Goal: Task Accomplishment & Management: Use online tool/utility

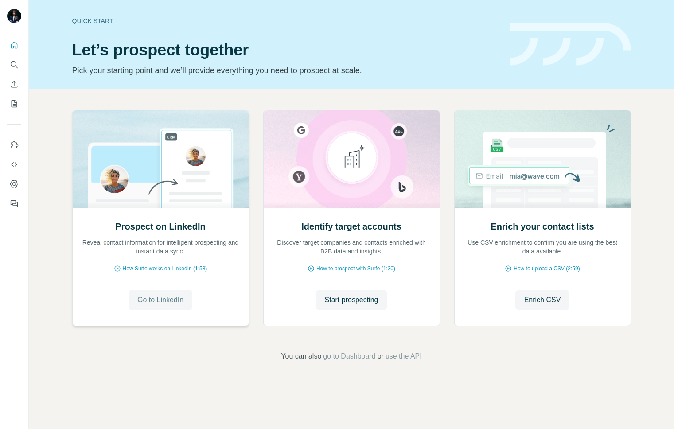
click at [175, 300] on span "Go to LinkedIn" at bounding box center [160, 300] width 46 height 11
click at [14, 68] on icon "Search" at bounding box center [14, 64] width 9 height 9
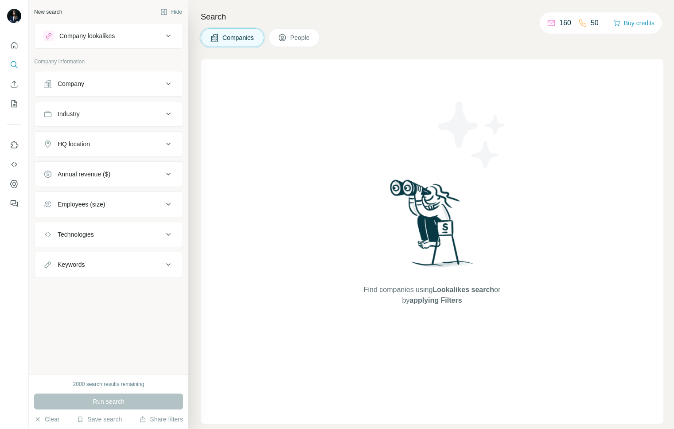
click at [302, 32] on button "People" at bounding box center [294, 37] width 51 height 19
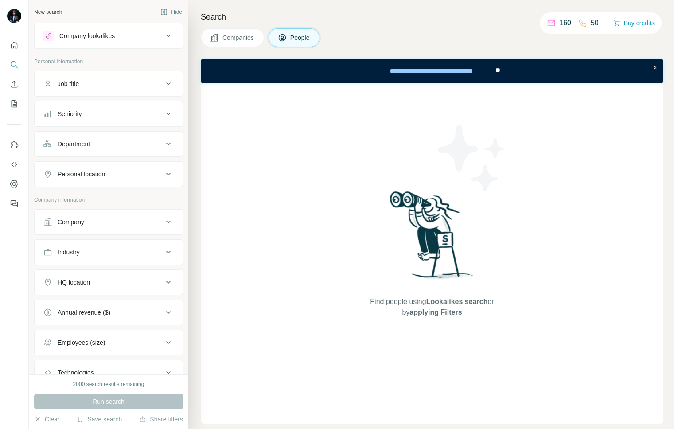
click at [117, 44] on button "Company lookalikes" at bounding box center [109, 35] width 148 height 21
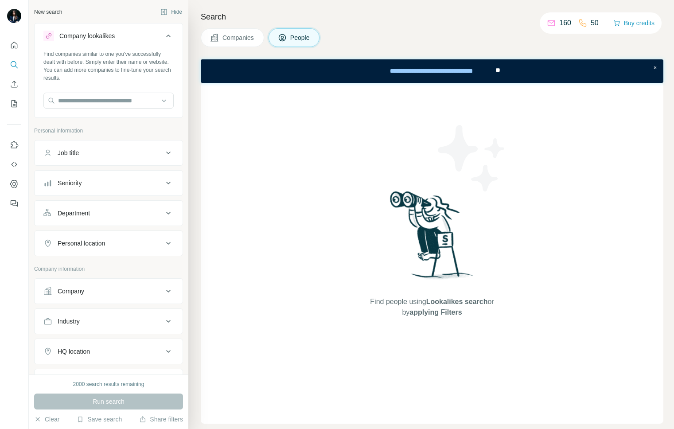
click at [121, 92] on div "Find companies similar to one you've successfully dealt with before. Simply ent…" at bounding box center [109, 83] width 148 height 66
click at [124, 102] on input "text" at bounding box center [108, 101] width 130 height 16
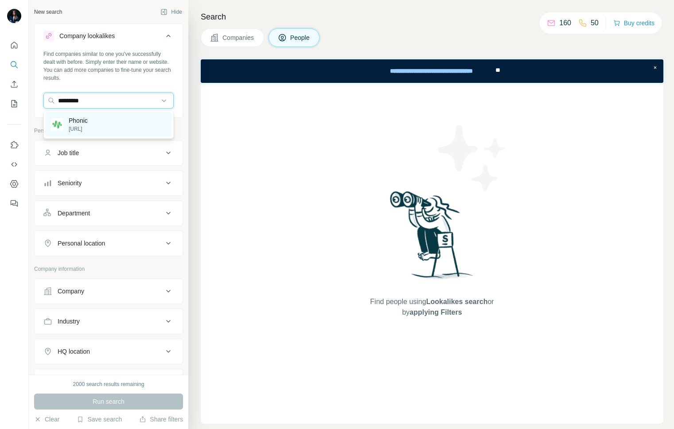
type input "*********"
click at [126, 126] on div "Phonic phonic.ai" at bounding box center [109, 125] width 126 height 24
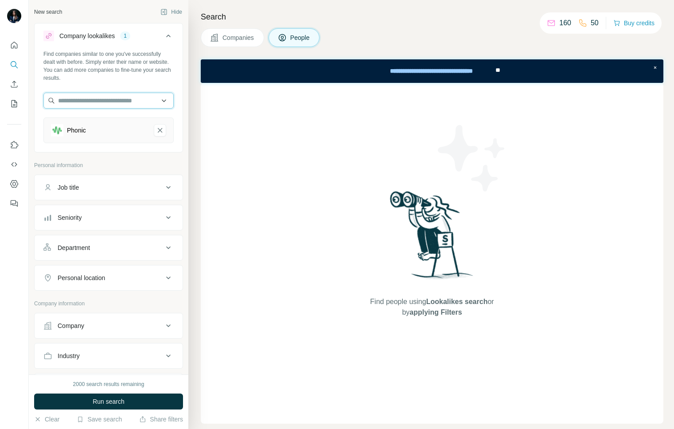
click at [136, 97] on input "text" at bounding box center [108, 101] width 130 height 16
type input "**********"
click at [84, 123] on p "Hugging Face" at bounding box center [90, 120] width 43 height 9
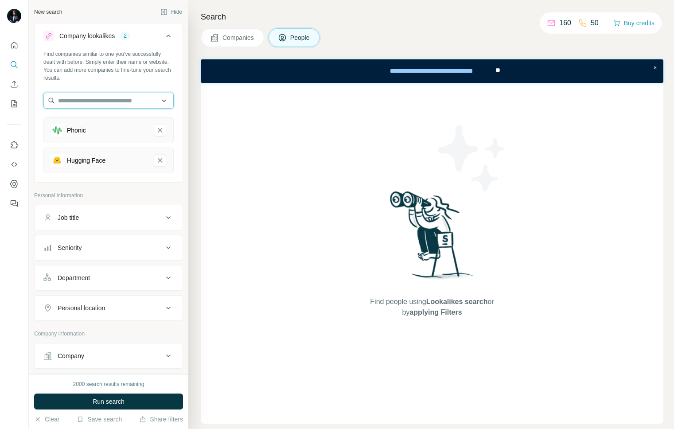
click at [100, 105] on input "text" at bounding box center [108, 101] width 130 height 16
type input "**********"
click at [75, 125] on p "gumloop.com" at bounding box center [90, 129] width 43 height 8
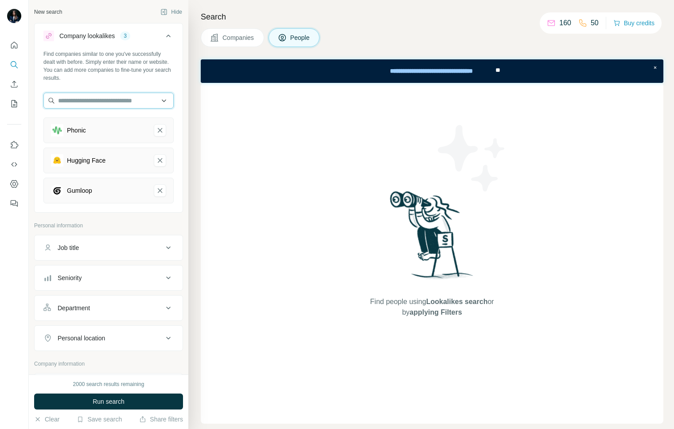
click at [89, 103] on input "text" at bounding box center [108, 101] width 130 height 16
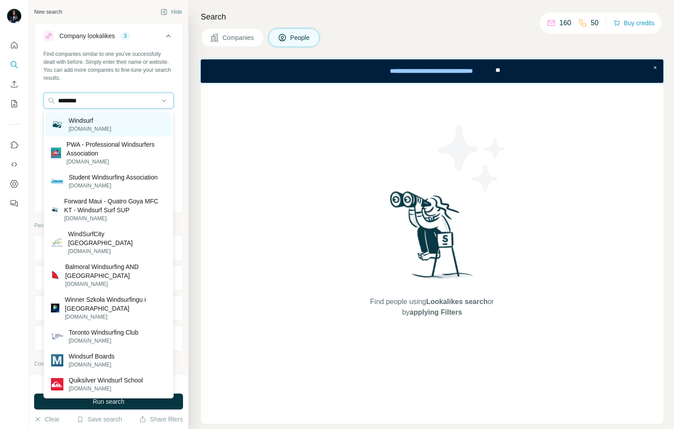
type input "********"
click at [78, 120] on p "Windsurf" at bounding box center [90, 120] width 43 height 9
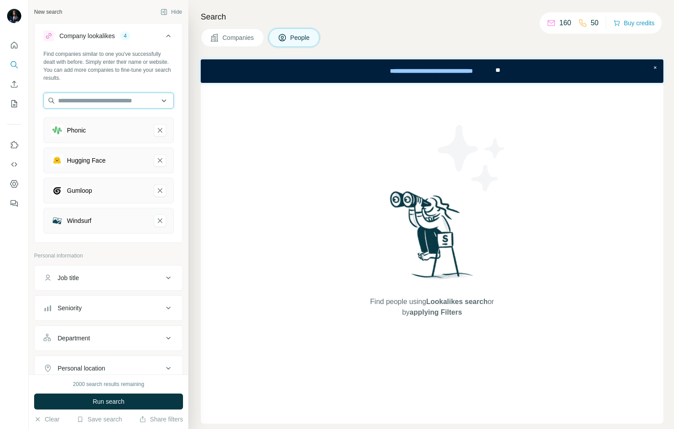
click at [140, 105] on input "text" at bounding box center [108, 101] width 130 height 16
type input "*"
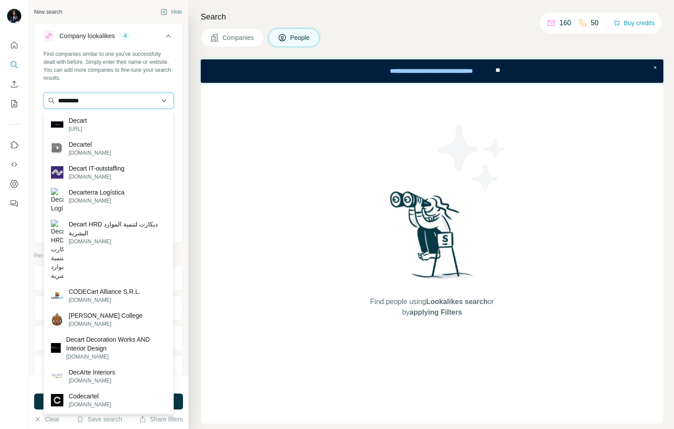
type input "*********"
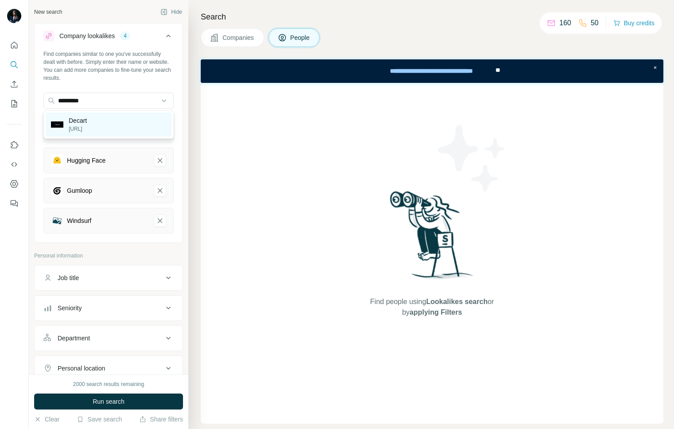
click at [102, 130] on div "Decart decart.ai" at bounding box center [109, 125] width 126 height 24
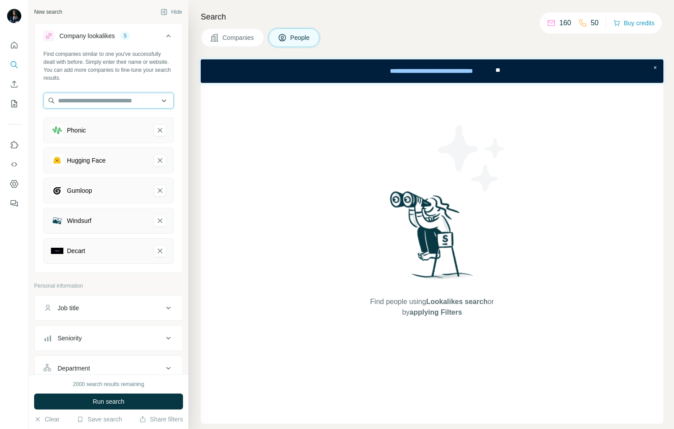
click at [128, 100] on input "text" at bounding box center [108, 101] width 130 height 16
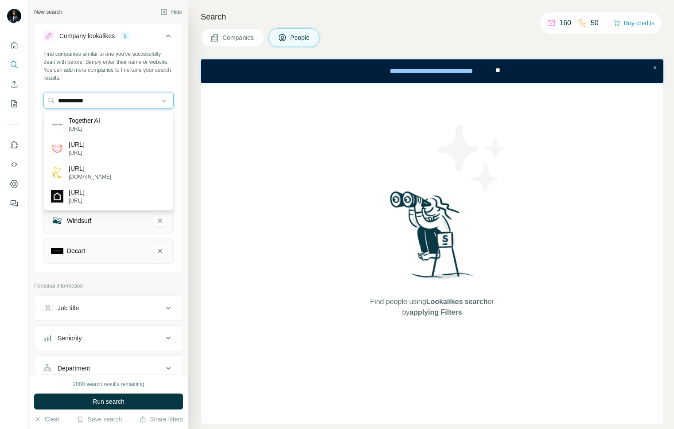
type input "**********"
click at [75, 122] on p "Together AI" at bounding box center [84, 120] width 31 height 9
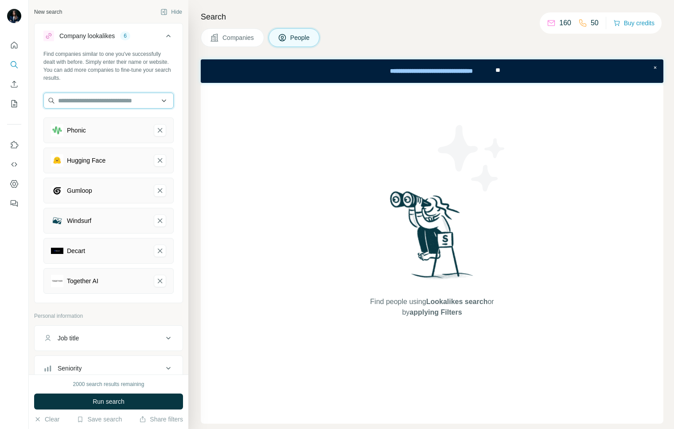
click at [135, 105] on input "text" at bounding box center [108, 101] width 130 height 16
type input "**********"
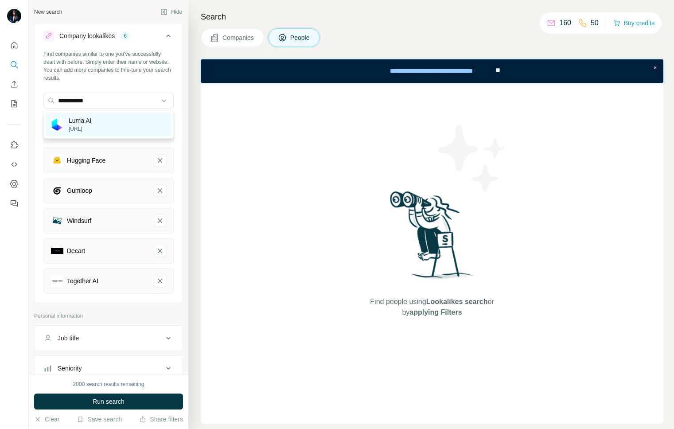
click at [129, 124] on div "Luma AI lumalabs.ai" at bounding box center [109, 125] width 126 height 24
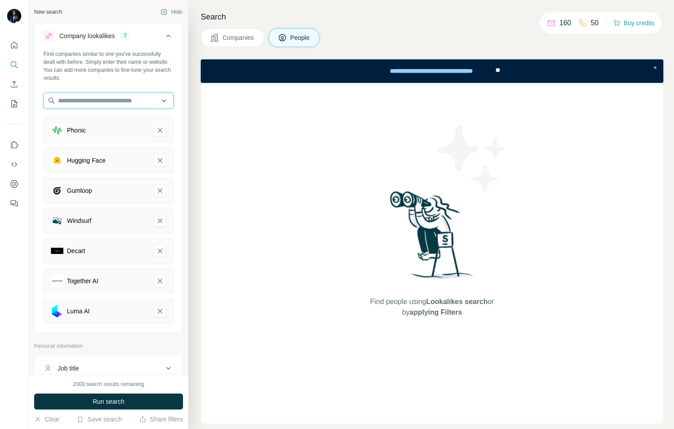
click at [109, 102] on input "text" at bounding box center [108, 101] width 130 height 16
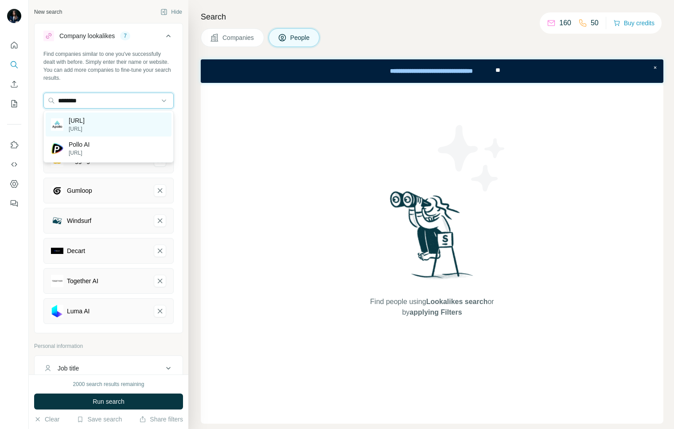
type input "********"
click at [99, 119] on div "apollo.ai apollo.ai" at bounding box center [109, 125] width 126 height 24
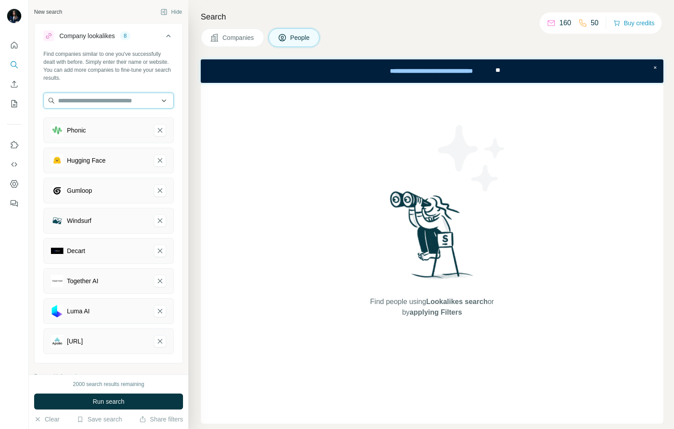
click at [117, 97] on input "text" at bounding box center [108, 101] width 130 height 16
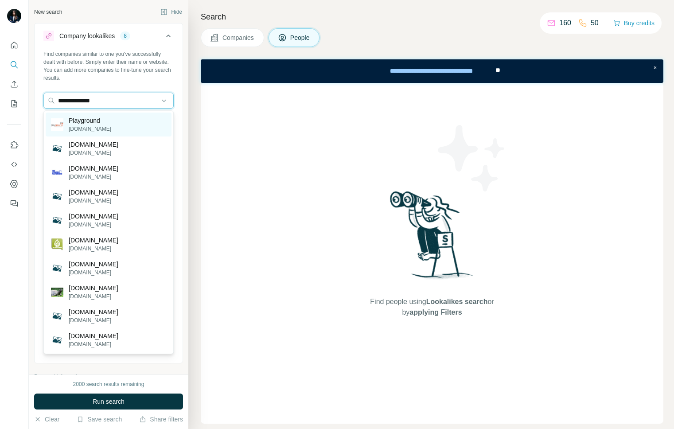
type input "**********"
click at [111, 117] on div "Playground playground.com" at bounding box center [109, 125] width 126 height 24
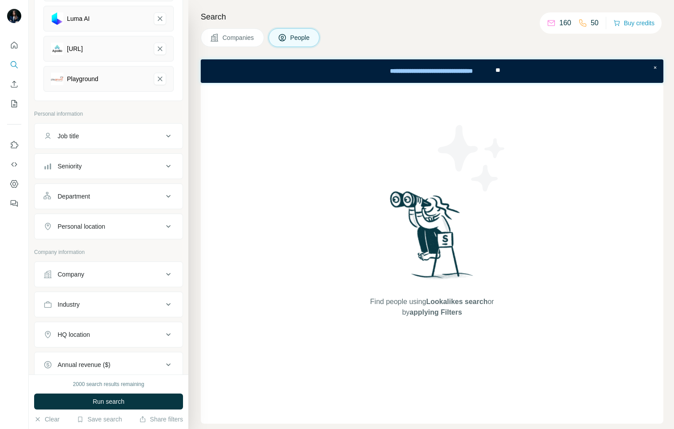
scroll to position [305, 0]
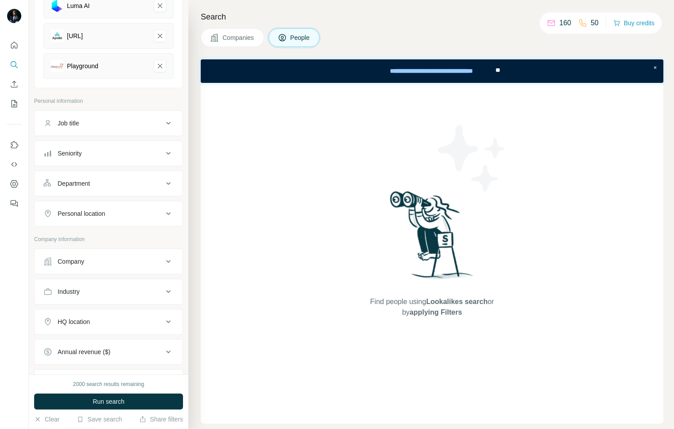
click at [103, 125] on div "Job title" at bounding box center [103, 123] width 120 height 9
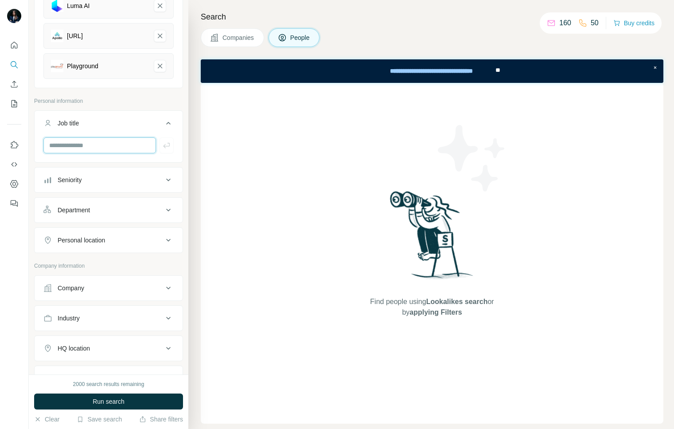
click at [95, 147] on input "text" at bounding box center [99, 145] width 113 height 16
type input "***"
type input "*******"
type input "**********"
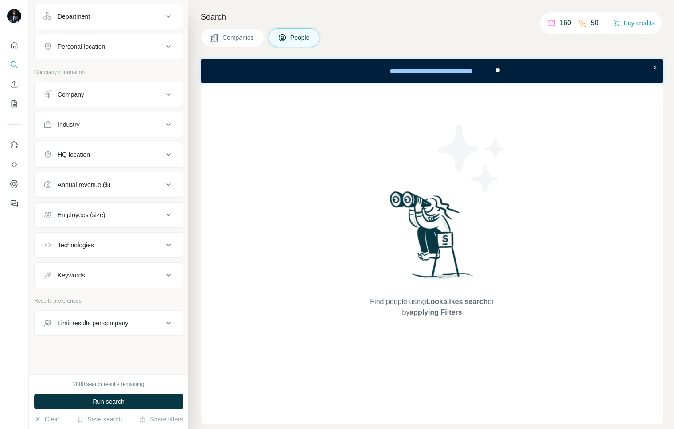
scroll to position [531, 0]
click at [107, 155] on div "HQ location" at bounding box center [103, 154] width 120 height 9
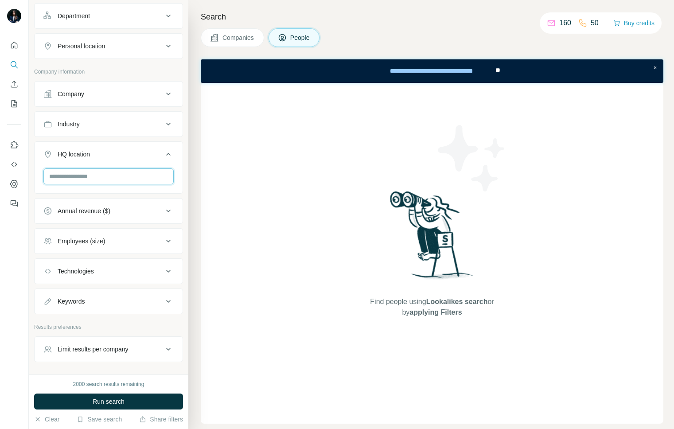
click at [103, 177] on input "text" at bounding box center [108, 176] width 130 height 16
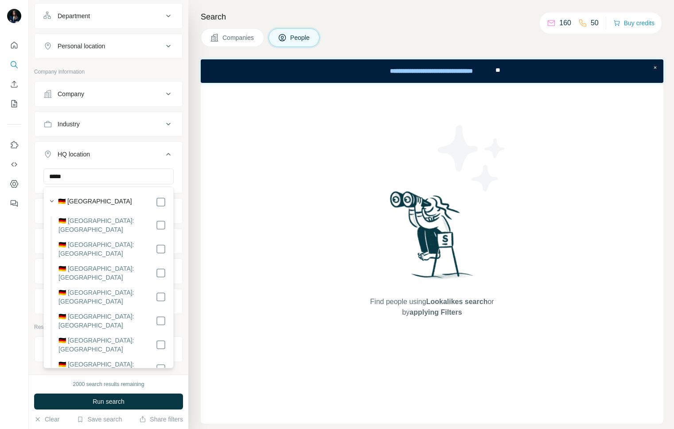
click at [109, 203] on div "🇩🇪 [GEOGRAPHIC_DATA]" at bounding box center [112, 202] width 108 height 11
click at [113, 176] on input "*****" at bounding box center [108, 176] width 130 height 16
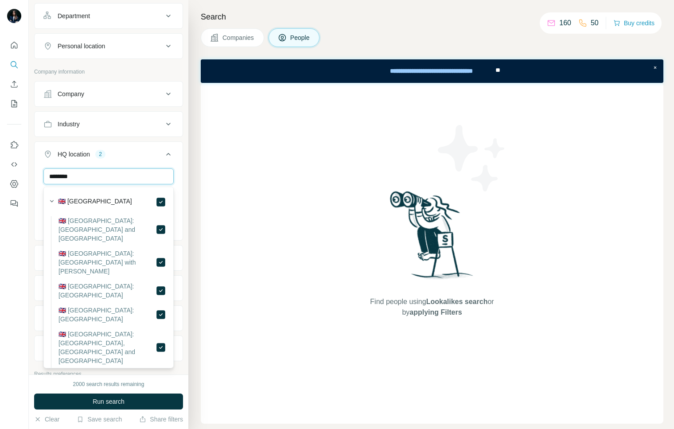
click at [109, 173] on input "********" at bounding box center [108, 176] width 130 height 16
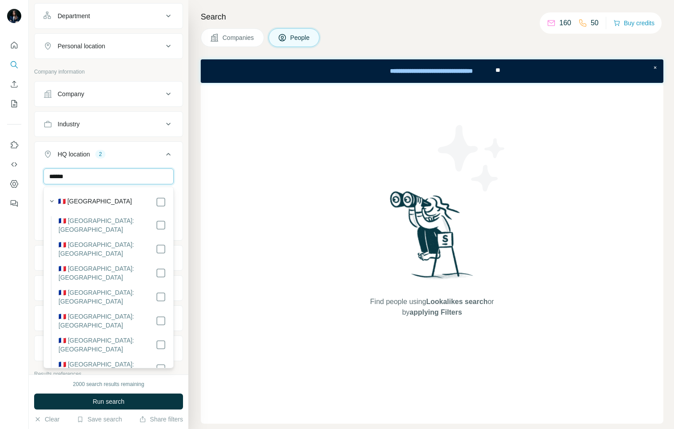
type input "******"
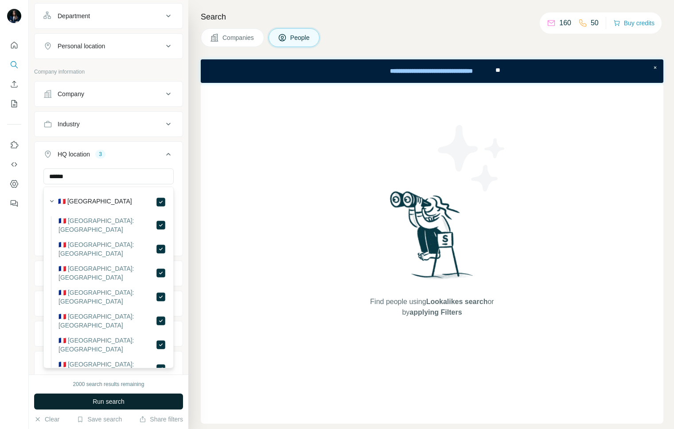
click at [140, 401] on button "Run search" at bounding box center [108, 402] width 149 height 16
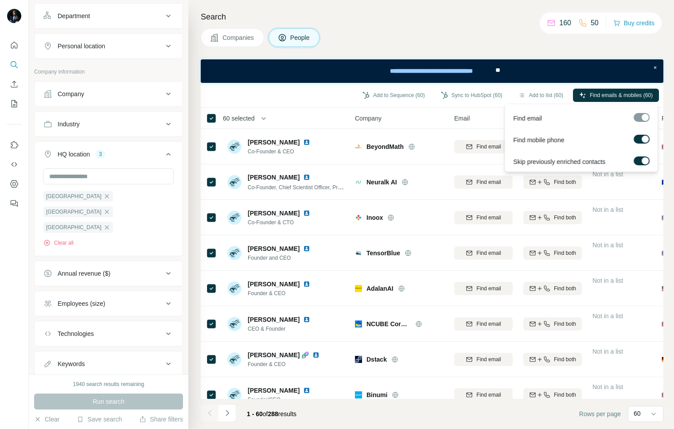
click at [643, 117] on div at bounding box center [642, 117] width 16 height 9
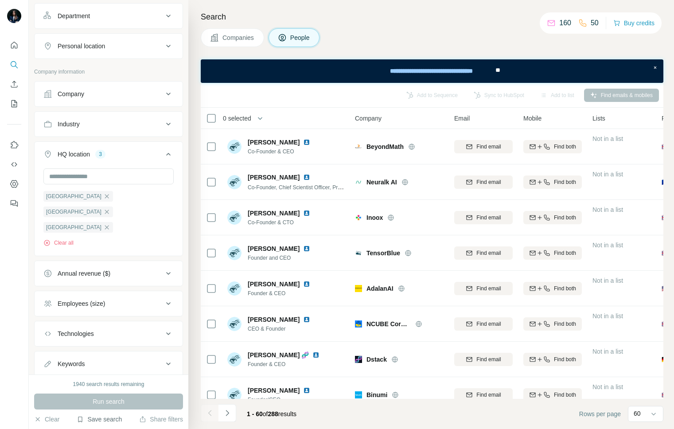
click at [111, 421] on button "Save search" at bounding box center [99, 419] width 45 height 9
click at [114, 390] on div "Save search" at bounding box center [125, 386] width 94 height 18
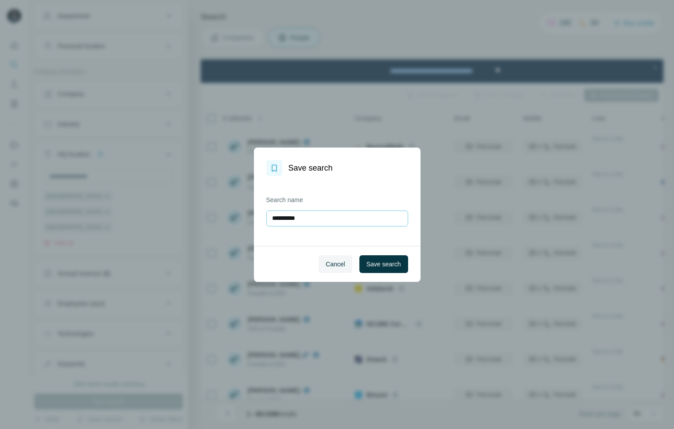
click at [306, 221] on input "**********" at bounding box center [337, 218] width 142 height 16
type input "**********"
click at [370, 262] on span "Save search" at bounding box center [383, 264] width 35 height 9
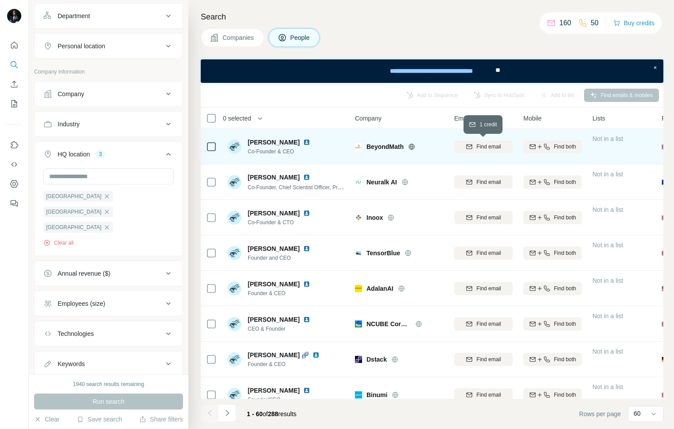
click at [493, 148] on span "Find email" at bounding box center [488, 147] width 24 height 8
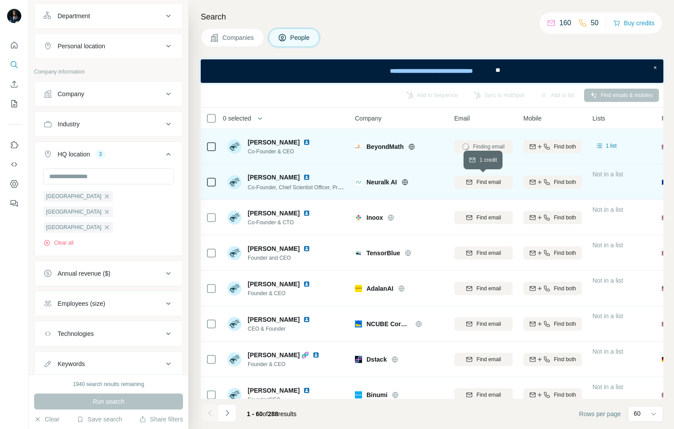
click at [484, 183] on span "Find email" at bounding box center [488, 182] width 24 height 8
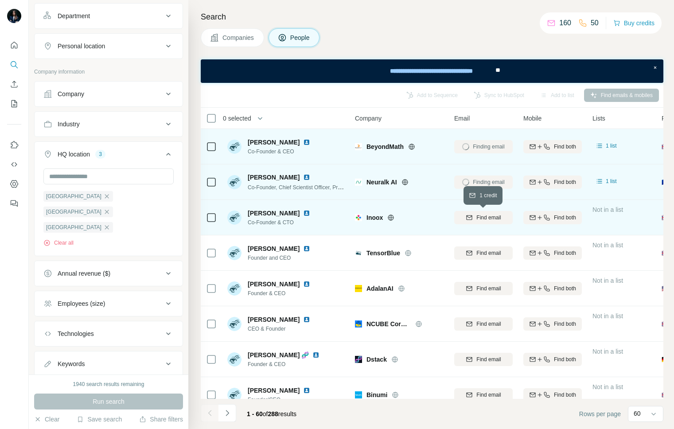
click at [482, 219] on span "Find email" at bounding box center [488, 218] width 24 height 8
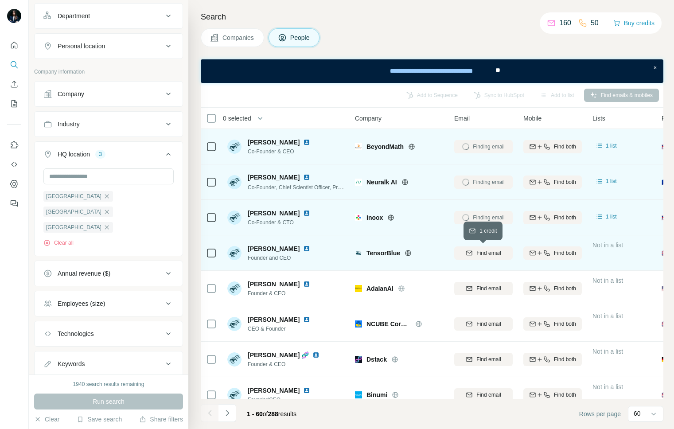
click at [482, 254] on span "Find email" at bounding box center [488, 253] width 24 height 8
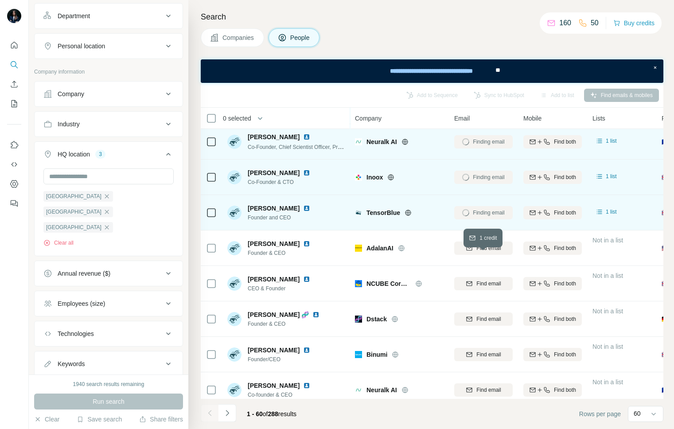
scroll to position [42, 0]
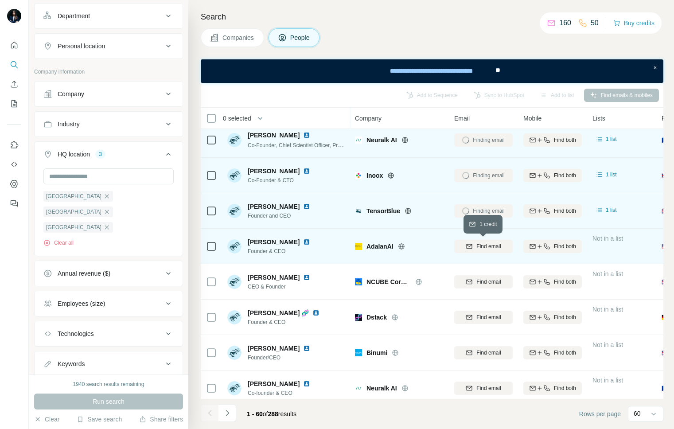
click at [482, 245] on span "Find email" at bounding box center [488, 246] width 24 height 8
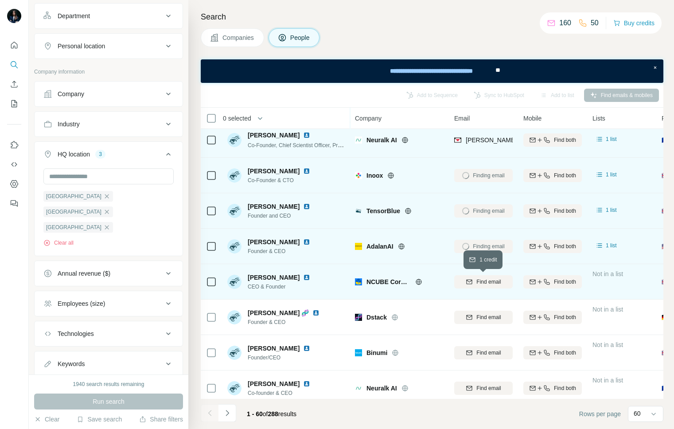
click at [482, 282] on span "Find email" at bounding box center [488, 282] width 24 height 8
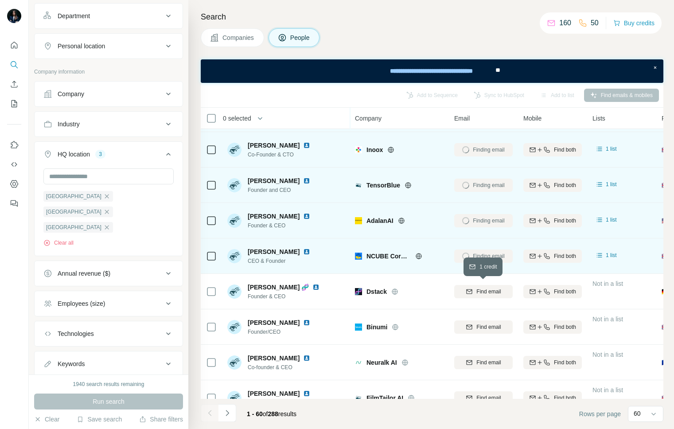
scroll to position [71, 0]
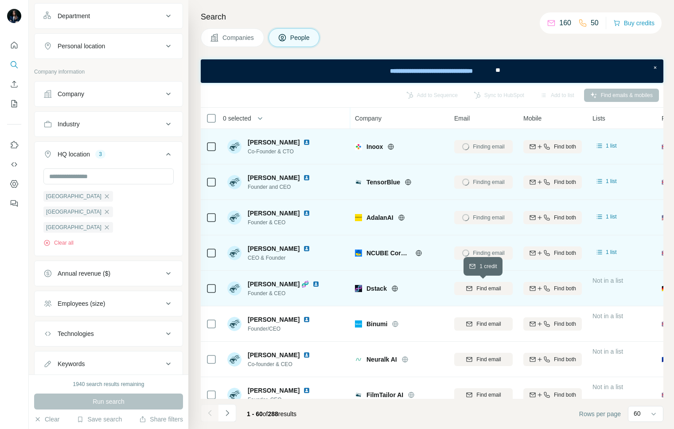
click at [483, 289] on span "Find email" at bounding box center [488, 288] width 24 height 8
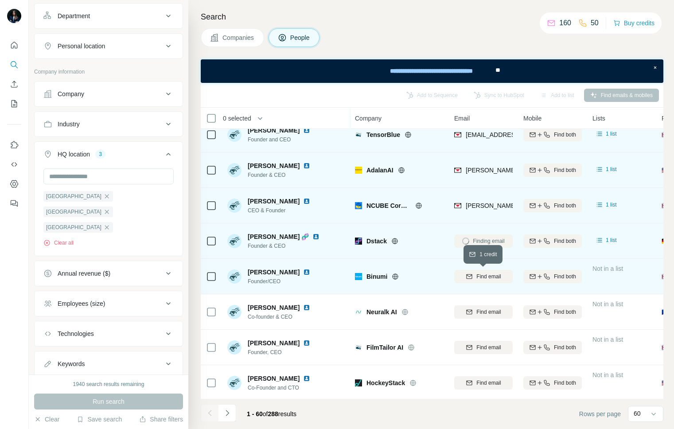
click at [483, 274] on span "Find email" at bounding box center [488, 277] width 24 height 8
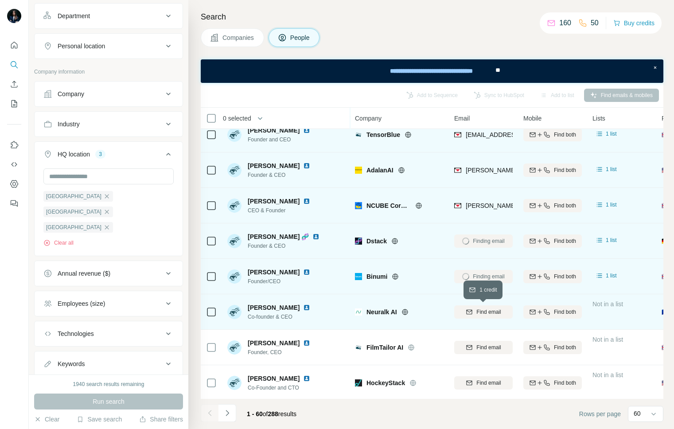
click at [482, 316] on button "Find email" at bounding box center [483, 311] width 58 height 13
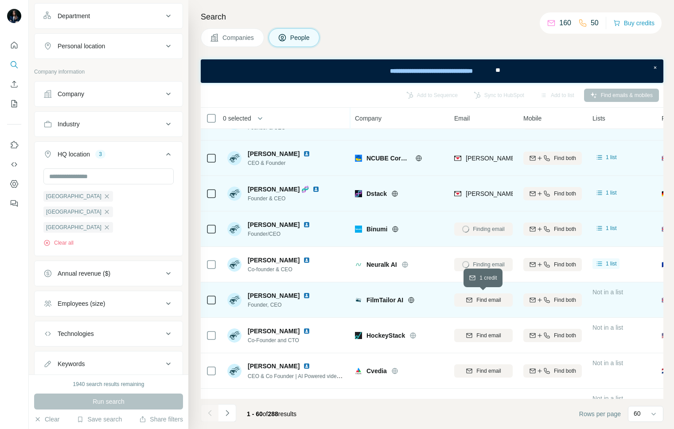
click at [495, 301] on span "Find email" at bounding box center [488, 300] width 24 height 8
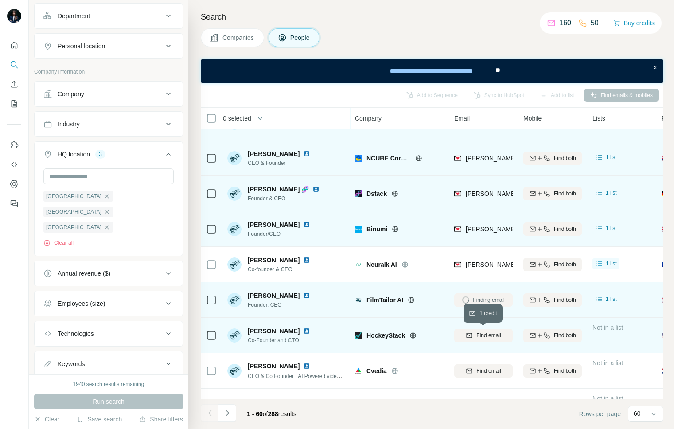
click at [492, 339] on button "Find email" at bounding box center [483, 335] width 58 height 13
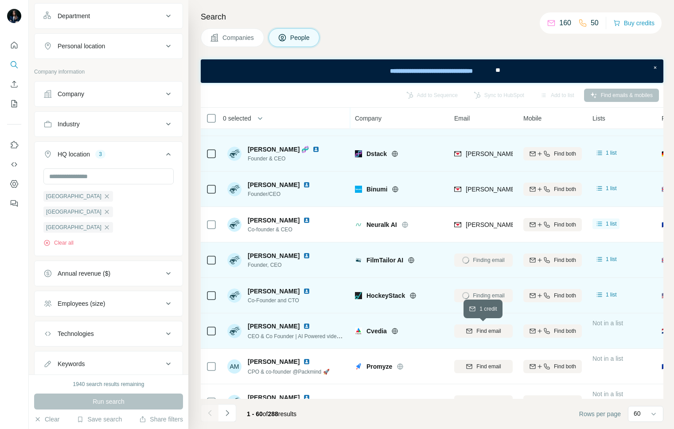
click at [492, 330] on span "Find email" at bounding box center [488, 331] width 24 height 8
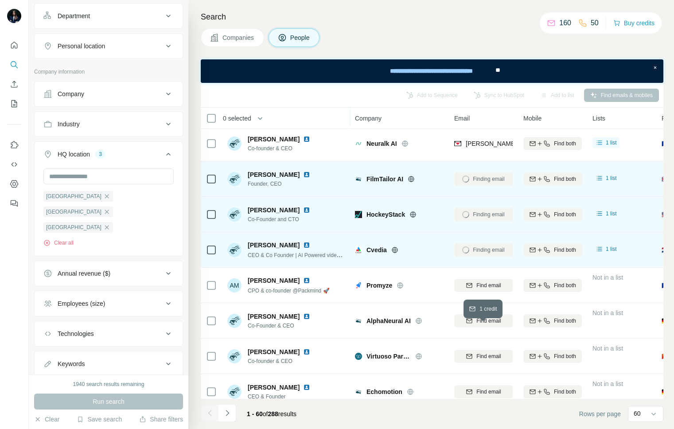
scroll to position [299, 0]
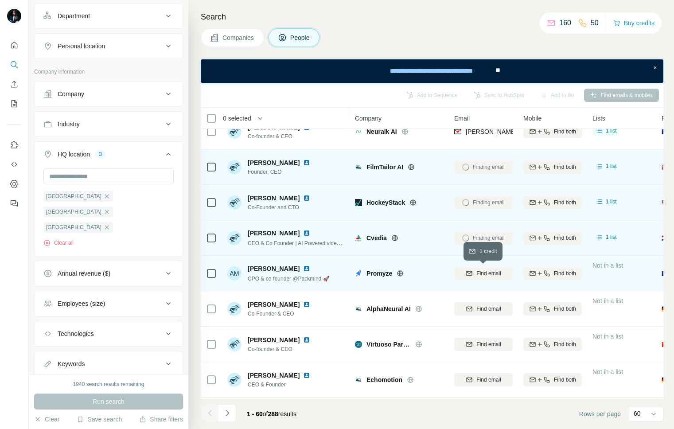
click at [491, 274] on span "Find email" at bounding box center [488, 273] width 24 height 8
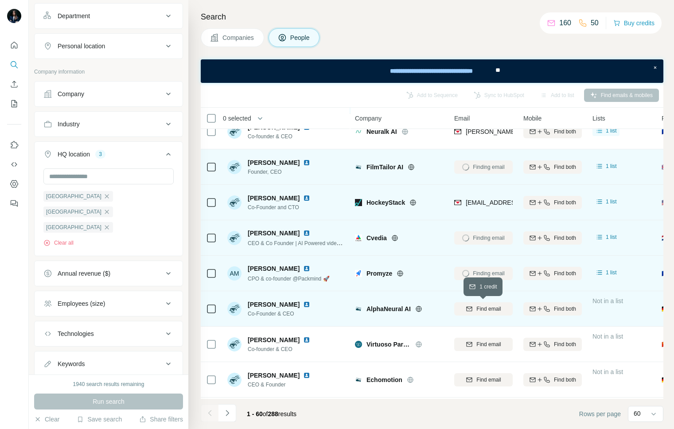
click at [491, 311] on span "Find email" at bounding box center [488, 309] width 24 height 8
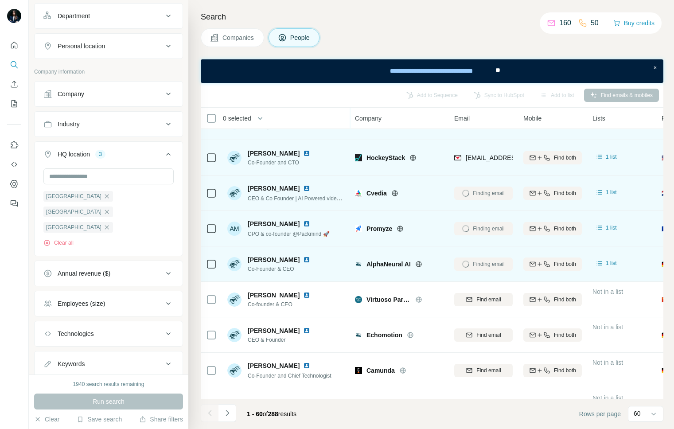
scroll to position [345, 0]
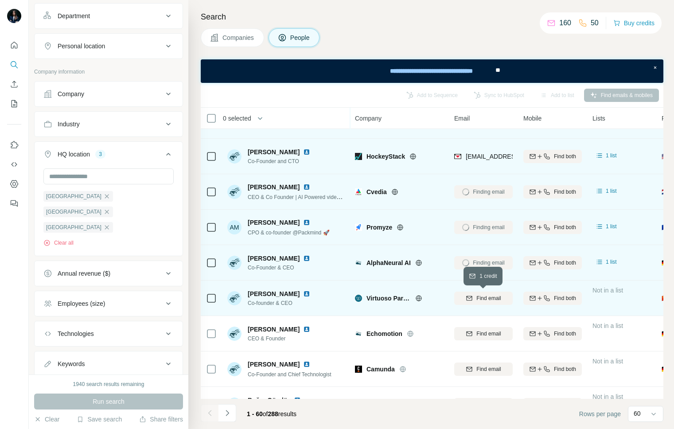
click at [491, 294] on span "Find email" at bounding box center [488, 298] width 24 height 8
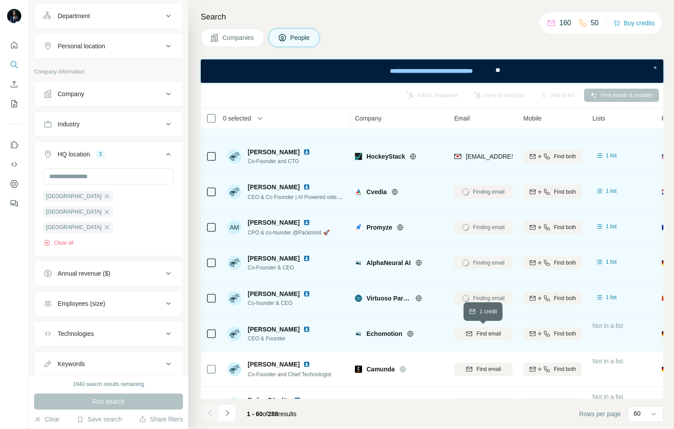
click at [489, 335] on span "Find email" at bounding box center [488, 334] width 24 height 8
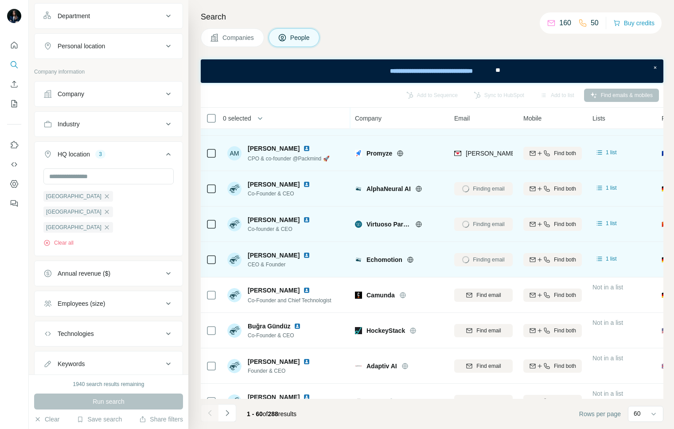
scroll to position [445, 0]
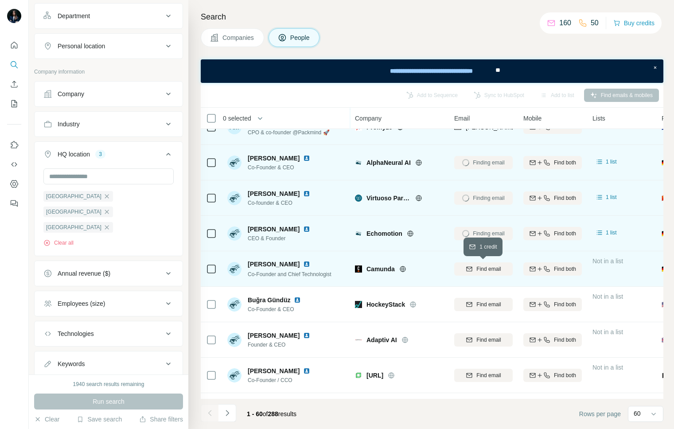
click at [487, 263] on button "Find email" at bounding box center [483, 268] width 58 height 13
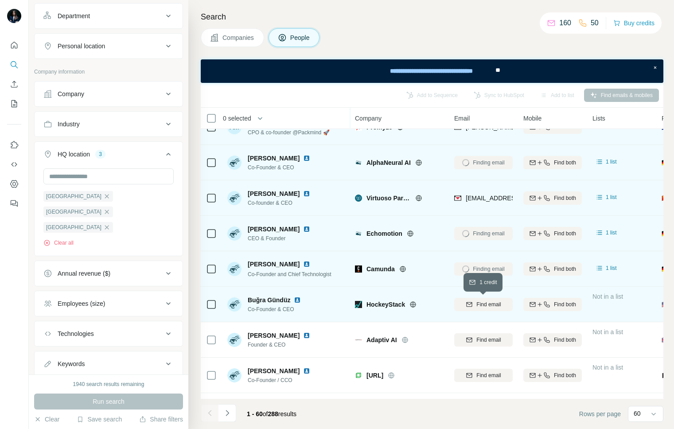
click at [487, 302] on span "Find email" at bounding box center [488, 304] width 24 height 8
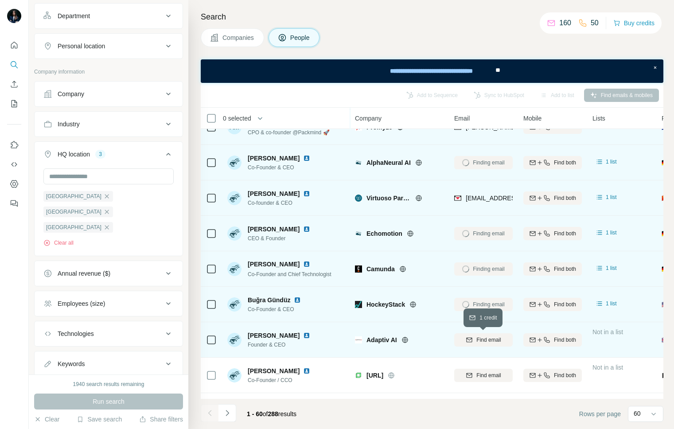
click at [487, 338] on span "Find email" at bounding box center [488, 340] width 24 height 8
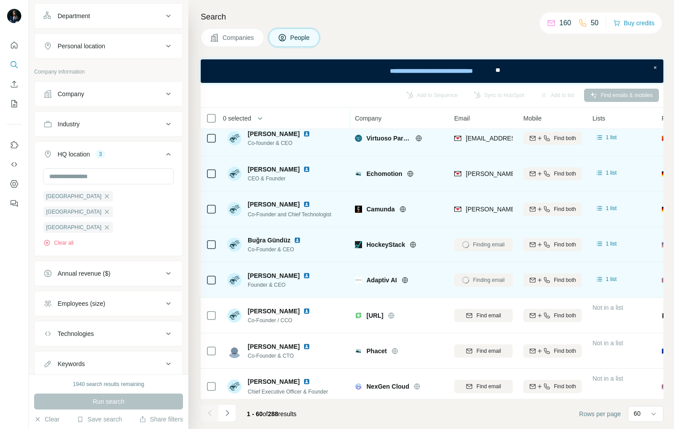
scroll to position [523, 0]
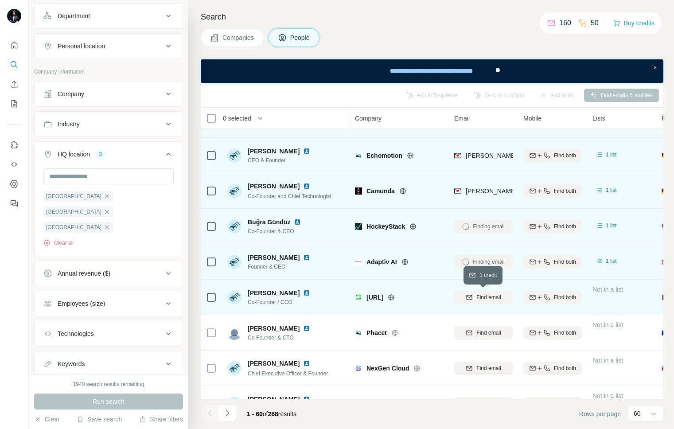
click at [486, 292] on button "Find email" at bounding box center [483, 297] width 58 height 13
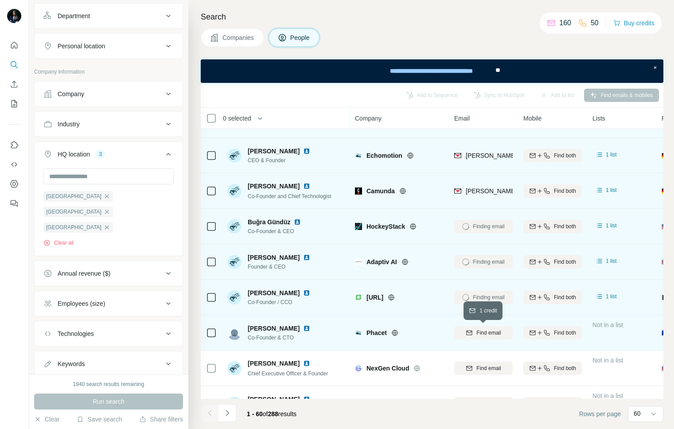
click at [486, 335] on span "Find email" at bounding box center [488, 333] width 24 height 8
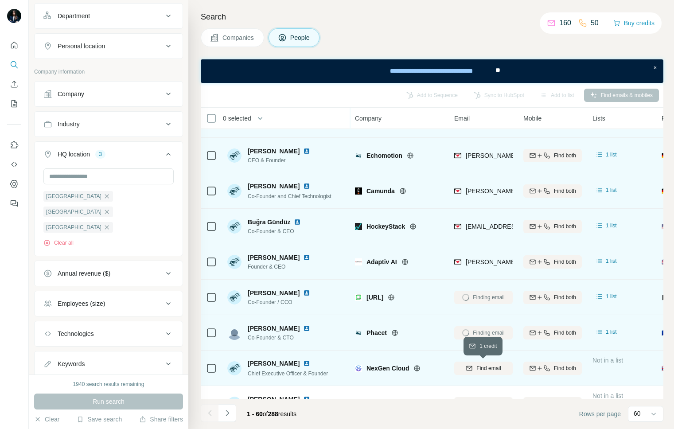
click at [489, 370] on span "Find email" at bounding box center [488, 368] width 24 height 8
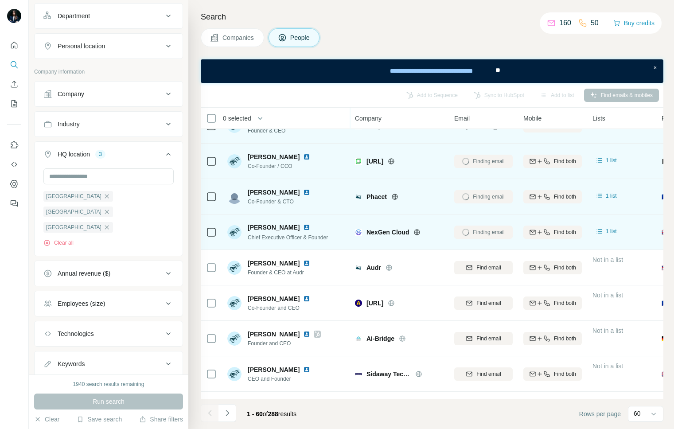
scroll to position [663, 0]
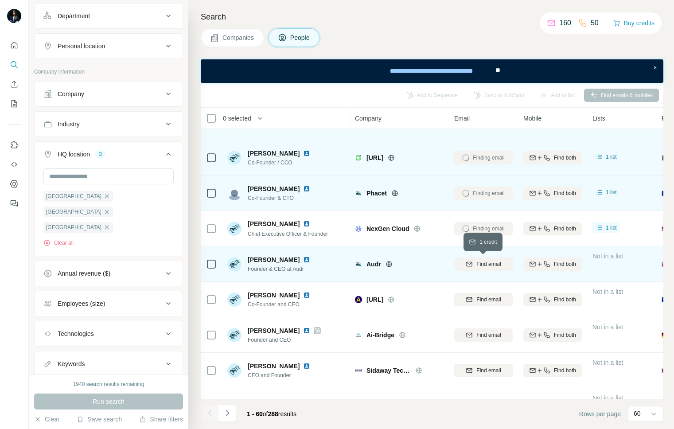
click at [497, 265] on span "Find email" at bounding box center [488, 264] width 24 height 8
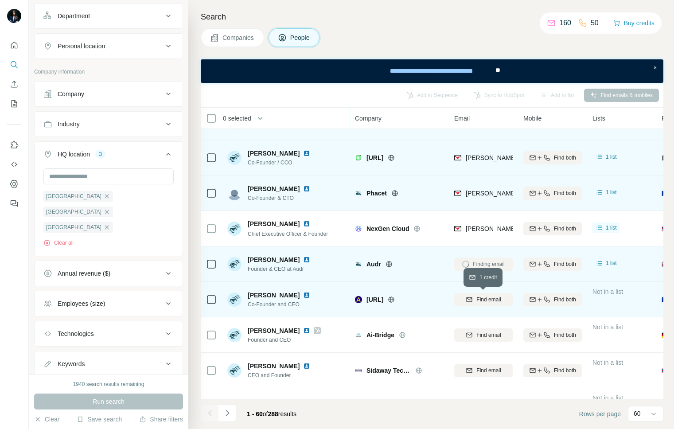
click at [495, 299] on span "Find email" at bounding box center [488, 300] width 24 height 8
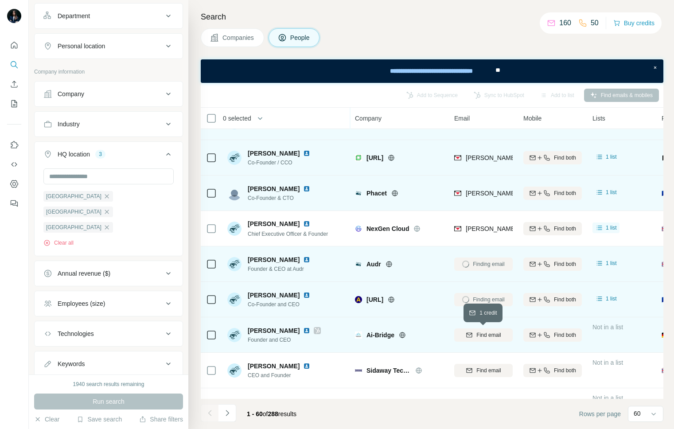
click at [494, 335] on span "Find email" at bounding box center [488, 335] width 24 height 8
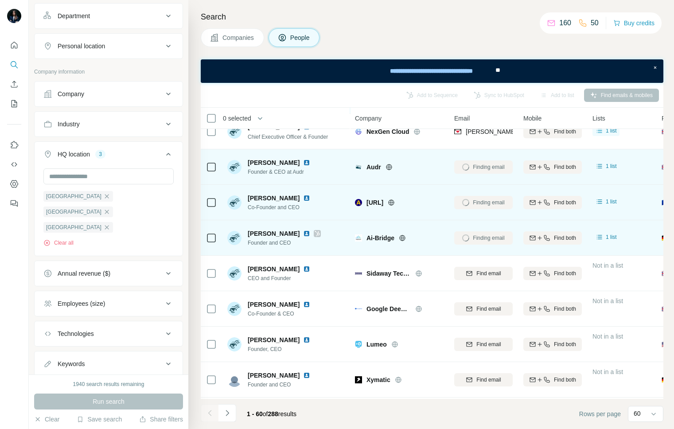
scroll to position [788, 0]
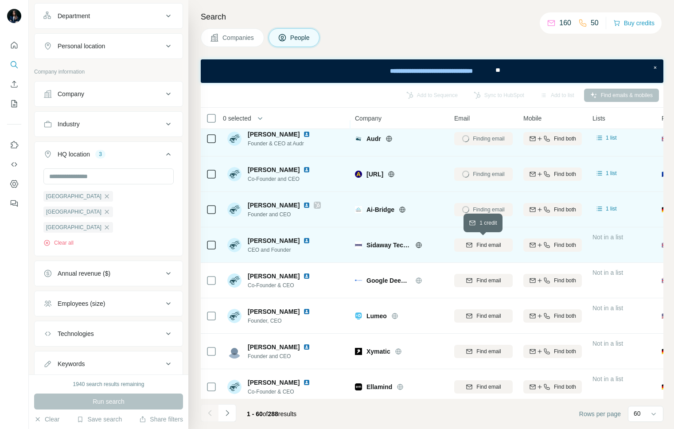
click at [490, 243] on span "Find email" at bounding box center [488, 245] width 24 height 8
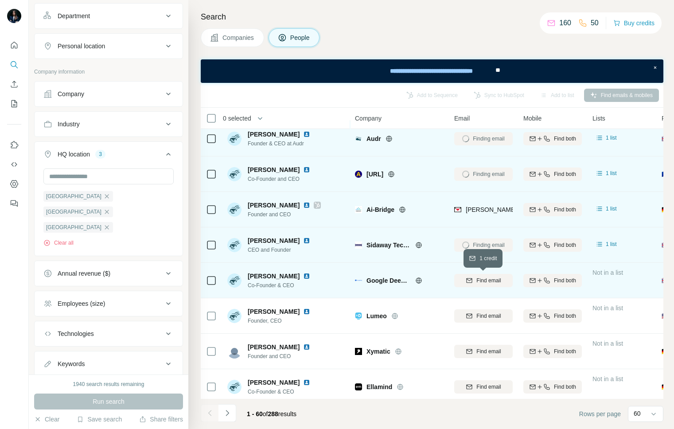
click at [487, 281] on span "Find email" at bounding box center [488, 281] width 24 height 8
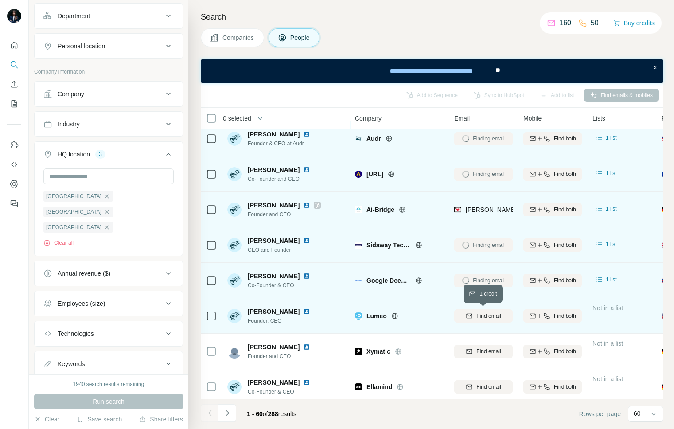
click at [487, 316] on span "Find email" at bounding box center [488, 316] width 24 height 8
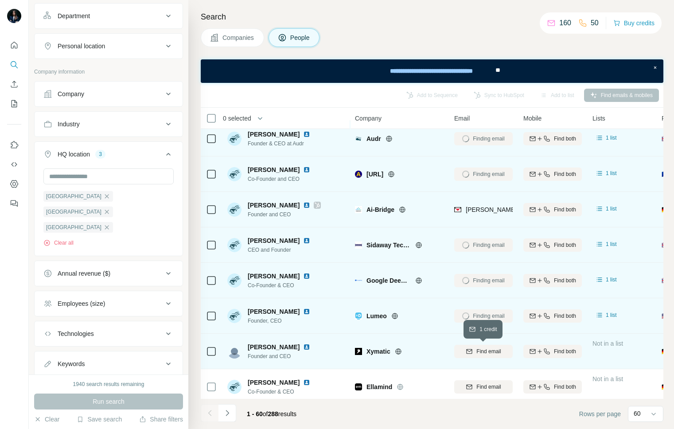
click at [488, 350] on span "Find email" at bounding box center [488, 351] width 24 height 8
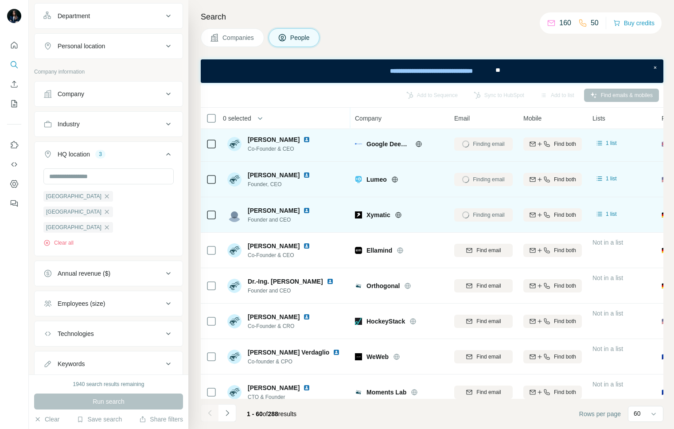
scroll to position [944, 0]
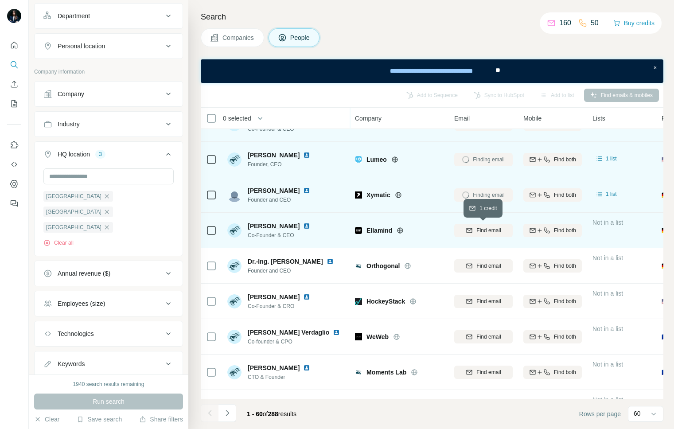
click at [481, 229] on span "Find email" at bounding box center [488, 230] width 24 height 8
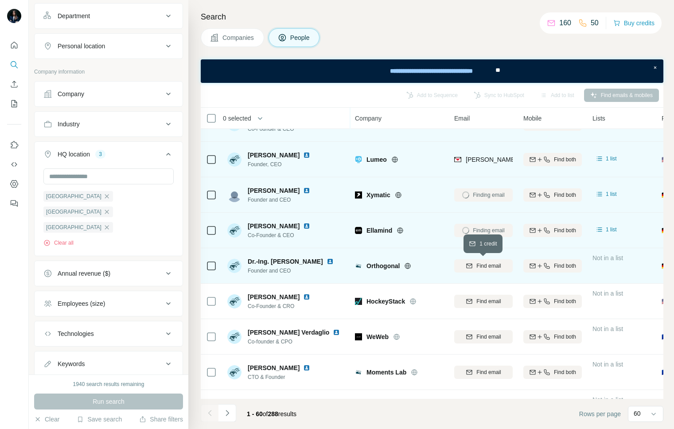
click at [479, 264] on span "Find email" at bounding box center [488, 266] width 24 height 8
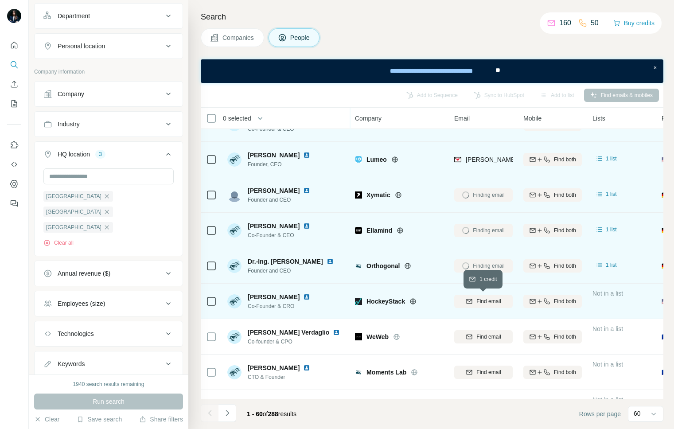
click at [478, 303] on span "Find email" at bounding box center [488, 301] width 24 height 8
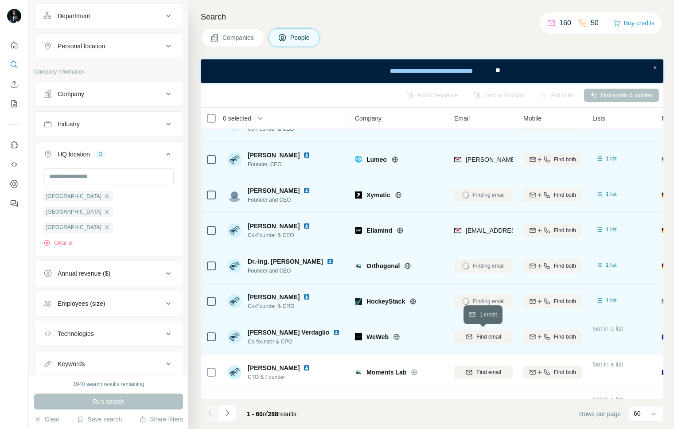
click at [482, 335] on span "Find email" at bounding box center [488, 337] width 24 height 8
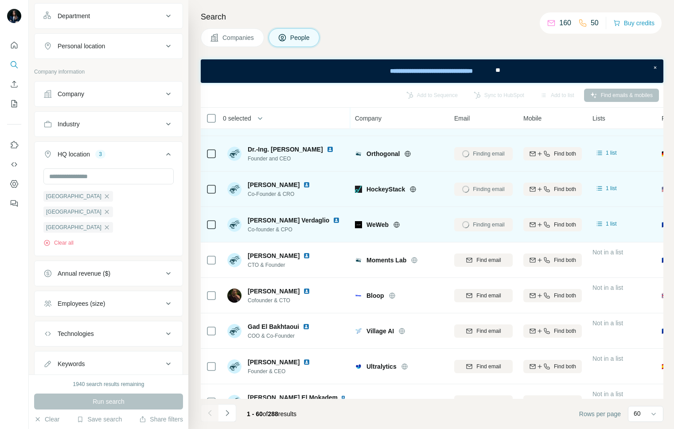
scroll to position [1094, 0]
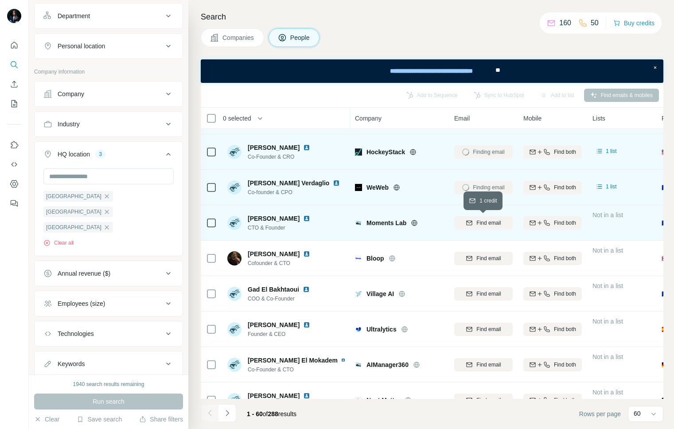
click at [478, 221] on span "Find email" at bounding box center [488, 223] width 24 height 8
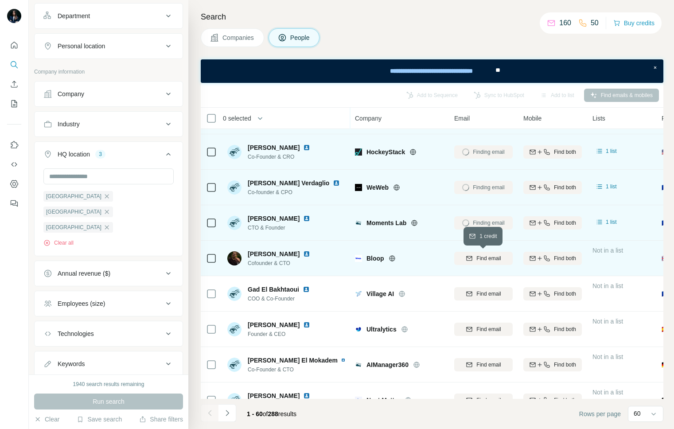
click at [480, 259] on span "Find email" at bounding box center [488, 258] width 24 height 8
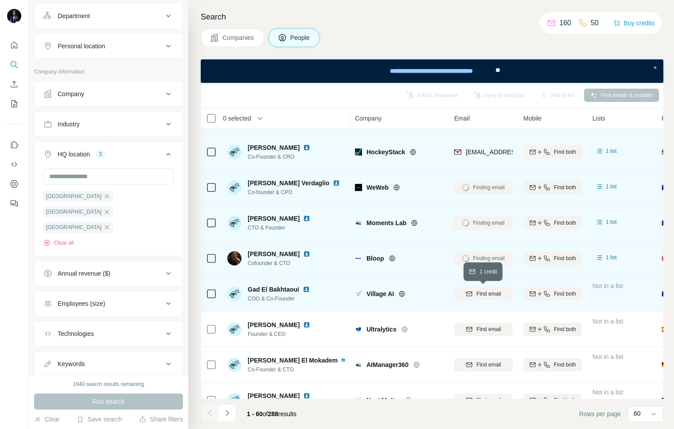
click at [481, 292] on span "Find email" at bounding box center [488, 294] width 24 height 8
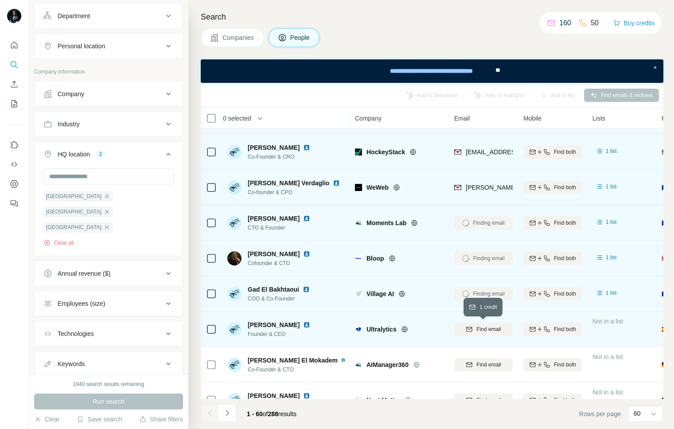
click at [482, 326] on span "Find email" at bounding box center [488, 329] width 24 height 8
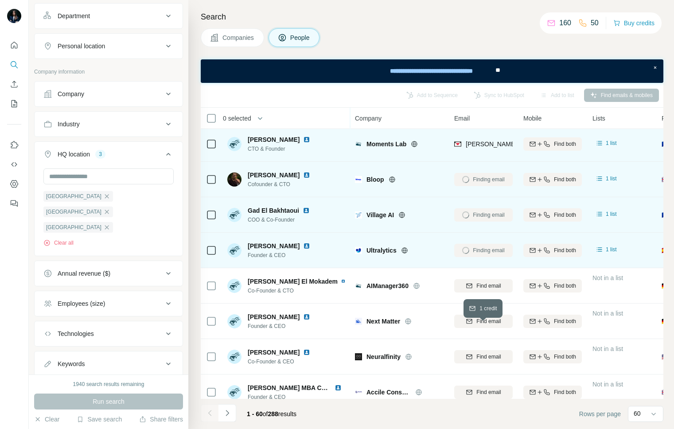
scroll to position [1189, 0]
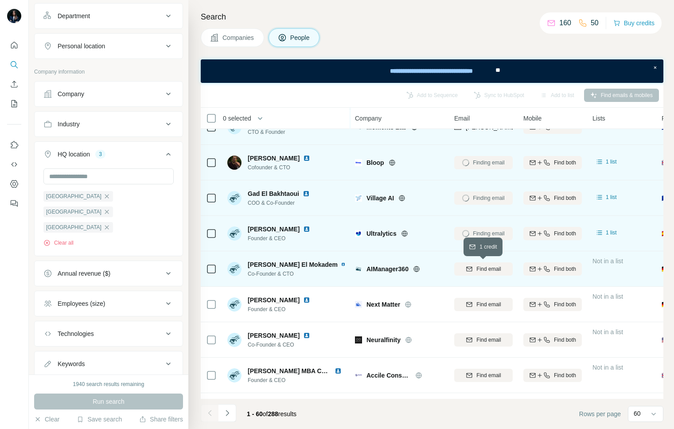
click at [483, 270] on span "Find email" at bounding box center [488, 269] width 24 height 8
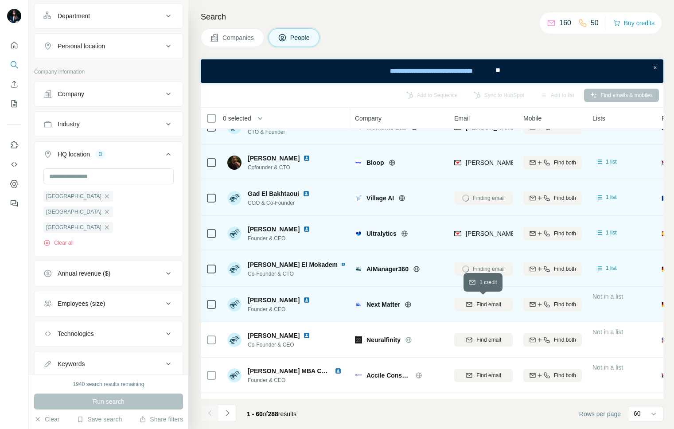
click at [485, 305] on span "Find email" at bounding box center [488, 304] width 24 height 8
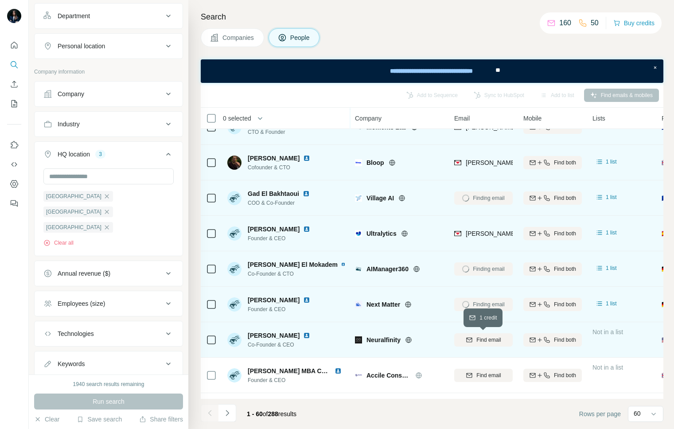
click at [485, 336] on span "Find email" at bounding box center [488, 340] width 24 height 8
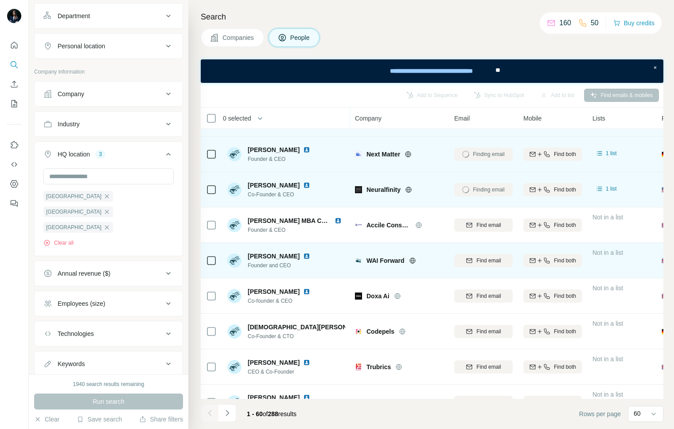
scroll to position [1342, 0]
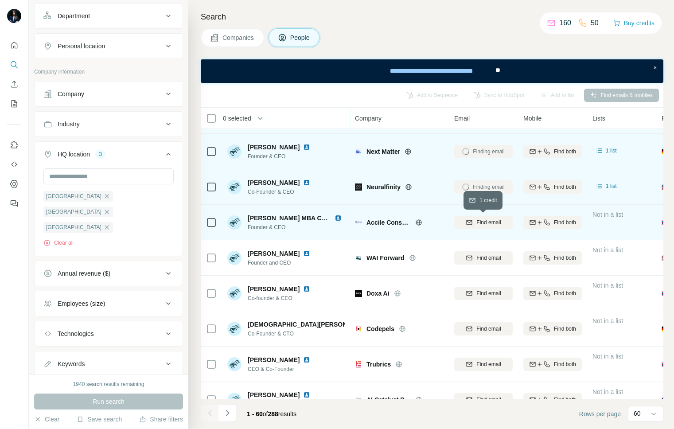
click at [487, 222] on span "Find email" at bounding box center [488, 222] width 24 height 8
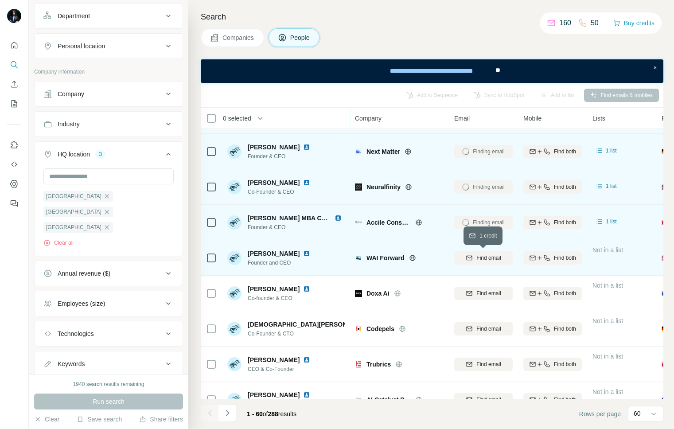
click at [487, 255] on span "Find email" at bounding box center [488, 258] width 24 height 8
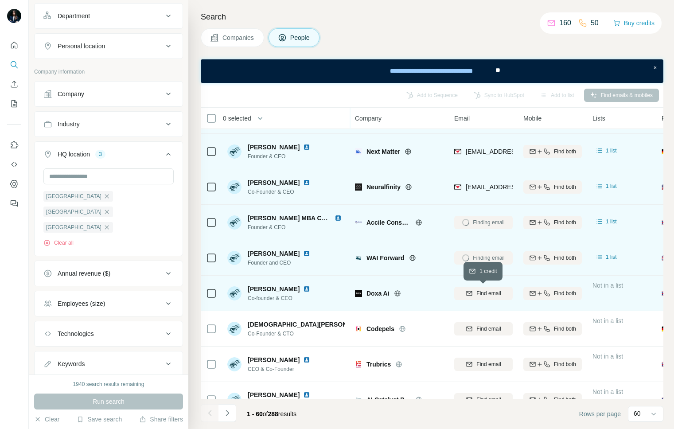
click at [487, 300] on button "Find email" at bounding box center [483, 293] width 58 height 13
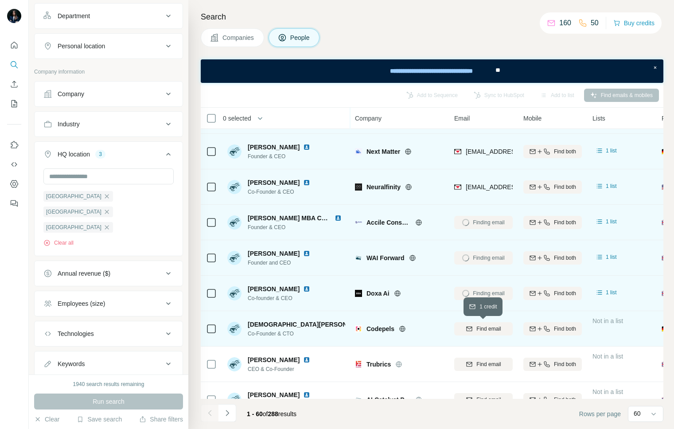
click at [490, 327] on span "Find email" at bounding box center [488, 329] width 24 height 8
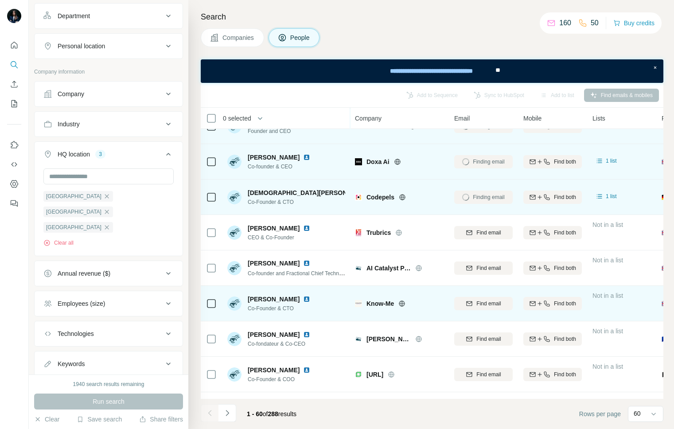
scroll to position [1482, 0]
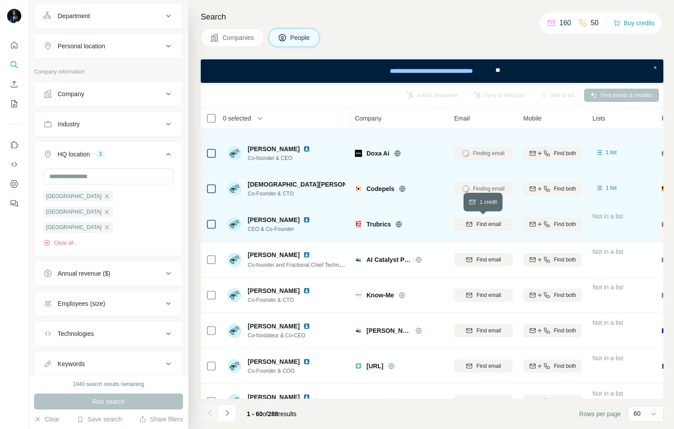
click at [491, 220] on span "Find email" at bounding box center [488, 224] width 24 height 8
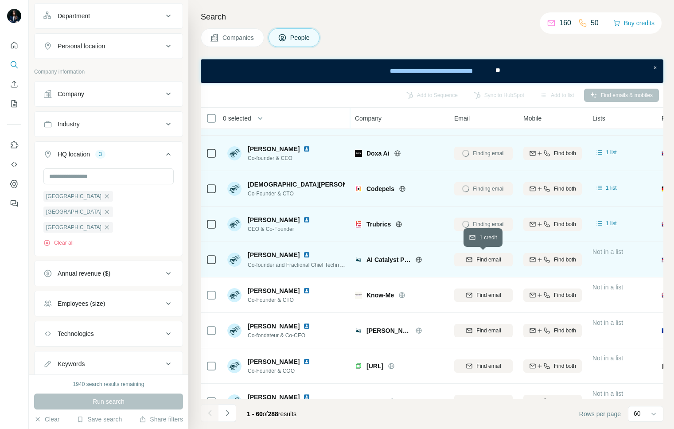
click at [488, 256] on span "Find email" at bounding box center [488, 260] width 24 height 8
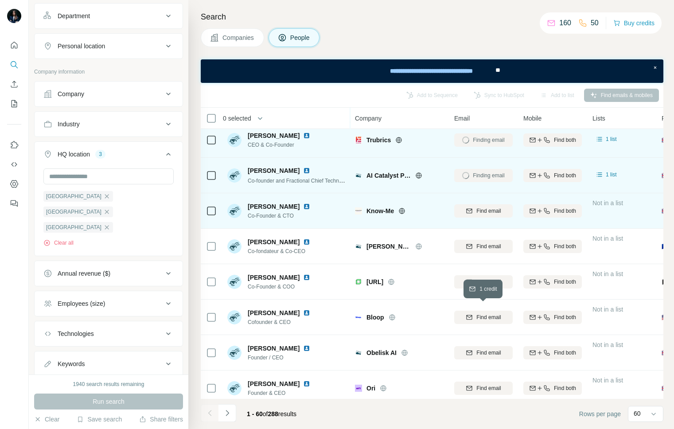
scroll to position [1582, 0]
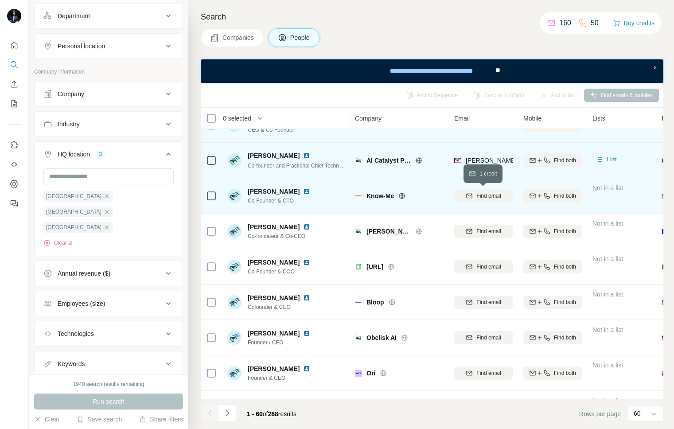
click at [488, 195] on span "Find email" at bounding box center [488, 196] width 24 height 8
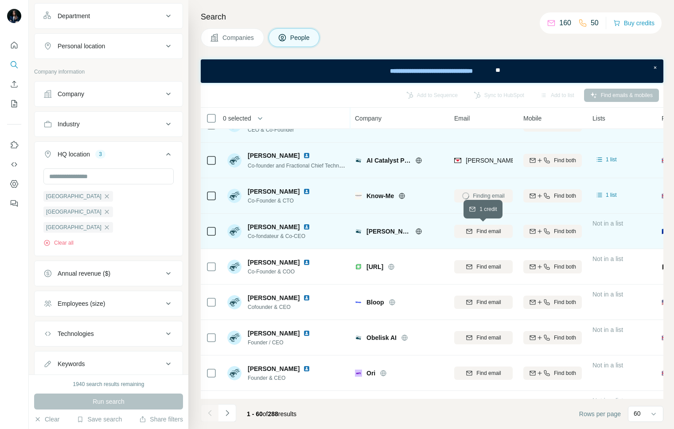
click at [489, 232] on span "Find email" at bounding box center [488, 231] width 24 height 8
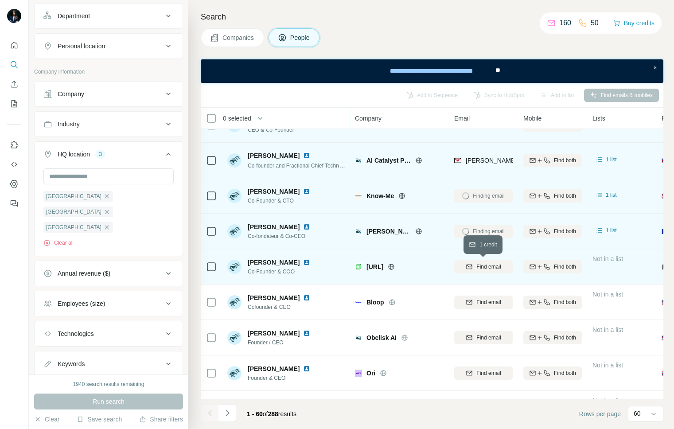
click at [488, 269] on span "Find email" at bounding box center [488, 267] width 24 height 8
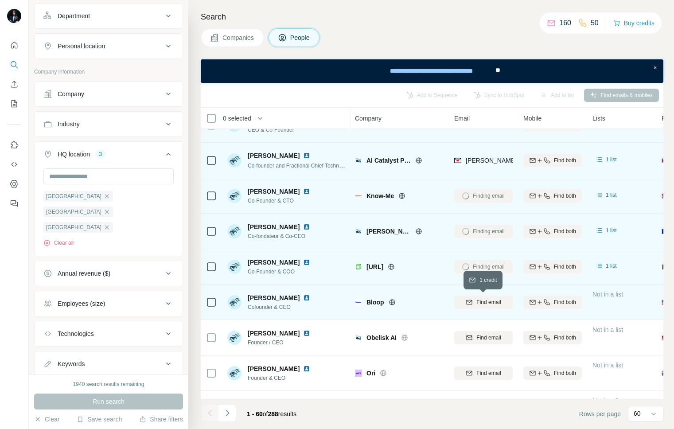
click at [486, 301] on span "Find email" at bounding box center [488, 302] width 24 height 8
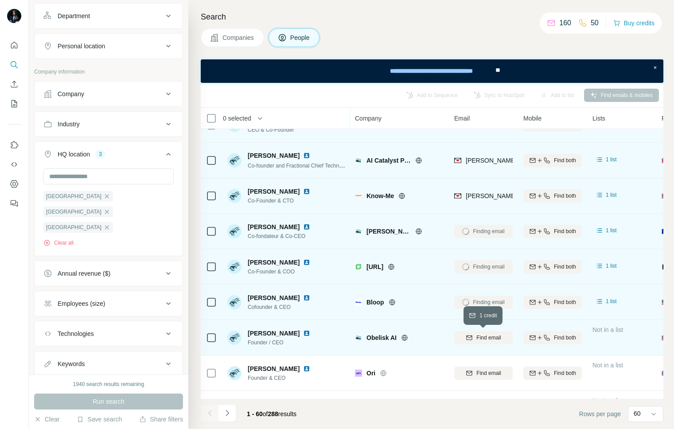
click at [487, 336] on span "Find email" at bounding box center [488, 338] width 24 height 8
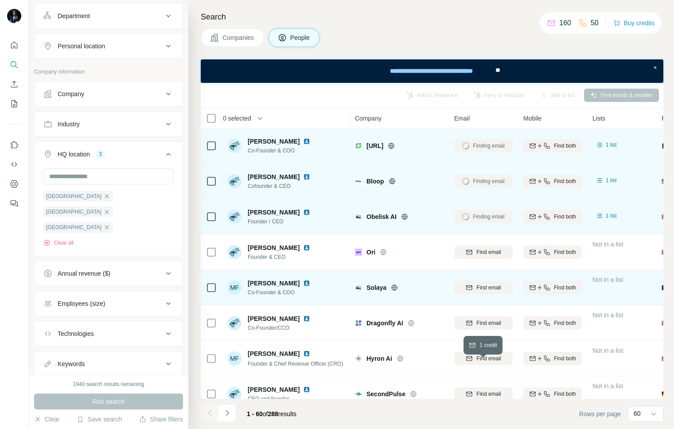
scroll to position [1706, 0]
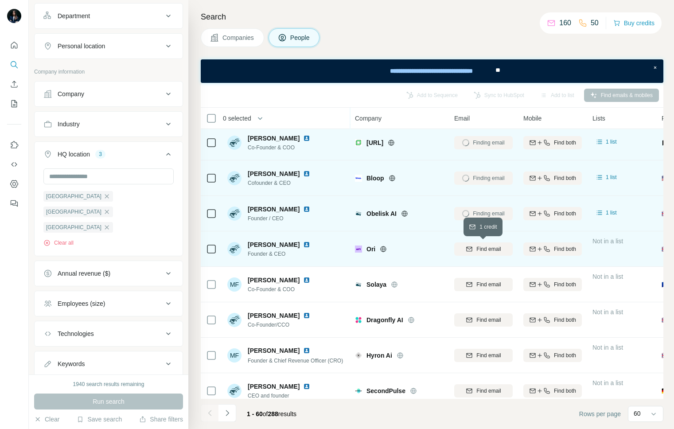
click at [493, 247] on span "Find email" at bounding box center [488, 249] width 24 height 8
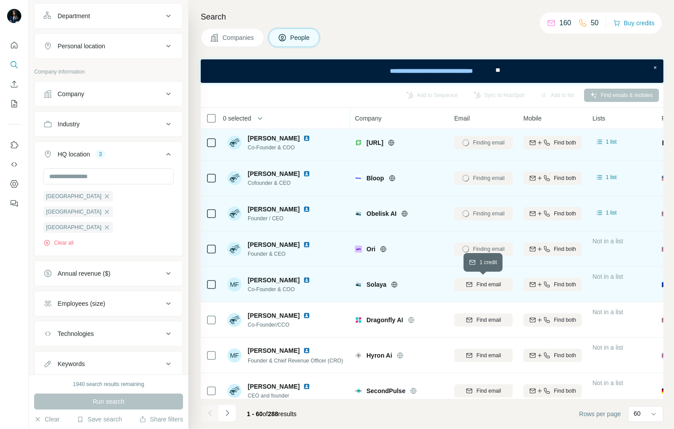
click at [489, 281] on span "Find email" at bounding box center [488, 285] width 24 height 8
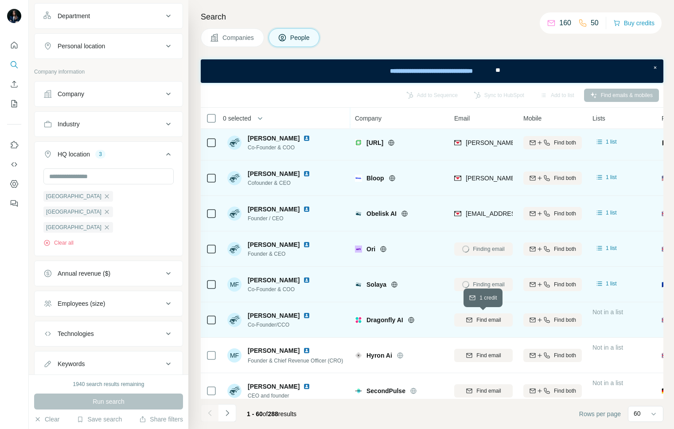
click at [489, 321] on span "Find email" at bounding box center [488, 320] width 24 height 8
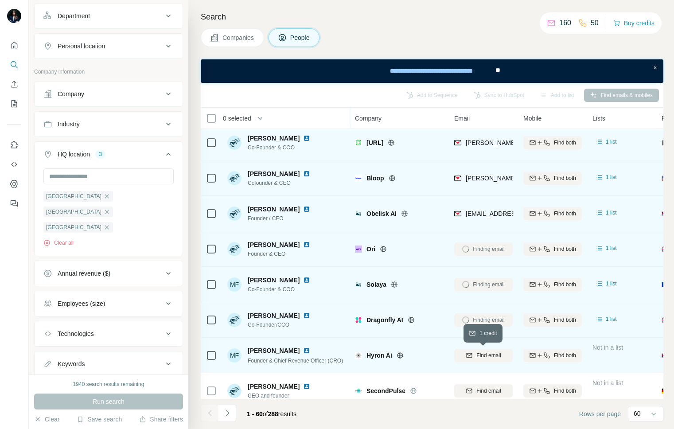
click at [489, 355] on span "Find email" at bounding box center [488, 355] width 24 height 8
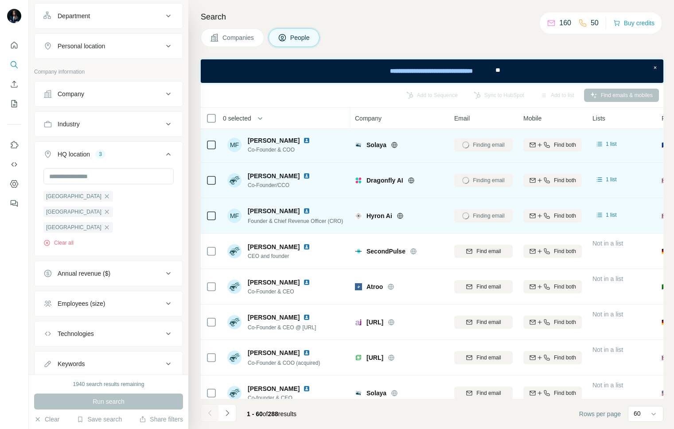
scroll to position [1853, 0]
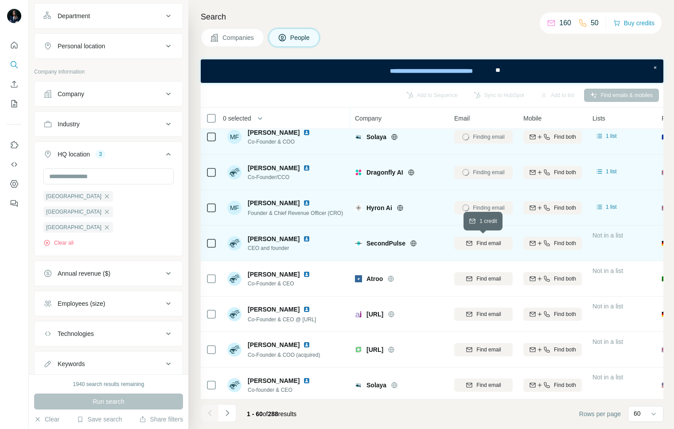
click at [487, 242] on span "Find email" at bounding box center [488, 243] width 24 height 8
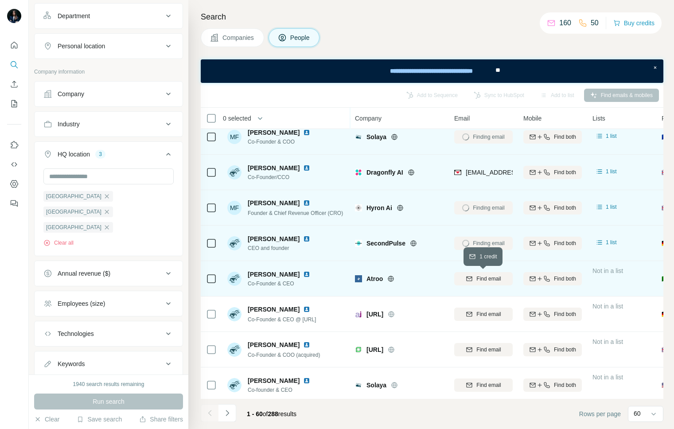
click at [477, 277] on span "Find email" at bounding box center [488, 279] width 24 height 8
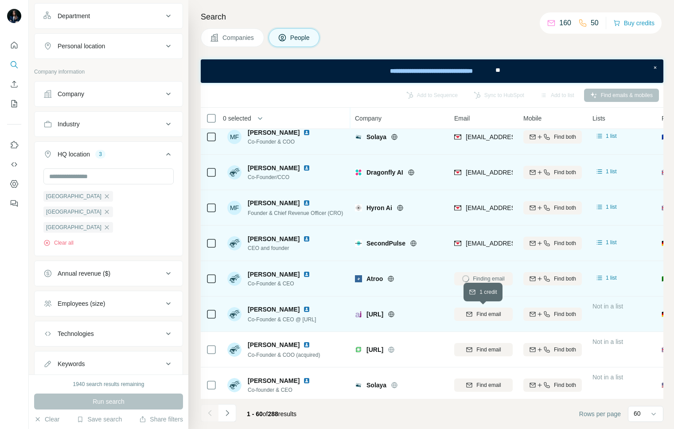
click at [477, 312] on span "Find email" at bounding box center [488, 314] width 24 height 8
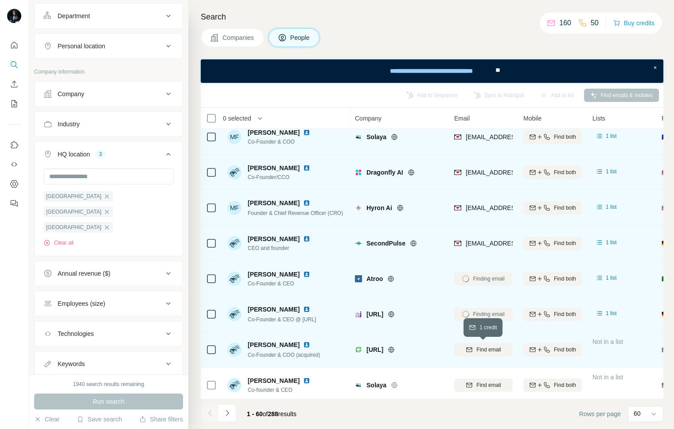
click at [478, 348] on span "Find email" at bounding box center [488, 350] width 24 height 8
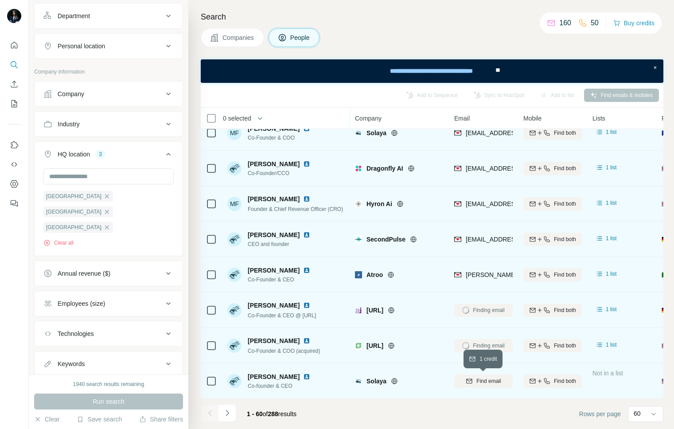
click at [488, 381] on span "Find email" at bounding box center [488, 381] width 24 height 8
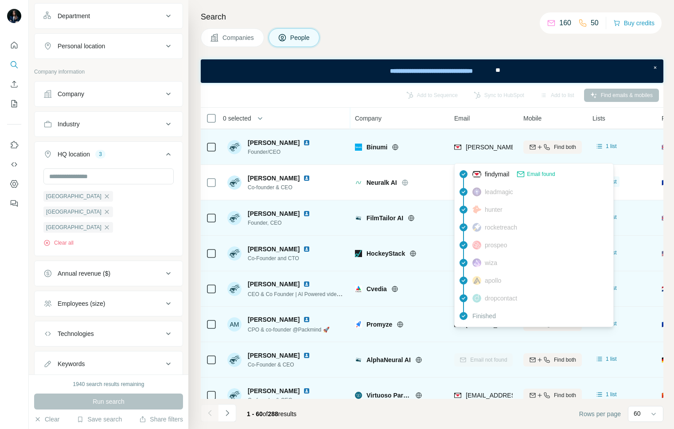
scroll to position [244, 0]
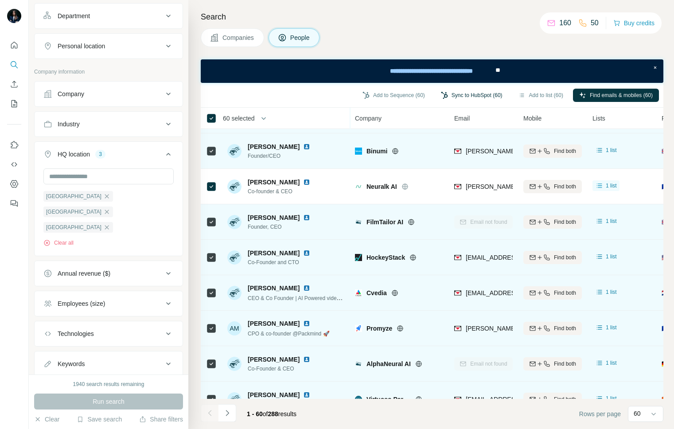
click at [478, 96] on button "Sync to HubSpot (60)" at bounding box center [472, 95] width 74 height 13
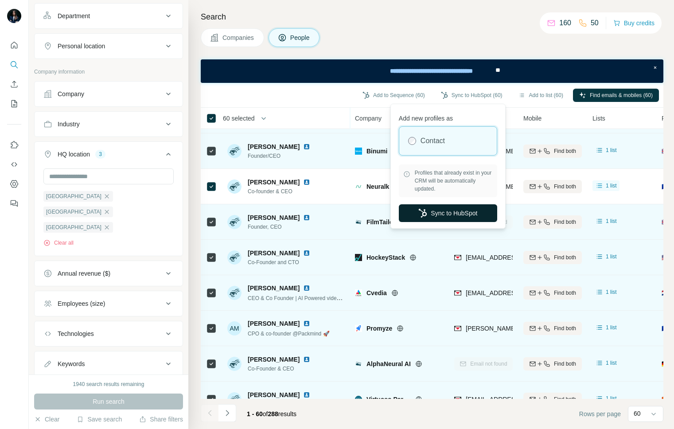
click at [465, 211] on button "Sync to HubSpot" at bounding box center [448, 213] width 98 height 18
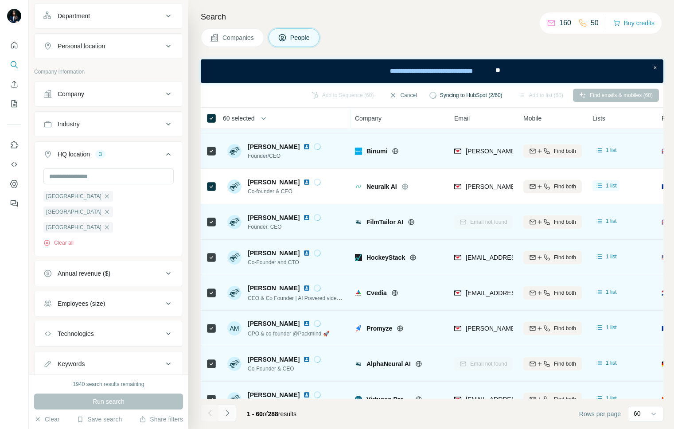
click at [230, 412] on icon "Navigate to next page" at bounding box center [227, 413] width 9 height 9
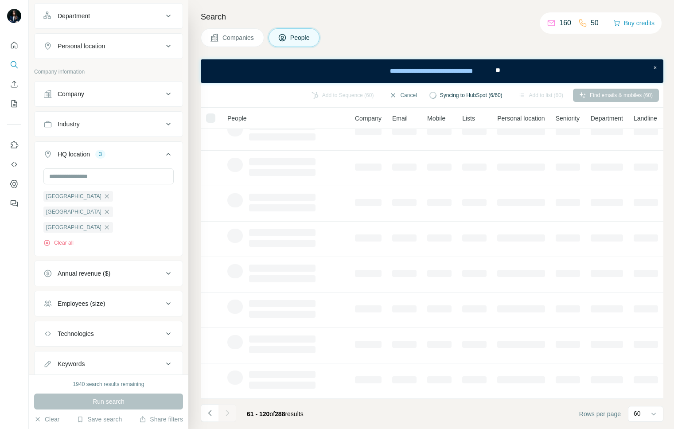
scroll to position [0, 0]
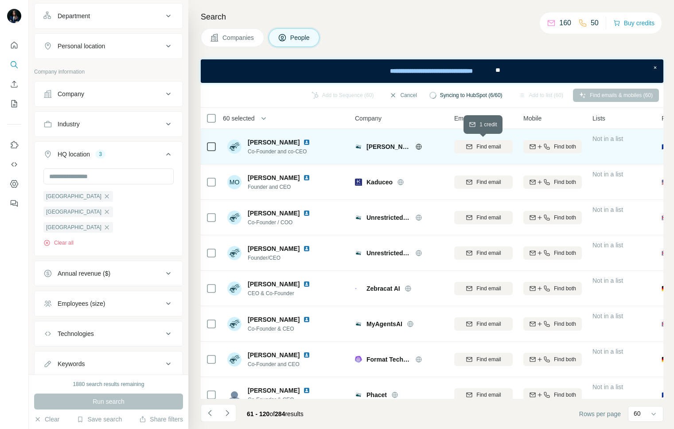
click at [471, 143] on icon "button" at bounding box center [469, 146] width 7 height 7
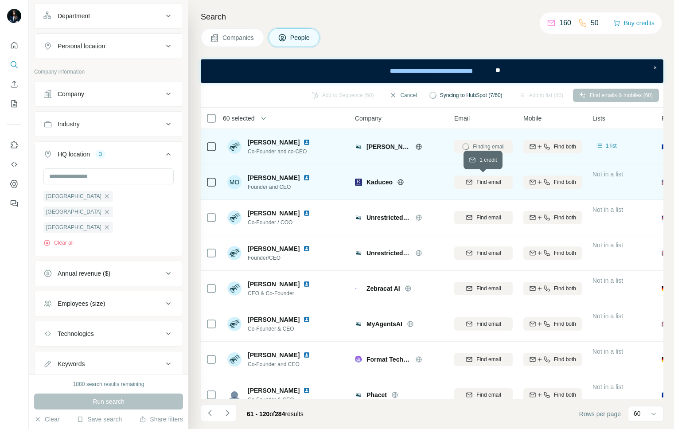
click at [480, 179] on span "Find email" at bounding box center [488, 182] width 24 height 8
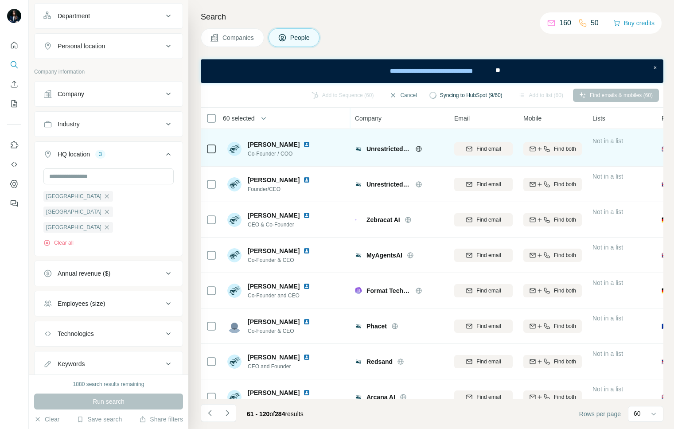
scroll to position [70, 0]
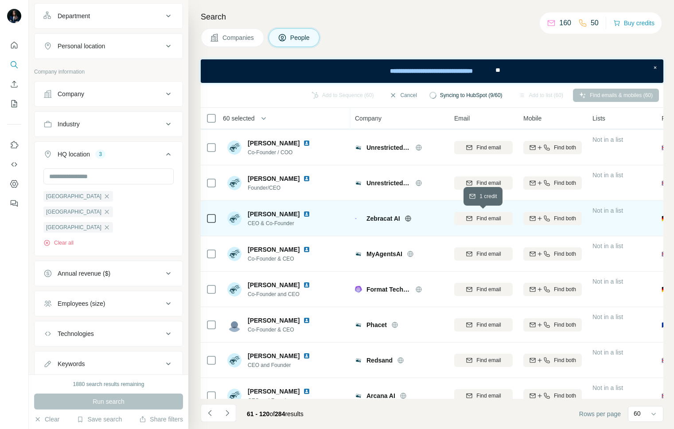
click at [486, 217] on span "Find email" at bounding box center [488, 218] width 24 height 8
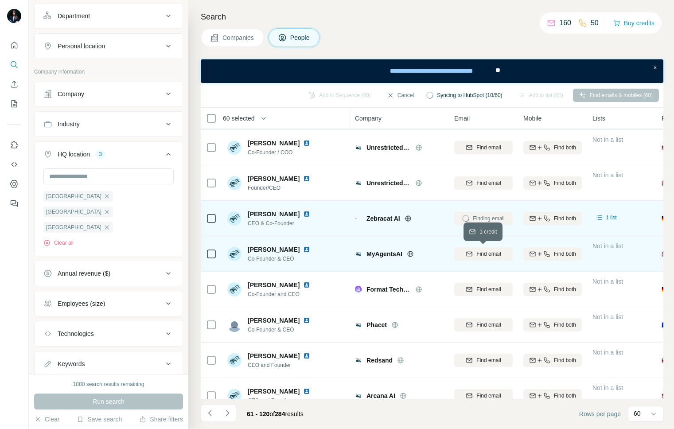
click at [487, 256] on span "Find email" at bounding box center [488, 254] width 24 height 8
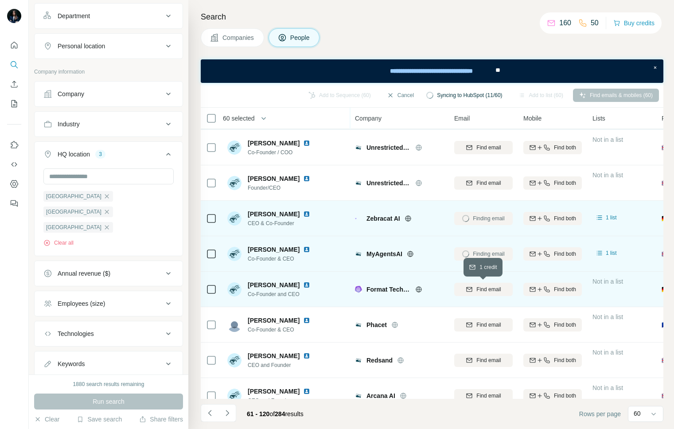
click at [487, 290] on span "Find email" at bounding box center [488, 289] width 24 height 8
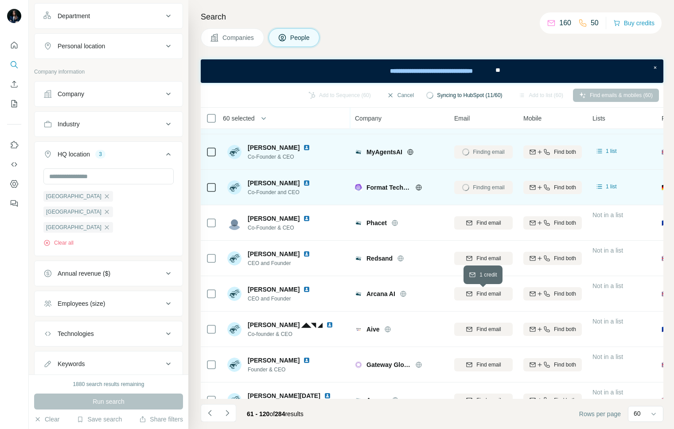
scroll to position [190, 0]
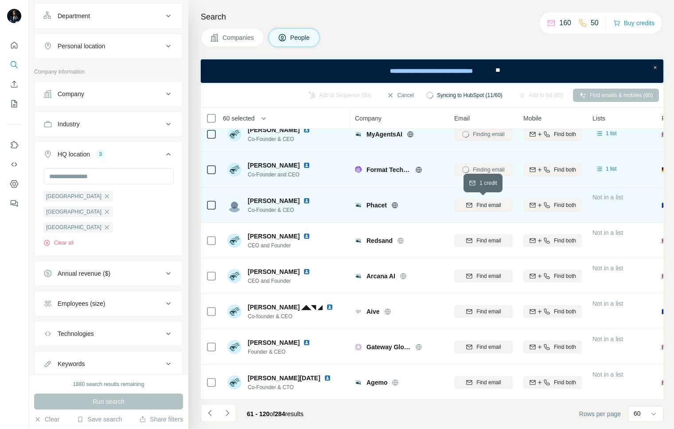
click at [483, 206] on span "Find email" at bounding box center [488, 205] width 24 height 8
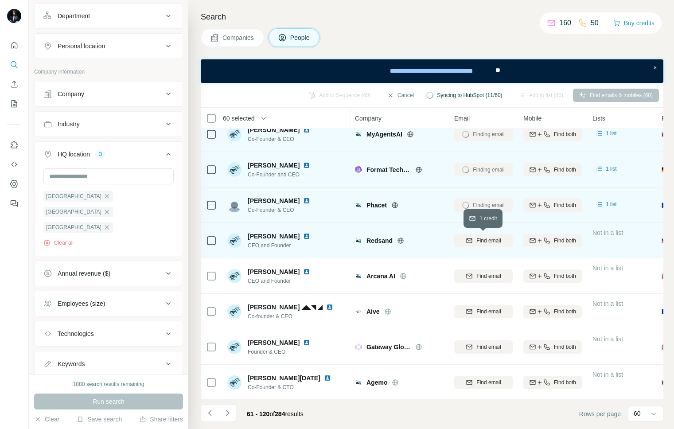
click at [481, 241] on span "Find email" at bounding box center [488, 241] width 24 height 8
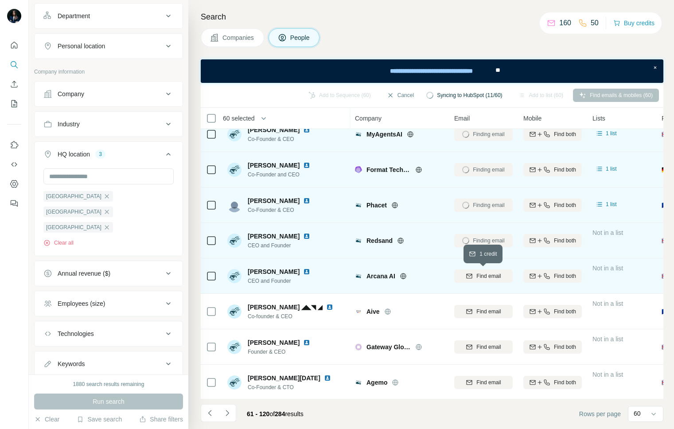
click at [479, 283] on div "Find email" at bounding box center [483, 276] width 58 height 24
click at [482, 276] on span "Find email" at bounding box center [488, 276] width 24 height 8
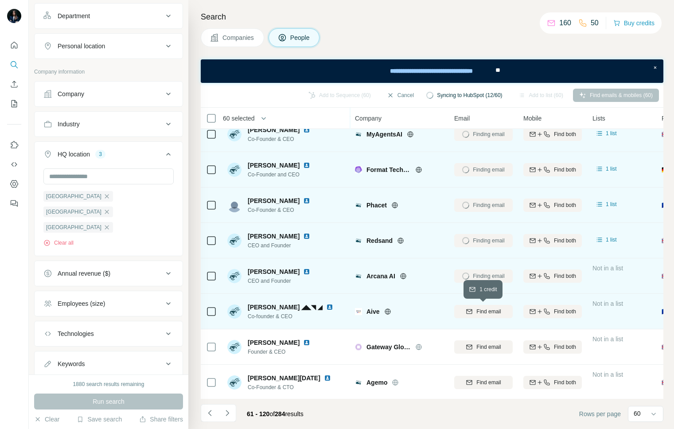
click at [482, 311] on span "Find email" at bounding box center [488, 312] width 24 height 8
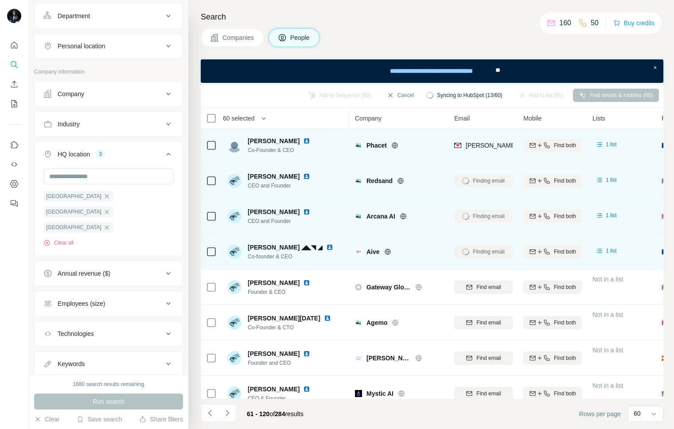
scroll to position [257, 0]
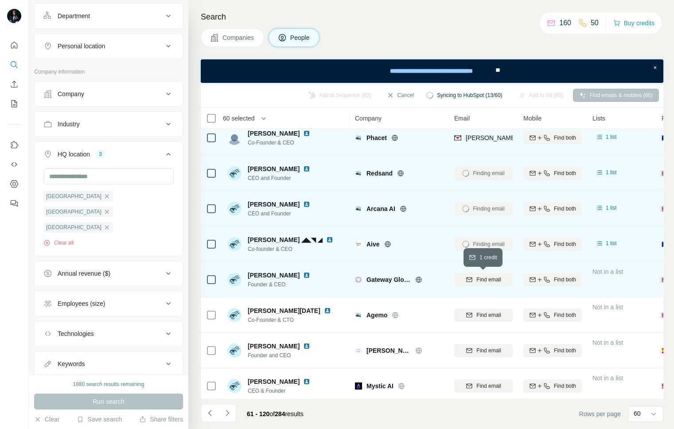
click at [487, 278] on span "Find email" at bounding box center [488, 280] width 24 height 8
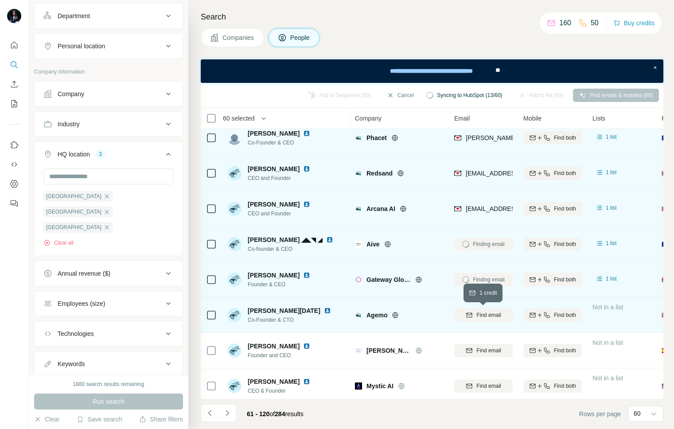
click at [483, 315] on span "Find email" at bounding box center [488, 315] width 24 height 8
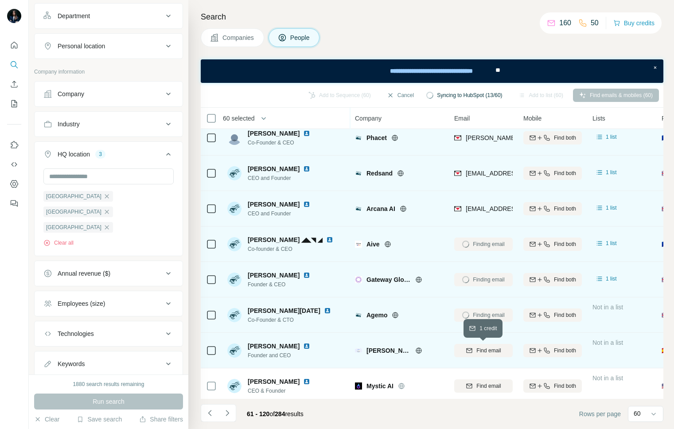
click at [482, 348] on span "Find email" at bounding box center [488, 351] width 24 height 8
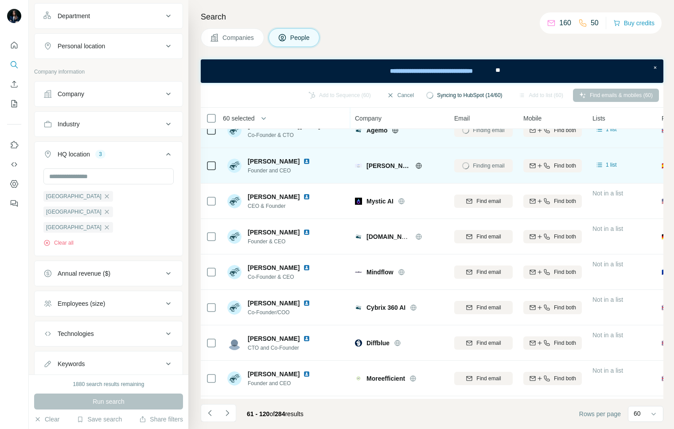
scroll to position [452, 0]
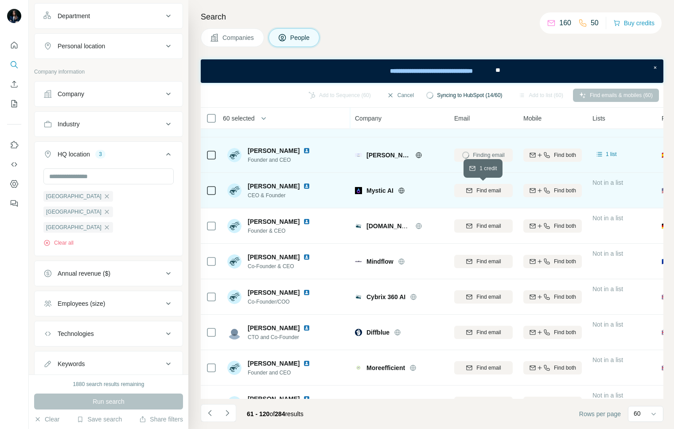
click at [472, 191] on div "Find email" at bounding box center [483, 191] width 58 height 8
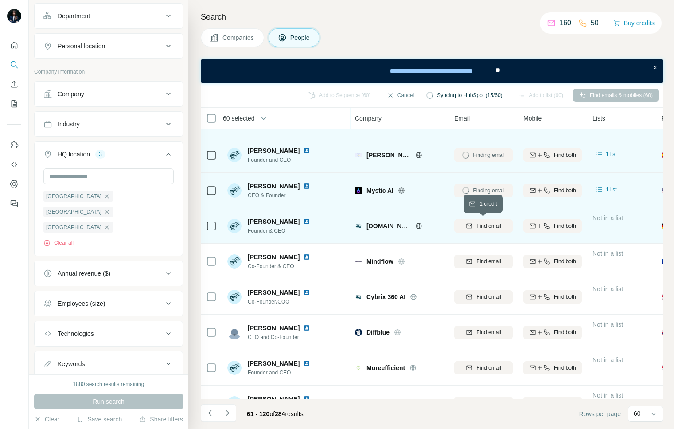
click at [477, 224] on span "Find email" at bounding box center [488, 226] width 24 height 8
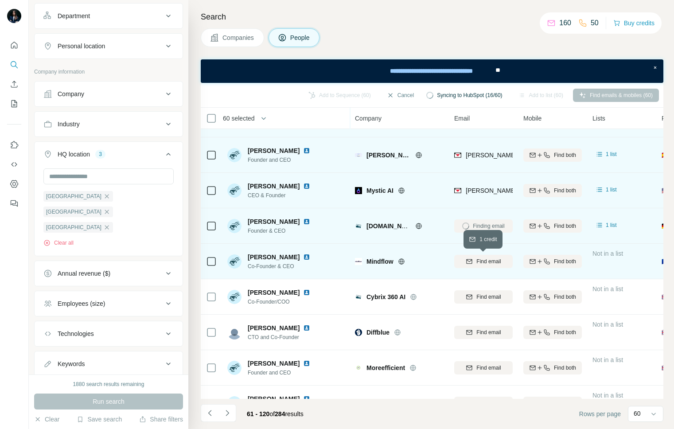
click at [480, 260] on span "Find email" at bounding box center [488, 261] width 24 height 8
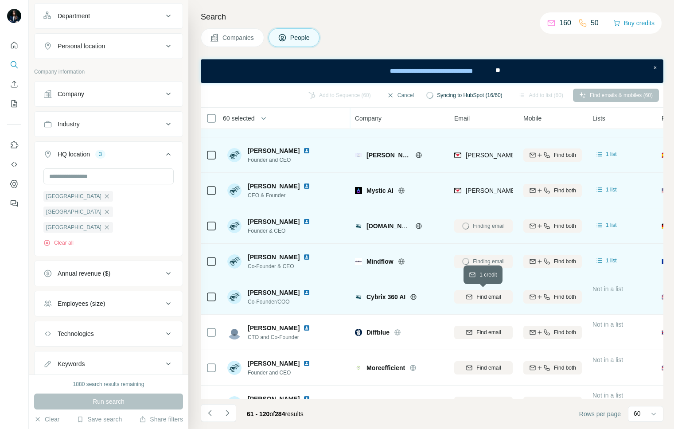
click at [481, 296] on span "Find email" at bounding box center [488, 297] width 24 height 8
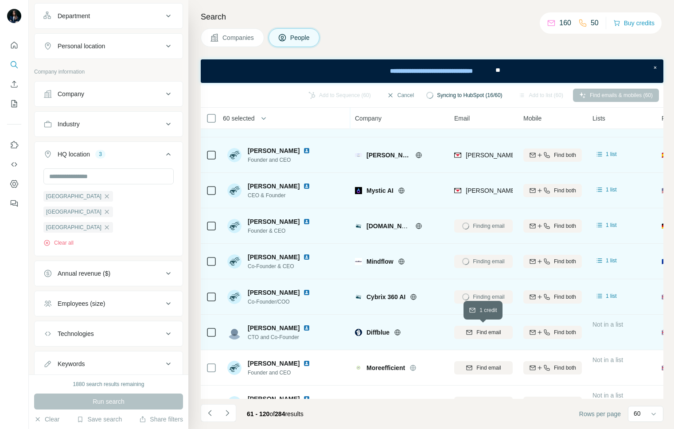
click at [481, 332] on span "Find email" at bounding box center [488, 332] width 24 height 8
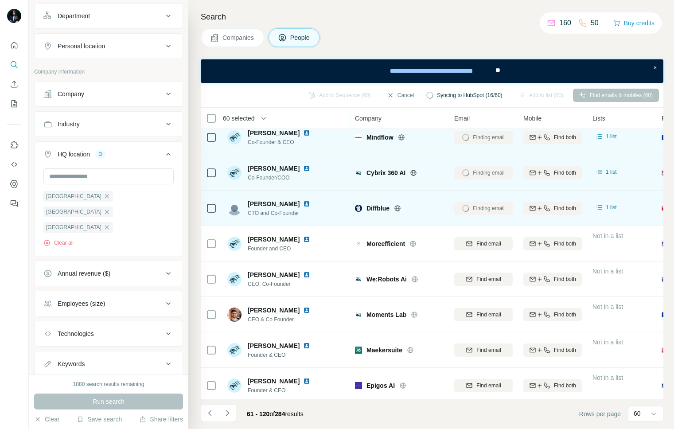
scroll to position [581, 0]
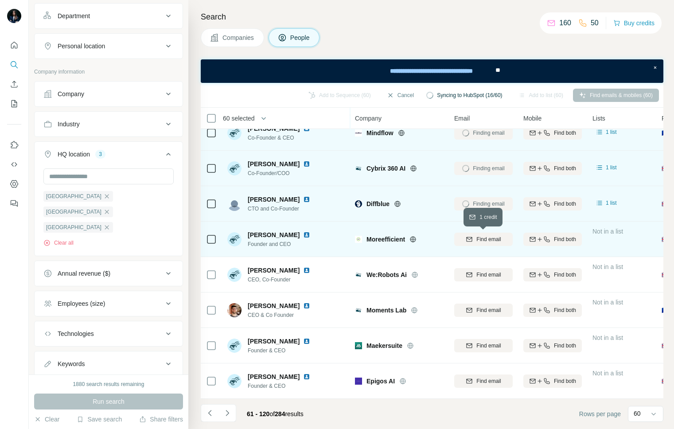
click at [481, 237] on span "Find email" at bounding box center [488, 239] width 24 height 8
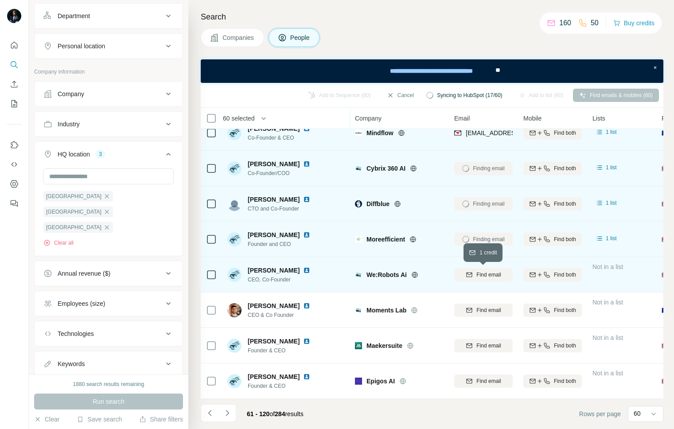
click at [479, 276] on span "Find email" at bounding box center [488, 275] width 24 height 8
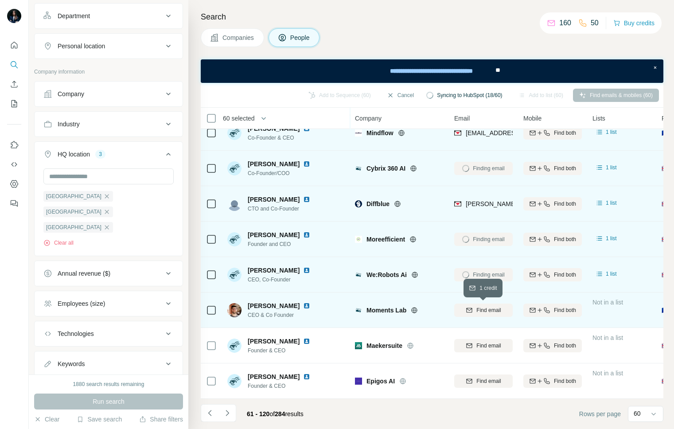
click at [480, 308] on span "Find email" at bounding box center [488, 310] width 24 height 8
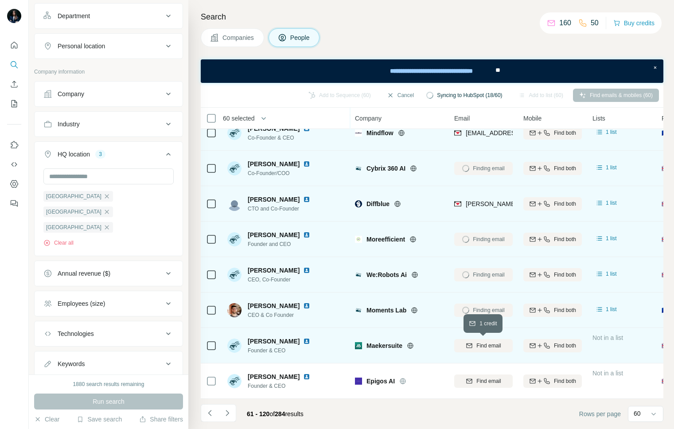
click at [483, 349] on span "Find email" at bounding box center [488, 346] width 24 height 8
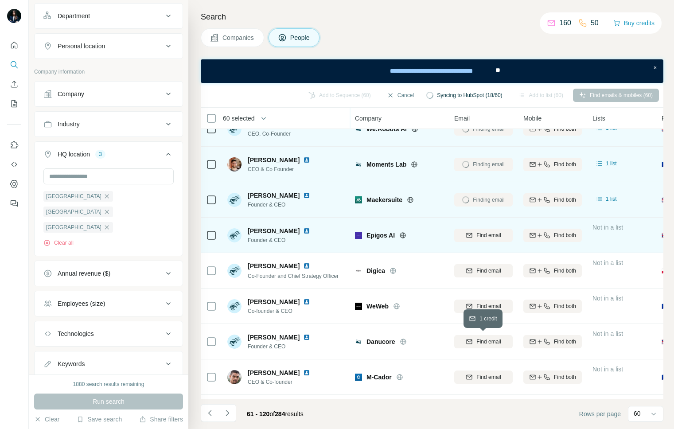
scroll to position [728, 0]
click at [479, 234] on span "Find email" at bounding box center [488, 234] width 24 height 8
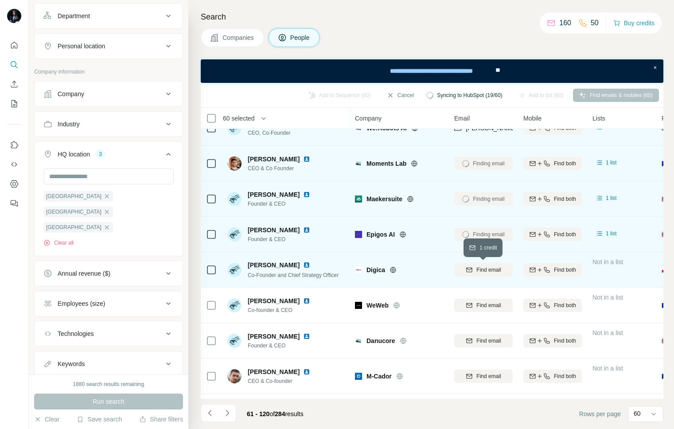
click at [482, 270] on span "Find email" at bounding box center [488, 270] width 24 height 8
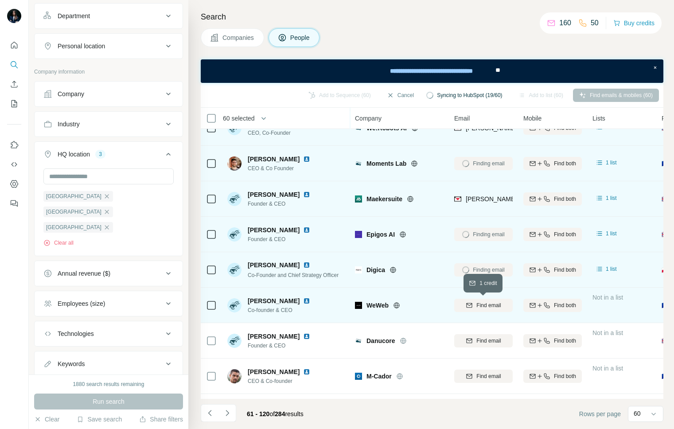
click at [481, 304] on span "Find email" at bounding box center [488, 305] width 24 height 8
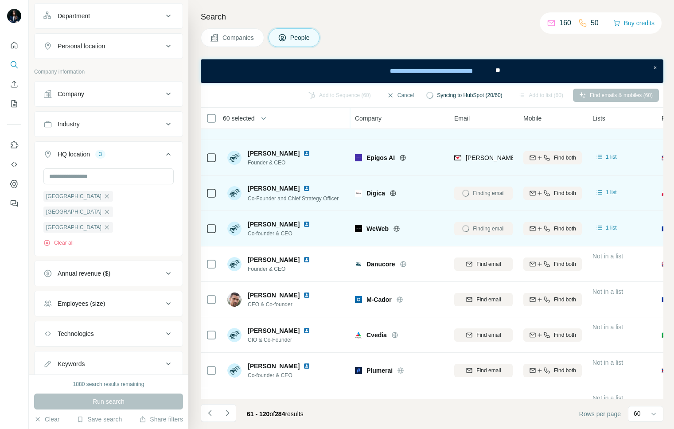
scroll to position [818, 0]
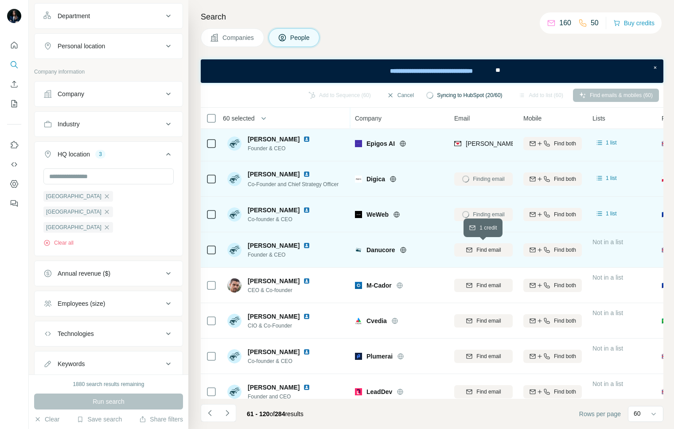
click at [487, 248] on span "Find email" at bounding box center [488, 250] width 24 height 8
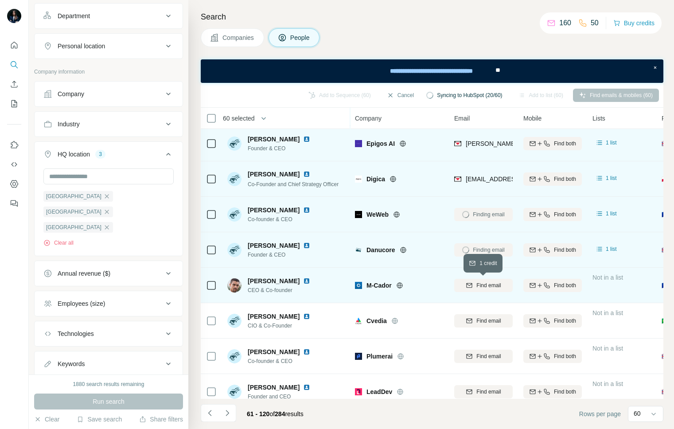
click at [487, 284] on span "Find email" at bounding box center [488, 285] width 24 height 8
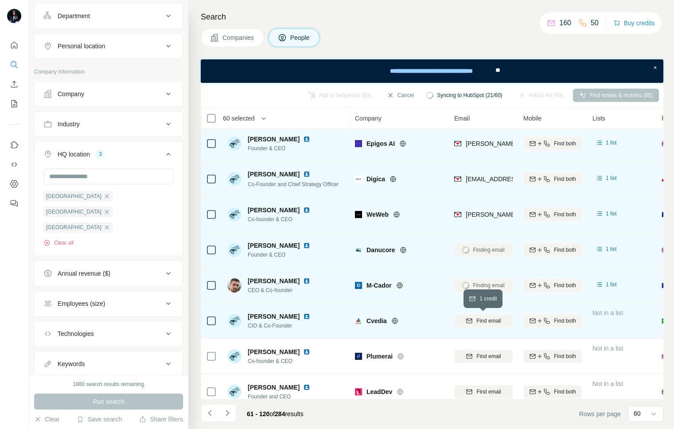
click at [487, 320] on span "Find email" at bounding box center [488, 321] width 24 height 8
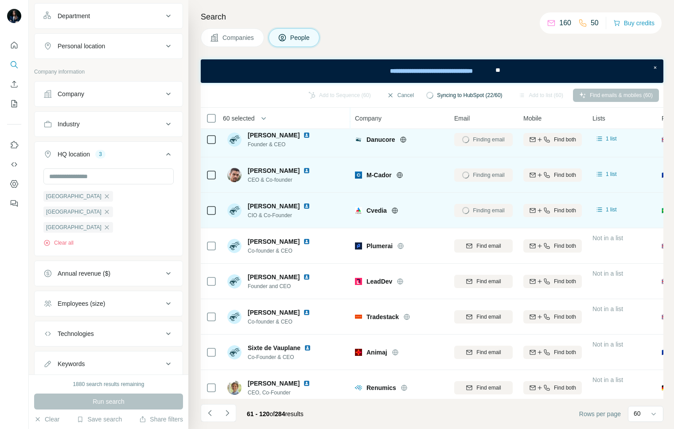
scroll to position [953, 0]
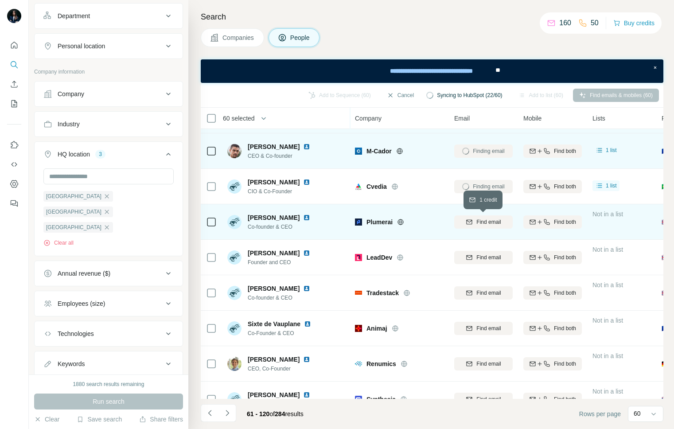
click at [480, 221] on span "Find email" at bounding box center [488, 222] width 24 height 8
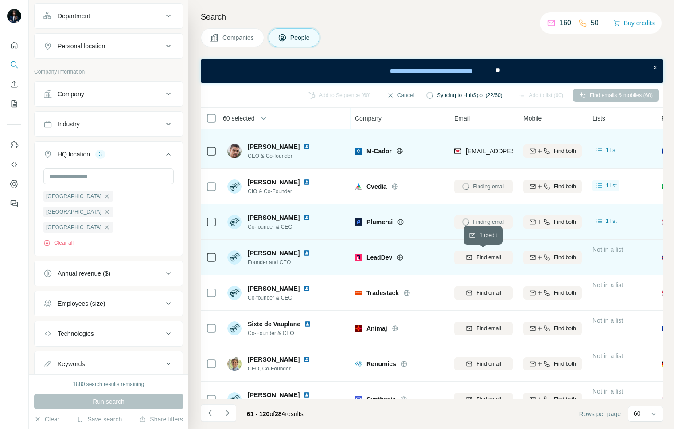
click at [480, 259] on span "Find email" at bounding box center [488, 257] width 24 height 8
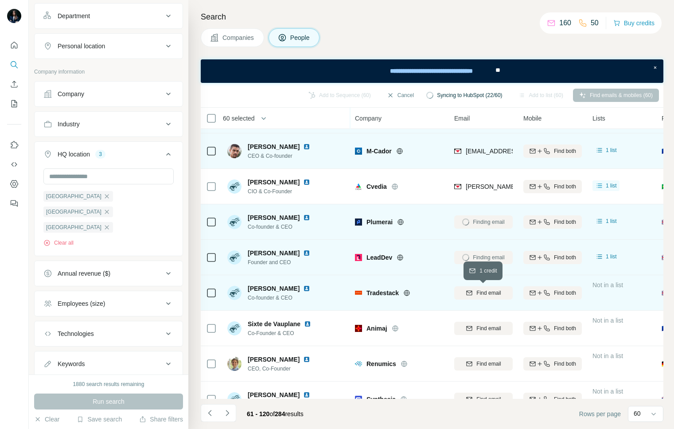
click at [479, 296] on span "Find email" at bounding box center [488, 293] width 24 height 8
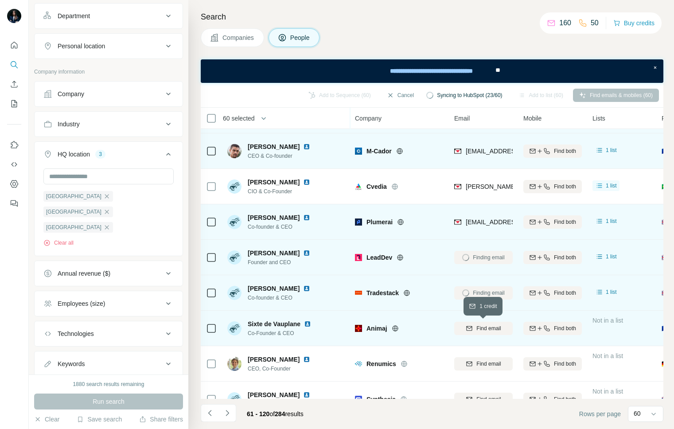
click at [479, 332] on span "Find email" at bounding box center [488, 328] width 24 height 8
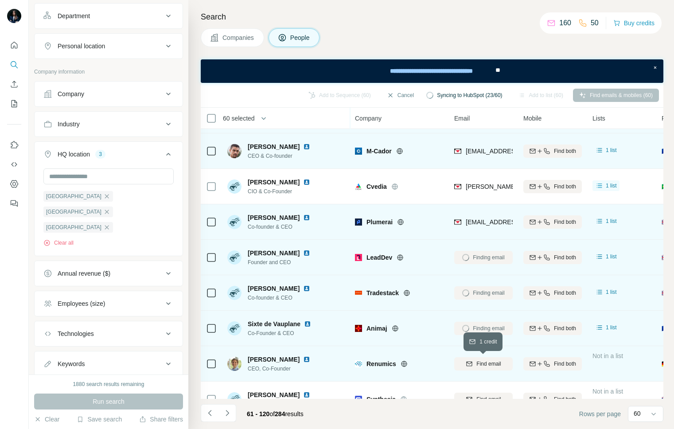
click at [479, 363] on span "Find email" at bounding box center [488, 364] width 24 height 8
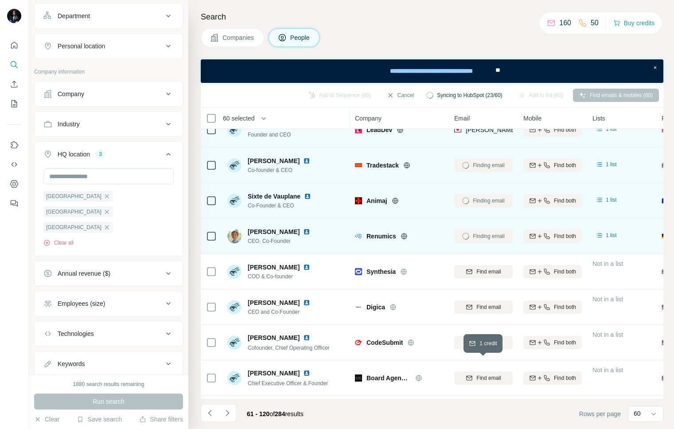
scroll to position [1082, 0]
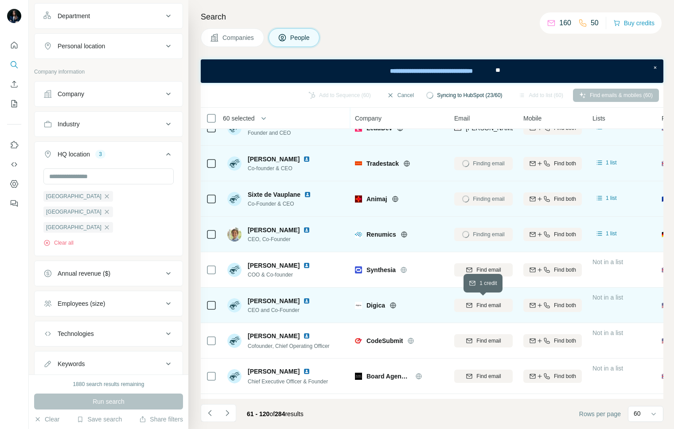
click at [483, 305] on span "Find email" at bounding box center [488, 305] width 24 height 8
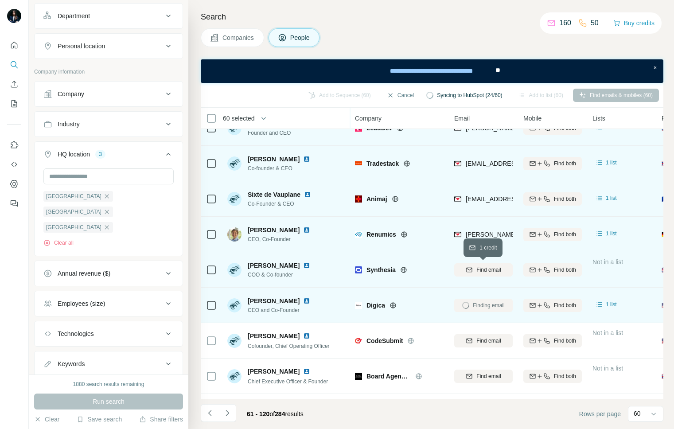
click at [481, 273] on span "Find email" at bounding box center [488, 270] width 24 height 8
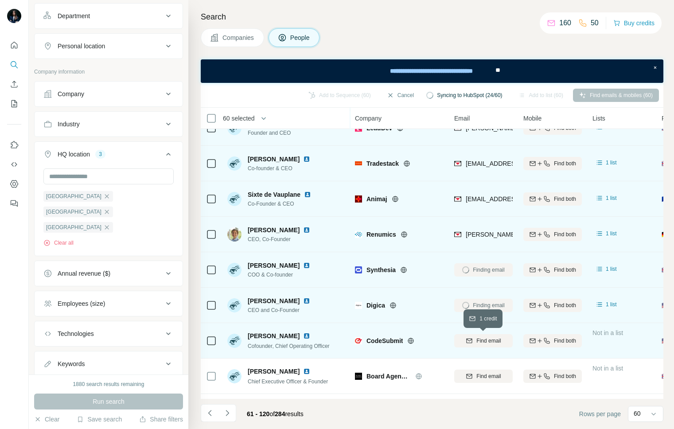
click at [479, 341] on span "Find email" at bounding box center [488, 341] width 24 height 8
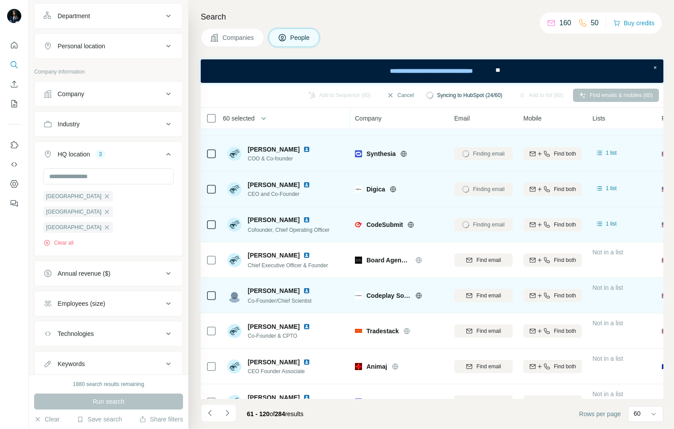
scroll to position [1202, 0]
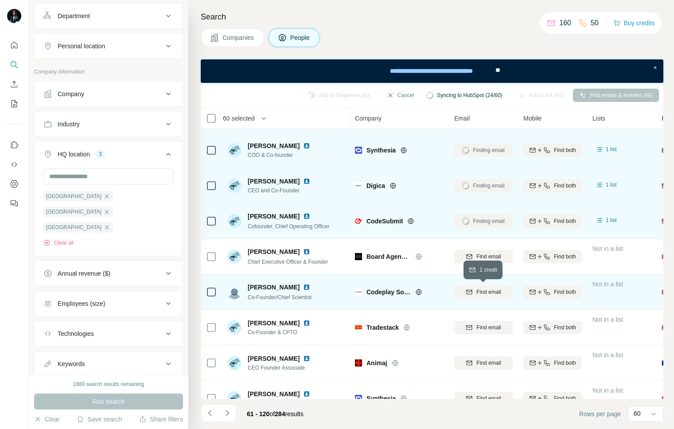
click at [483, 291] on span "Find email" at bounding box center [488, 292] width 24 height 8
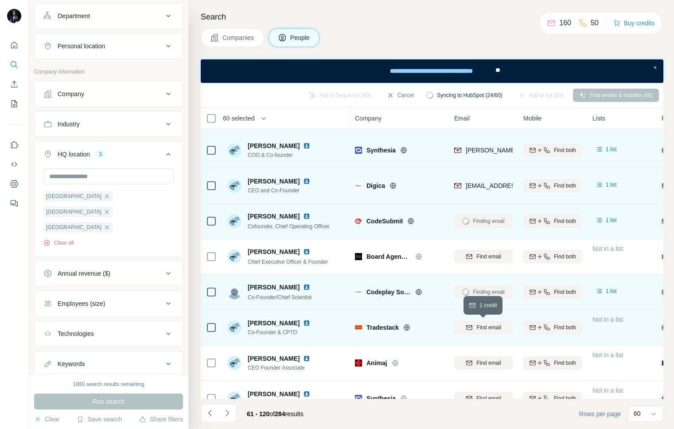
click at [483, 331] on button "Find email" at bounding box center [483, 327] width 58 height 13
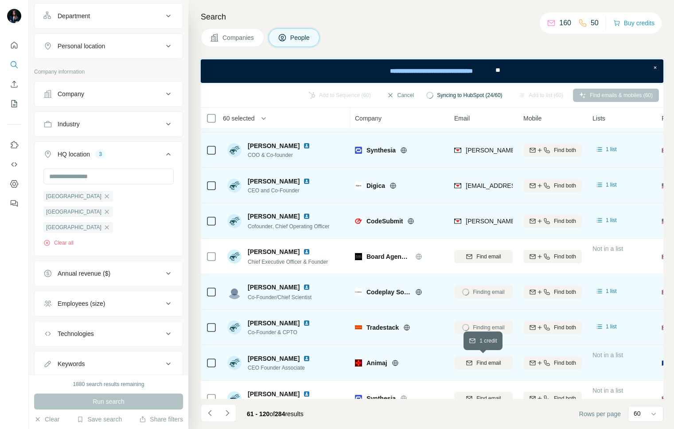
click at [483, 362] on span "Find email" at bounding box center [488, 363] width 24 height 8
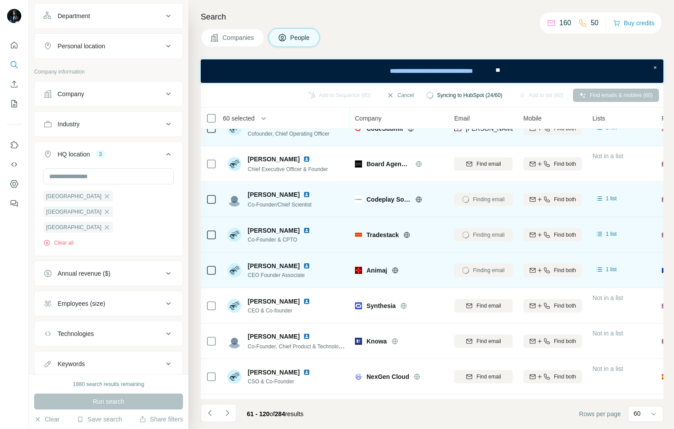
scroll to position [1303, 0]
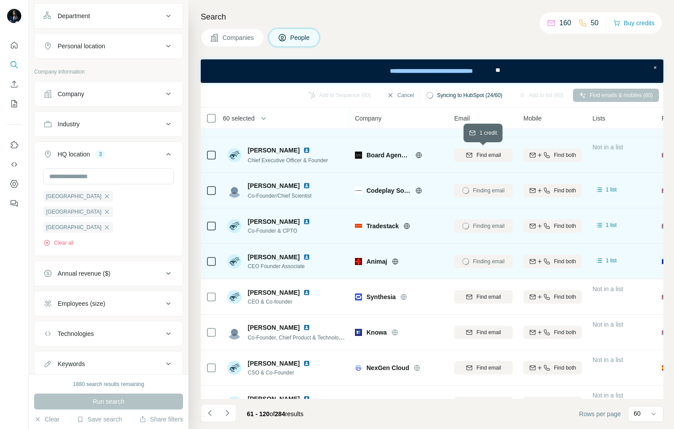
click at [468, 155] on icon "button" at bounding box center [469, 155] width 7 height 7
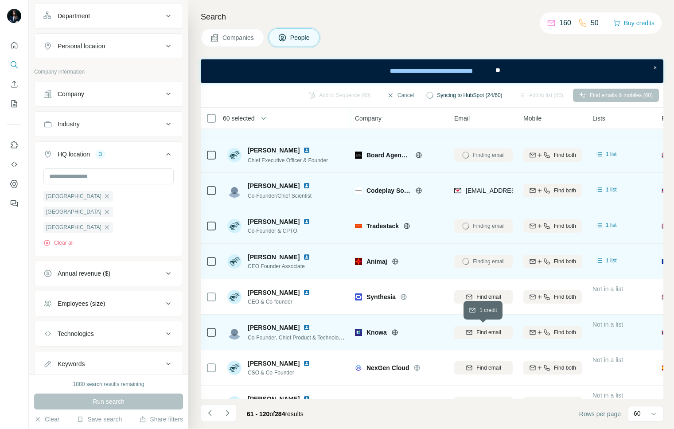
click at [478, 331] on span "Find email" at bounding box center [488, 332] width 24 height 8
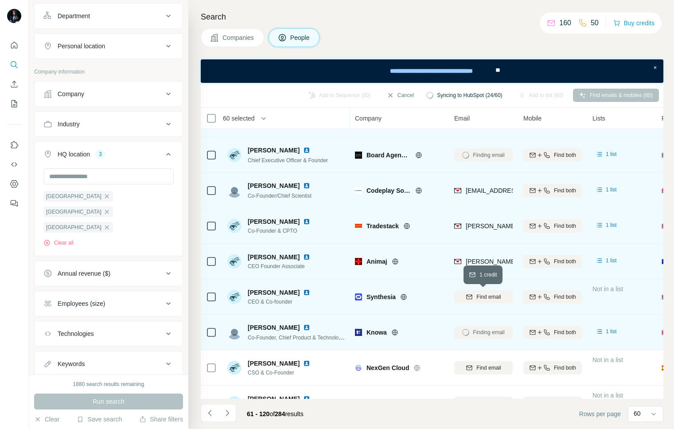
click at [479, 295] on span "Find email" at bounding box center [488, 297] width 24 height 8
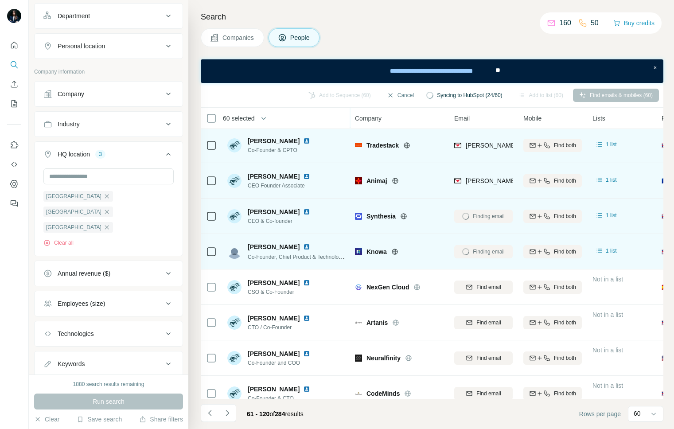
scroll to position [1385, 0]
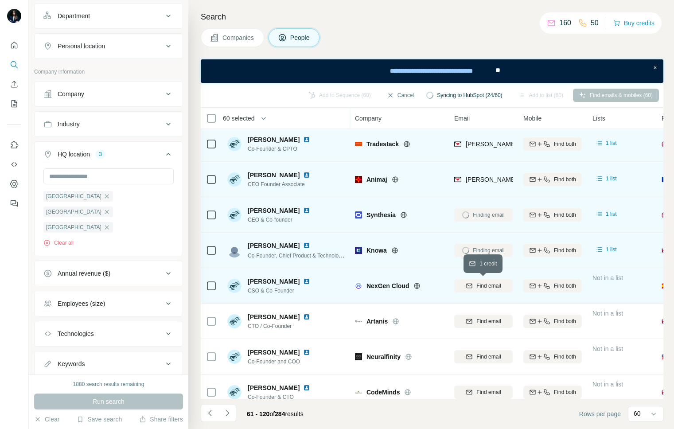
click at [485, 282] on span "Find email" at bounding box center [488, 286] width 24 height 8
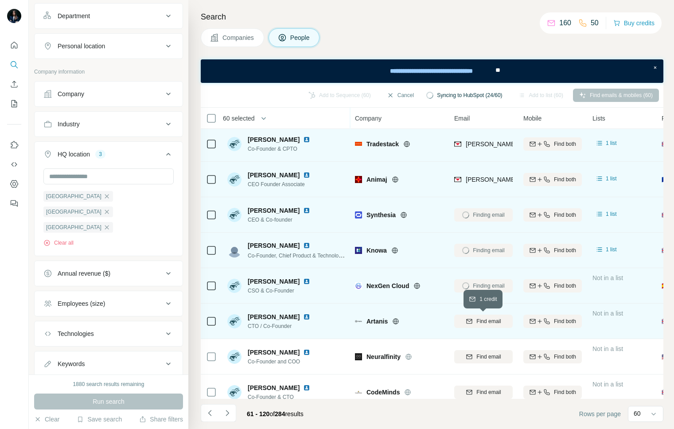
click at [482, 324] on span "Find email" at bounding box center [488, 321] width 24 height 8
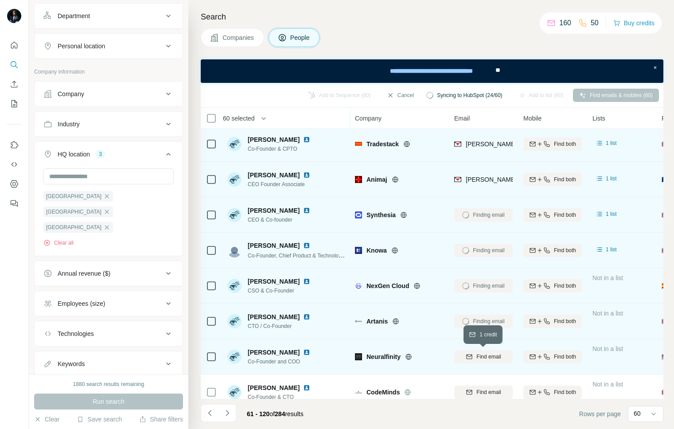
click at [481, 356] on span "Find email" at bounding box center [488, 357] width 24 height 8
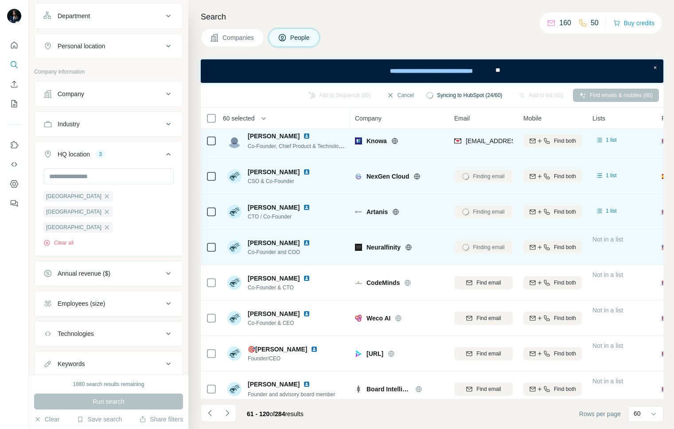
scroll to position [1503, 0]
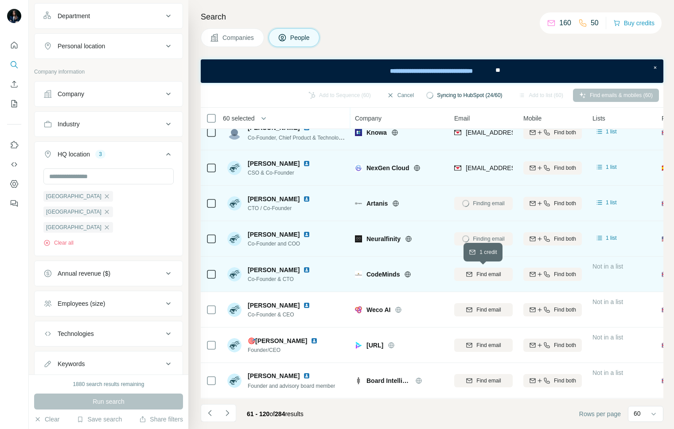
click at [483, 276] on span "Find email" at bounding box center [488, 274] width 24 height 8
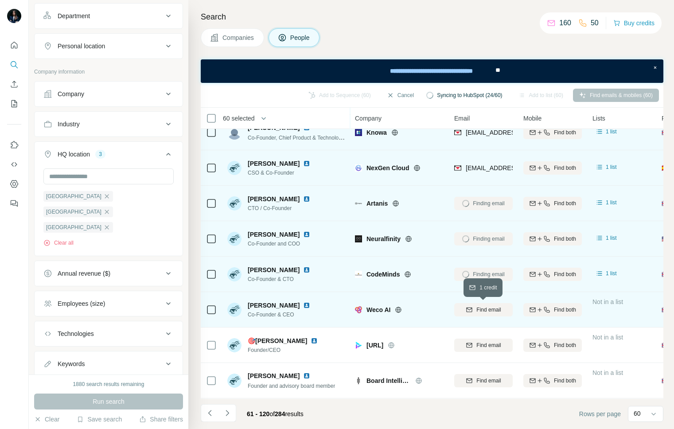
click at [484, 304] on button "Find email" at bounding box center [483, 309] width 58 height 13
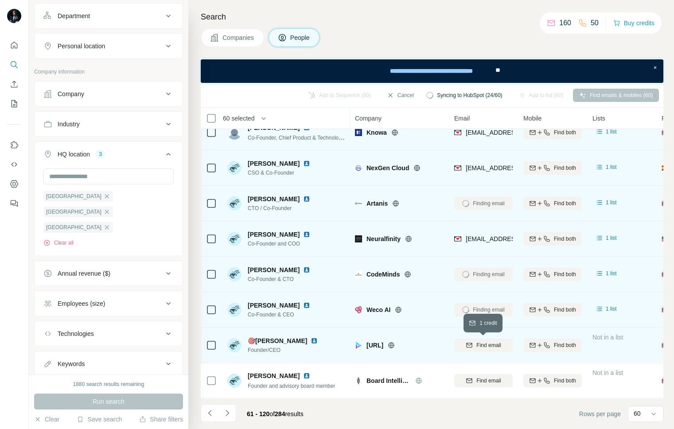
click at [485, 347] on span "Find email" at bounding box center [488, 345] width 24 height 8
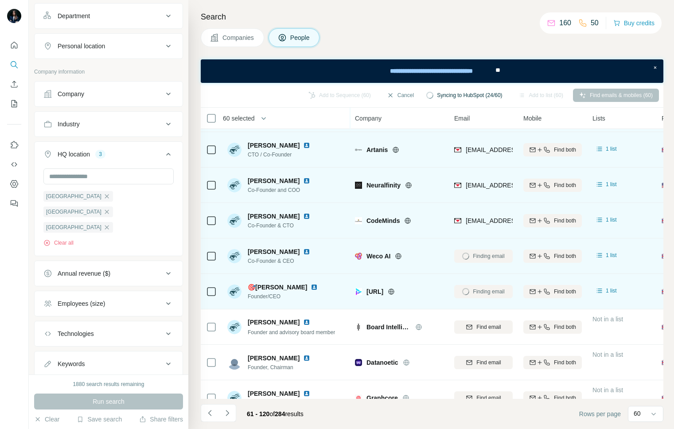
scroll to position [1578, 0]
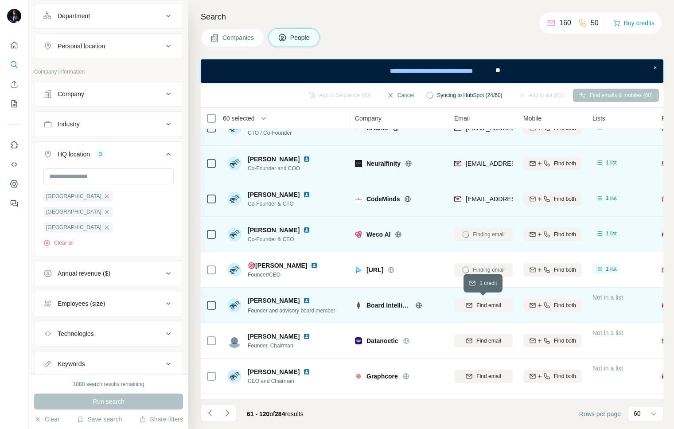
click at [486, 307] on span "Find email" at bounding box center [488, 305] width 24 height 8
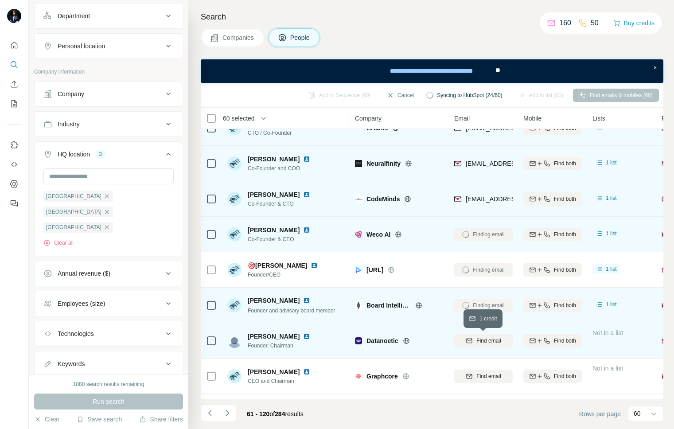
click at [488, 340] on span "Find email" at bounding box center [488, 341] width 24 height 8
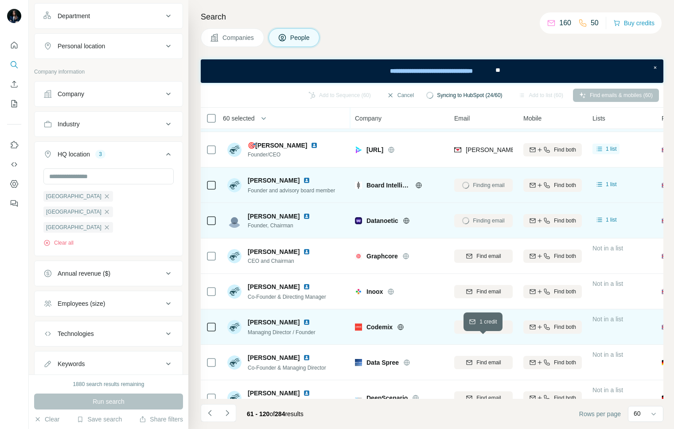
scroll to position [1706, 0]
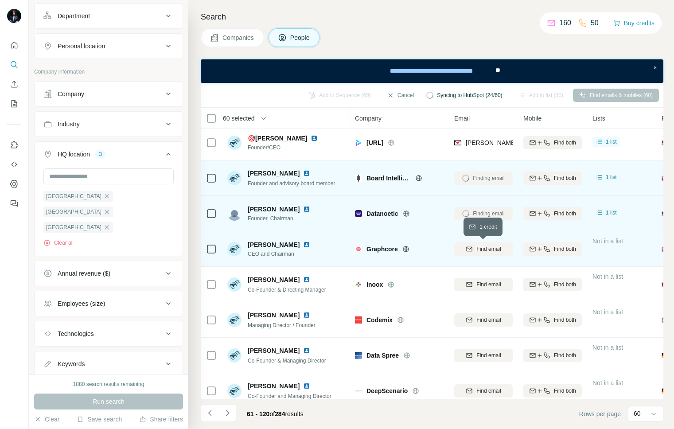
click at [489, 253] on button "Find email" at bounding box center [483, 248] width 58 height 13
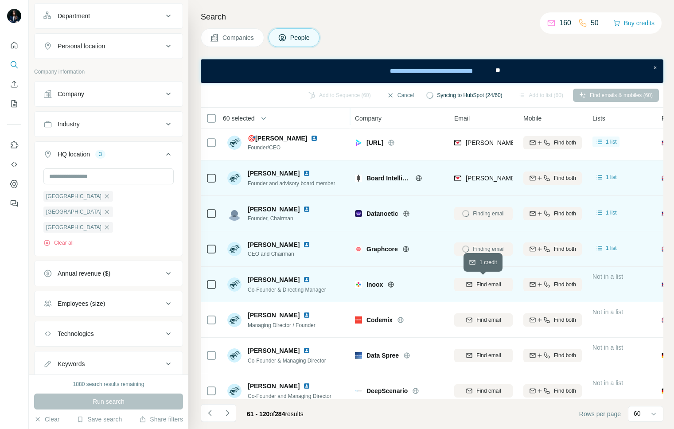
click at [493, 284] on span "Find email" at bounding box center [488, 285] width 24 height 8
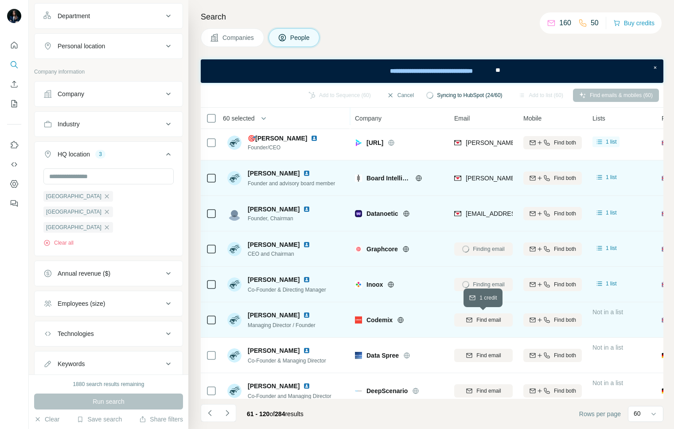
click at [492, 320] on span "Find email" at bounding box center [488, 320] width 24 height 8
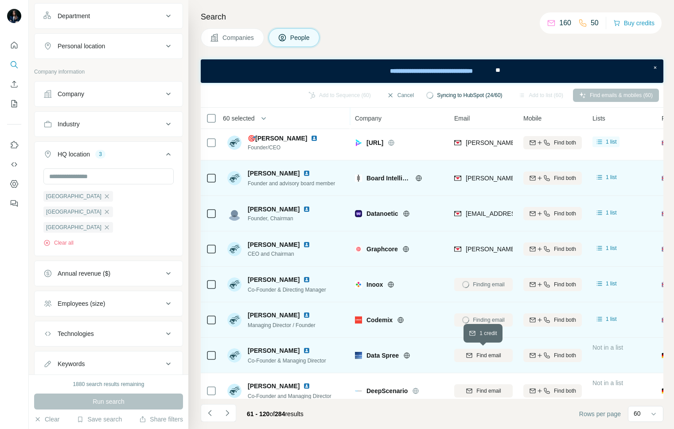
click at [492, 354] on span "Find email" at bounding box center [488, 355] width 24 height 8
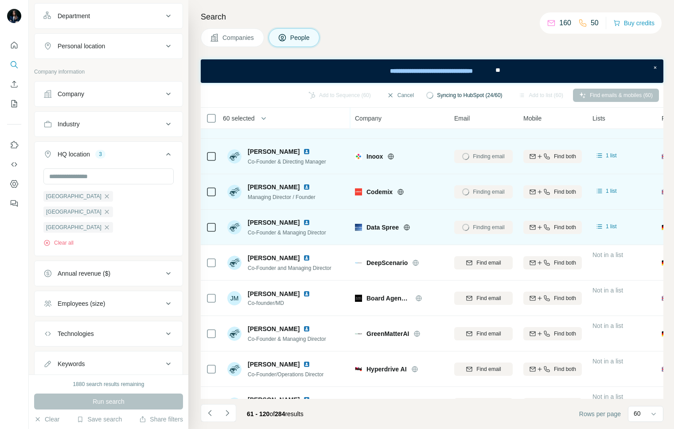
scroll to position [1856, 0]
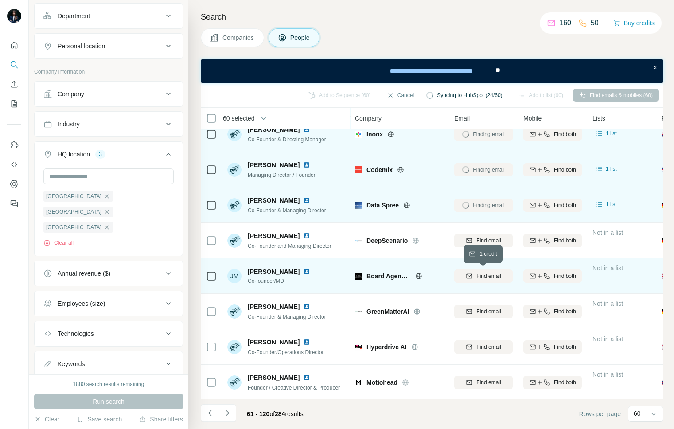
click at [491, 279] on span "Find email" at bounding box center [488, 276] width 24 height 8
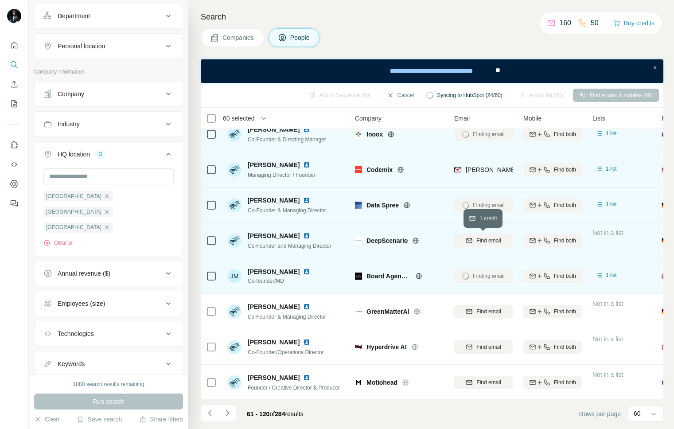
click at [487, 239] on span "Find email" at bounding box center [488, 241] width 24 height 8
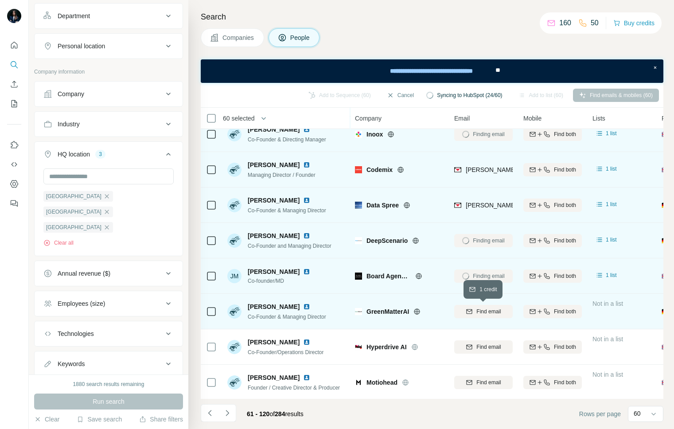
click at [483, 309] on span "Find email" at bounding box center [488, 312] width 24 height 8
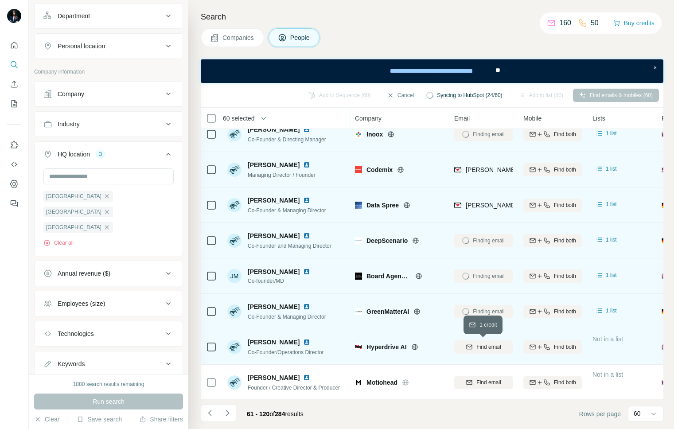
click at [486, 348] on span "Find email" at bounding box center [488, 347] width 24 height 8
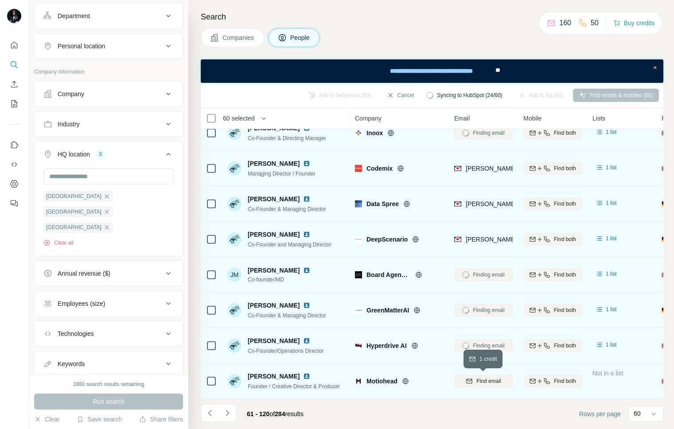
click at [489, 378] on span "Find email" at bounding box center [488, 381] width 24 height 8
click at [225, 414] on icon "Navigate to next page" at bounding box center [227, 413] width 9 height 9
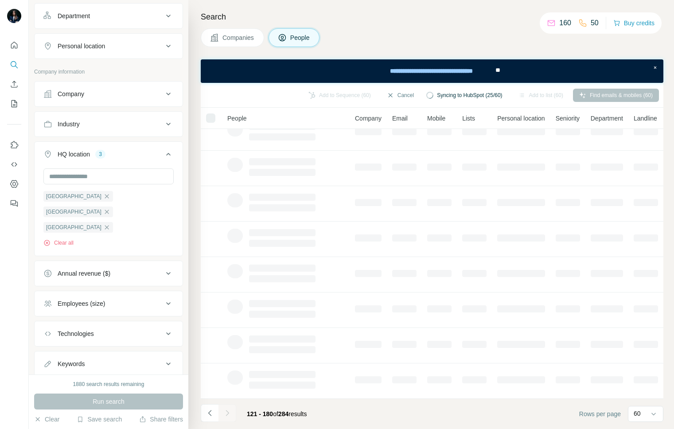
scroll to position [0, 0]
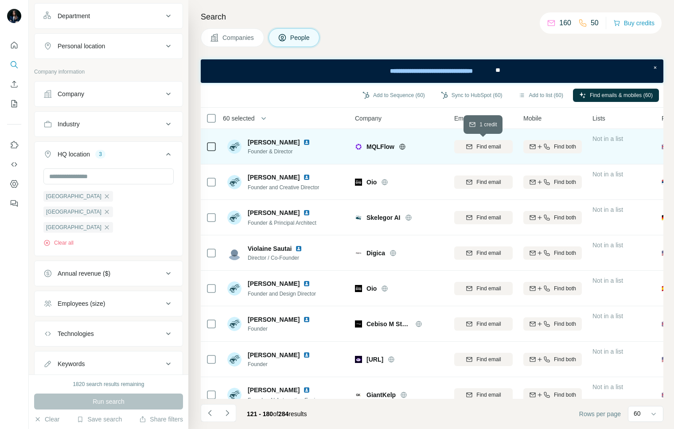
click at [486, 146] on span "Find email" at bounding box center [488, 147] width 24 height 8
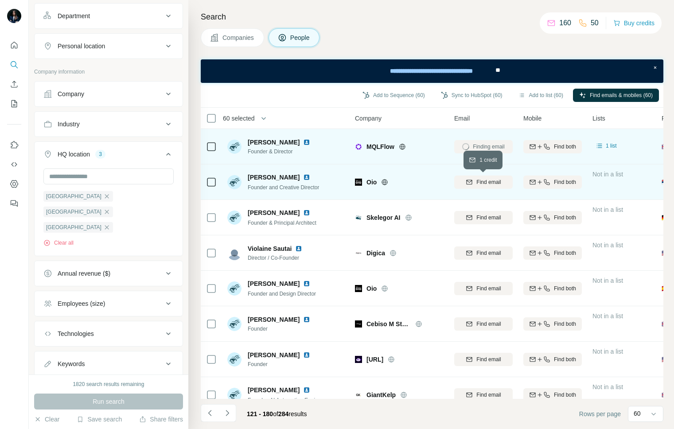
click at [490, 183] on span "Find email" at bounding box center [488, 182] width 24 height 8
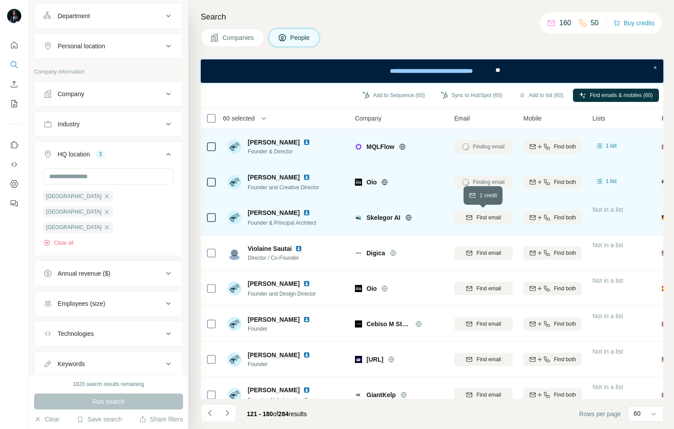
click at [489, 217] on span "Find email" at bounding box center [488, 218] width 24 height 8
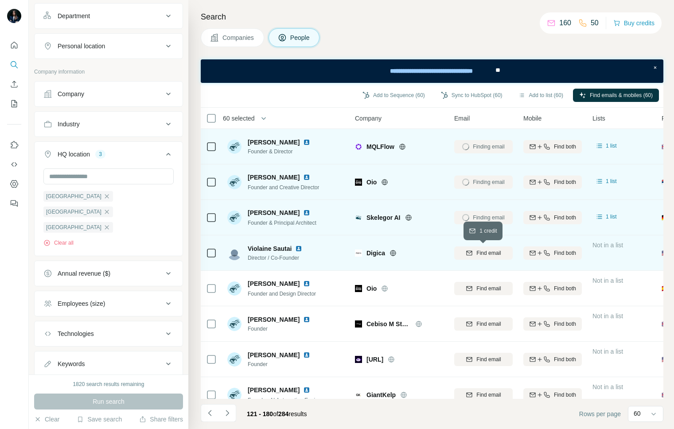
click at [487, 254] on span "Find email" at bounding box center [488, 253] width 24 height 8
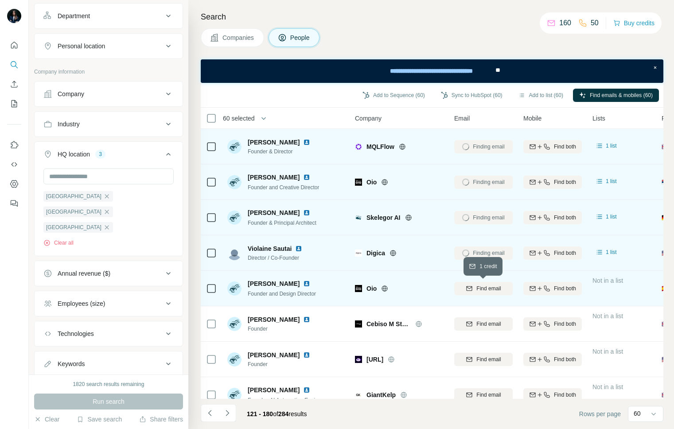
click at [488, 288] on span "Find email" at bounding box center [488, 288] width 24 height 8
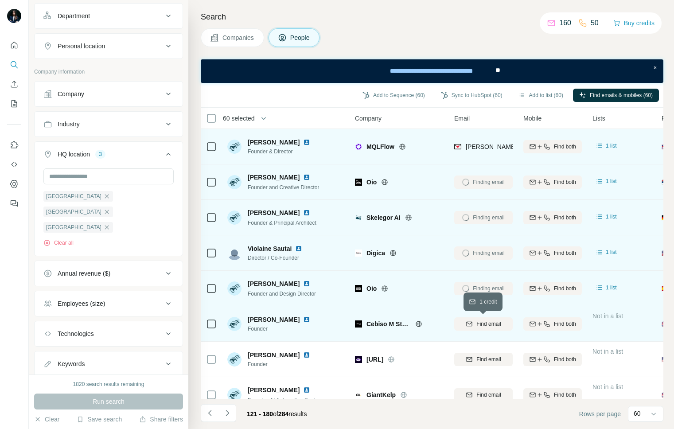
click at [485, 327] on button "Find email" at bounding box center [483, 323] width 58 height 13
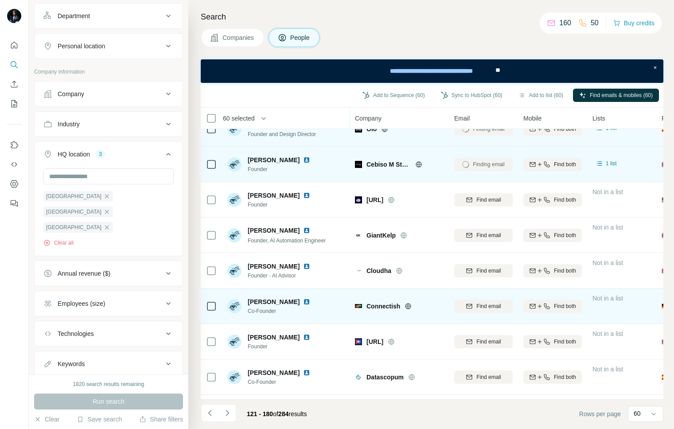
scroll to position [164, 0]
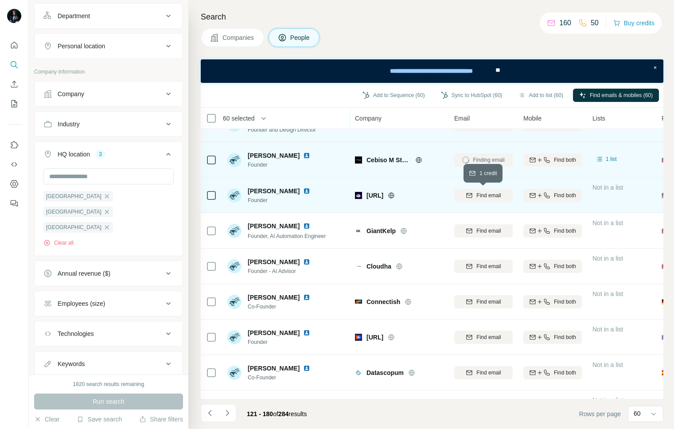
click at [487, 193] on span "Find email" at bounding box center [488, 195] width 24 height 8
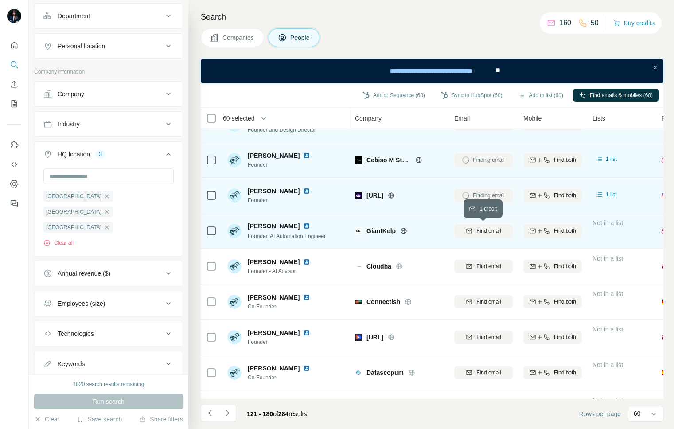
click at [487, 231] on span "Find email" at bounding box center [488, 231] width 24 height 8
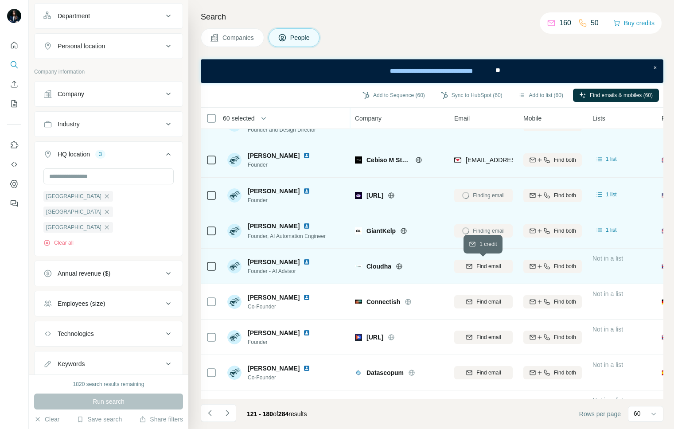
click at [485, 265] on span "Find email" at bounding box center [488, 266] width 24 height 8
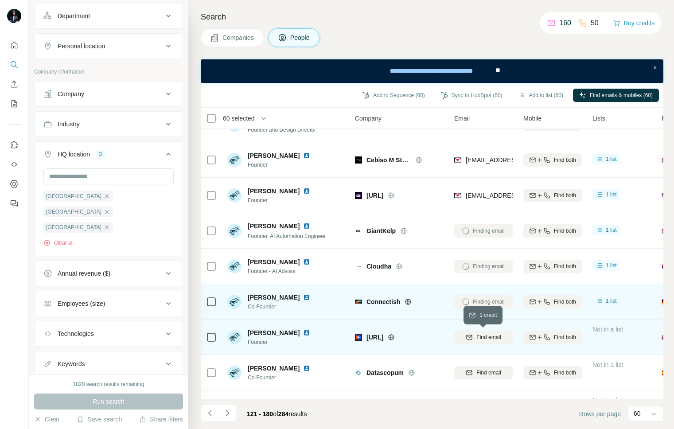
click at [487, 339] on span "Find email" at bounding box center [488, 337] width 24 height 8
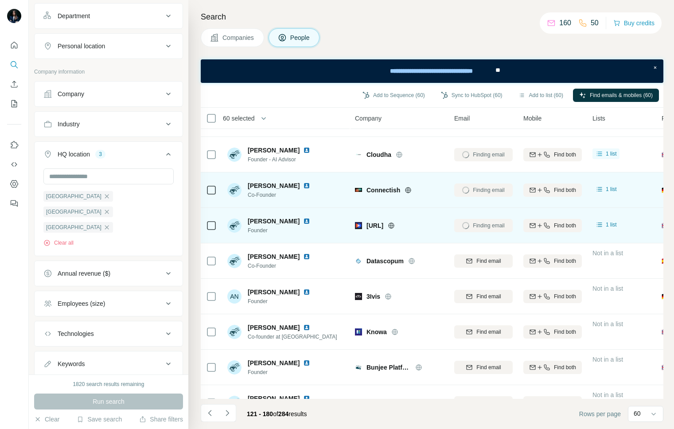
scroll to position [277, 0]
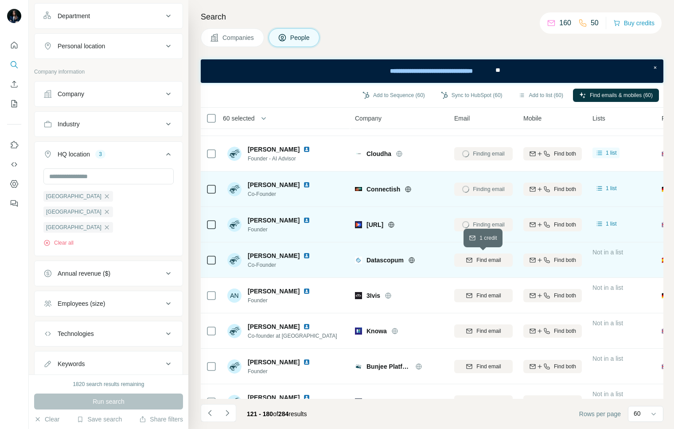
click at [496, 260] on span "Find email" at bounding box center [488, 260] width 24 height 8
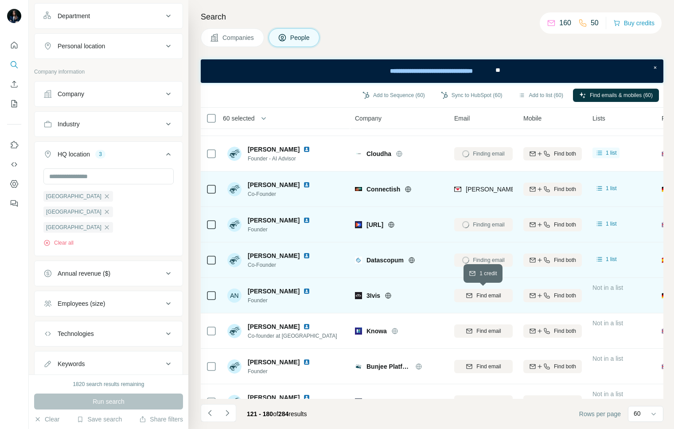
click at [496, 298] on span "Find email" at bounding box center [488, 296] width 24 height 8
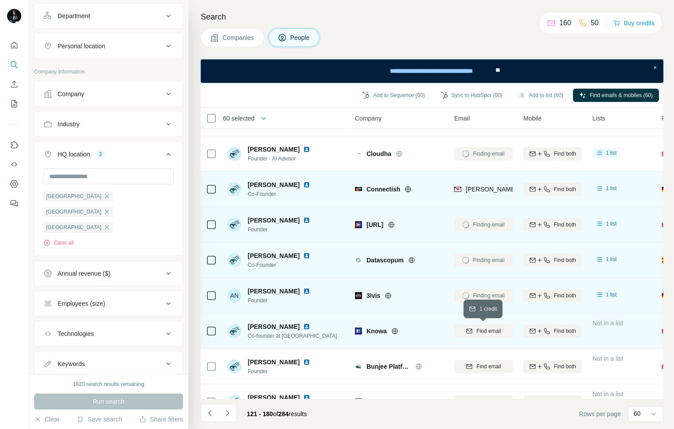
click at [494, 331] on span "Find email" at bounding box center [488, 331] width 24 height 8
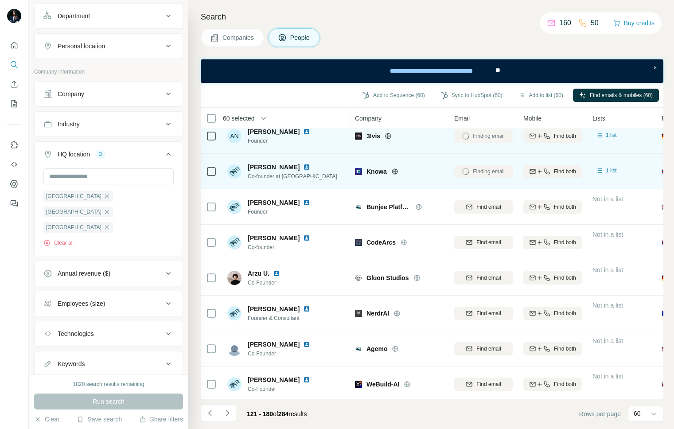
scroll to position [438, 0]
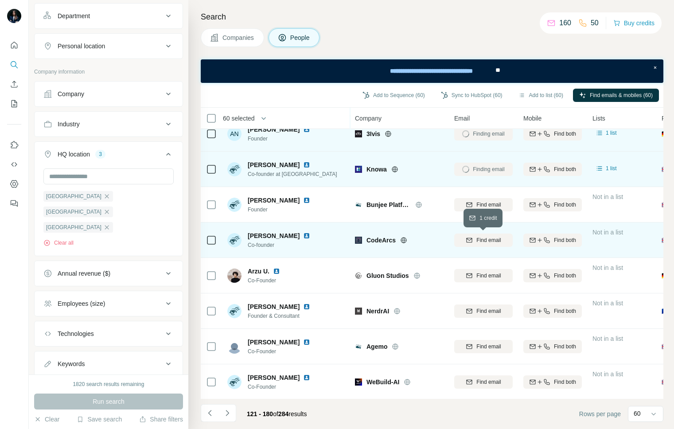
click at [492, 242] on span "Find email" at bounding box center [488, 240] width 24 height 8
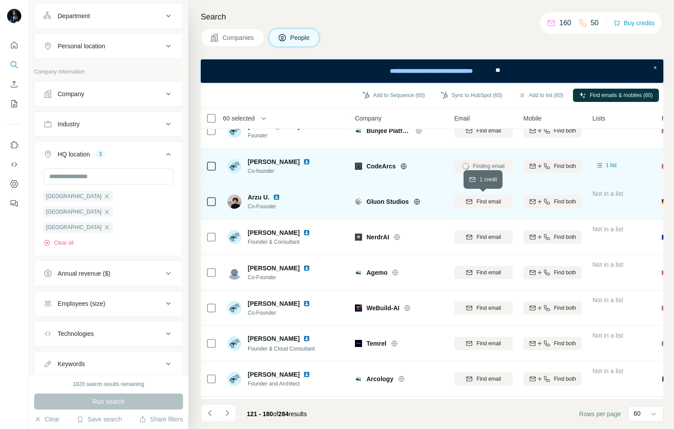
click at [492, 200] on span "Find email" at bounding box center [488, 202] width 24 height 8
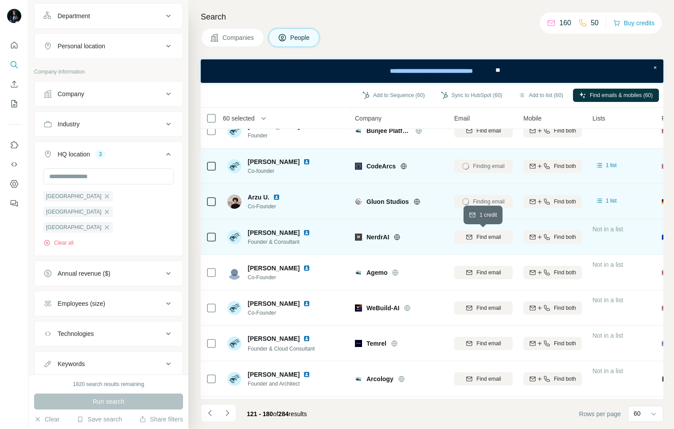
click at [488, 235] on span "Find email" at bounding box center [488, 237] width 24 height 8
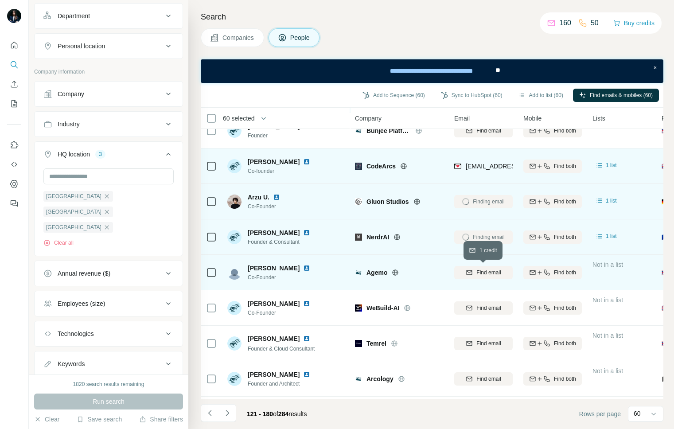
click at [484, 271] on span "Find email" at bounding box center [488, 273] width 24 height 8
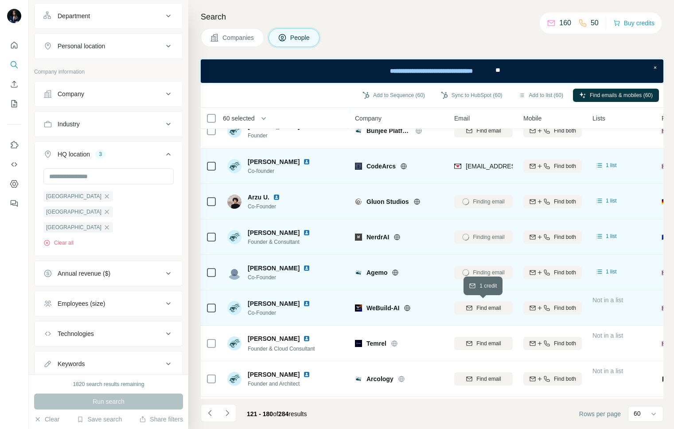
click at [484, 309] on span "Find email" at bounding box center [488, 308] width 24 height 8
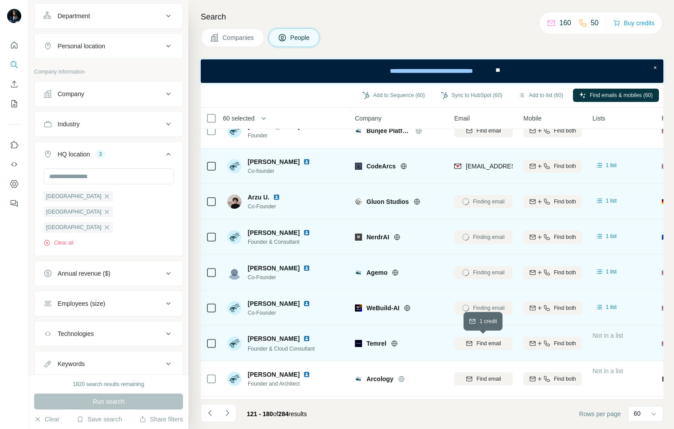
click at [485, 344] on span "Find email" at bounding box center [488, 343] width 24 height 8
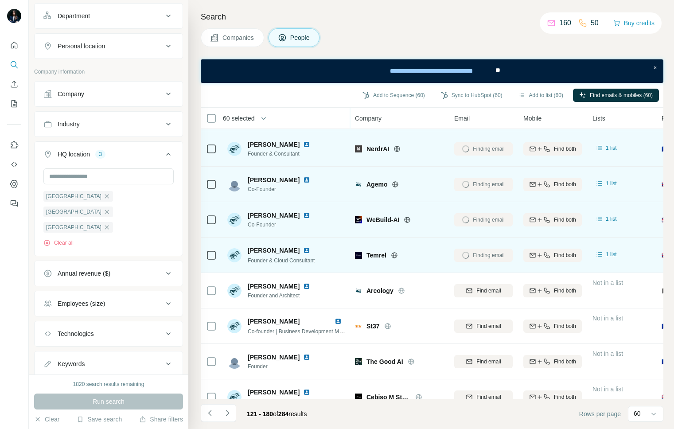
scroll to position [602, 0]
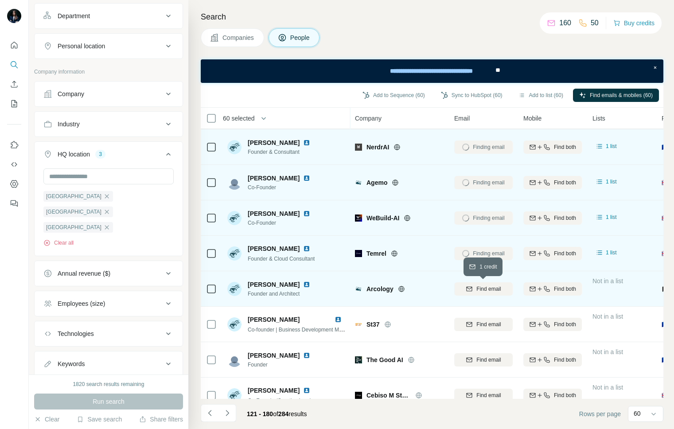
click at [493, 288] on span "Find email" at bounding box center [488, 289] width 24 height 8
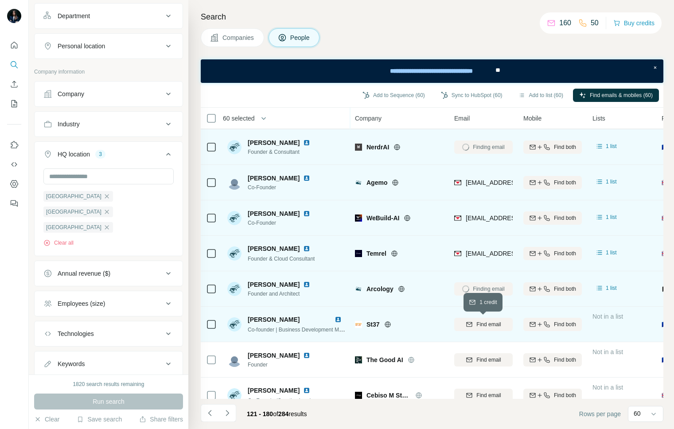
click at [488, 320] on span "Find email" at bounding box center [488, 324] width 24 height 8
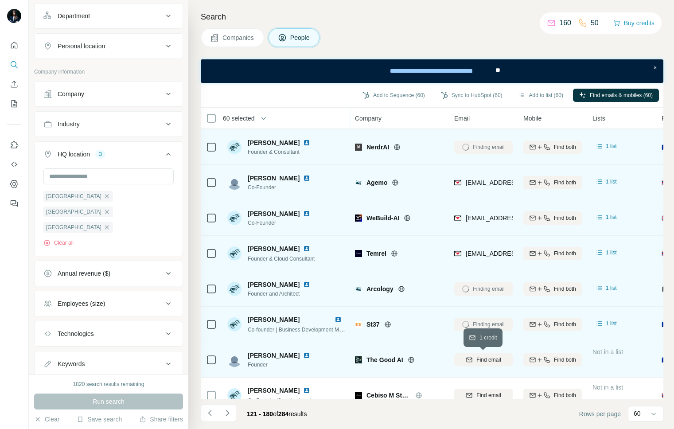
click at [487, 354] on button "Find email" at bounding box center [483, 359] width 58 height 13
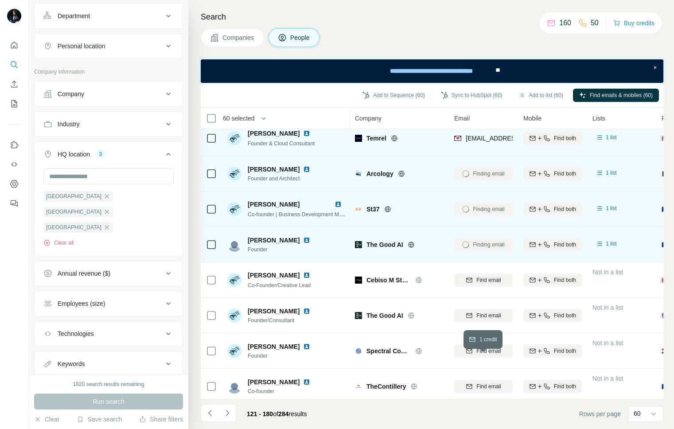
scroll to position [720, 0]
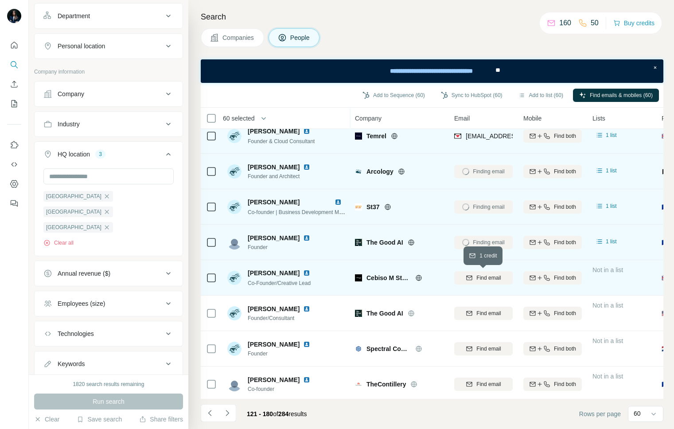
click at [492, 277] on span "Find email" at bounding box center [488, 278] width 24 height 8
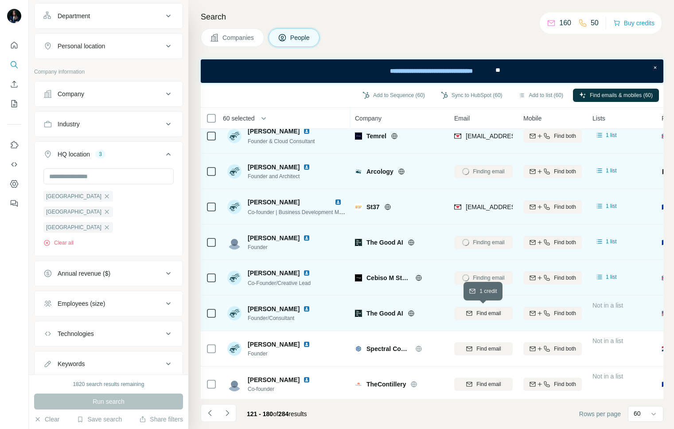
click at [490, 313] on span "Find email" at bounding box center [488, 313] width 24 height 8
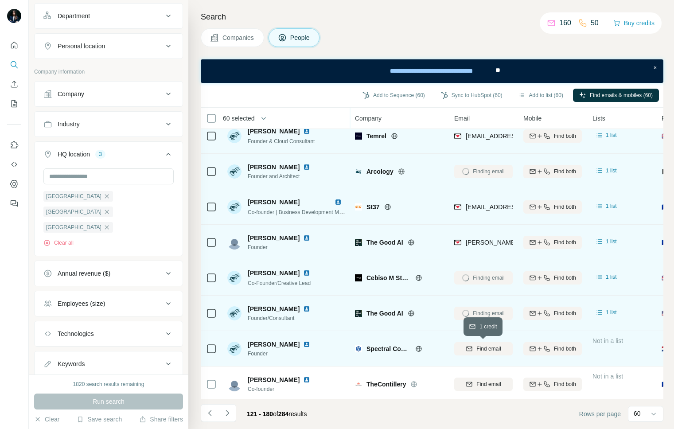
click at [489, 349] on span "Find email" at bounding box center [488, 349] width 24 height 8
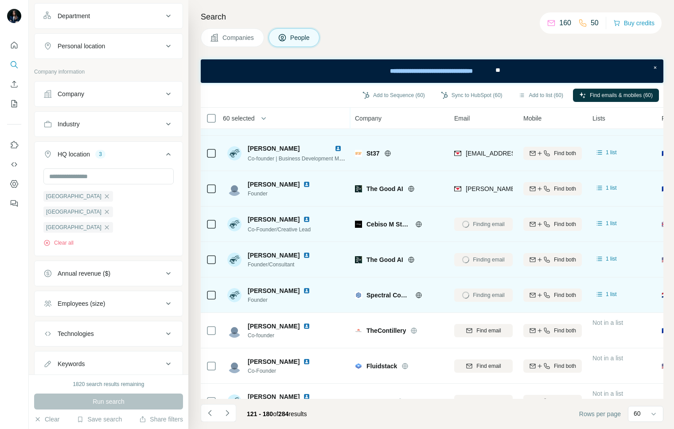
scroll to position [775, 0]
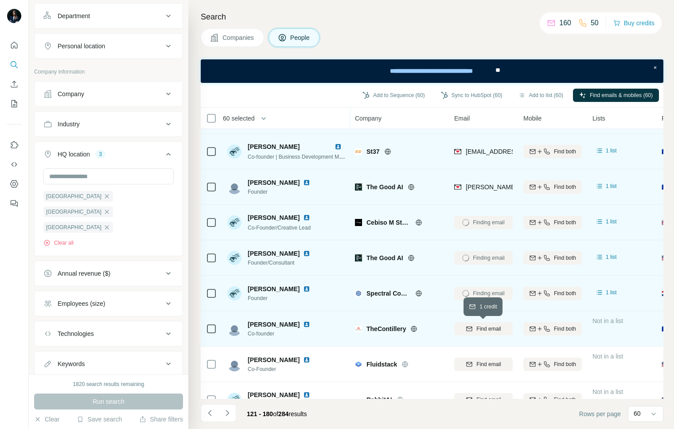
click at [489, 331] on span "Find email" at bounding box center [488, 329] width 24 height 8
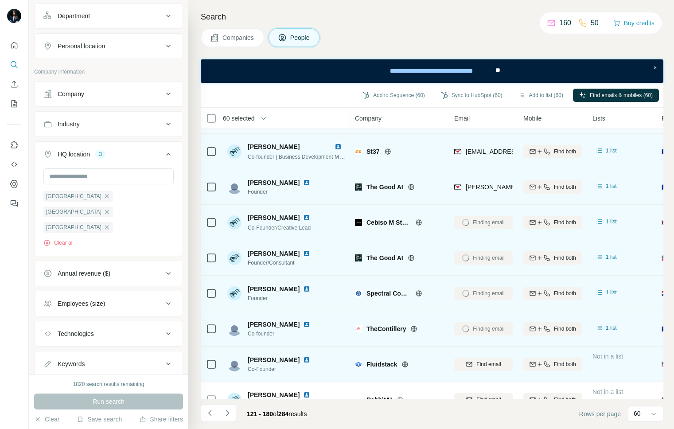
click at [489, 372] on div "Find email" at bounding box center [483, 364] width 58 height 24
click at [489, 366] on span "Find email" at bounding box center [488, 364] width 24 height 8
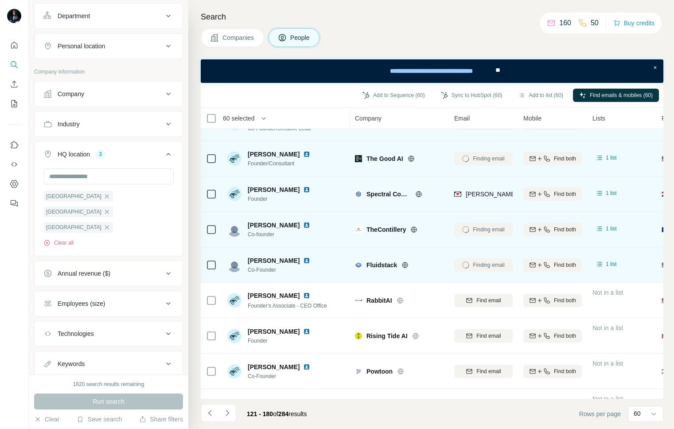
scroll to position [896, 0]
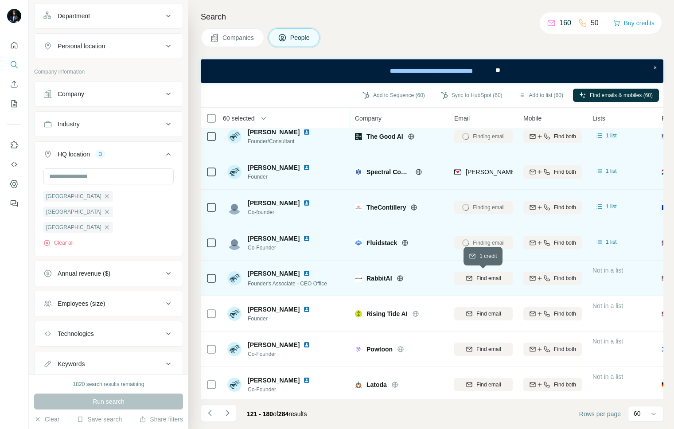
click at [488, 281] on span "Find email" at bounding box center [488, 278] width 24 height 8
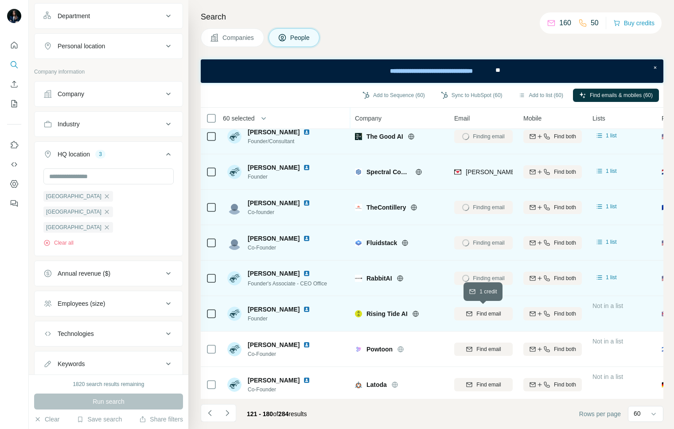
click at [487, 312] on span "Find email" at bounding box center [488, 314] width 24 height 8
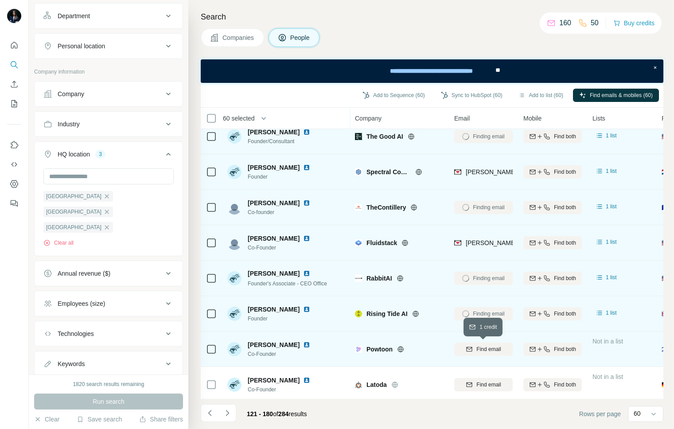
click at [487, 350] on span "Find email" at bounding box center [488, 349] width 24 height 8
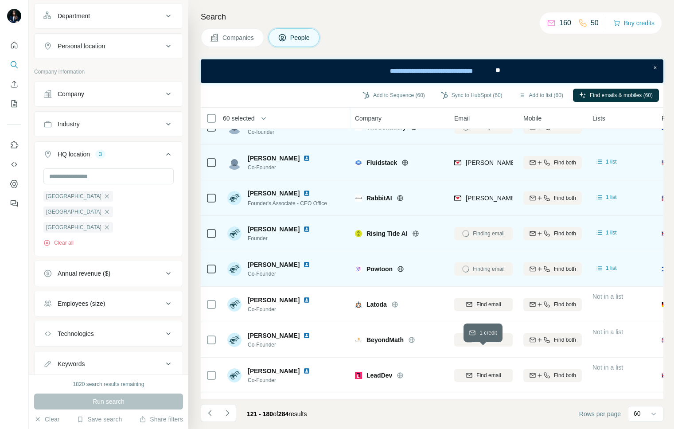
scroll to position [986, 0]
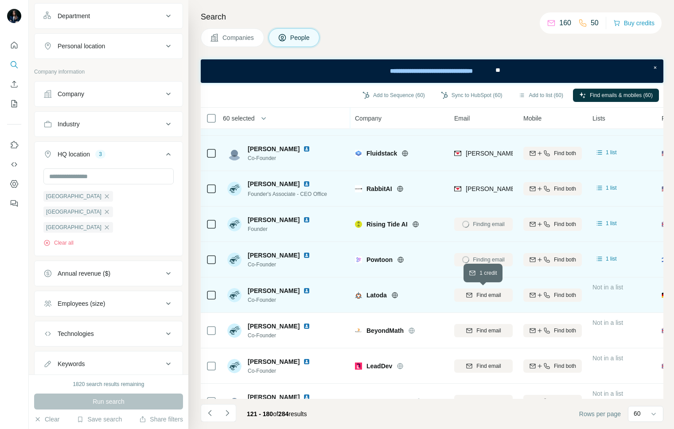
click at [486, 295] on span "Find email" at bounding box center [488, 295] width 24 height 8
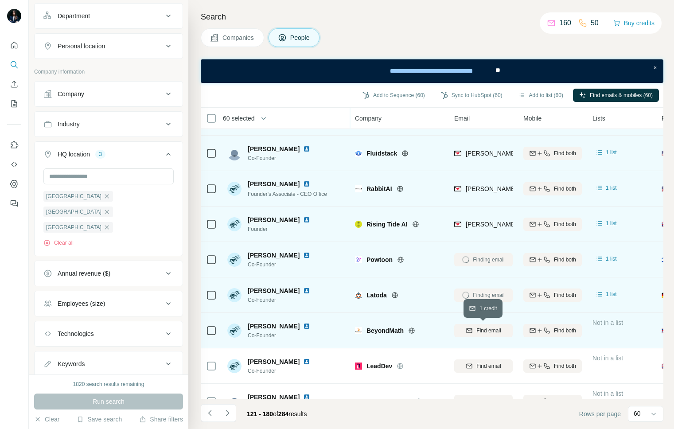
click at [486, 328] on span "Find email" at bounding box center [488, 331] width 24 height 8
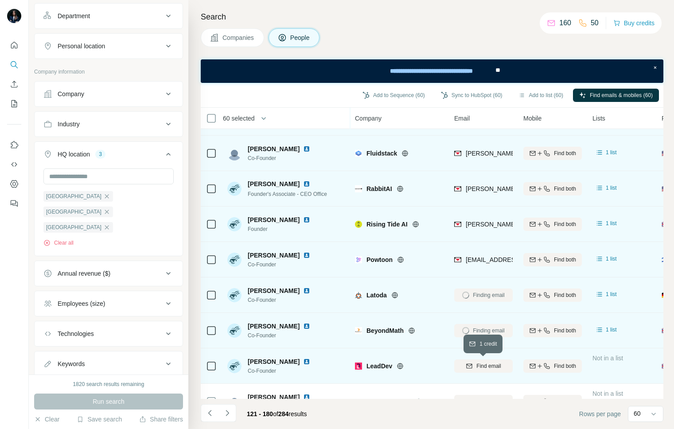
click at [487, 365] on span "Find email" at bounding box center [488, 366] width 24 height 8
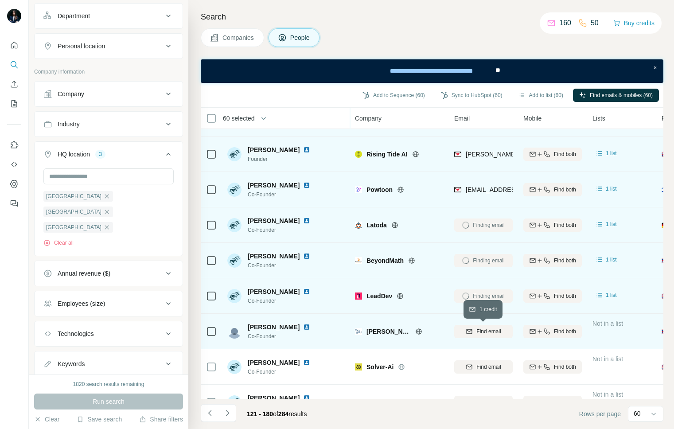
click at [487, 333] on span "Find email" at bounding box center [488, 331] width 24 height 8
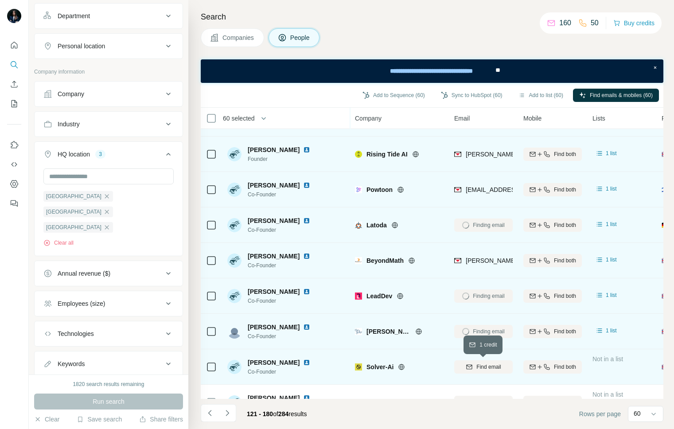
click at [488, 369] on span "Find email" at bounding box center [488, 367] width 24 height 8
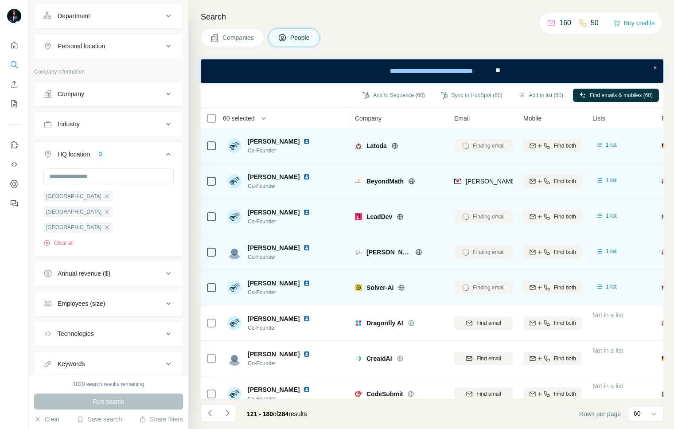
scroll to position [1144, 0]
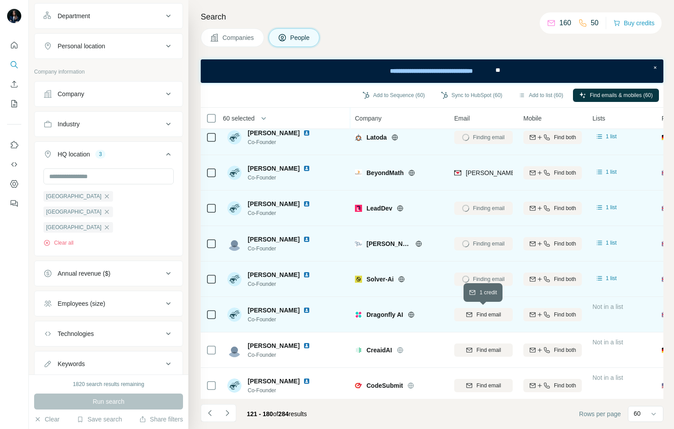
click at [486, 313] on span "Find email" at bounding box center [488, 315] width 24 height 8
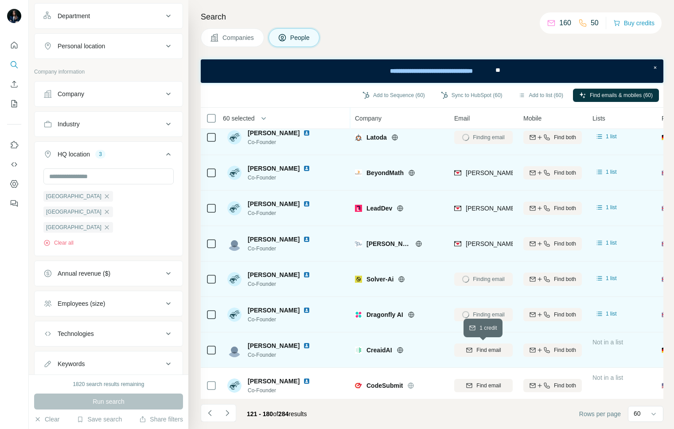
click at [490, 349] on span "Find email" at bounding box center [488, 350] width 24 height 8
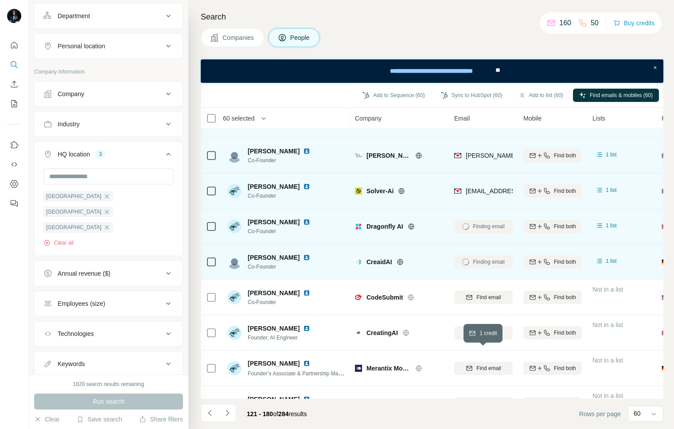
scroll to position [1255, 0]
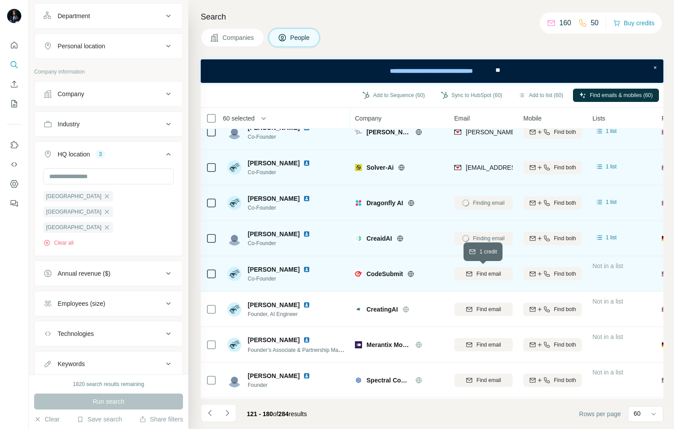
click at [488, 271] on span "Find email" at bounding box center [488, 274] width 24 height 8
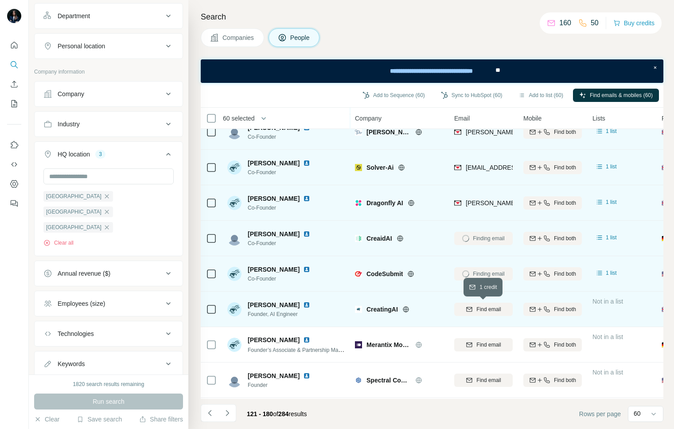
click at [490, 305] on span "Find email" at bounding box center [488, 309] width 24 height 8
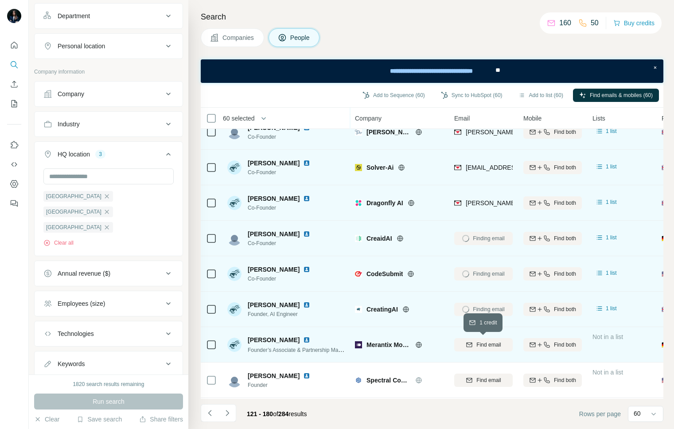
click at [490, 345] on span "Find email" at bounding box center [488, 345] width 24 height 8
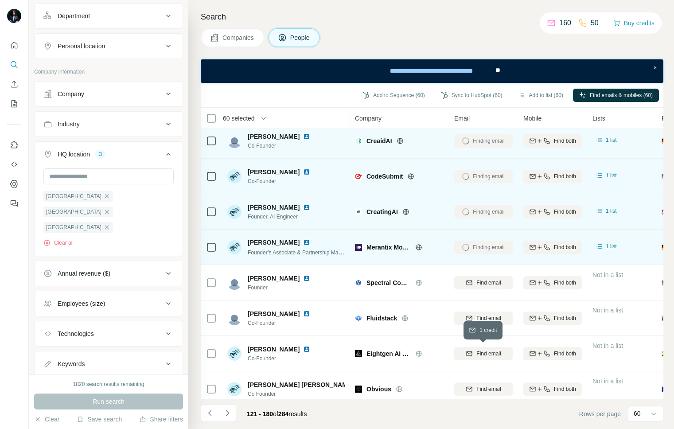
scroll to position [1366, 0]
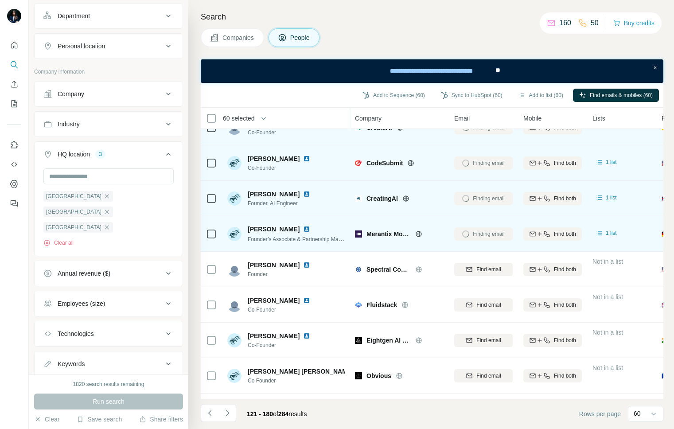
click at [483, 229] on div "Finding email" at bounding box center [483, 234] width 58 height 24
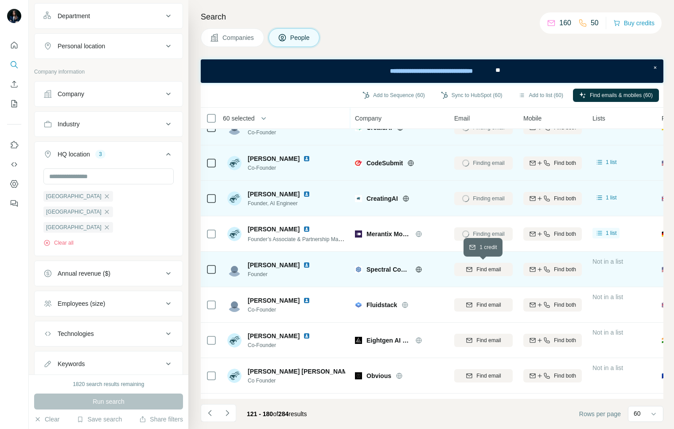
click at [482, 274] on button "Find email" at bounding box center [483, 269] width 58 height 13
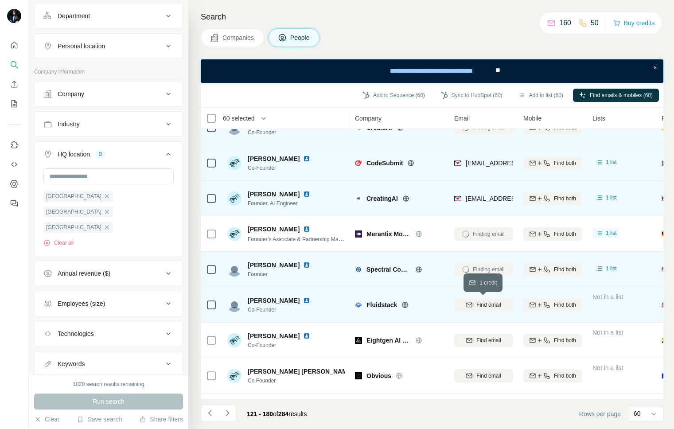
click at [486, 308] on span "Find email" at bounding box center [488, 305] width 24 height 8
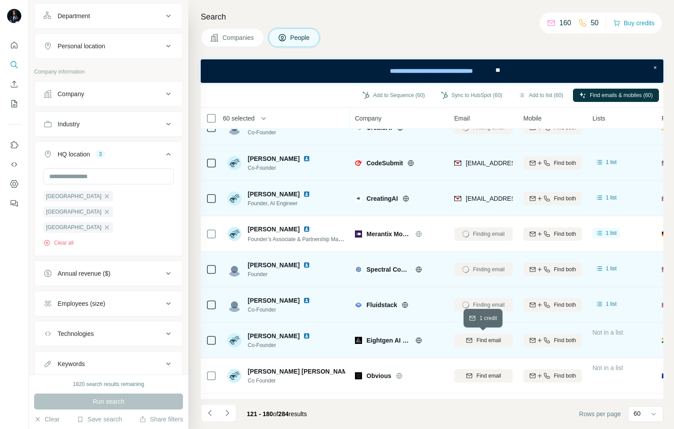
click at [487, 339] on span "Find email" at bounding box center [488, 340] width 24 height 8
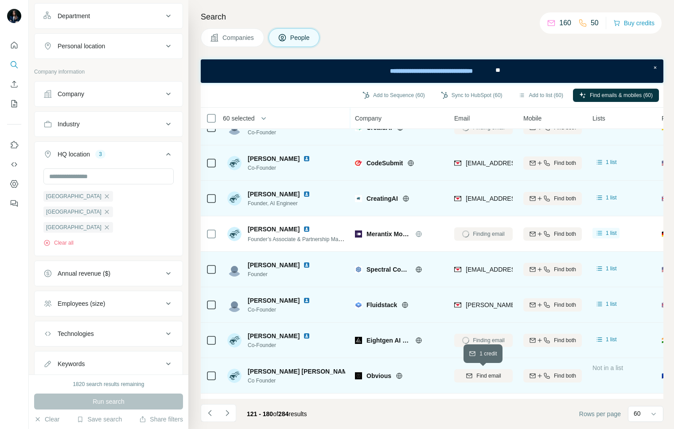
click at [489, 377] on span "Find email" at bounding box center [488, 376] width 24 height 8
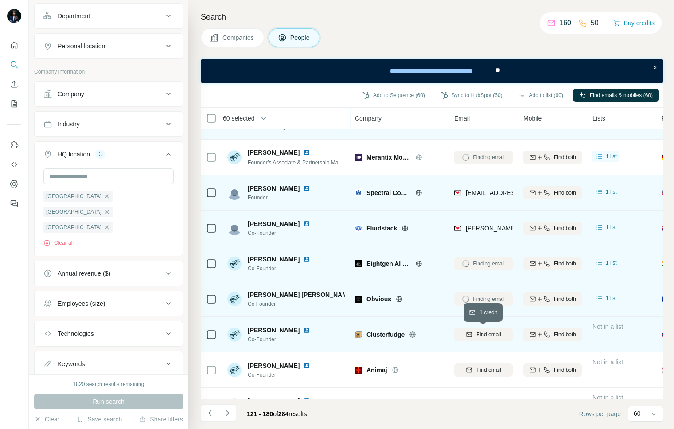
click at [489, 334] on span "Find email" at bounding box center [488, 335] width 24 height 8
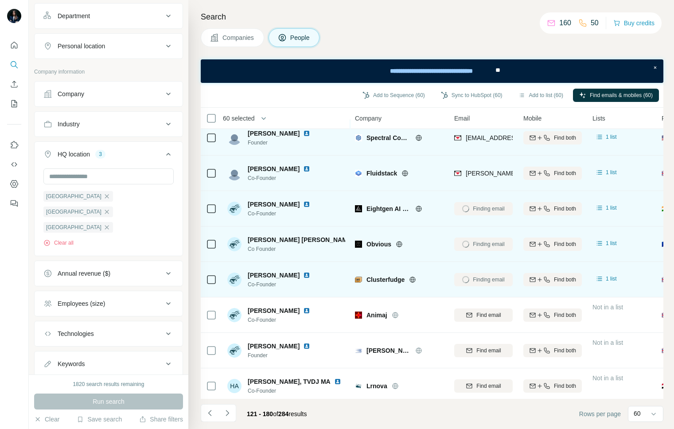
scroll to position [1515, 0]
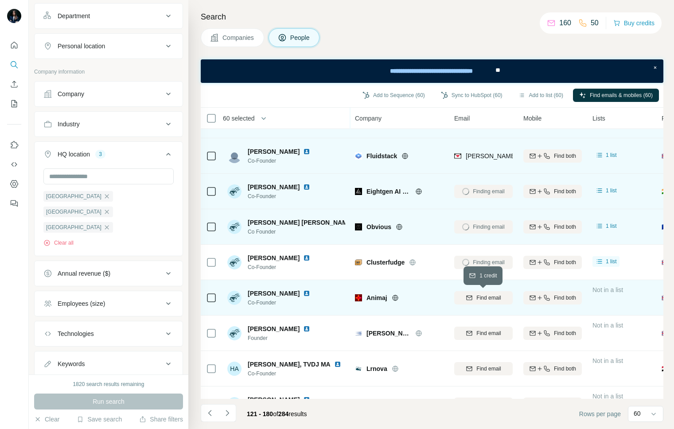
click at [488, 299] on span "Find email" at bounding box center [488, 298] width 24 height 8
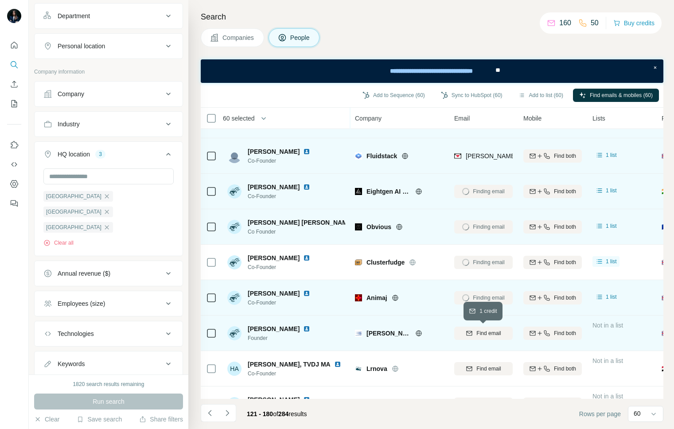
click at [491, 339] on button "Find email" at bounding box center [483, 333] width 58 height 13
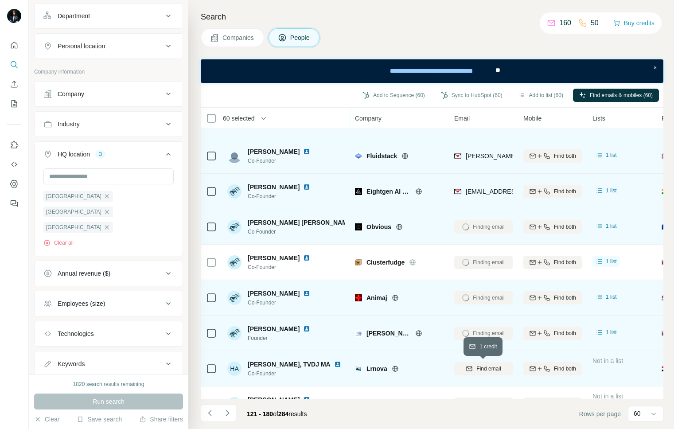
click at [491, 366] on span "Find email" at bounding box center [488, 369] width 24 height 8
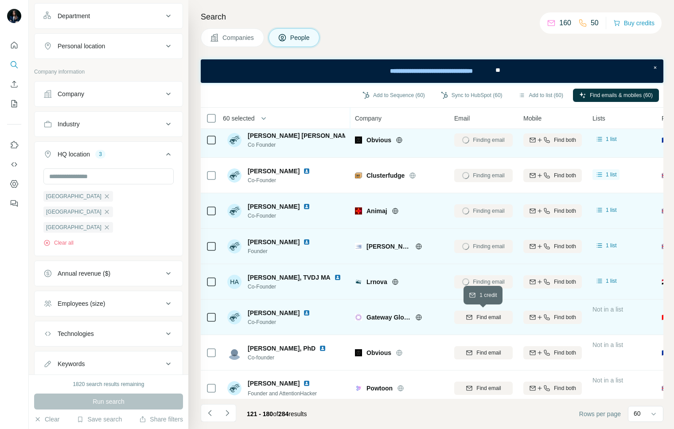
click at [489, 315] on span "Find email" at bounding box center [488, 317] width 24 height 8
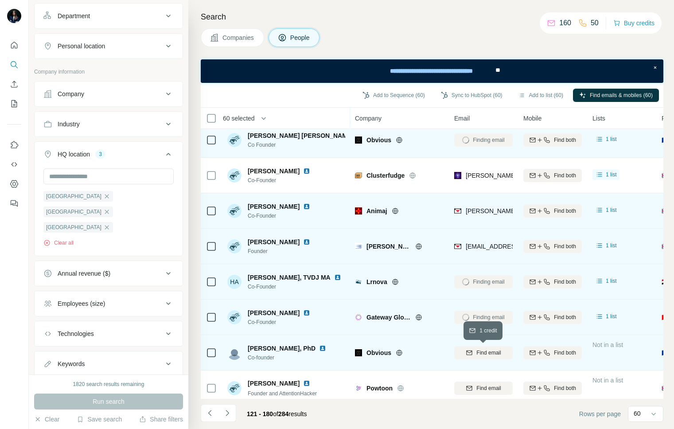
click at [482, 350] on span "Find email" at bounding box center [488, 353] width 24 height 8
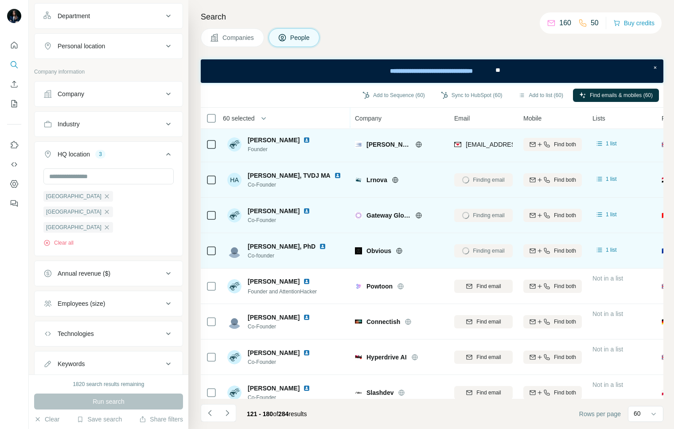
scroll to position [1723, 0]
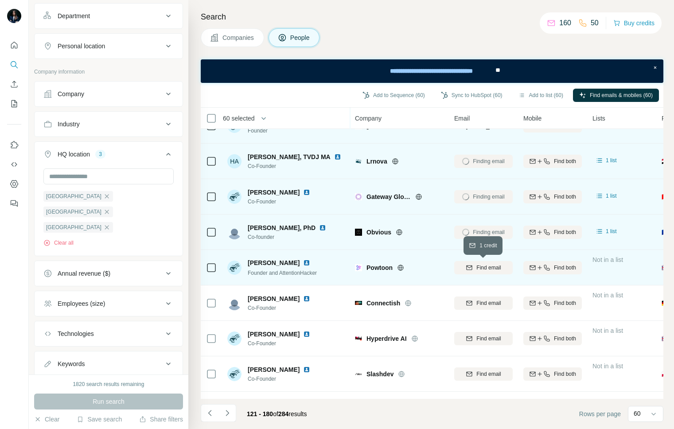
click at [490, 266] on span "Find email" at bounding box center [488, 268] width 24 height 8
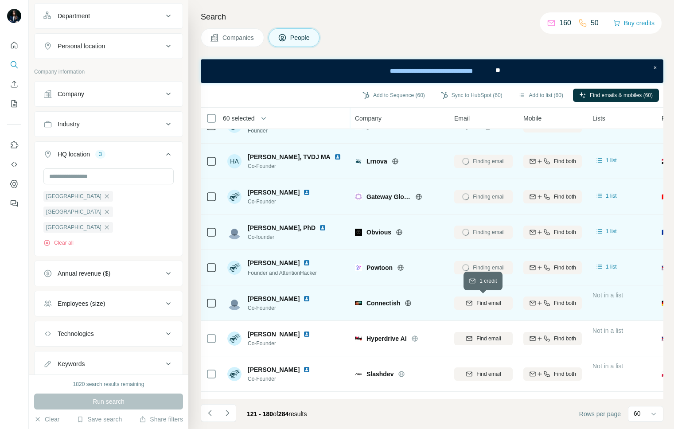
click at [488, 304] on span "Find email" at bounding box center [488, 303] width 24 height 8
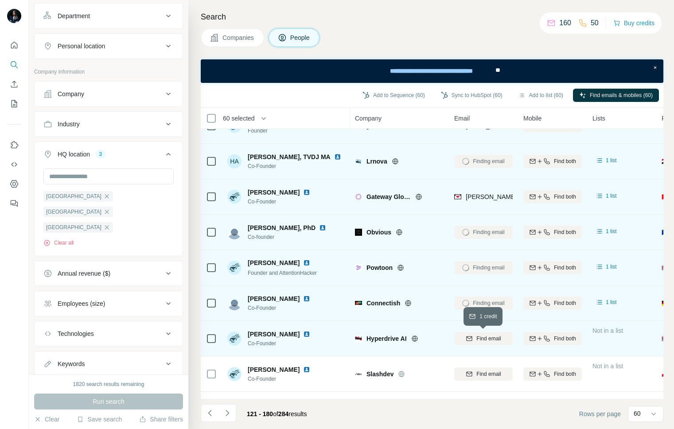
click at [488, 339] on span "Find email" at bounding box center [488, 339] width 24 height 8
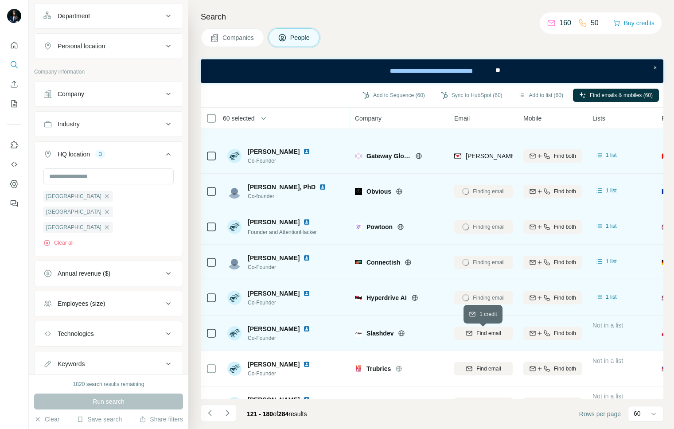
click at [488, 333] on span "Find email" at bounding box center [488, 333] width 24 height 8
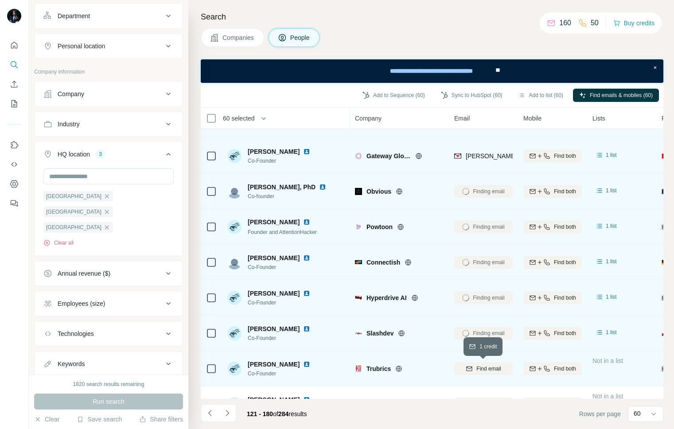
click at [489, 369] on span "Find email" at bounding box center [488, 369] width 24 height 8
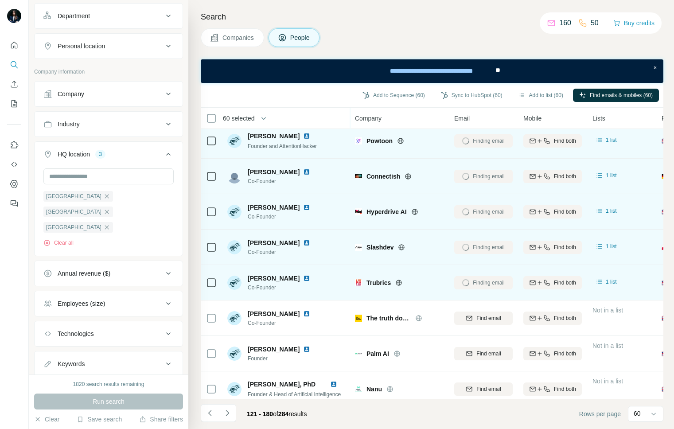
scroll to position [1855, 0]
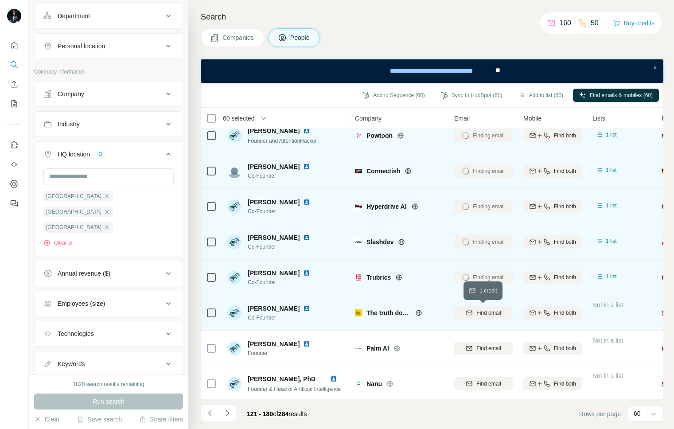
click at [491, 311] on span "Find email" at bounding box center [488, 313] width 24 height 8
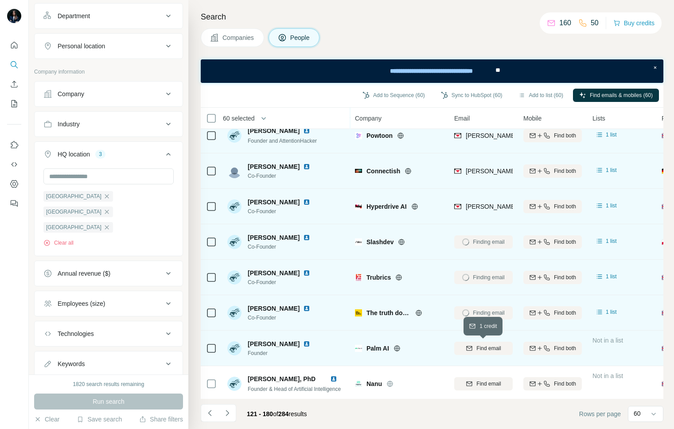
click at [487, 345] on span "Find email" at bounding box center [488, 348] width 24 height 8
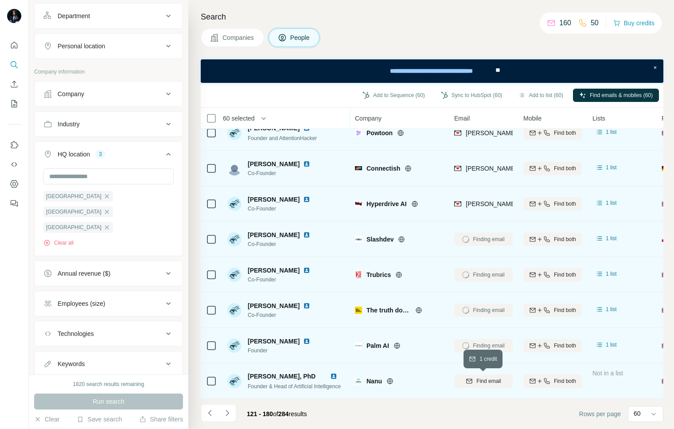
click at [486, 378] on span "Find email" at bounding box center [488, 381] width 24 height 8
click at [227, 414] on icon "Navigate to next page" at bounding box center [227, 413] width 9 height 9
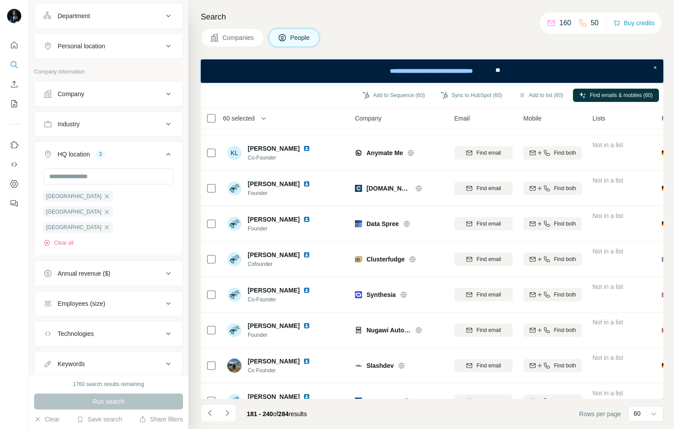
scroll to position [0, 0]
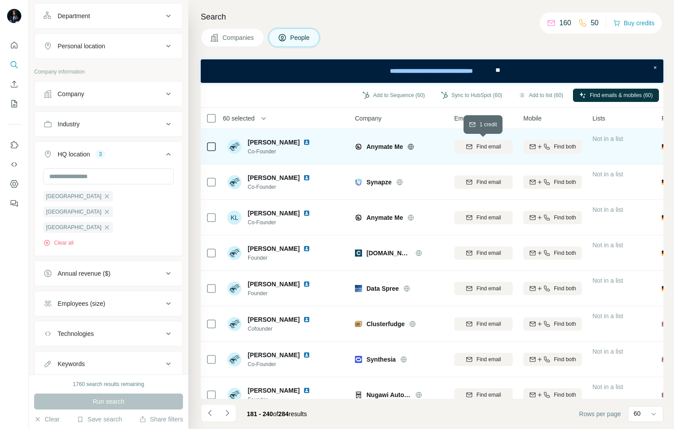
click at [490, 146] on span "Find email" at bounding box center [488, 147] width 24 height 8
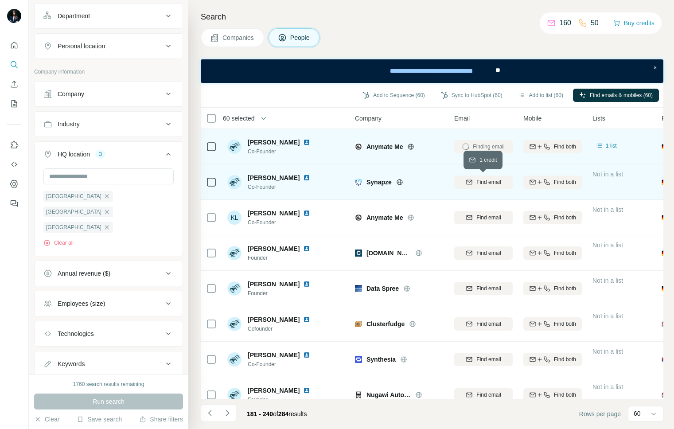
click at [490, 183] on span "Find email" at bounding box center [488, 182] width 24 height 8
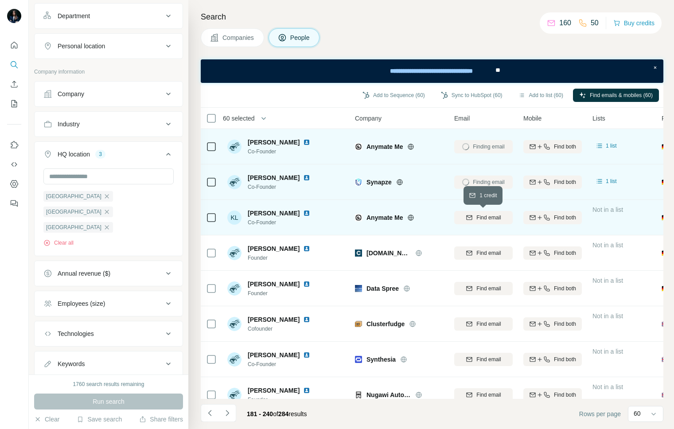
click at [492, 217] on span "Find email" at bounding box center [488, 218] width 24 height 8
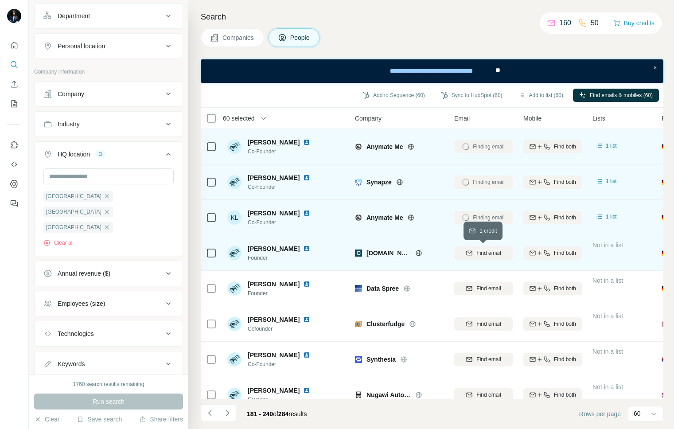
scroll to position [24, 0]
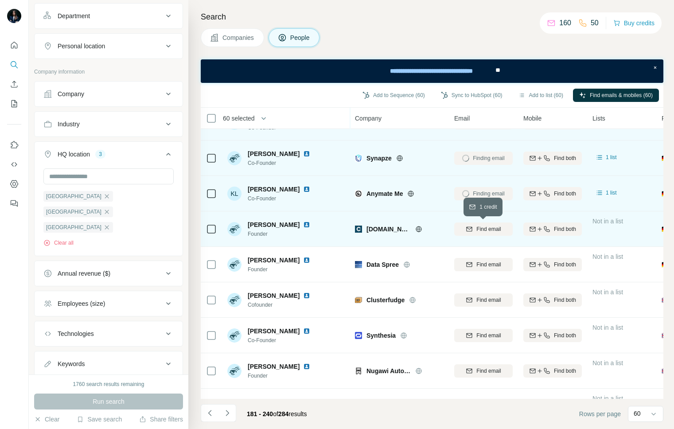
click at [490, 230] on span "Find email" at bounding box center [488, 229] width 24 height 8
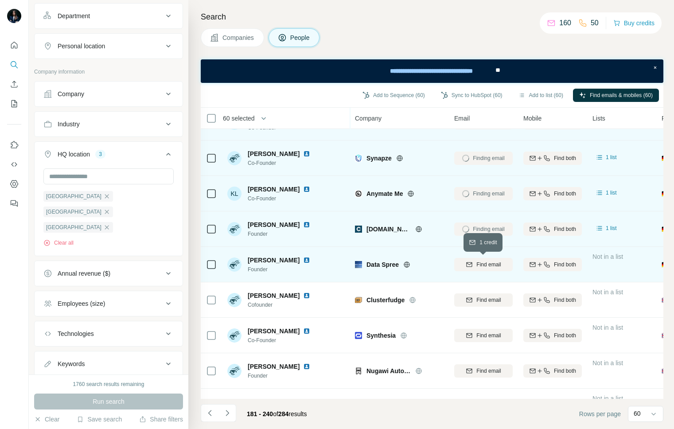
click at [489, 262] on span "Find email" at bounding box center [488, 265] width 24 height 8
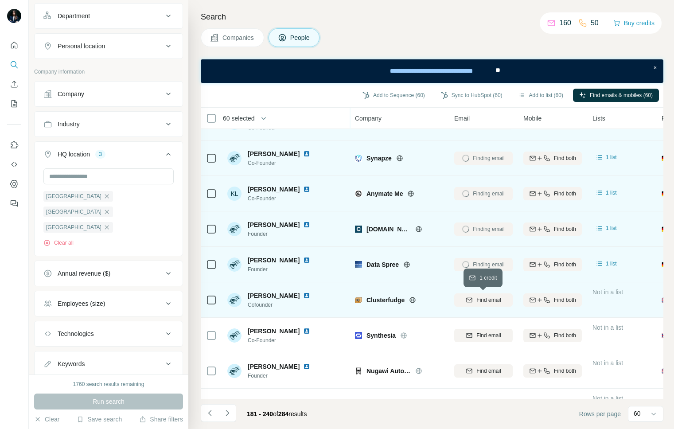
click at [487, 298] on span "Find email" at bounding box center [488, 300] width 24 height 8
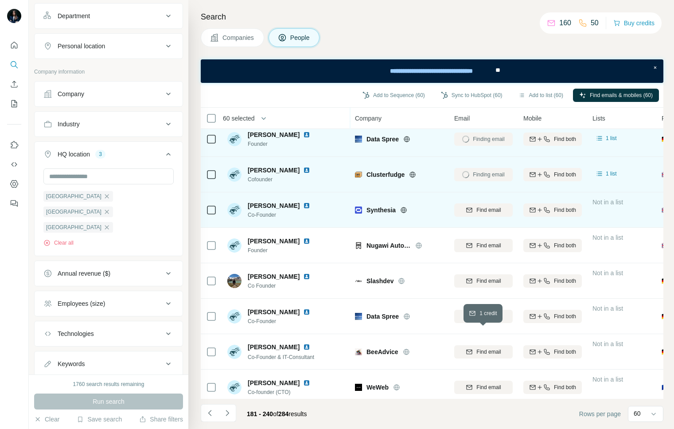
scroll to position [152, 0]
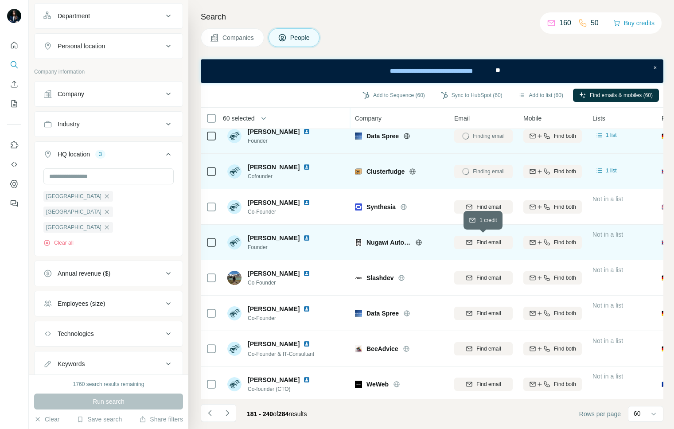
click at [486, 242] on span "Find email" at bounding box center [488, 242] width 24 height 8
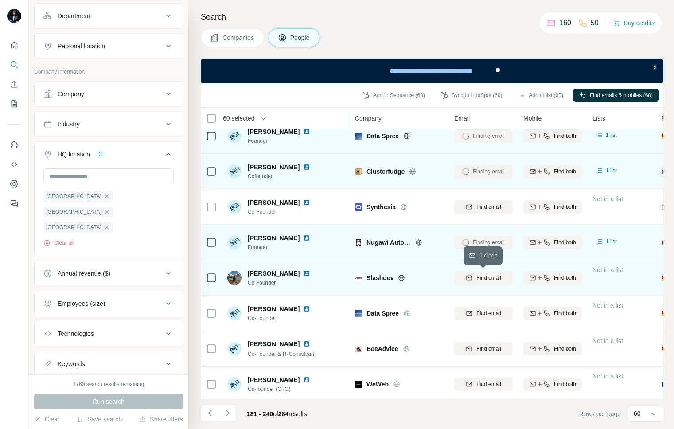
click at [487, 278] on span "Find email" at bounding box center [488, 278] width 24 height 8
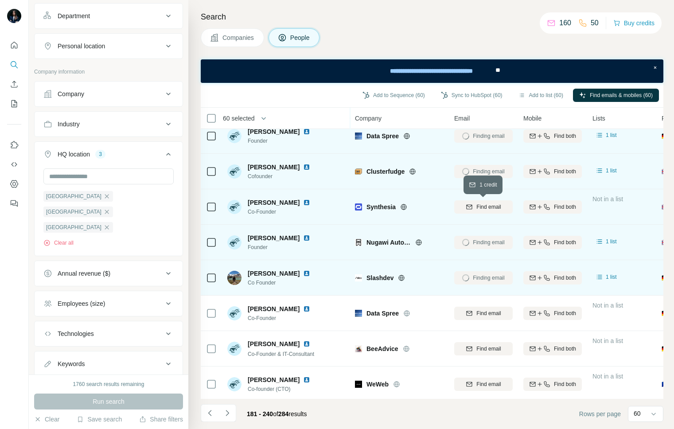
click at [487, 205] on span "Find email" at bounding box center [488, 207] width 24 height 8
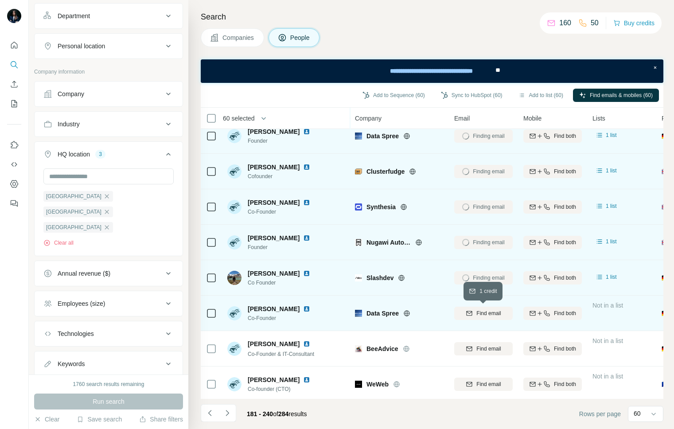
click at [487, 312] on span "Find email" at bounding box center [488, 313] width 24 height 8
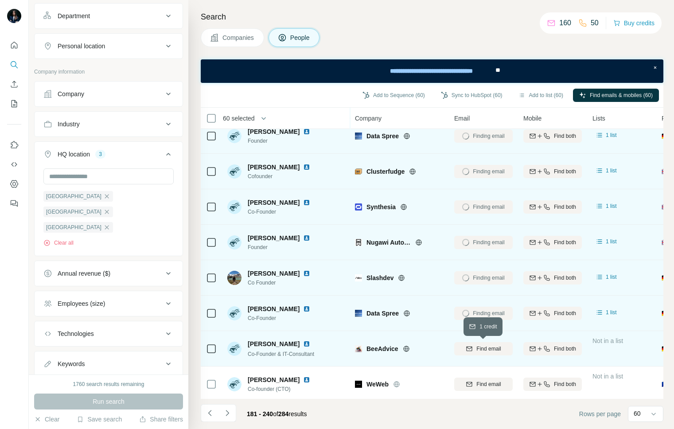
click at [487, 353] on button "Find email" at bounding box center [483, 348] width 58 height 13
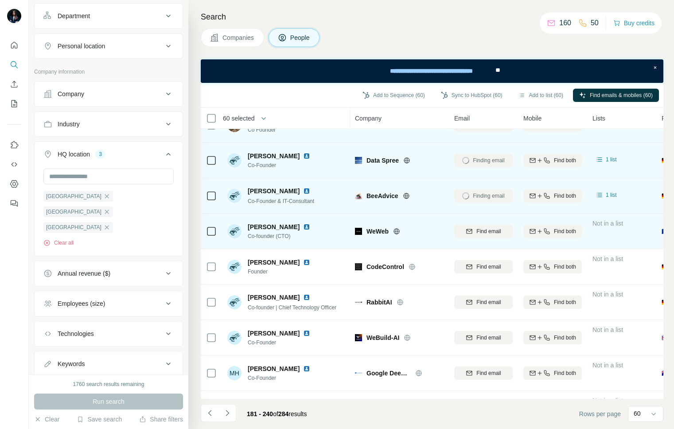
scroll to position [306, 0]
click at [483, 229] on span "Find email" at bounding box center [488, 230] width 24 height 8
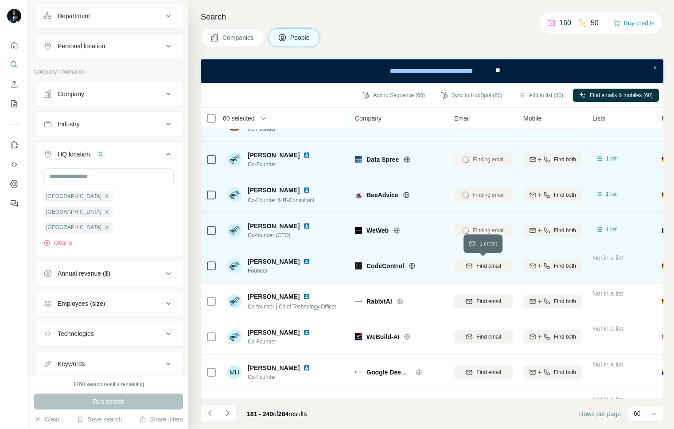
click at [478, 262] on span "Find email" at bounding box center [488, 266] width 24 height 8
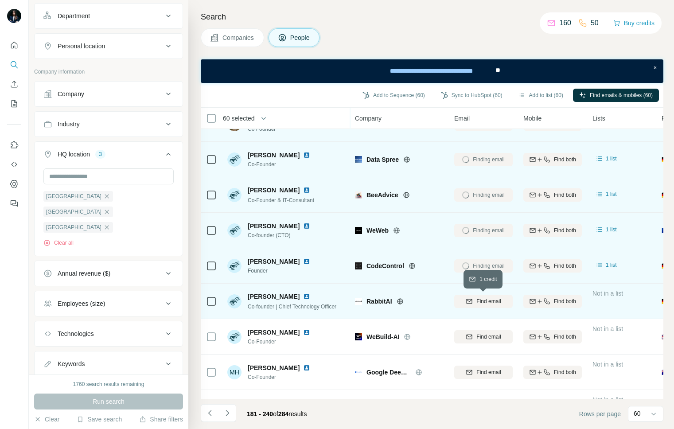
click at [480, 303] on span "Find email" at bounding box center [488, 301] width 24 height 8
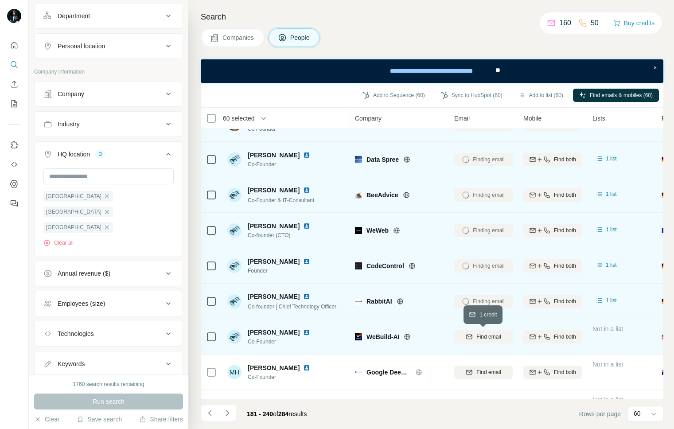
click at [479, 335] on span "Find email" at bounding box center [488, 337] width 24 height 8
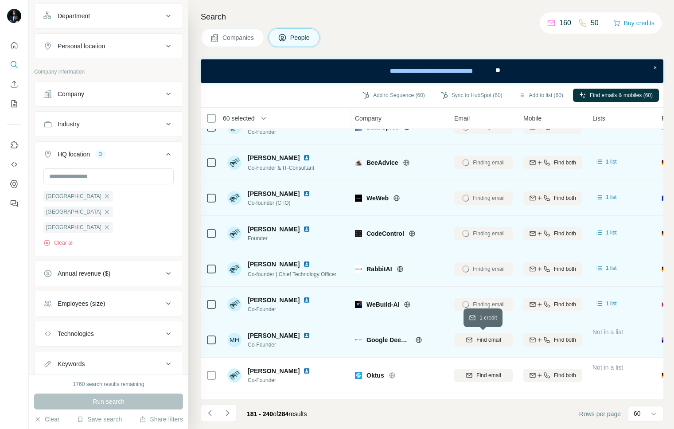
click at [479, 337] on span "Find email" at bounding box center [488, 340] width 24 height 8
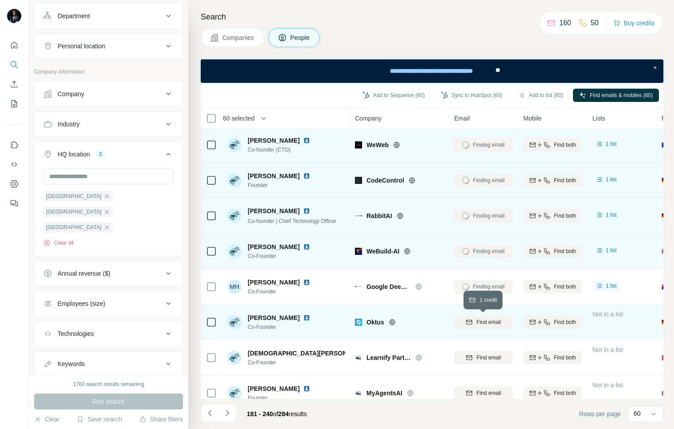
click at [480, 321] on span "Find email" at bounding box center [488, 322] width 24 height 8
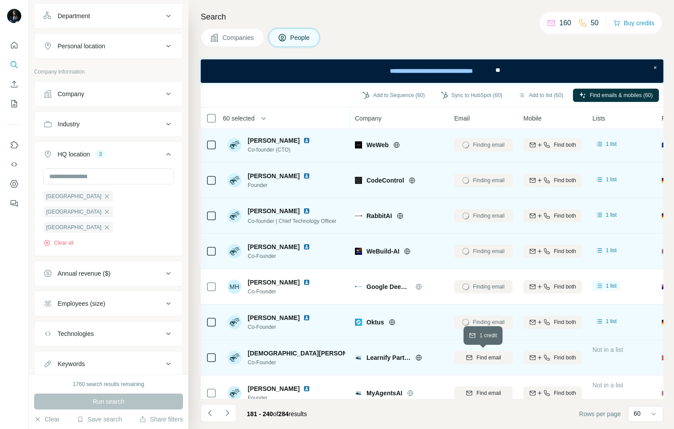
click at [481, 358] on span "Find email" at bounding box center [488, 358] width 24 height 8
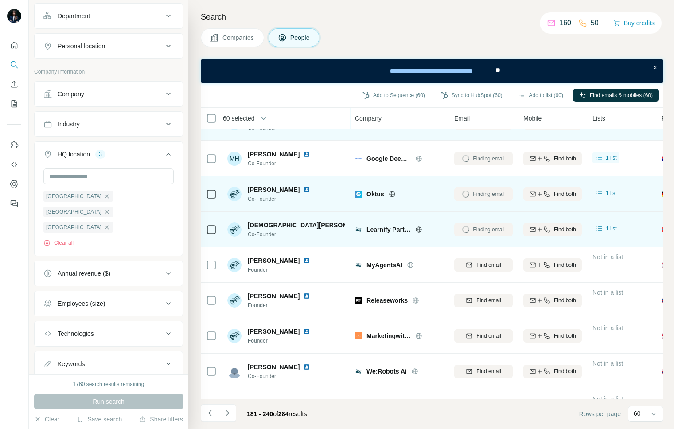
scroll to position [539, 0]
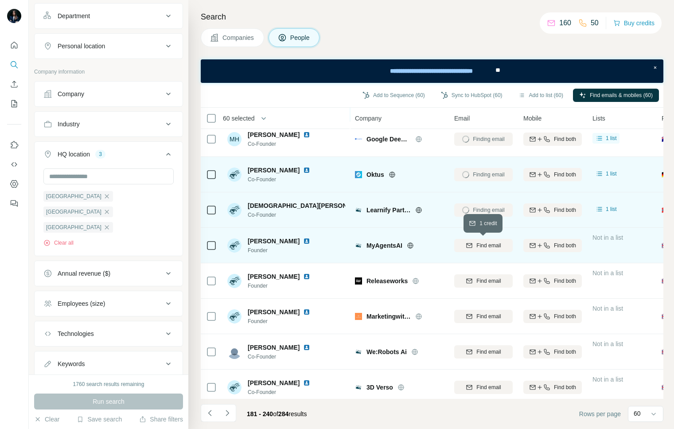
click at [489, 249] on span "Find email" at bounding box center [488, 246] width 24 height 8
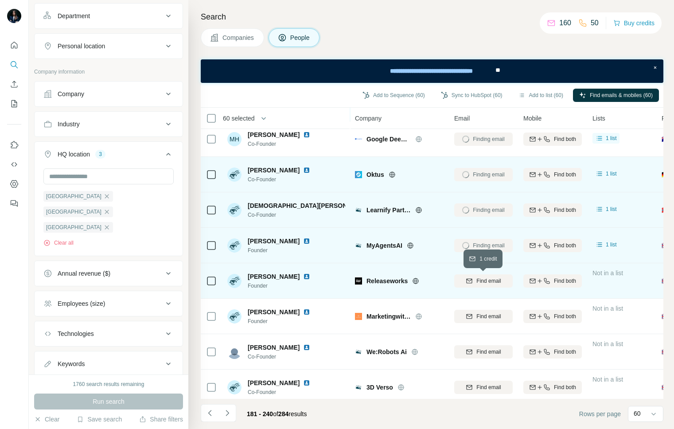
click at [487, 280] on span "Find email" at bounding box center [488, 281] width 24 height 8
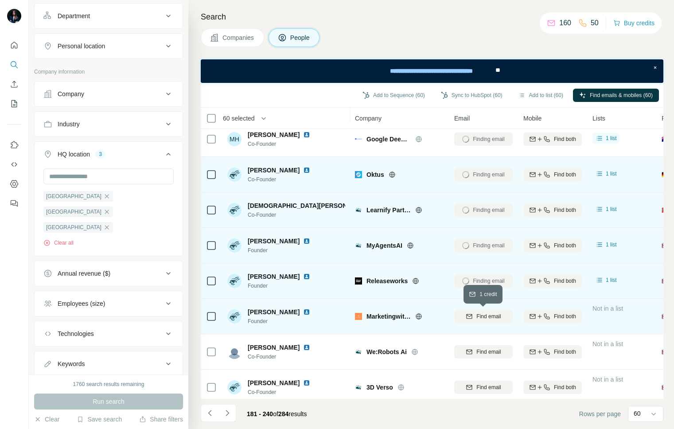
click at [486, 315] on span "Find email" at bounding box center [488, 316] width 24 height 8
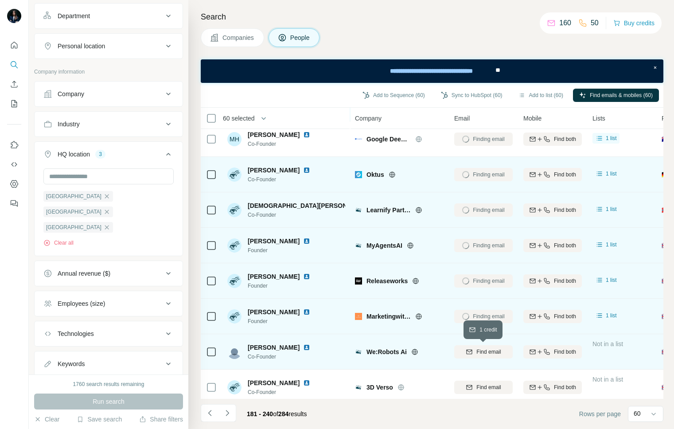
click at [483, 354] on span "Find email" at bounding box center [488, 352] width 24 height 8
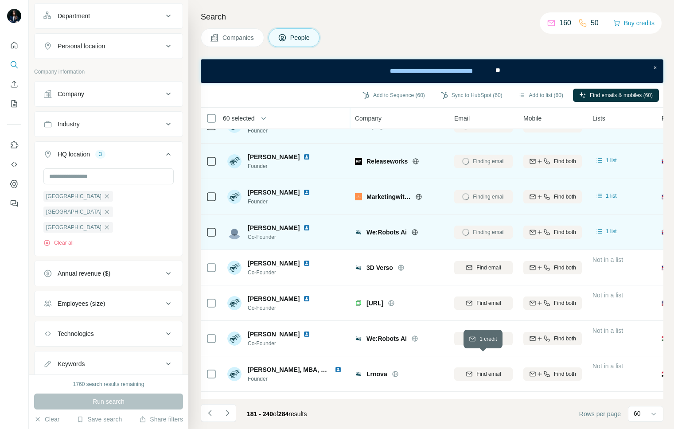
scroll to position [675, 0]
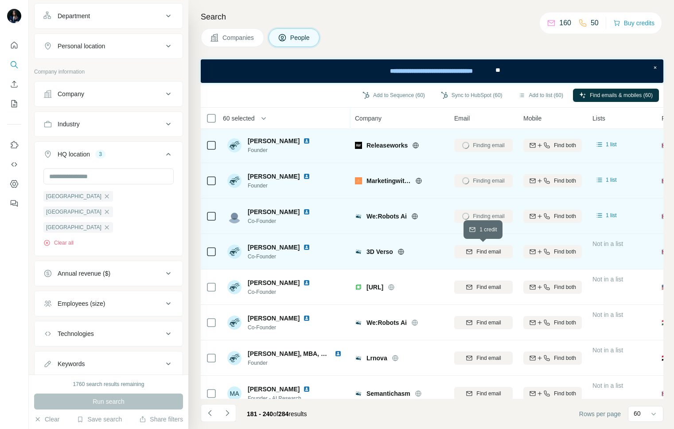
click at [483, 248] on span "Find email" at bounding box center [488, 252] width 24 height 8
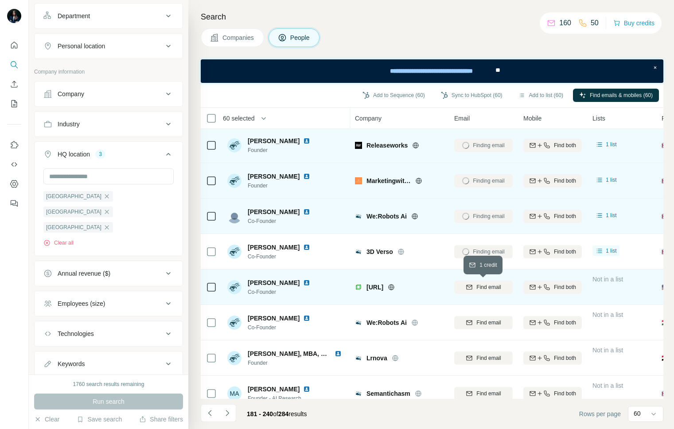
click at [485, 288] on span "Find email" at bounding box center [488, 287] width 24 height 8
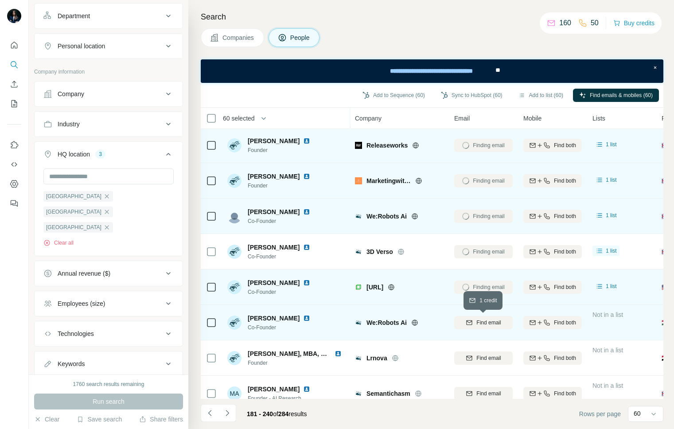
click at [487, 322] on span "Find email" at bounding box center [488, 323] width 24 height 8
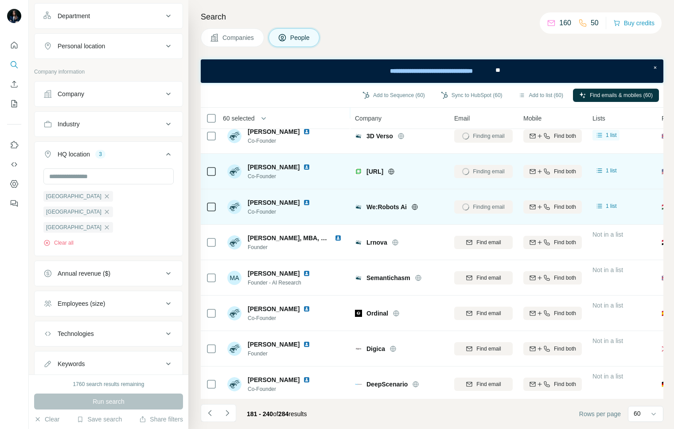
scroll to position [795, 0]
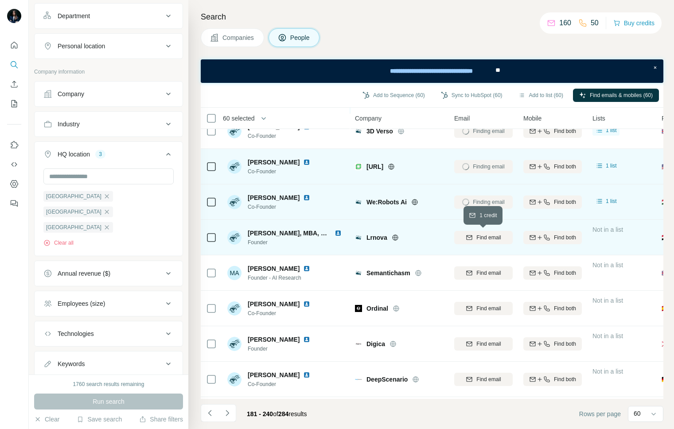
click at [485, 235] on span "Find email" at bounding box center [488, 238] width 24 height 8
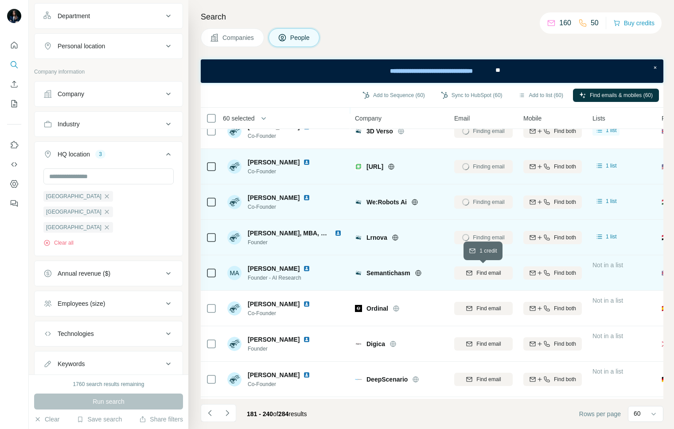
click at [487, 272] on span "Find email" at bounding box center [488, 273] width 24 height 8
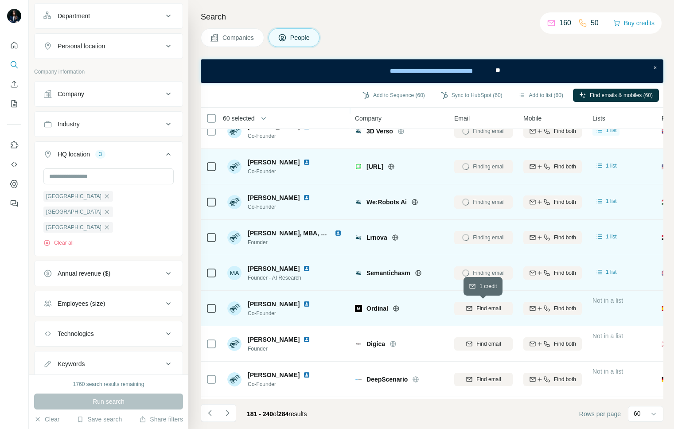
click at [484, 310] on span "Find email" at bounding box center [488, 308] width 24 height 8
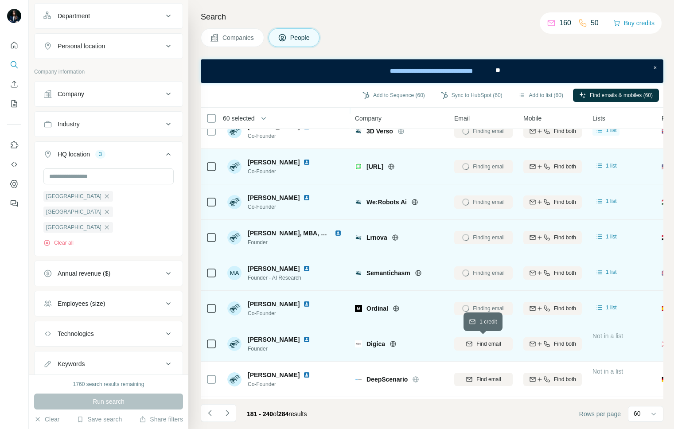
click at [484, 342] on span "Find email" at bounding box center [488, 344] width 24 height 8
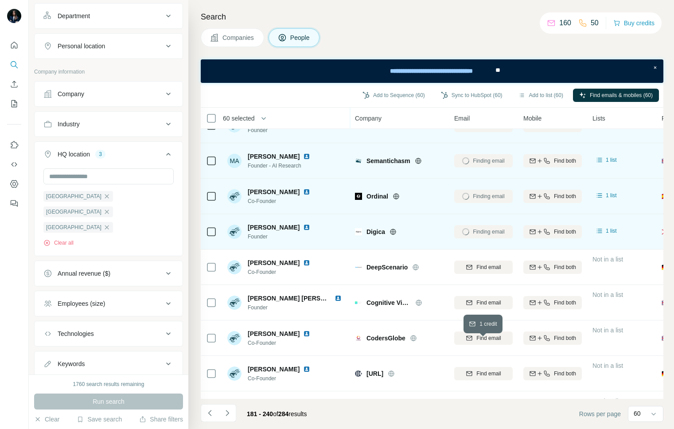
scroll to position [926, 0]
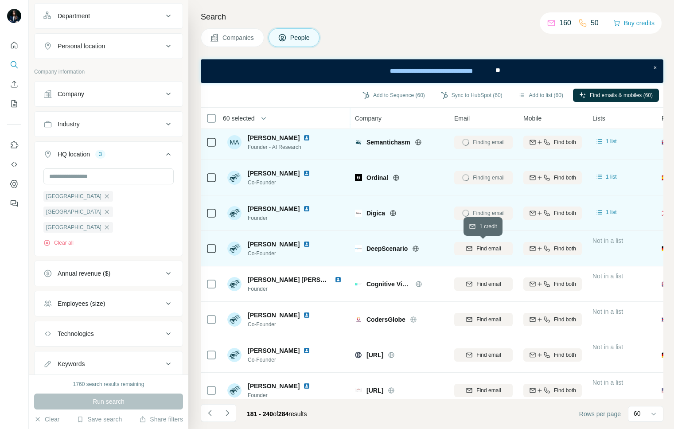
click at [483, 245] on span "Find email" at bounding box center [488, 249] width 24 height 8
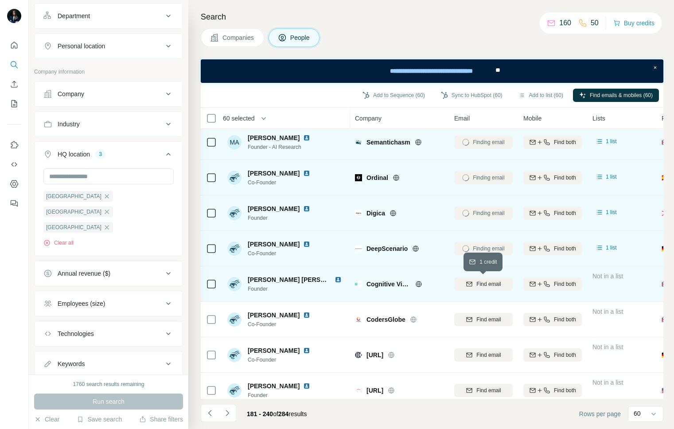
click at [483, 281] on span "Find email" at bounding box center [488, 284] width 24 height 8
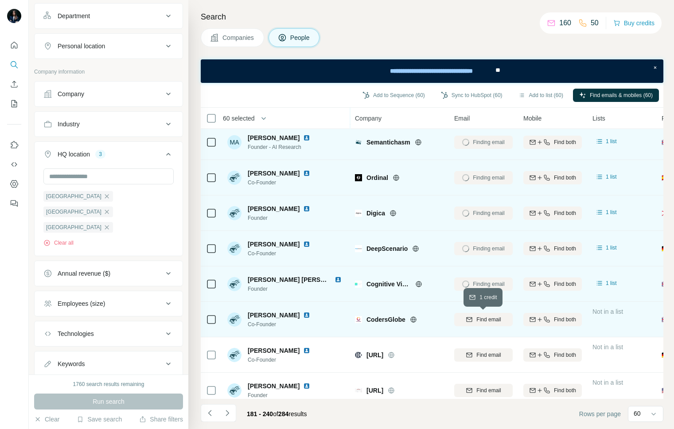
click at [483, 322] on span "Find email" at bounding box center [488, 320] width 24 height 8
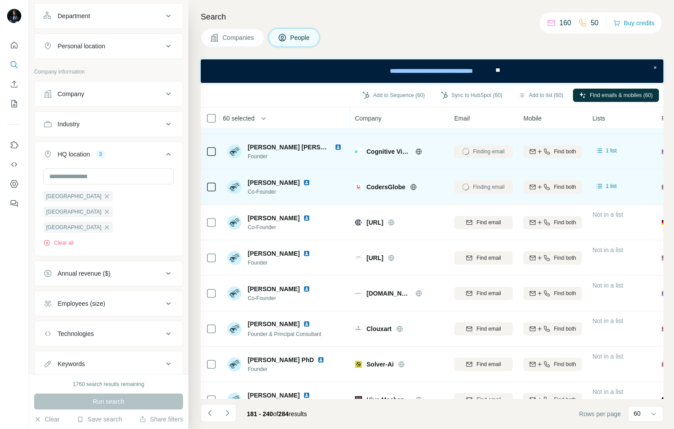
scroll to position [1074, 0]
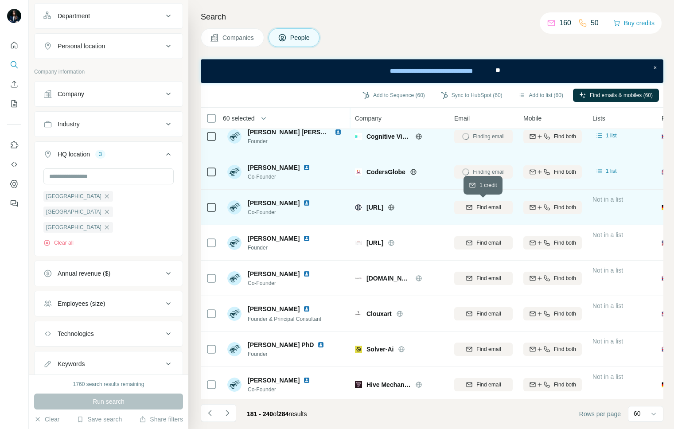
click at [487, 208] on span "Find email" at bounding box center [488, 207] width 24 height 8
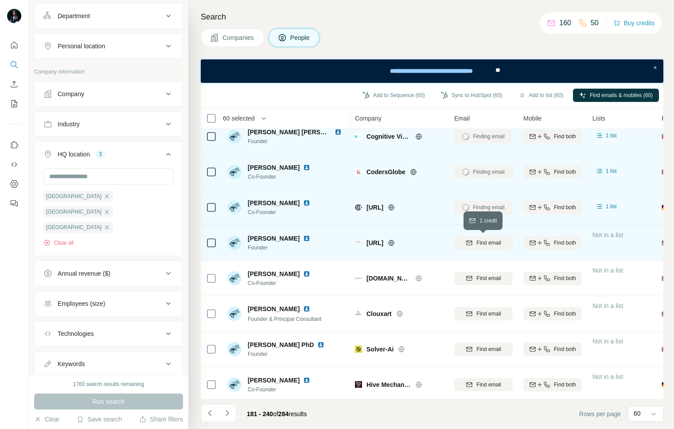
click at [485, 242] on span "Find email" at bounding box center [488, 243] width 24 height 8
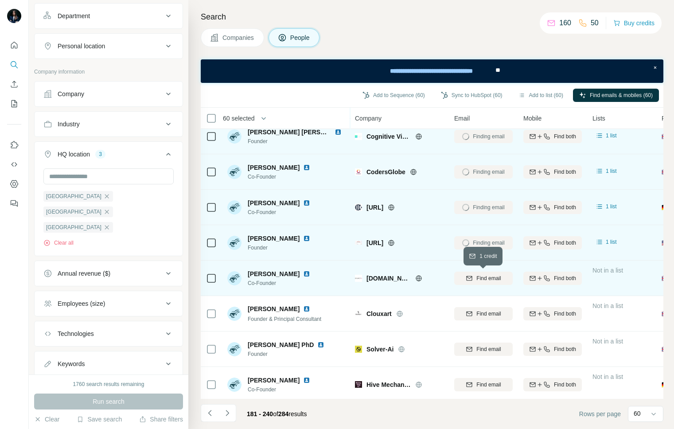
click at [487, 281] on span "Find email" at bounding box center [488, 278] width 24 height 8
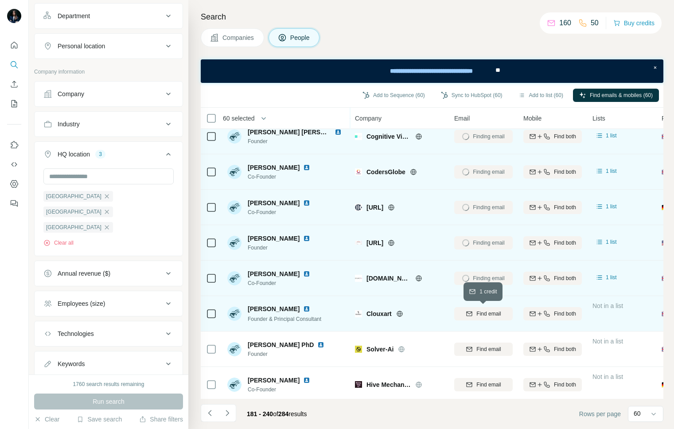
click at [487, 315] on span "Find email" at bounding box center [488, 314] width 24 height 8
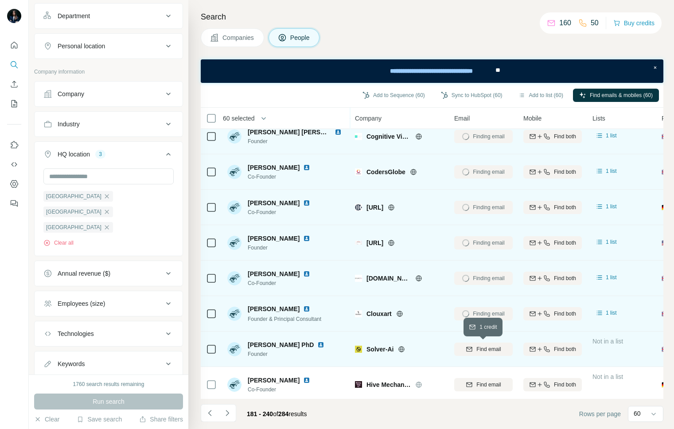
click at [487, 350] on span "Find email" at bounding box center [488, 349] width 24 height 8
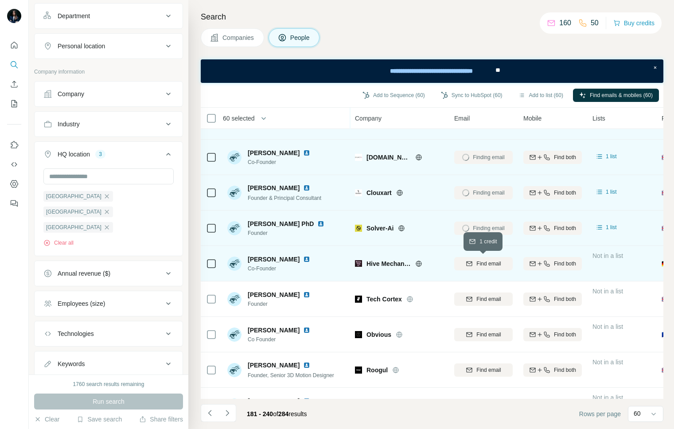
click at [489, 264] on span "Find email" at bounding box center [488, 264] width 24 height 8
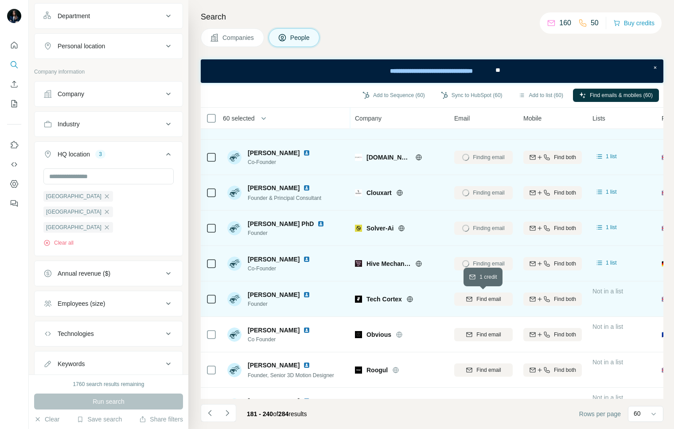
click at [486, 298] on span "Find email" at bounding box center [488, 299] width 24 height 8
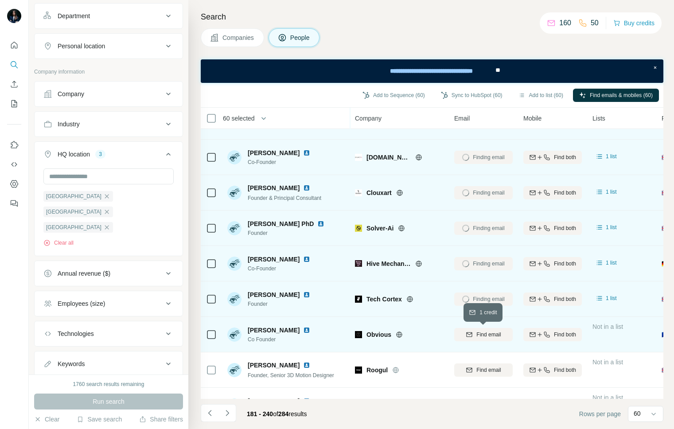
click at [487, 334] on span "Find email" at bounding box center [488, 335] width 24 height 8
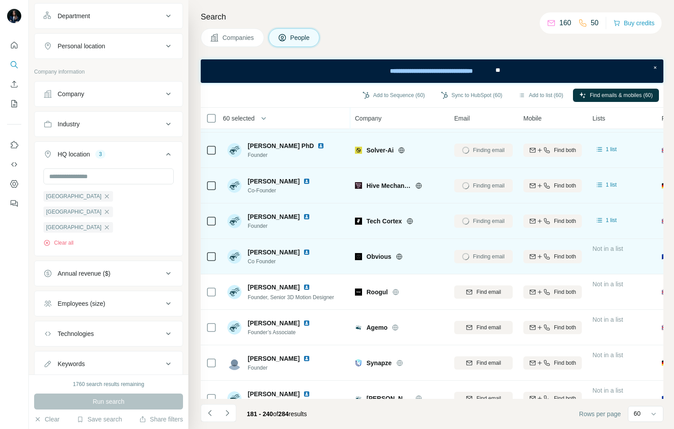
scroll to position [1316, 0]
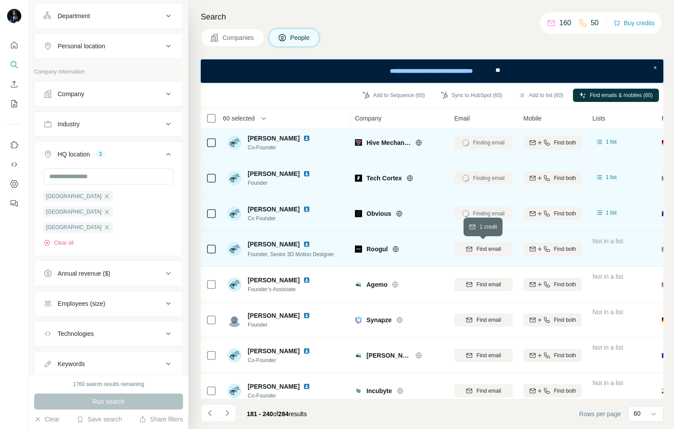
click at [485, 250] on span "Find email" at bounding box center [488, 249] width 24 height 8
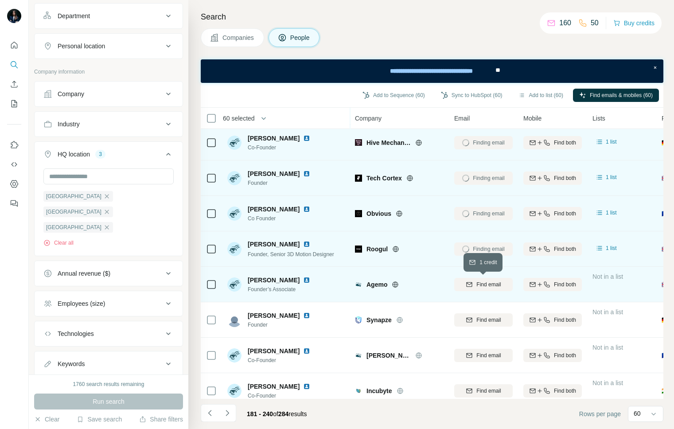
click at [486, 288] on button "Find email" at bounding box center [483, 284] width 58 height 13
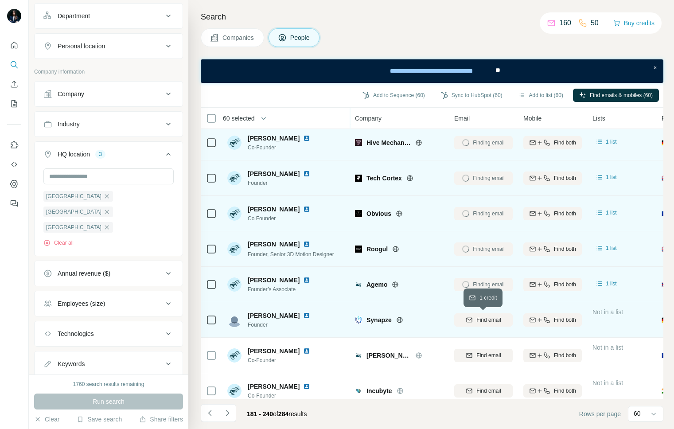
click at [486, 320] on span "Find email" at bounding box center [488, 320] width 24 height 8
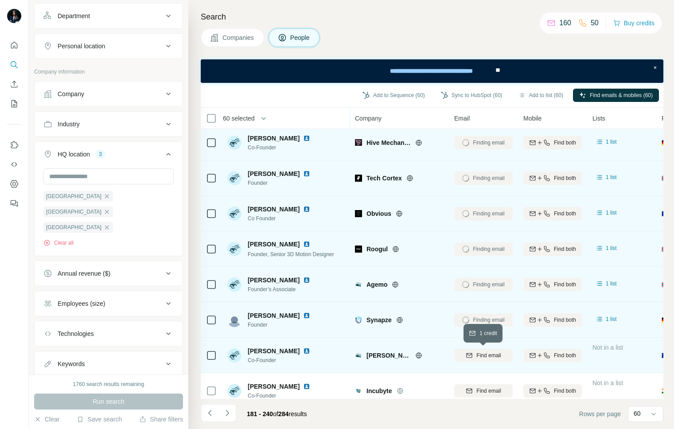
click at [486, 353] on span "Find email" at bounding box center [488, 355] width 24 height 8
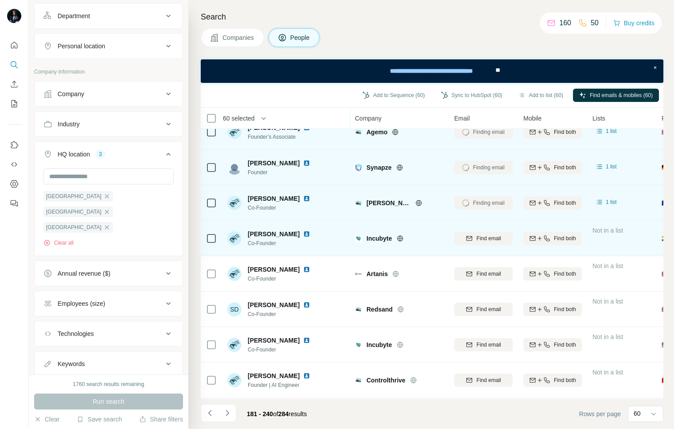
scroll to position [1481, 0]
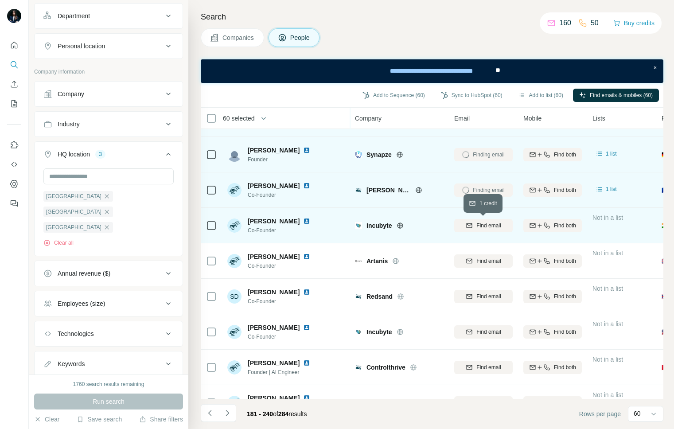
click at [483, 226] on span "Find email" at bounding box center [488, 226] width 24 height 8
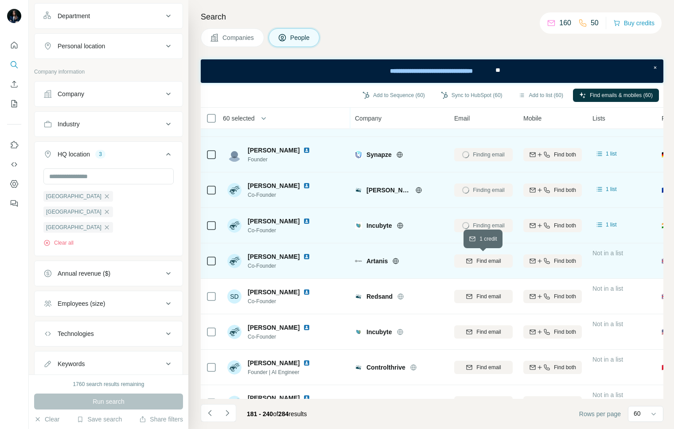
click at [483, 256] on button "Find email" at bounding box center [483, 260] width 58 height 13
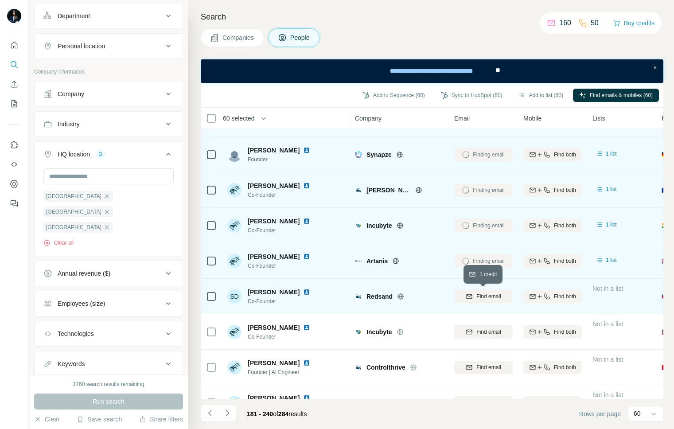
click at [484, 296] on span "Find email" at bounding box center [488, 296] width 24 height 8
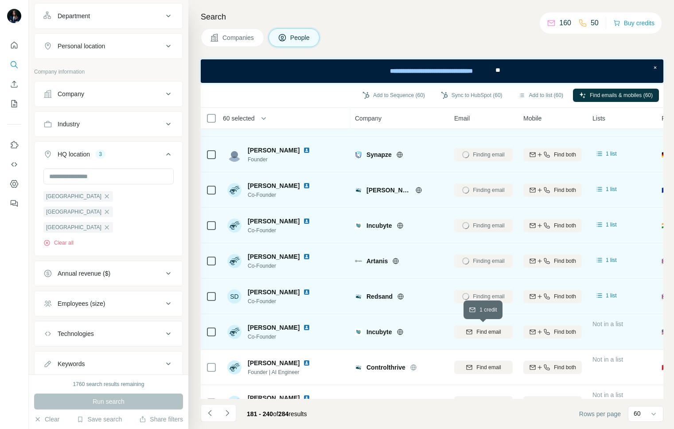
click at [484, 335] on span "Find email" at bounding box center [488, 332] width 24 height 8
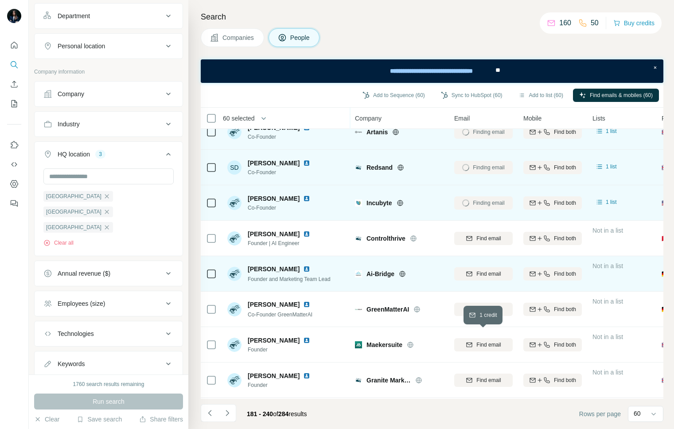
scroll to position [1617, 0]
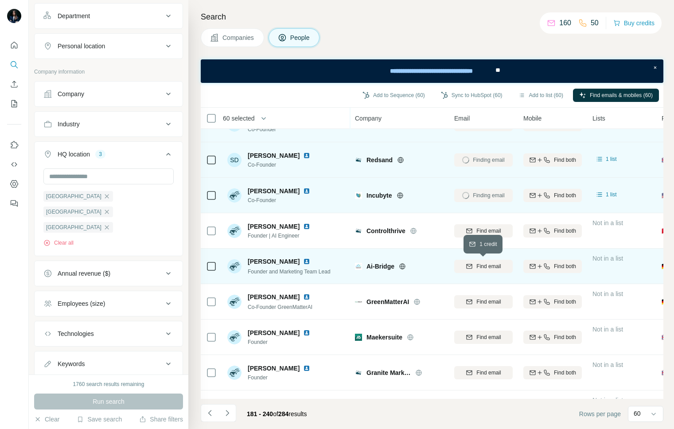
click at [488, 265] on span "Find email" at bounding box center [488, 266] width 24 height 8
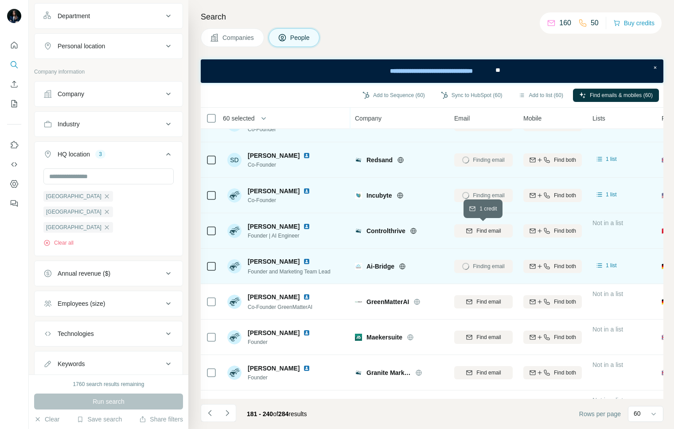
click at [487, 229] on span "Find email" at bounding box center [488, 231] width 24 height 8
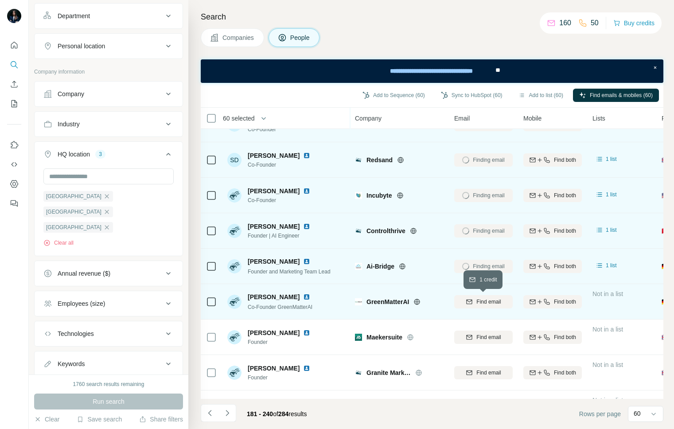
click at [481, 300] on span "Find email" at bounding box center [488, 302] width 24 height 8
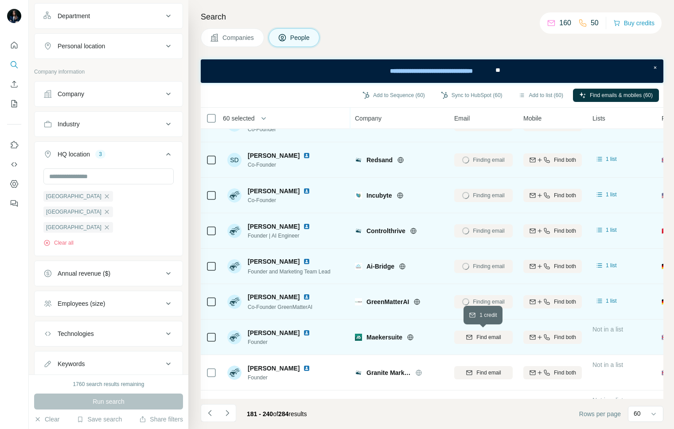
click at [482, 338] on span "Find email" at bounding box center [488, 337] width 24 height 8
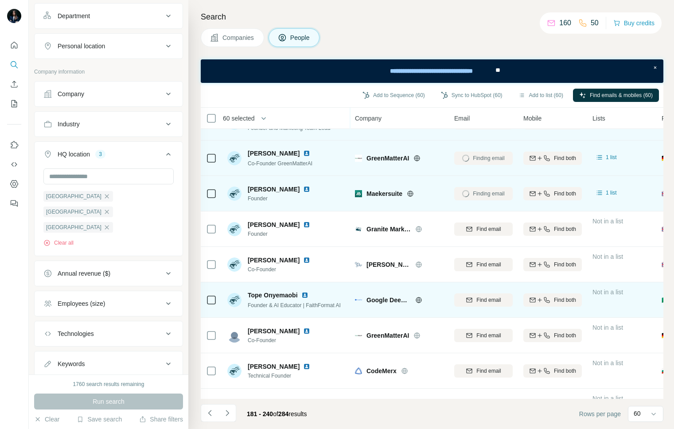
scroll to position [1763, 0]
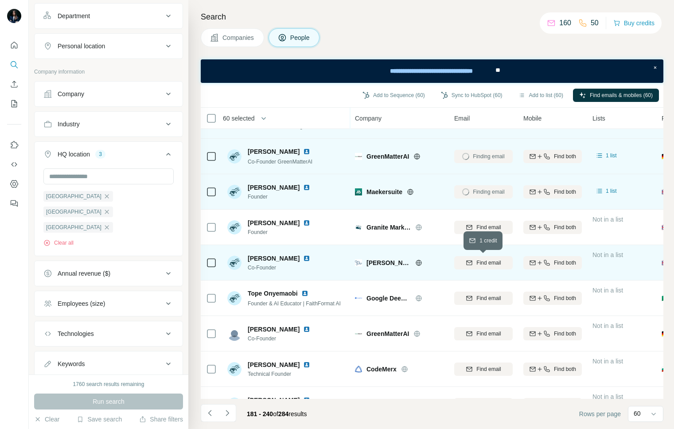
click at [487, 263] on span "Find email" at bounding box center [488, 263] width 24 height 8
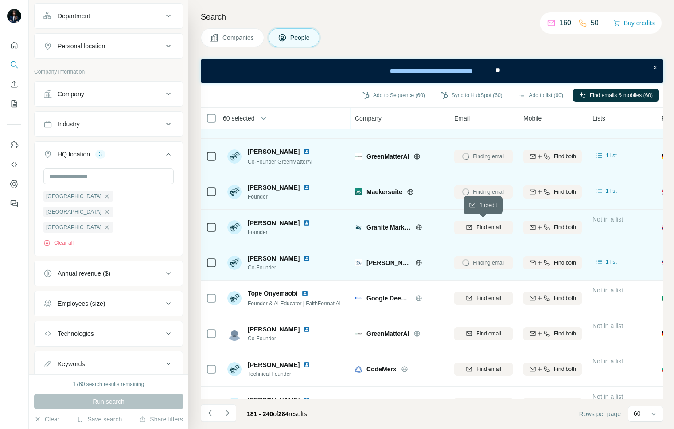
click at [485, 228] on span "Find email" at bounding box center [488, 227] width 24 height 8
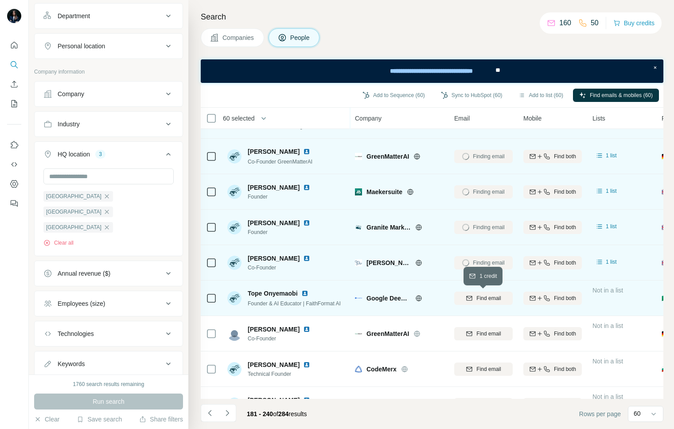
click at [484, 296] on span "Find email" at bounding box center [488, 298] width 24 height 8
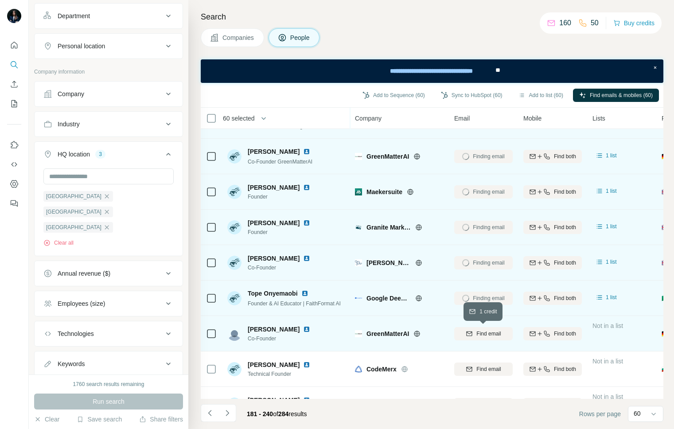
click at [480, 339] on button "Find email" at bounding box center [483, 333] width 58 height 13
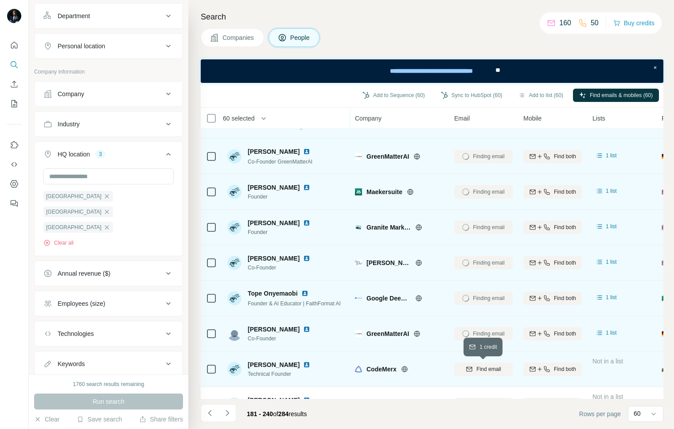
click at [479, 369] on span "Find email" at bounding box center [488, 369] width 24 height 8
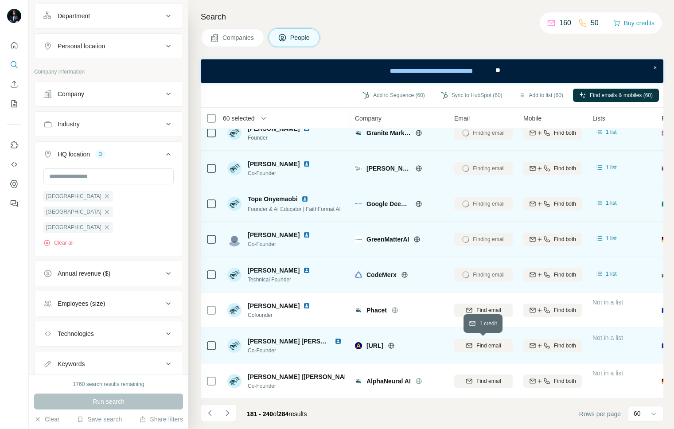
click at [484, 347] on span "Find email" at bounding box center [488, 346] width 24 height 8
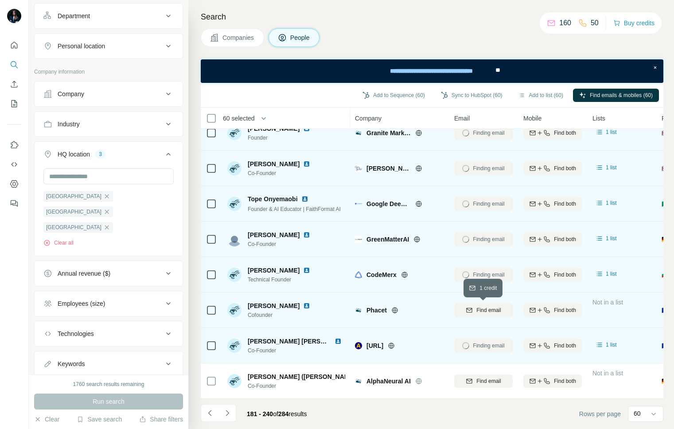
click at [484, 311] on span "Find email" at bounding box center [488, 310] width 24 height 8
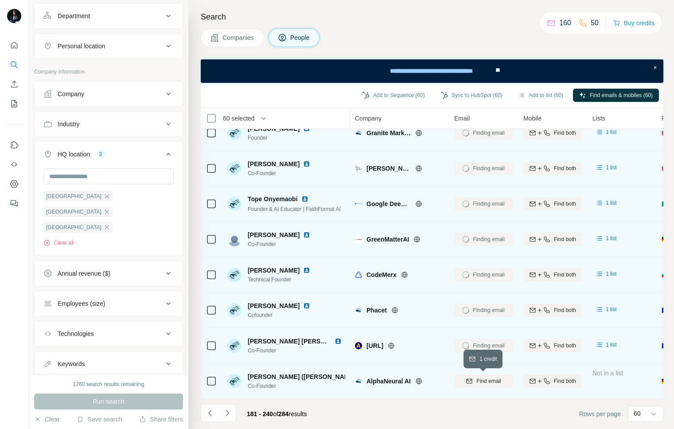
click at [482, 381] on span "Find email" at bounding box center [488, 381] width 24 height 8
click at [226, 413] on icon "Navigate to next page" at bounding box center [227, 413] width 9 height 9
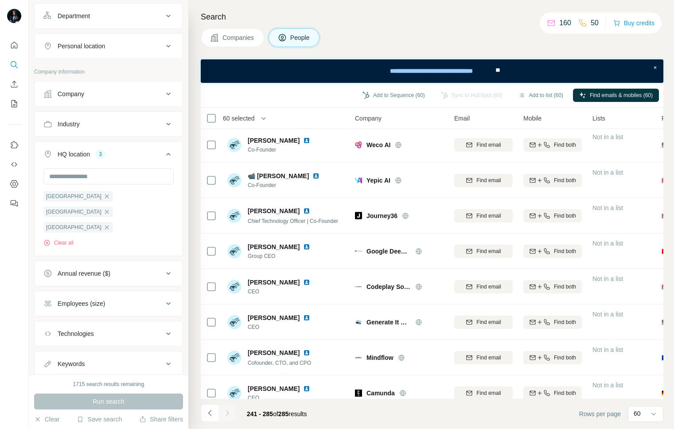
scroll to position [0, 0]
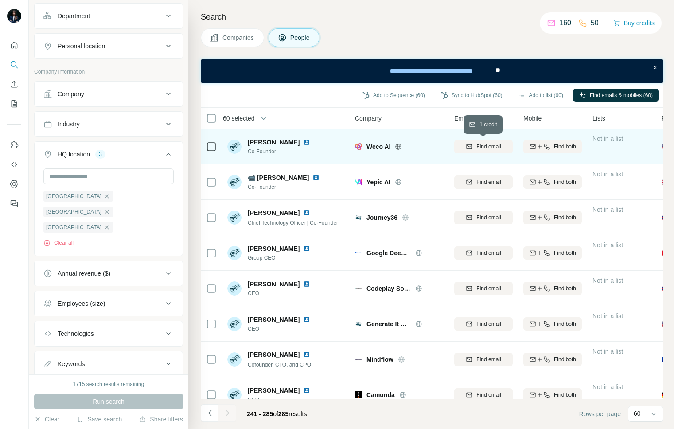
click at [492, 142] on button "Find email" at bounding box center [483, 146] width 58 height 13
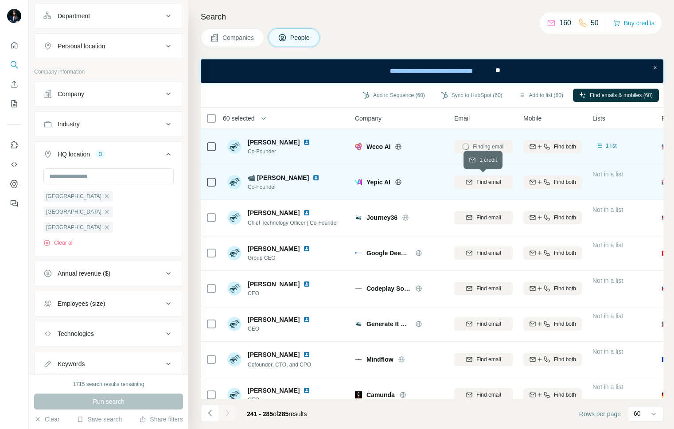
click at [489, 180] on span "Find email" at bounding box center [488, 182] width 24 height 8
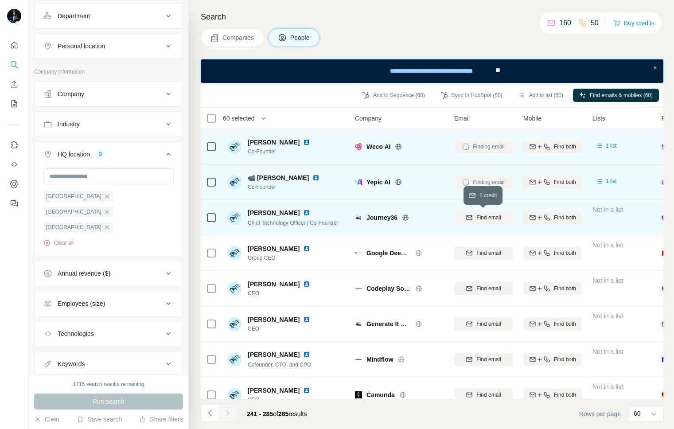
click at [488, 217] on span "Find email" at bounding box center [488, 218] width 24 height 8
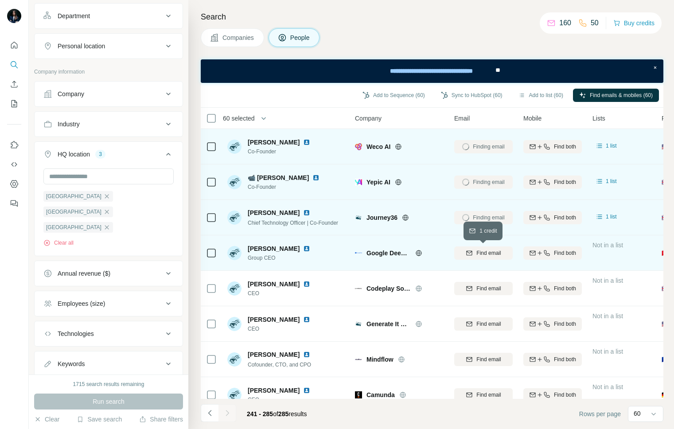
click at [488, 253] on span "Find email" at bounding box center [488, 253] width 24 height 8
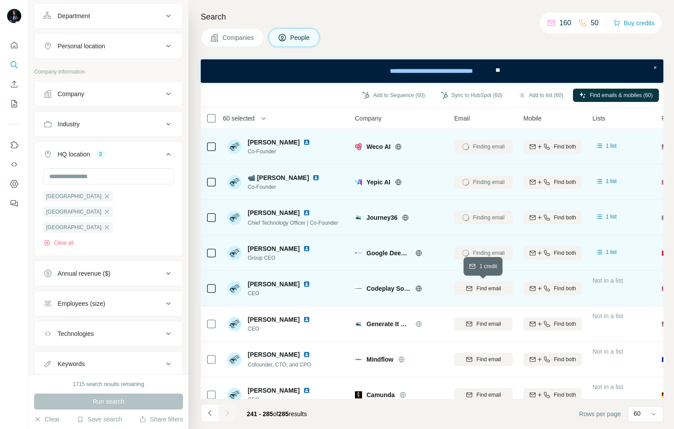
click at [488, 288] on span "Find email" at bounding box center [488, 288] width 24 height 8
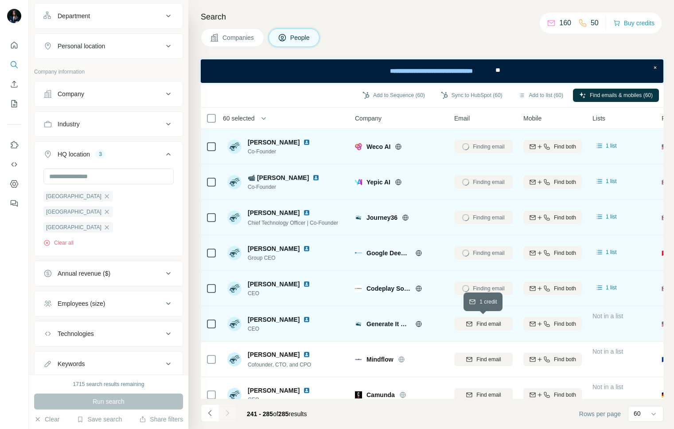
click at [489, 323] on span "Find email" at bounding box center [488, 324] width 24 height 8
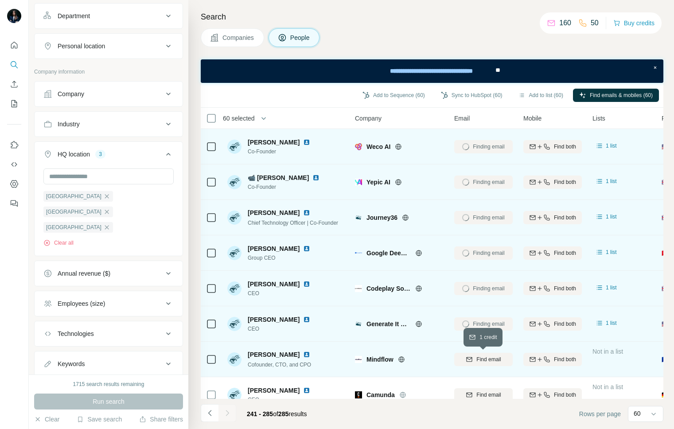
click at [489, 359] on span "Find email" at bounding box center [488, 359] width 24 height 8
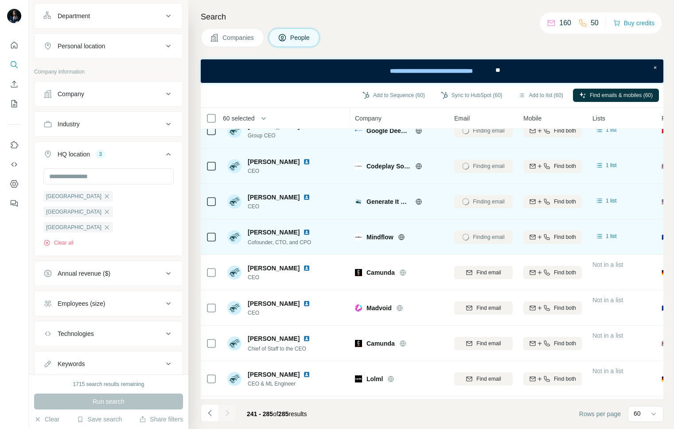
scroll to position [122, 0]
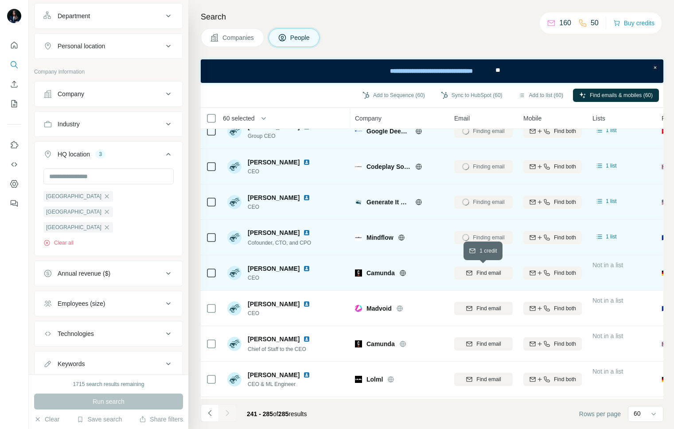
click at [493, 276] on span "Find email" at bounding box center [488, 273] width 24 height 8
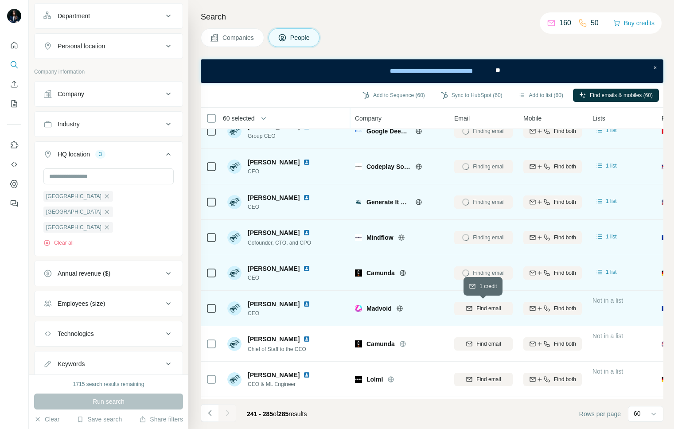
click at [495, 309] on span "Find email" at bounding box center [488, 308] width 24 height 8
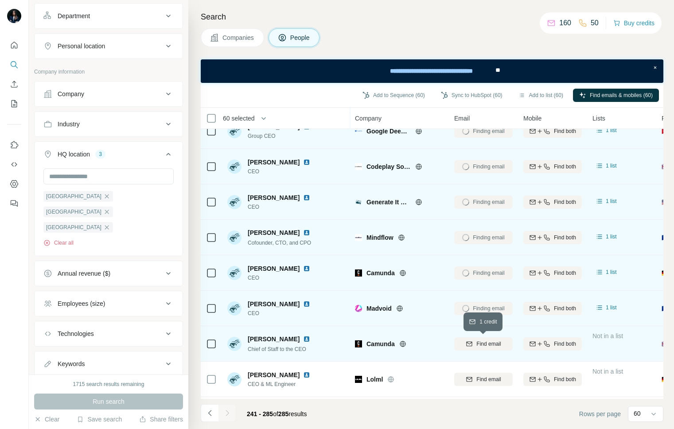
click at [494, 348] on button "Find email" at bounding box center [483, 343] width 58 height 13
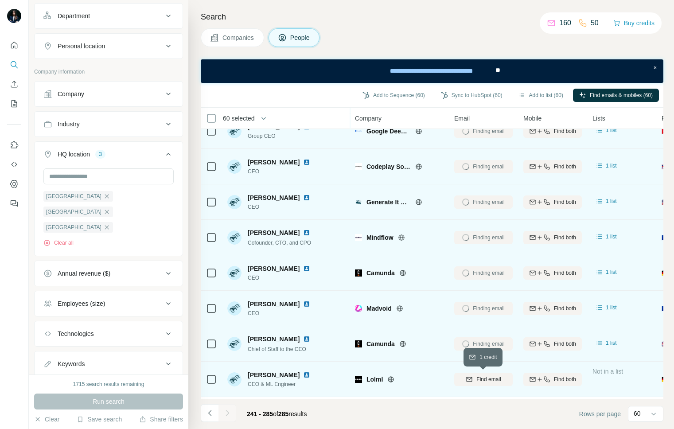
click at [494, 379] on span "Find email" at bounding box center [488, 379] width 24 height 8
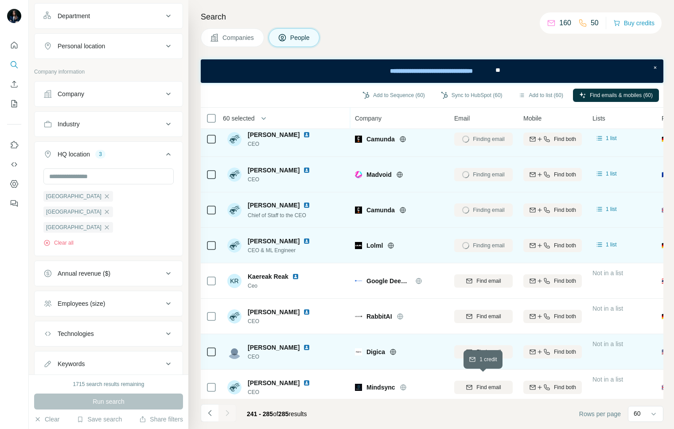
scroll to position [257, 0]
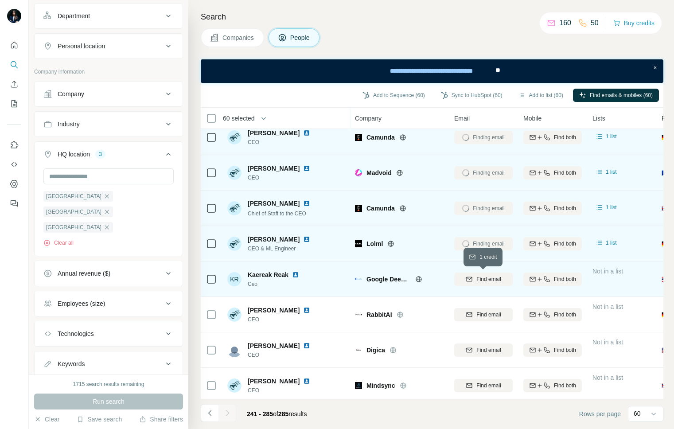
click at [495, 279] on span "Find email" at bounding box center [488, 279] width 24 height 8
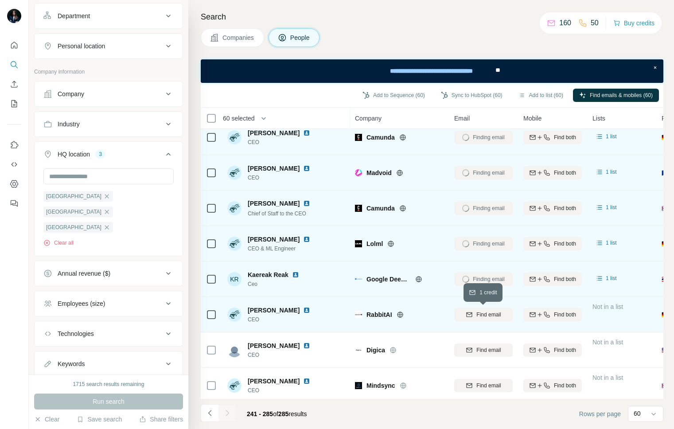
click at [494, 313] on span "Find email" at bounding box center [488, 315] width 24 height 8
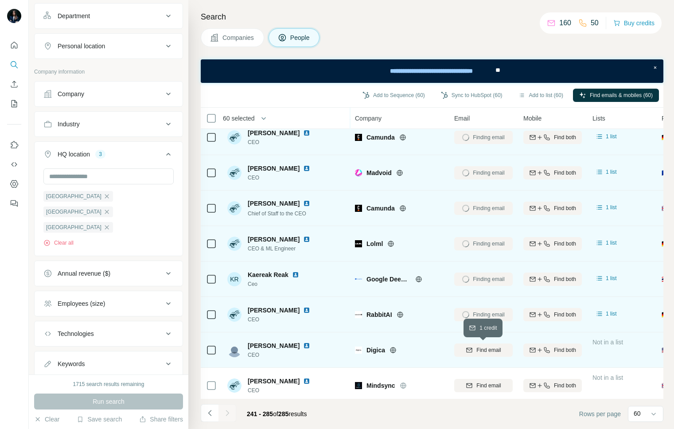
click at [493, 350] on span "Find email" at bounding box center [488, 350] width 24 height 8
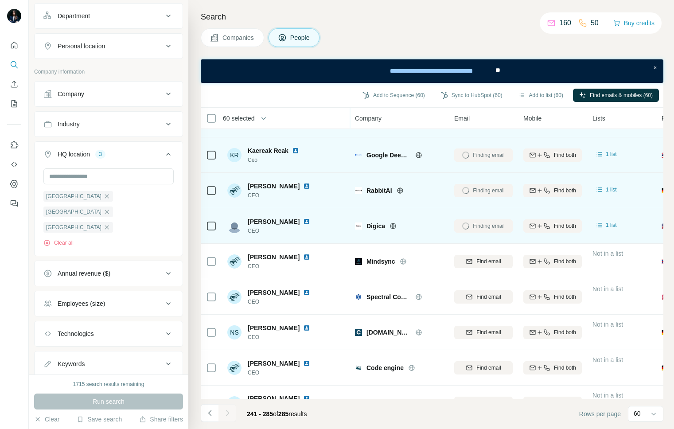
scroll to position [384, 0]
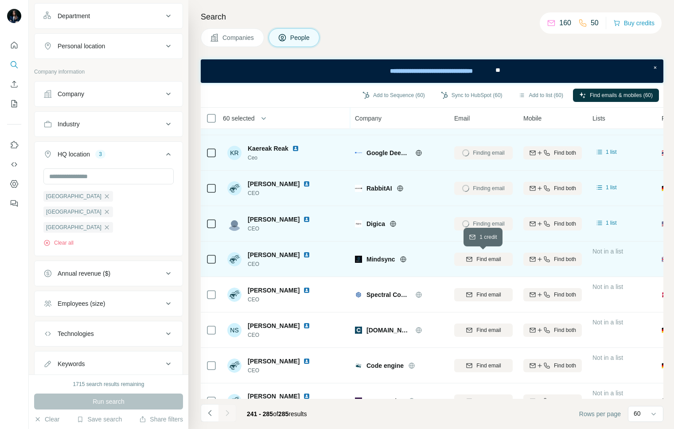
click at [494, 259] on span "Find email" at bounding box center [488, 259] width 24 height 8
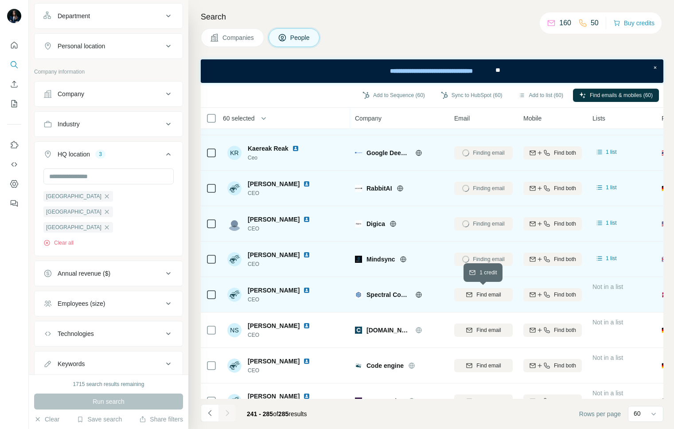
click at [495, 294] on span "Find email" at bounding box center [488, 295] width 24 height 8
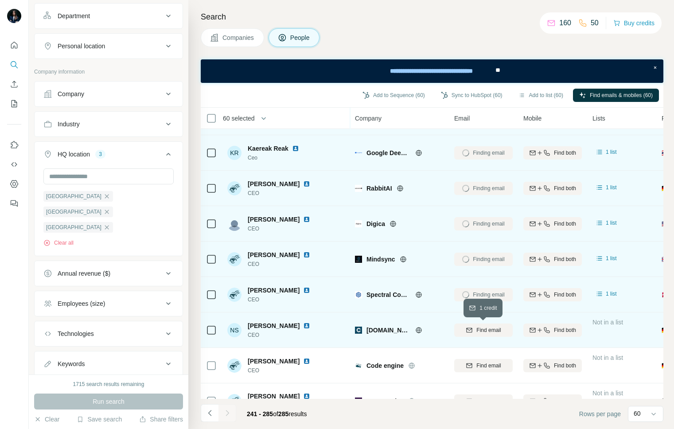
click at [495, 333] on span "Find email" at bounding box center [488, 330] width 24 height 8
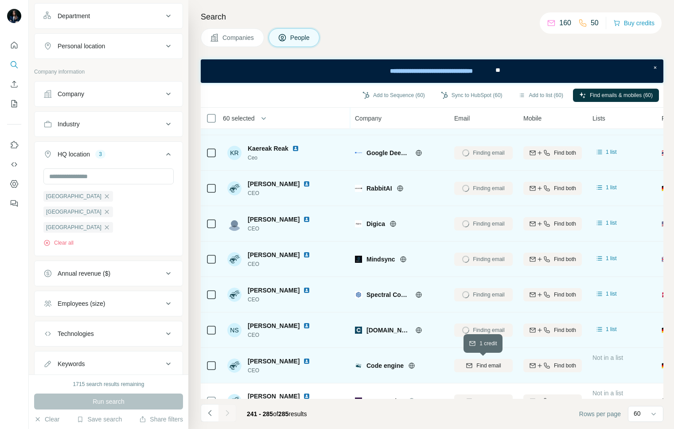
click at [494, 370] on button "Find email" at bounding box center [483, 365] width 58 height 13
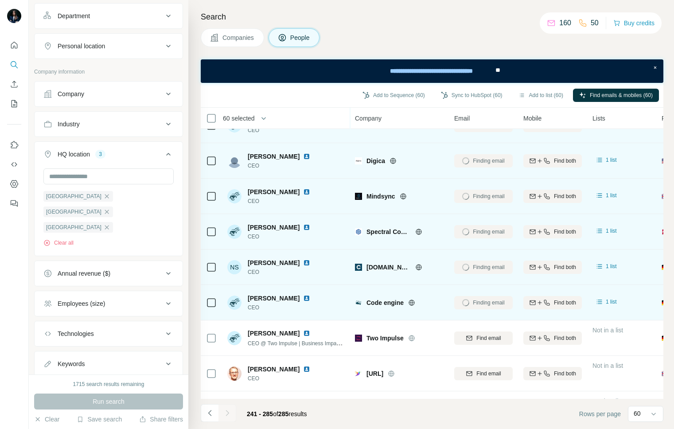
scroll to position [460, 0]
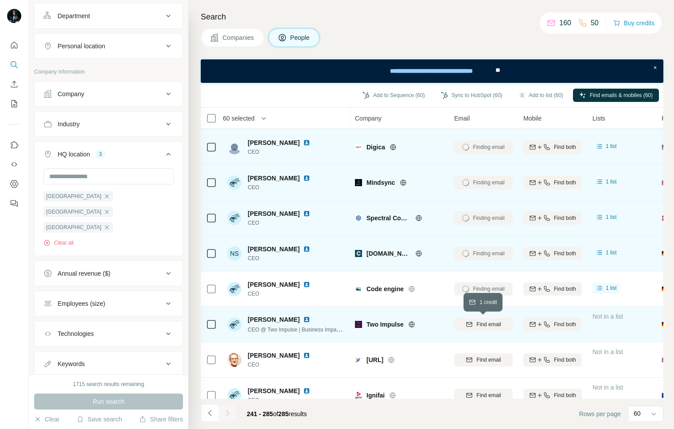
click at [495, 325] on span "Find email" at bounding box center [488, 324] width 24 height 8
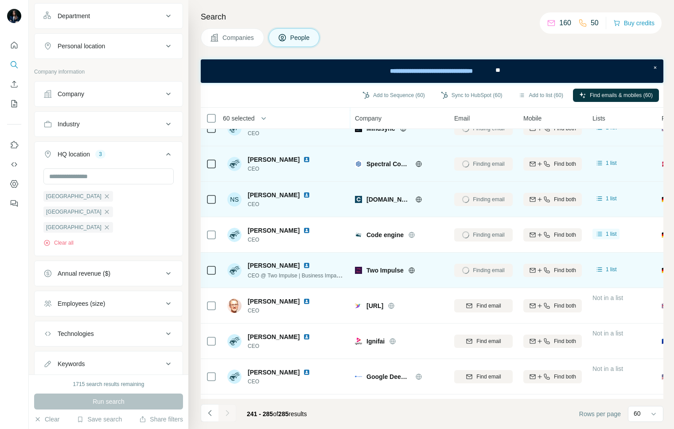
scroll to position [525, 0]
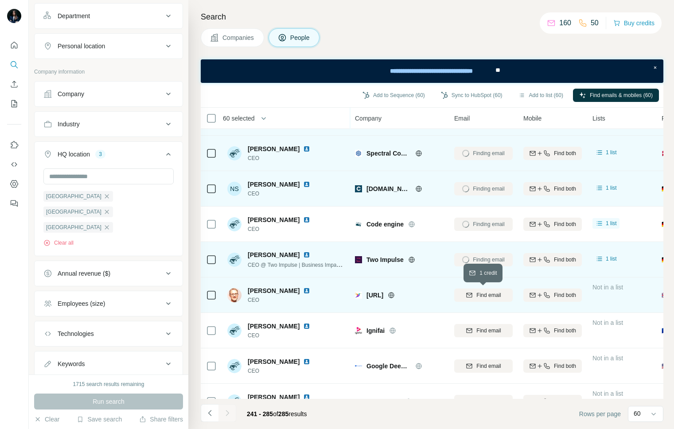
click at [487, 296] on span "Find email" at bounding box center [488, 295] width 24 height 8
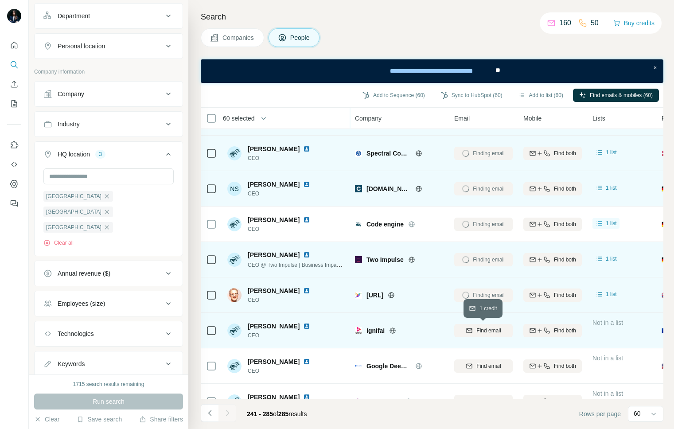
click at [489, 328] on span "Find email" at bounding box center [488, 331] width 24 height 8
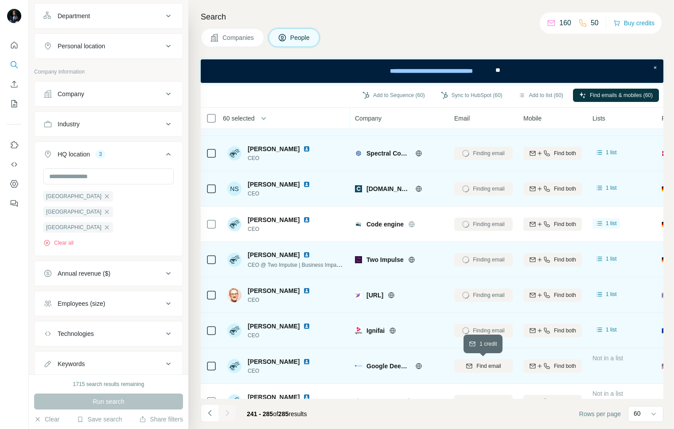
click at [488, 364] on span "Find email" at bounding box center [488, 366] width 24 height 8
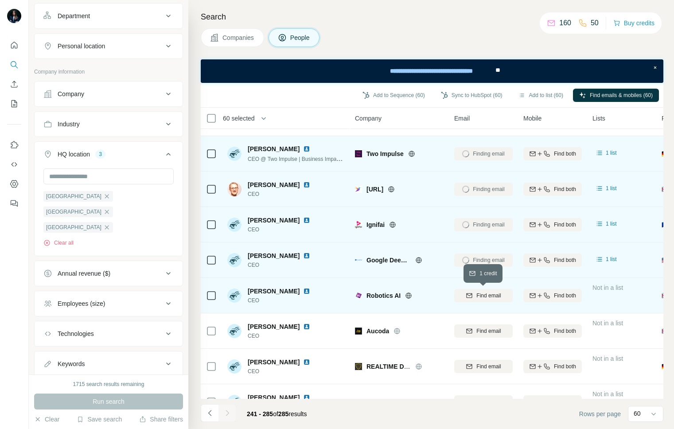
click at [485, 295] on span "Find email" at bounding box center [488, 296] width 24 height 8
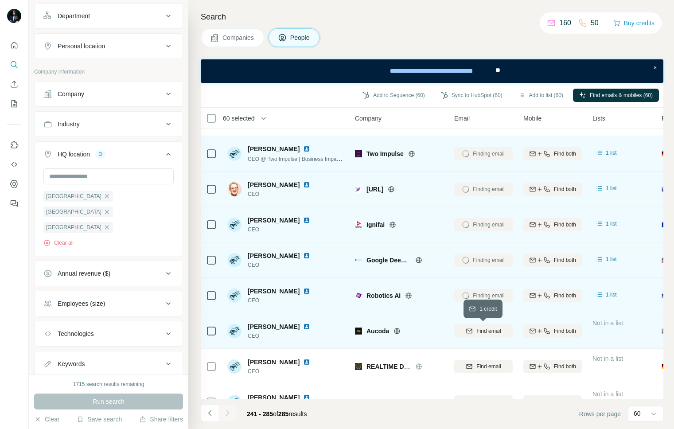
click at [487, 331] on span "Find email" at bounding box center [488, 331] width 24 height 8
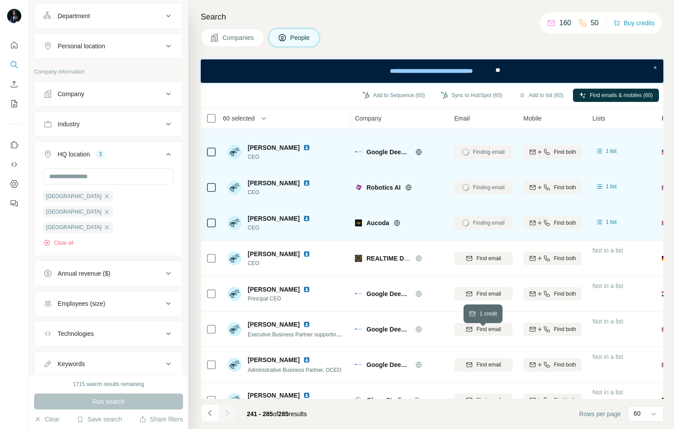
scroll to position [756, 0]
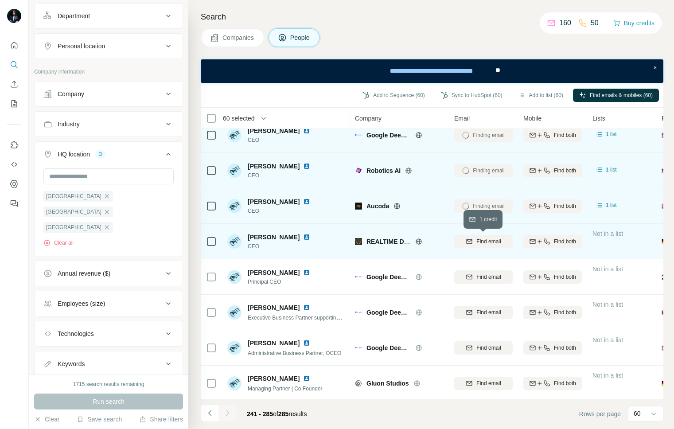
click at [484, 238] on span "Find email" at bounding box center [488, 242] width 24 height 8
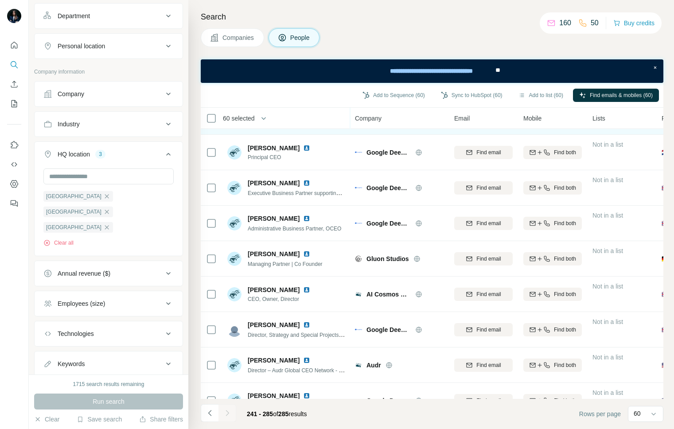
scroll to position [896, 0]
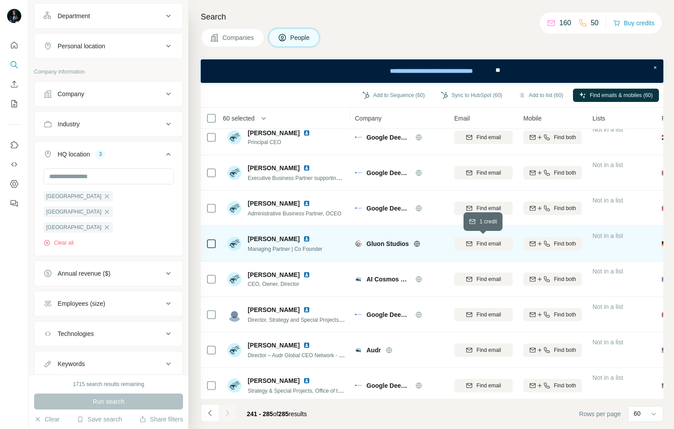
click at [484, 249] on button "Find email" at bounding box center [483, 243] width 58 height 13
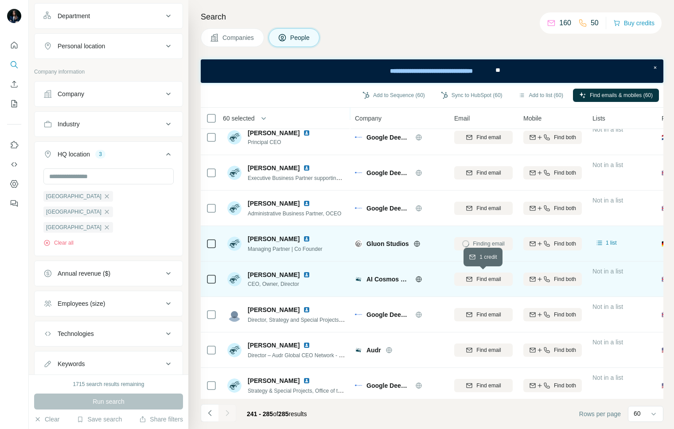
click at [484, 282] on span "Find email" at bounding box center [488, 279] width 24 height 8
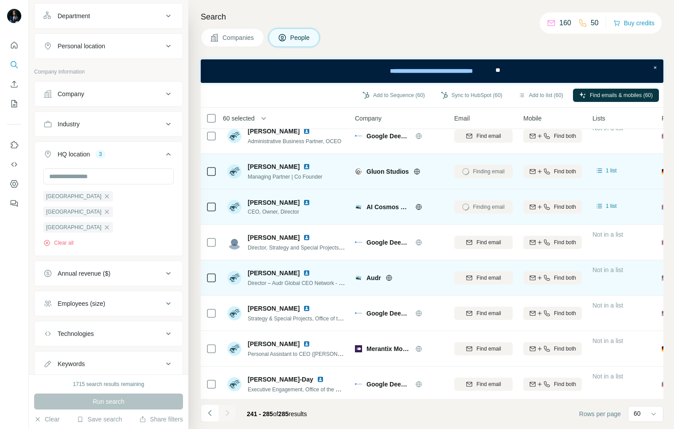
scroll to position [969, 0]
click at [487, 277] on span "Find email" at bounding box center [488, 277] width 24 height 8
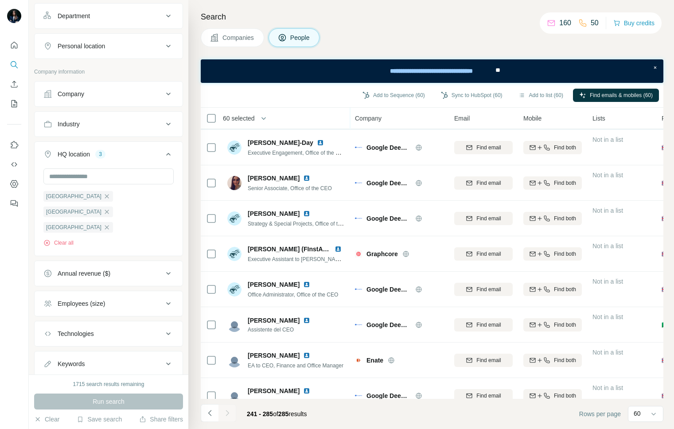
scroll to position [1208, 0]
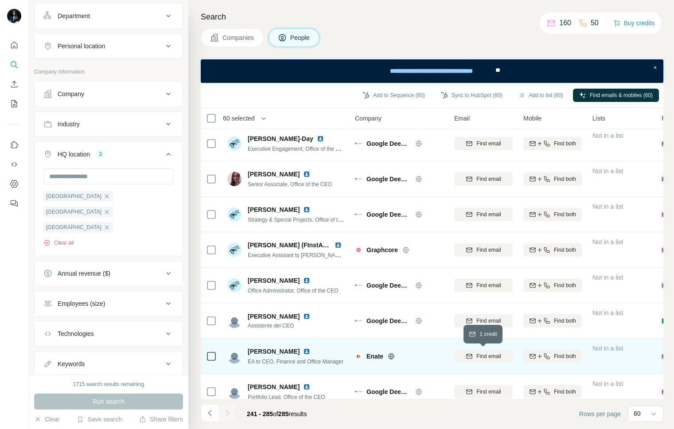
click at [492, 359] on span "Find email" at bounding box center [488, 356] width 24 height 8
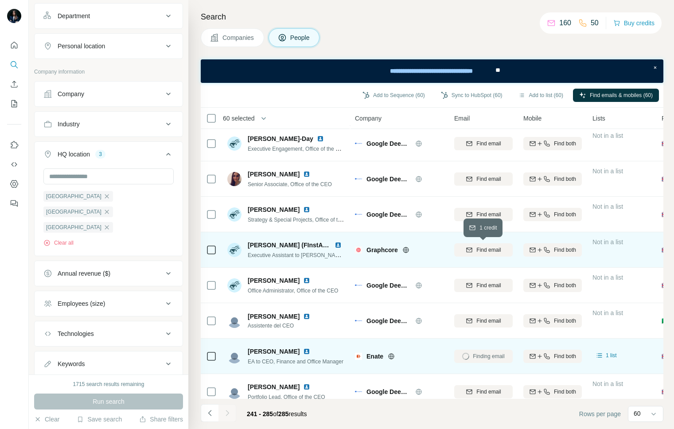
click at [491, 250] on span "Find email" at bounding box center [488, 250] width 24 height 8
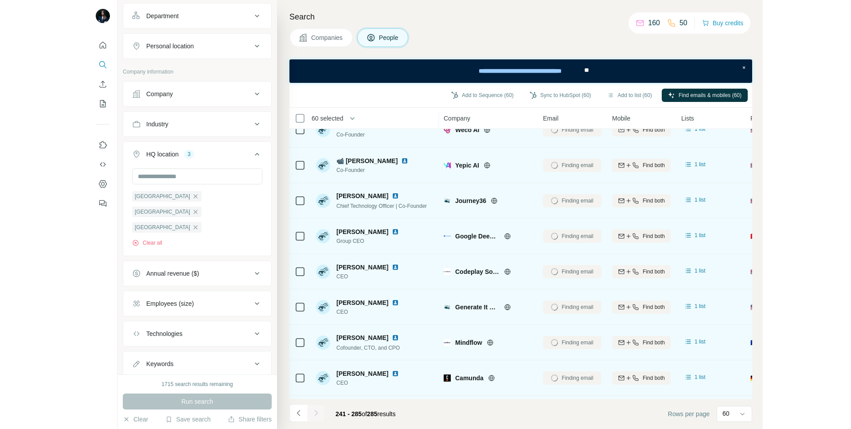
scroll to position [0, 0]
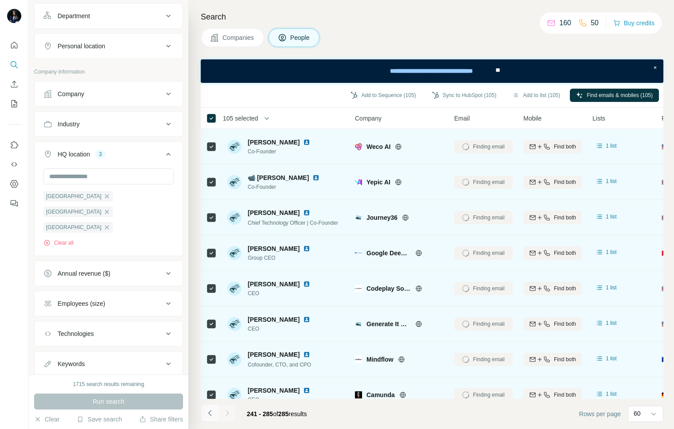
drag, startPoint x: 211, startPoint y: 414, endPoint x: 211, endPoint y: 409, distance: 5.3
click at [211, 414] on icon "Navigate to previous page" at bounding box center [210, 413] width 9 height 9
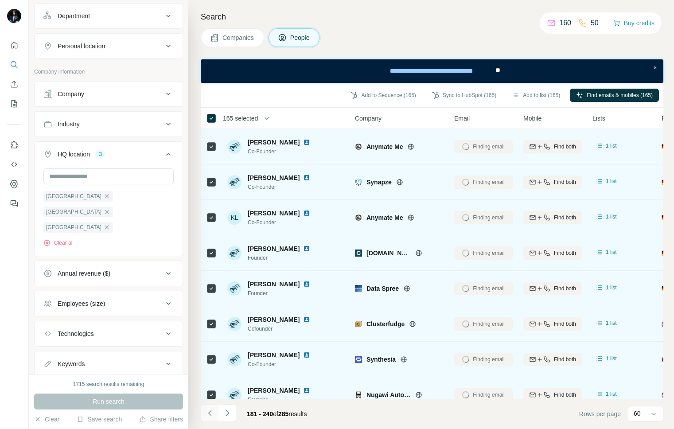
click at [210, 411] on icon "Navigate to previous page" at bounding box center [209, 413] width 3 height 6
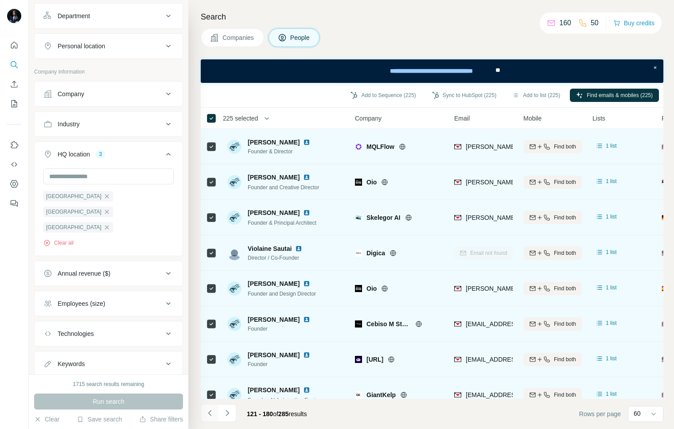
click at [210, 414] on icon "Navigate to previous page" at bounding box center [210, 413] width 9 height 9
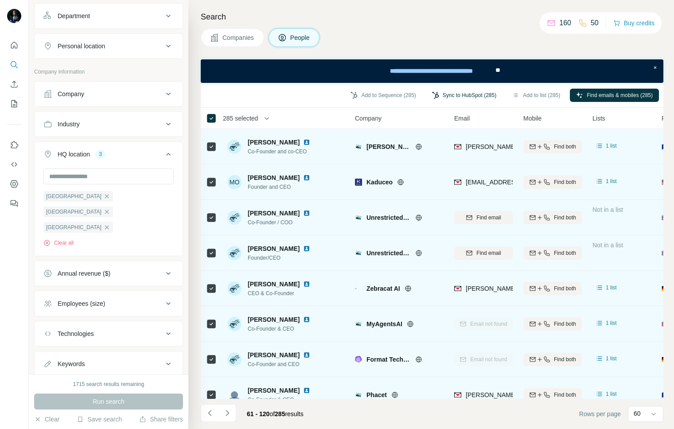
click at [442, 94] on button "Sync to HubSpot (285)" at bounding box center [464, 95] width 77 height 13
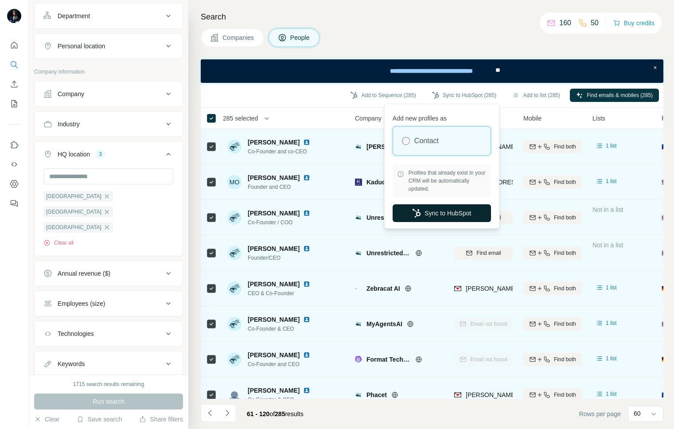
click at [445, 212] on button "Sync to HubSpot" at bounding box center [442, 213] width 98 height 18
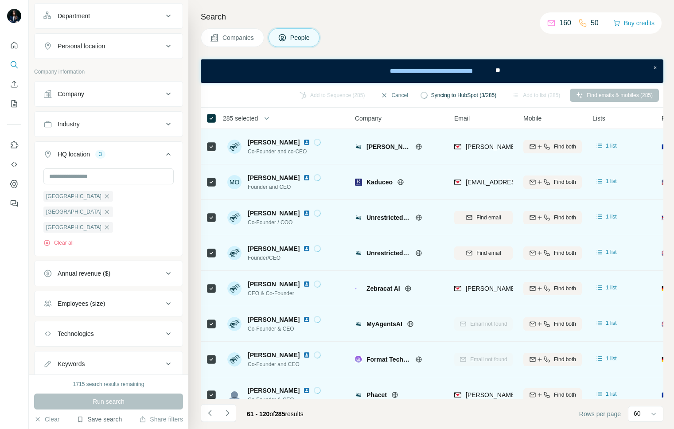
click at [114, 417] on button "Save search" at bounding box center [99, 419] width 45 height 9
click at [116, 404] on div "View my saved searches" at bounding box center [125, 404] width 94 height 18
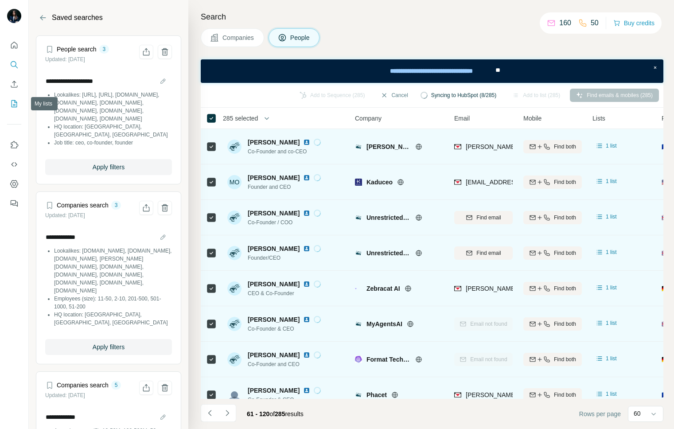
click at [16, 102] on icon "My lists" at bounding box center [15, 103] width 6 height 7
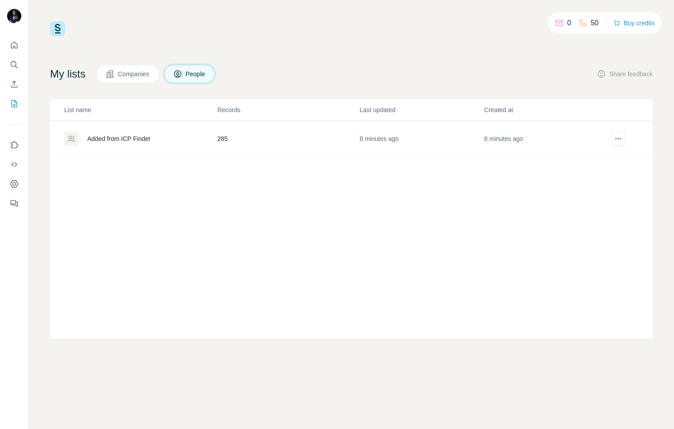
click at [148, 140] on div "Added from ICP Finder" at bounding box center [118, 138] width 63 height 9
click at [621, 139] on icon "actions" at bounding box center [618, 138] width 9 height 9
click at [618, 154] on span "Download list as CSV" at bounding box center [605, 156] width 60 height 9
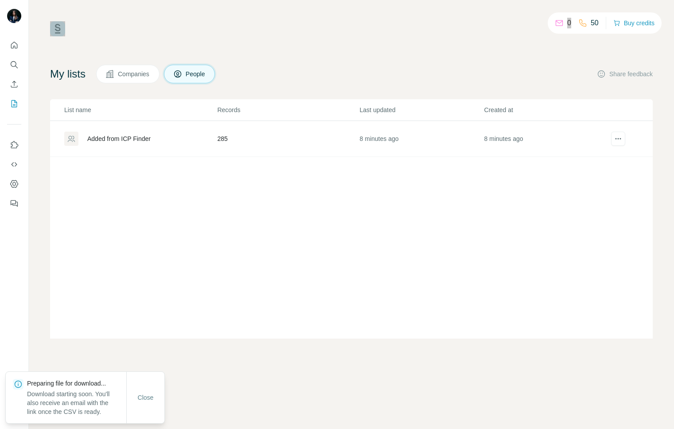
click at [485, 18] on div "0 50 Buy credits My lists Companies People Share feedback List name Records Las…" at bounding box center [351, 214] width 645 height 429
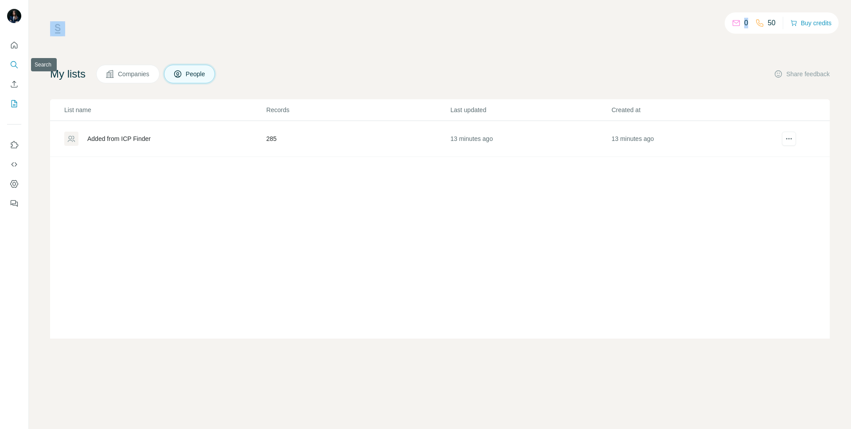
click at [14, 66] on icon "Search" at bounding box center [14, 64] width 9 height 9
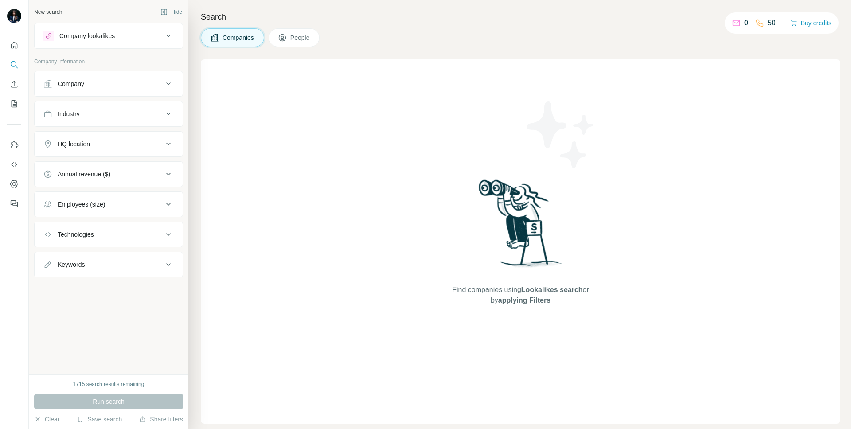
click at [287, 39] on icon at bounding box center [282, 37] width 9 height 9
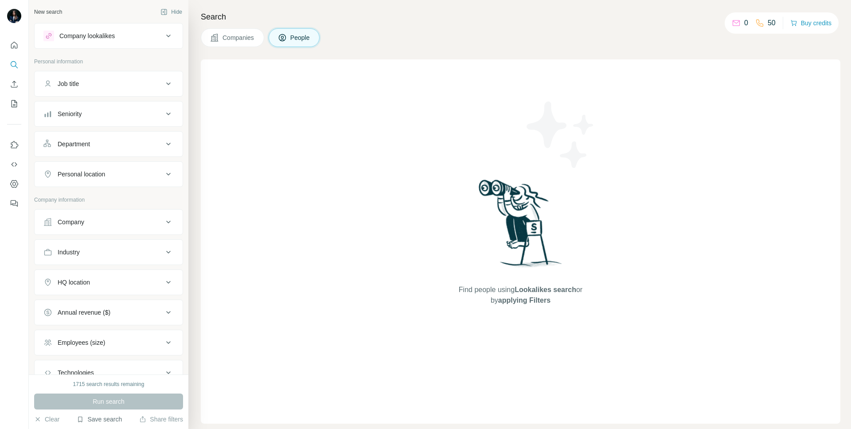
click at [94, 419] on button "Save search" at bounding box center [99, 419] width 45 height 9
click at [105, 404] on div "View my saved searches" at bounding box center [125, 404] width 94 height 18
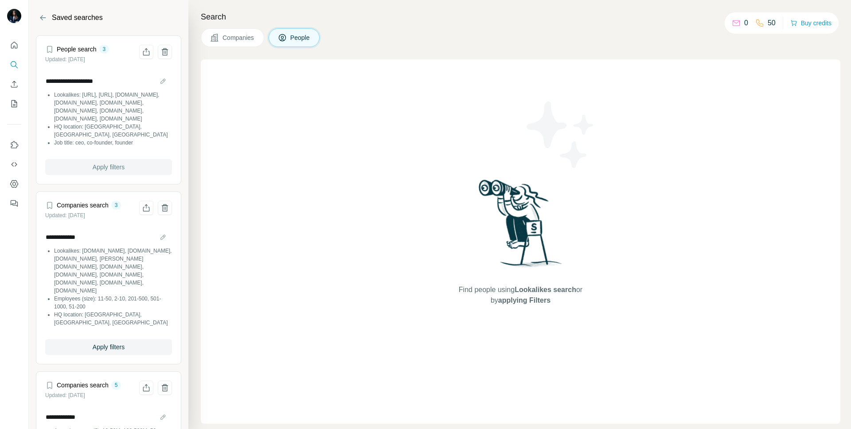
click at [112, 163] on span "Apply filters" at bounding box center [109, 167] width 32 height 9
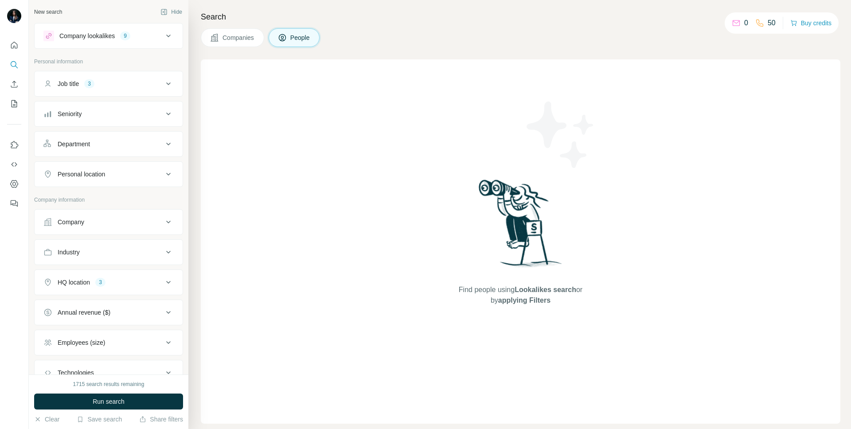
click at [155, 83] on div "Job title 3" at bounding box center [103, 83] width 120 height 9
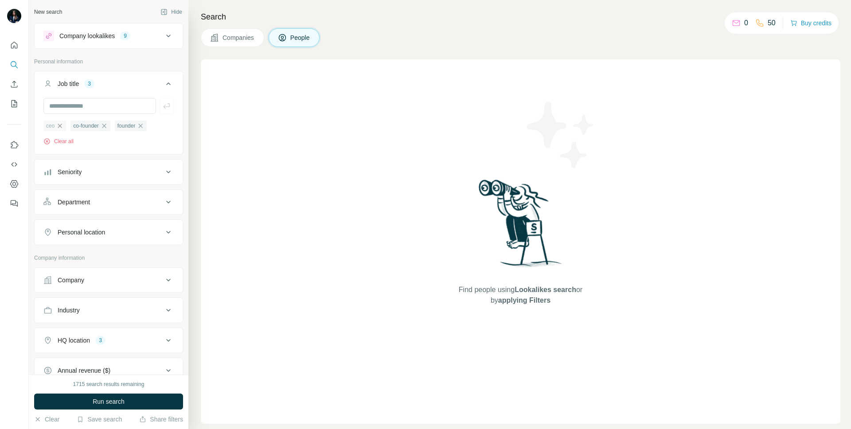
click at [59, 125] on icon "button" at bounding box center [59, 125] width 7 height 7
click at [60, 105] on input "text" at bounding box center [99, 106] width 113 height 16
type input "***"
click at [80, 128] on icon "button" at bounding box center [76, 125] width 7 height 7
click at [71, 125] on icon "button" at bounding box center [69, 126] width 4 height 4
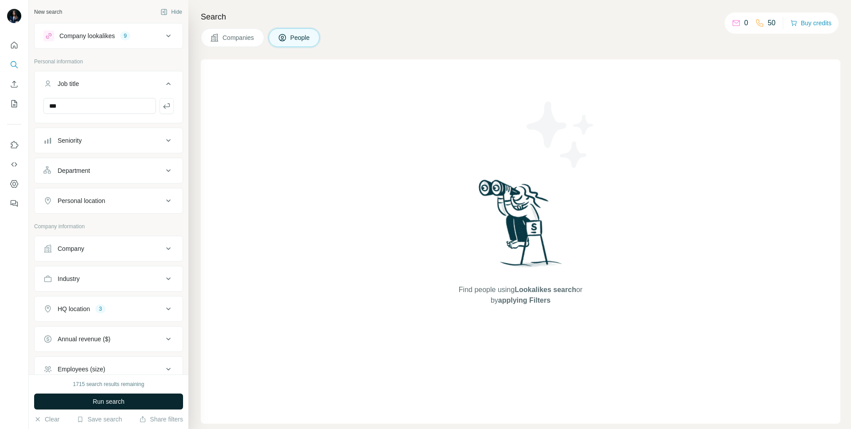
click at [127, 404] on button "Run search" at bounding box center [108, 402] width 149 height 16
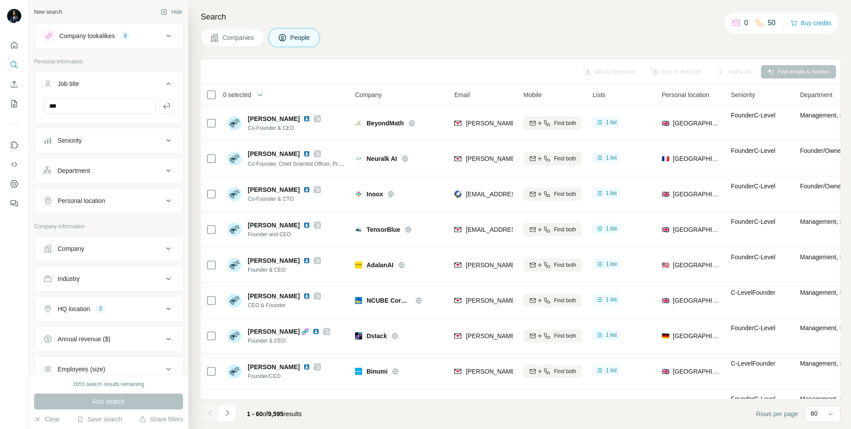
click at [94, 253] on button "Company" at bounding box center [109, 248] width 148 height 21
click at [168, 243] on icon at bounding box center [168, 248] width 11 height 11
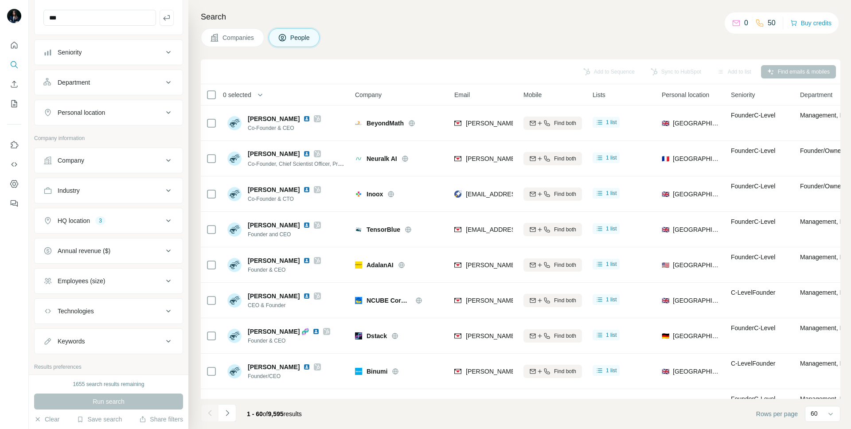
scroll to position [96, 0]
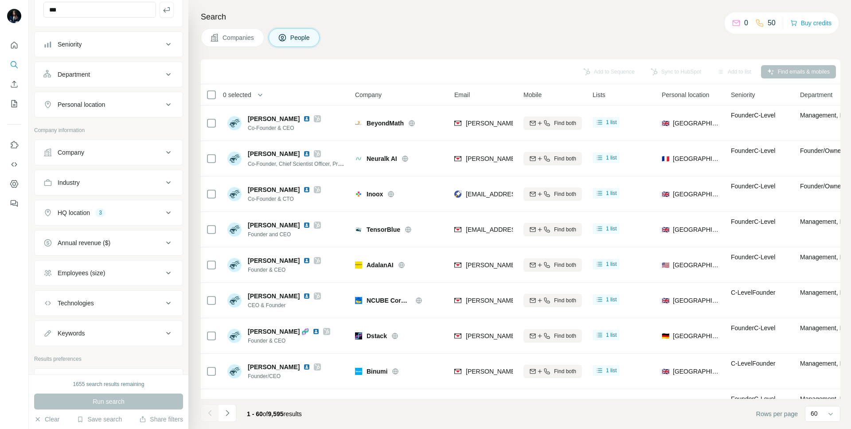
click at [127, 276] on div "Employees (size)" at bounding box center [103, 273] width 120 height 9
click at [62, 309] on span "2-10" at bounding box center [62, 308] width 16 height 9
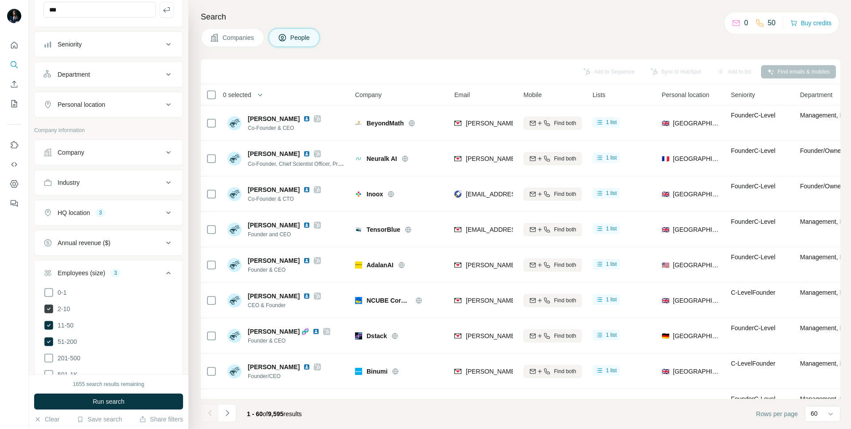
click at [62, 309] on span "2-10" at bounding box center [62, 308] width 16 height 9
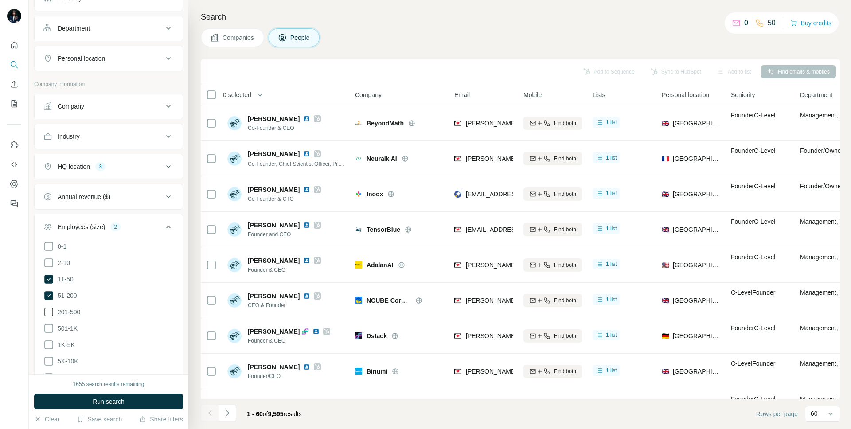
click at [67, 309] on span "201-500" at bounding box center [67, 312] width 26 height 9
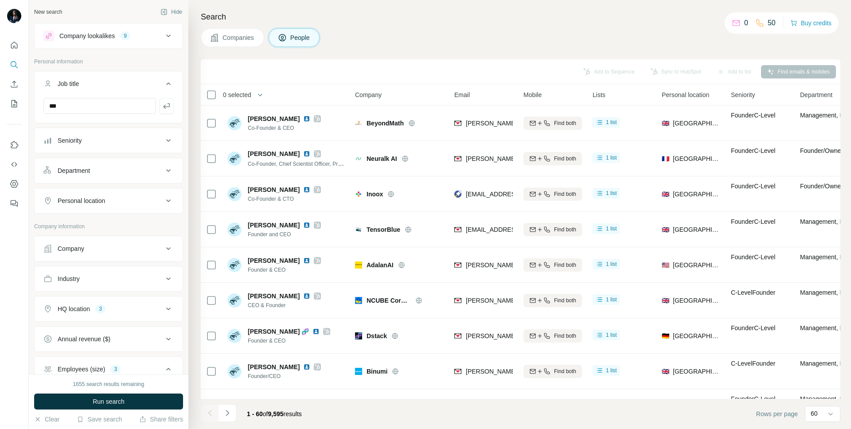
scroll to position [142, 0]
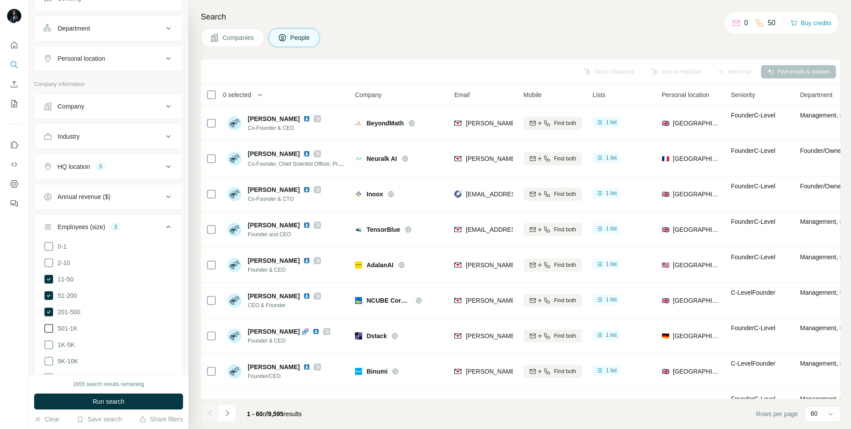
click at [68, 324] on span "501-1K" at bounding box center [65, 328] width 23 height 9
click at [87, 398] on button "Run search" at bounding box center [108, 402] width 149 height 16
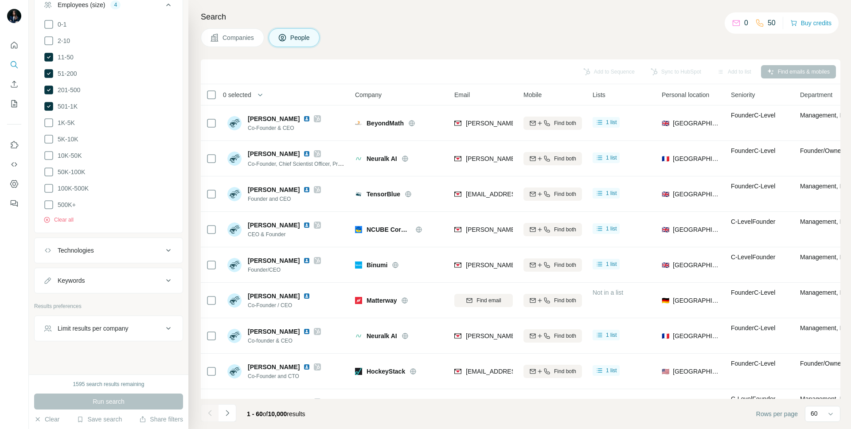
scroll to position [366, 0]
click at [95, 274] on div "Keywords" at bounding box center [103, 278] width 120 height 9
click at [95, 292] on input "text" at bounding box center [99, 300] width 113 height 16
type input "**********"
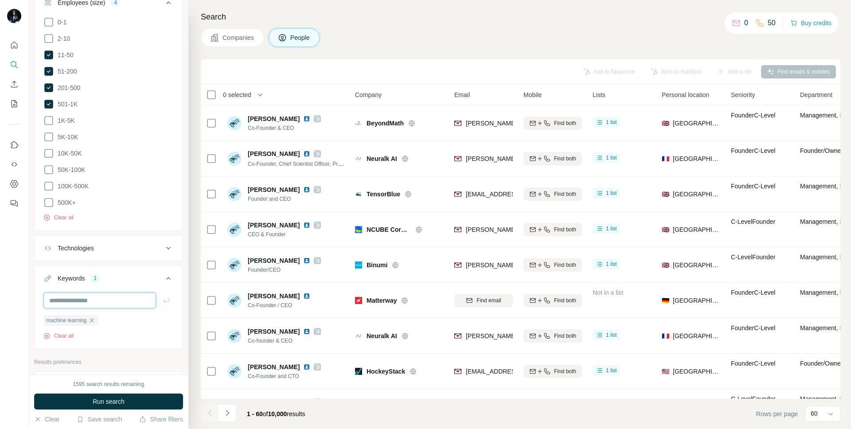
click at [95, 297] on input "text" at bounding box center [99, 300] width 113 height 16
type input "**********"
click at [90, 401] on button "Run search" at bounding box center [108, 402] width 149 height 16
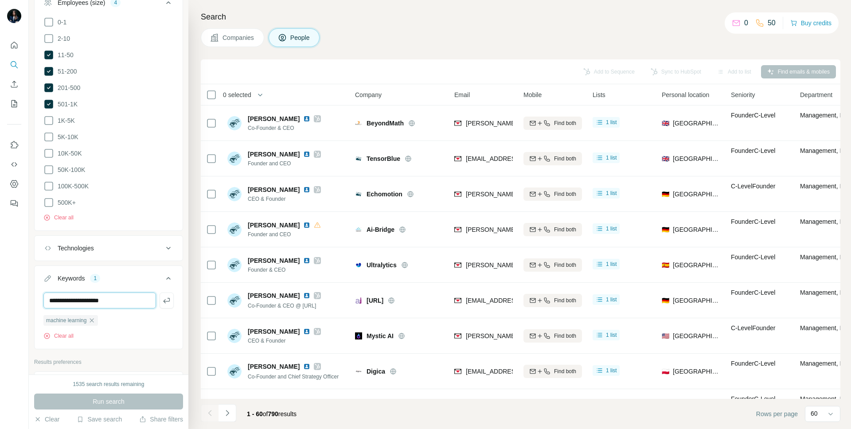
click at [142, 292] on input "**********" at bounding box center [99, 300] width 113 height 16
click at [141, 293] on input "**********" at bounding box center [99, 300] width 113 height 16
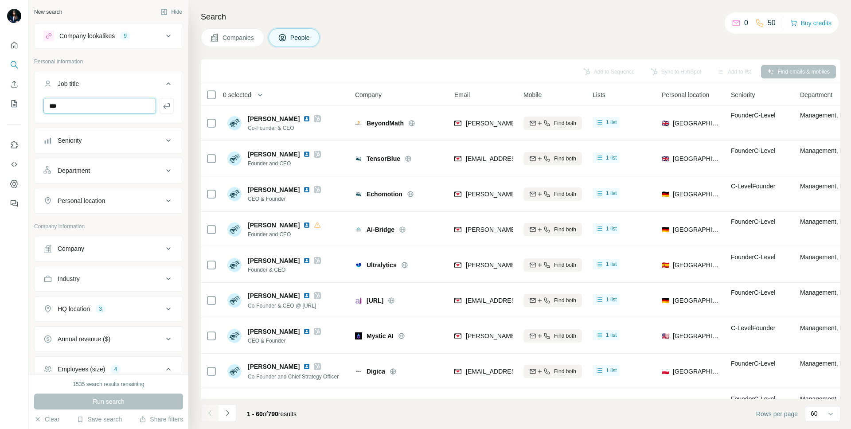
click at [113, 100] on input "***" at bounding box center [99, 106] width 113 height 16
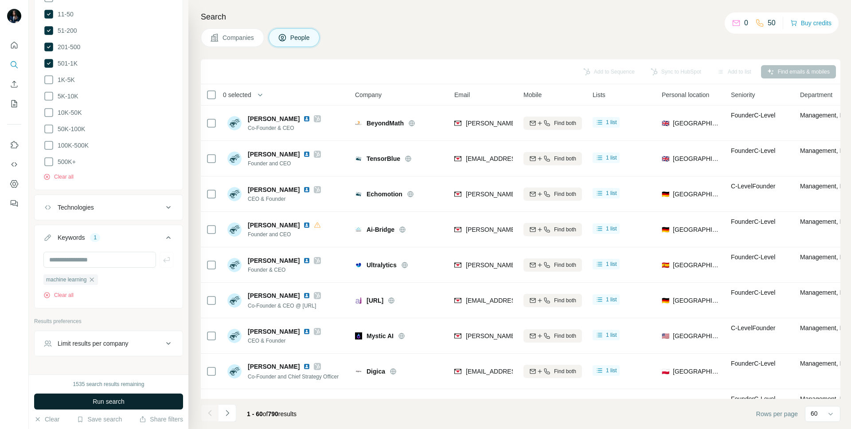
scroll to position [457, 0]
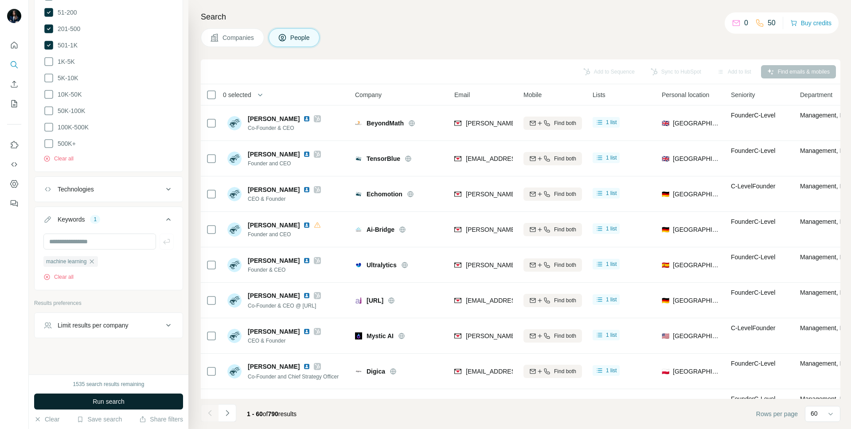
click at [105, 401] on span "Run search" at bounding box center [109, 401] width 32 height 9
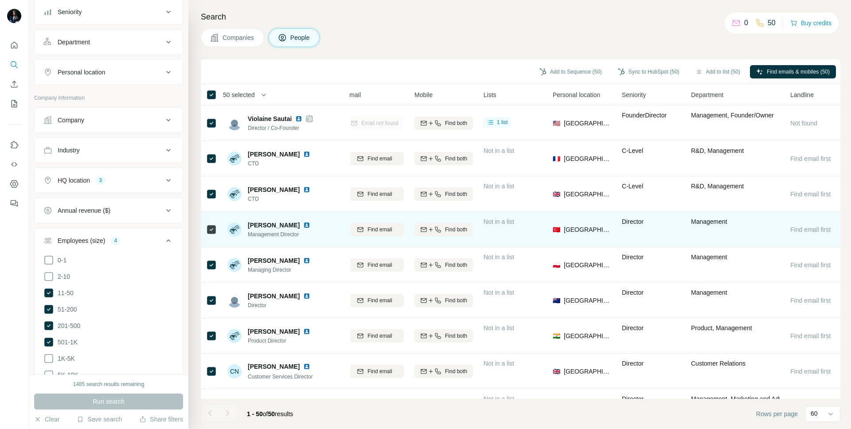
scroll to position [0, 123]
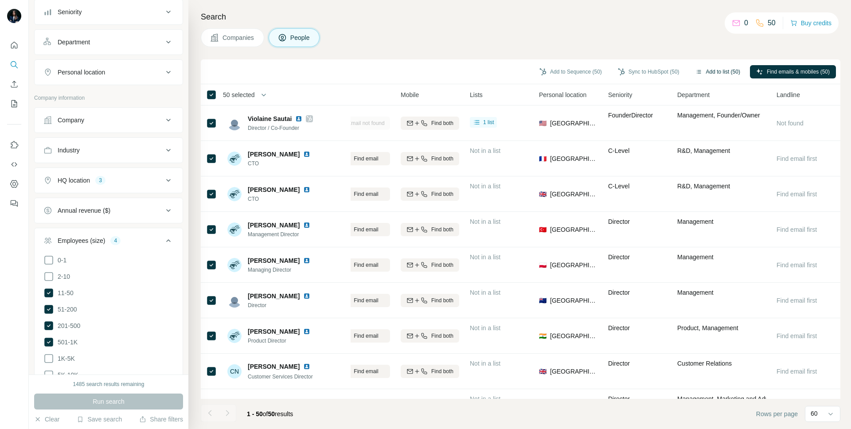
click at [722, 70] on button "Add to list (50)" at bounding box center [717, 71] width 57 height 13
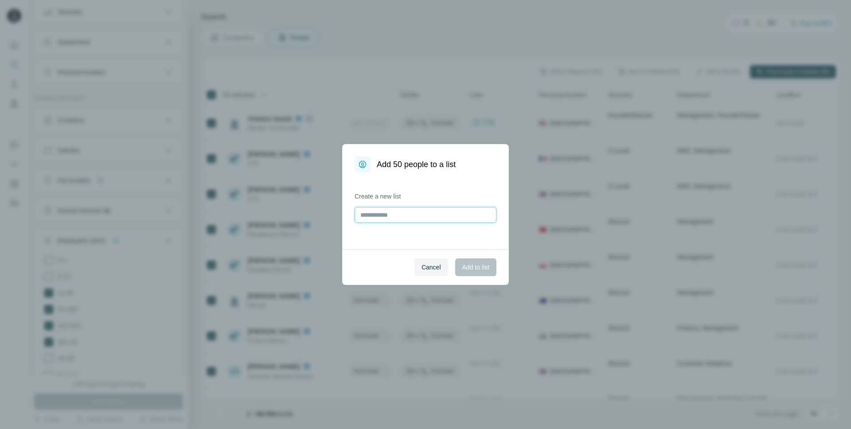
click at [442, 213] on input "text" at bounding box center [426, 215] width 142 height 16
type input "**********"
click at [487, 269] on span "Add to list" at bounding box center [475, 267] width 27 height 9
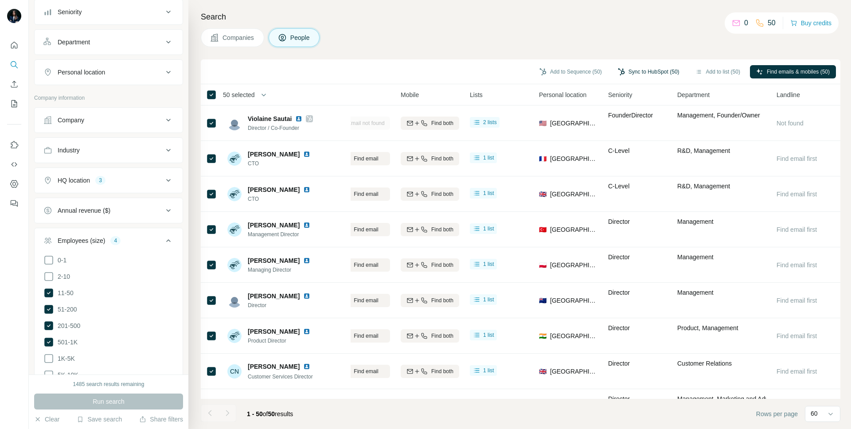
click at [656, 70] on button "Sync to HubSpot (50)" at bounding box center [649, 71] width 74 height 13
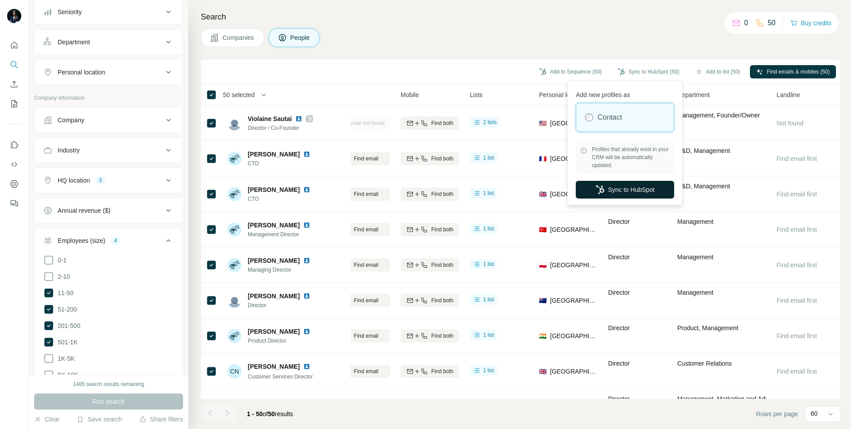
click at [601, 192] on icon "button" at bounding box center [600, 189] width 9 height 9
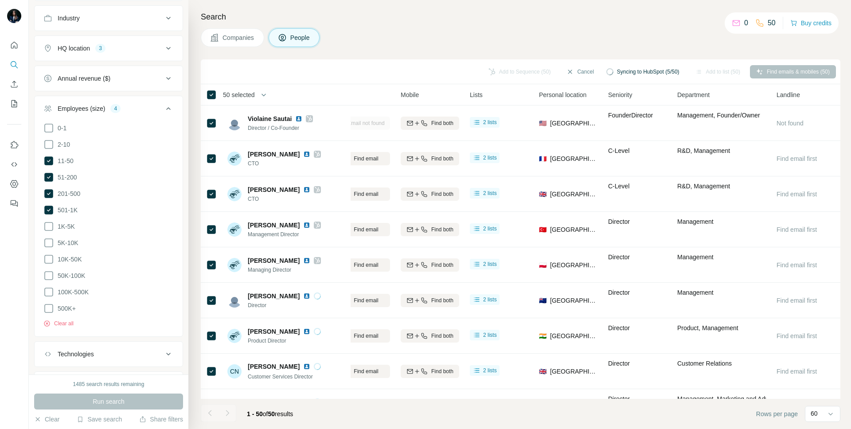
scroll to position [457, 0]
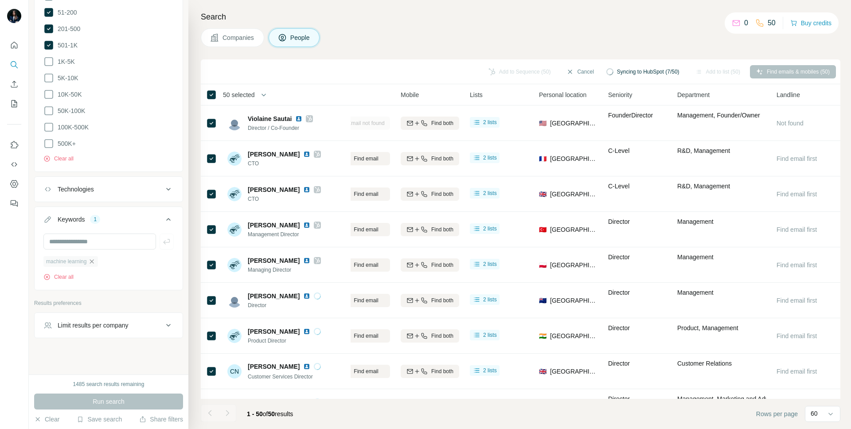
click at [94, 259] on icon "button" at bounding box center [92, 261] width 4 height 4
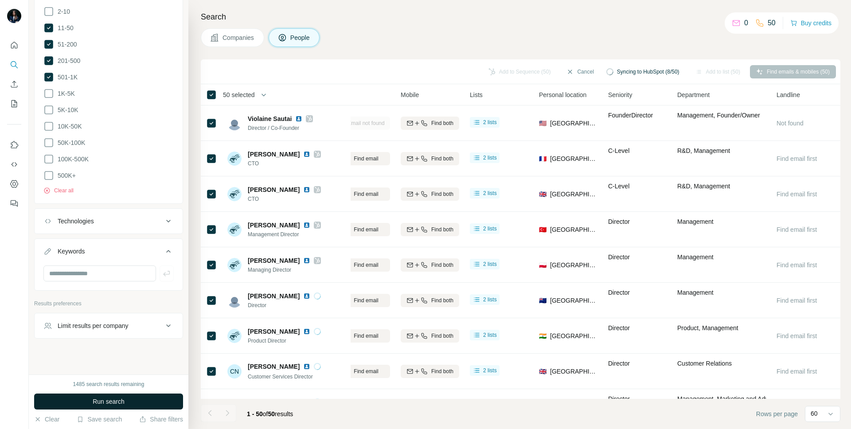
click at [104, 402] on span "Run search" at bounding box center [109, 401] width 32 height 9
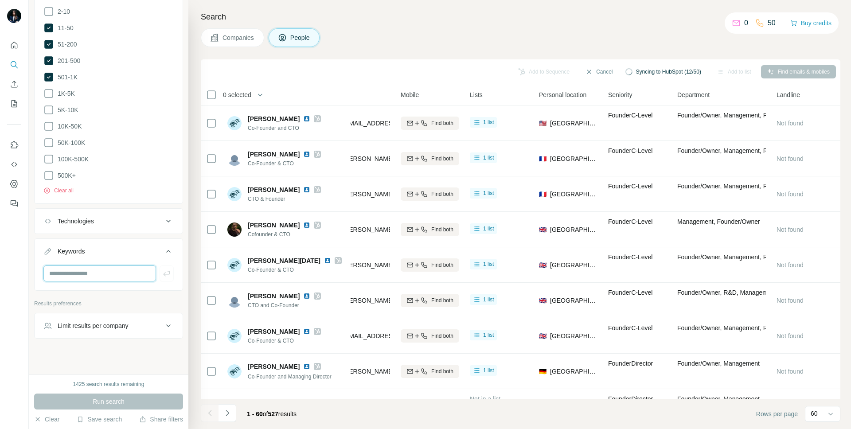
click at [91, 267] on input "text" at bounding box center [99, 273] width 113 height 16
type input "**********"
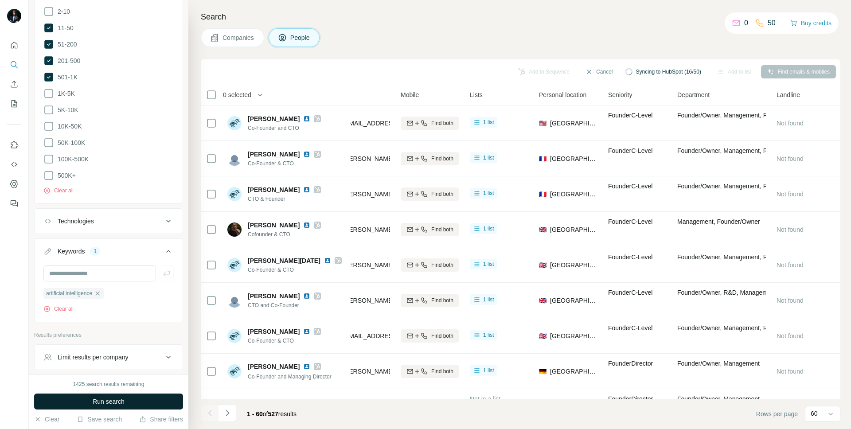
click at [112, 400] on span "Run search" at bounding box center [109, 401] width 32 height 9
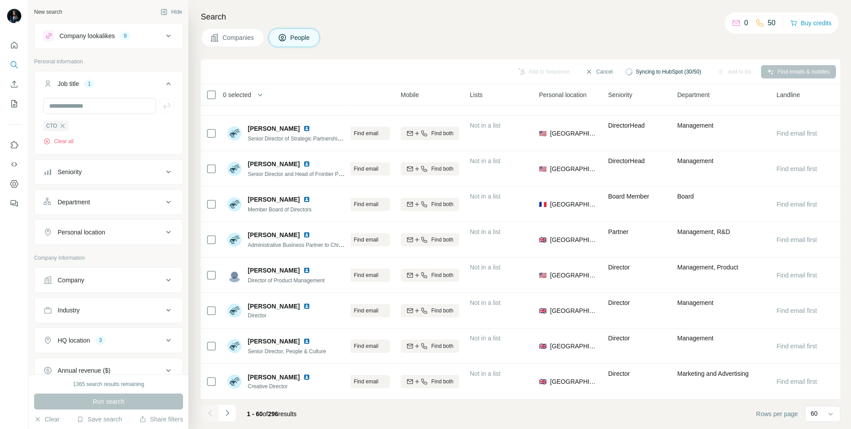
click at [134, 173] on div "Seniority" at bounding box center [103, 172] width 120 height 9
click at [72, 212] on span "C-Level" at bounding box center [66, 211] width 25 height 9
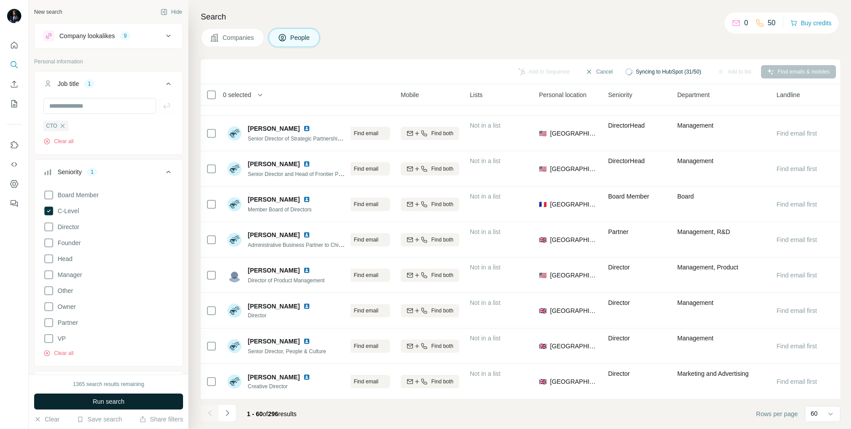
click at [117, 401] on span "Run search" at bounding box center [109, 401] width 32 height 9
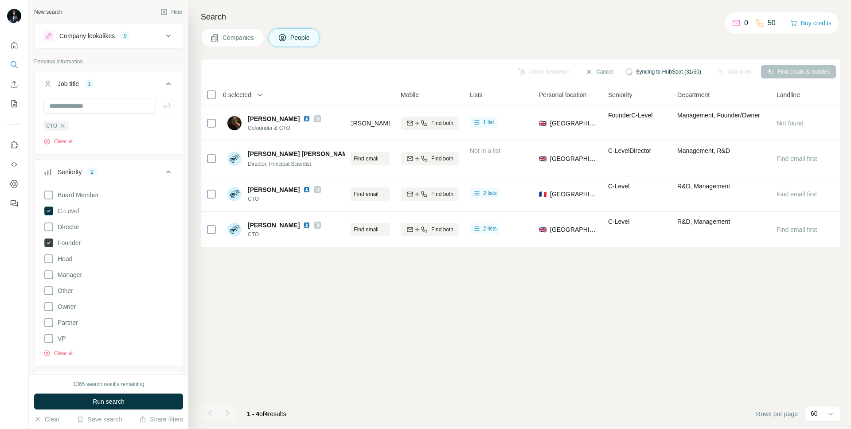
scroll to position [0, 123]
click at [86, 401] on button "Run search" at bounding box center [108, 402] width 149 height 16
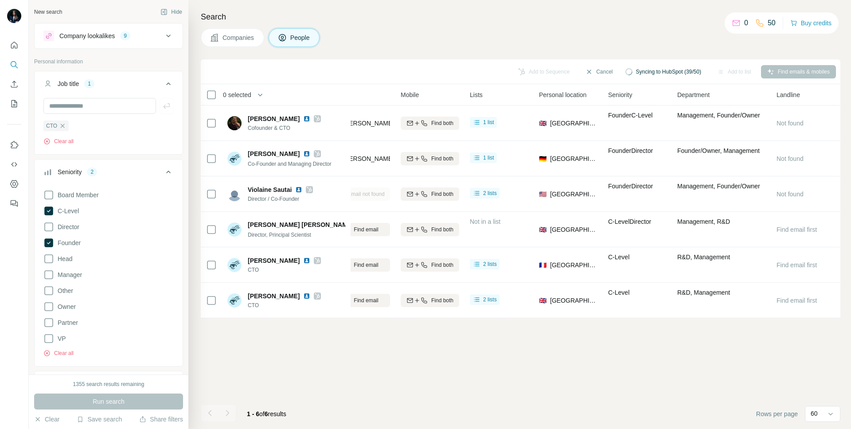
click at [168, 174] on icon at bounding box center [168, 172] width 11 height 11
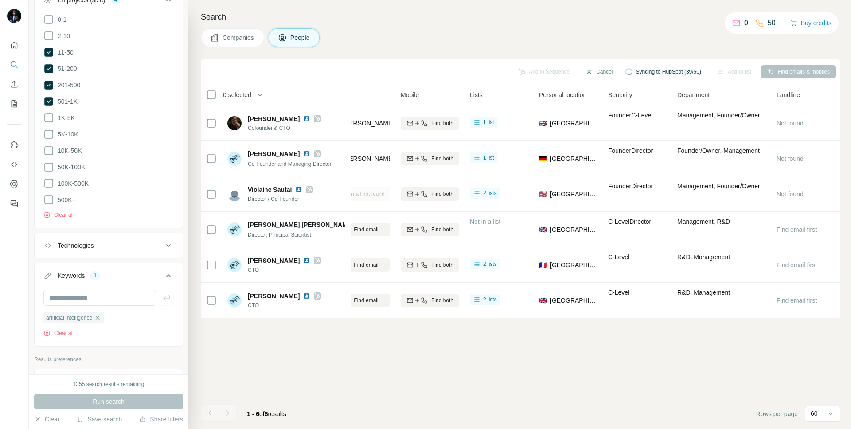
scroll to position [457, 0]
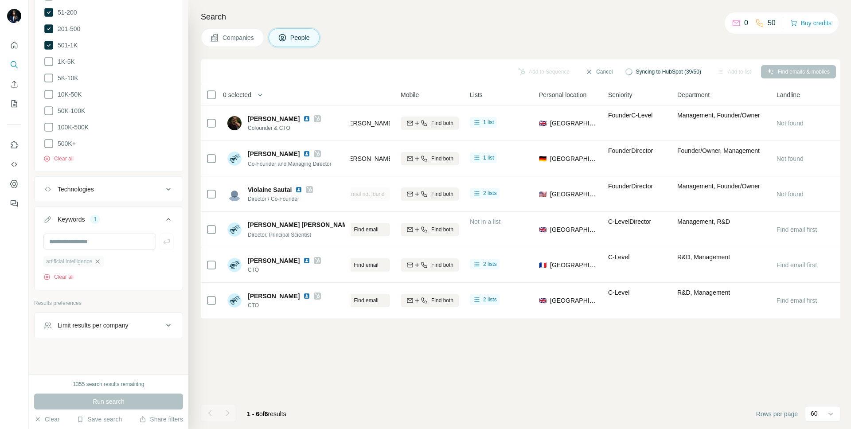
click at [101, 260] on icon "button" at bounding box center [97, 261] width 7 height 7
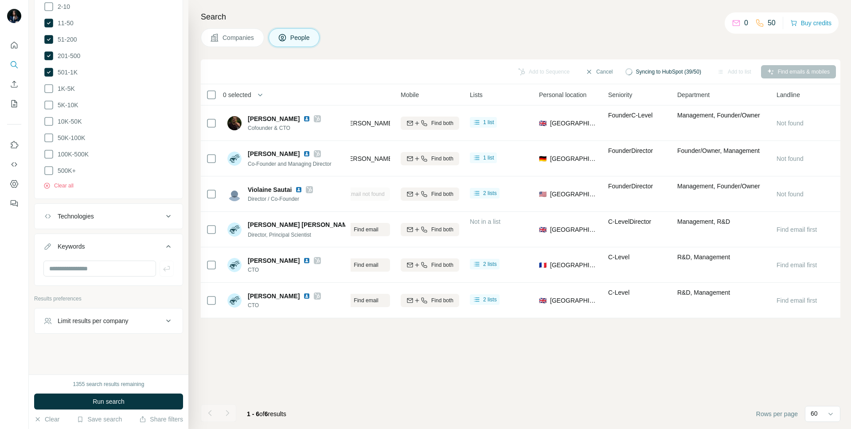
scroll to position [425, 0]
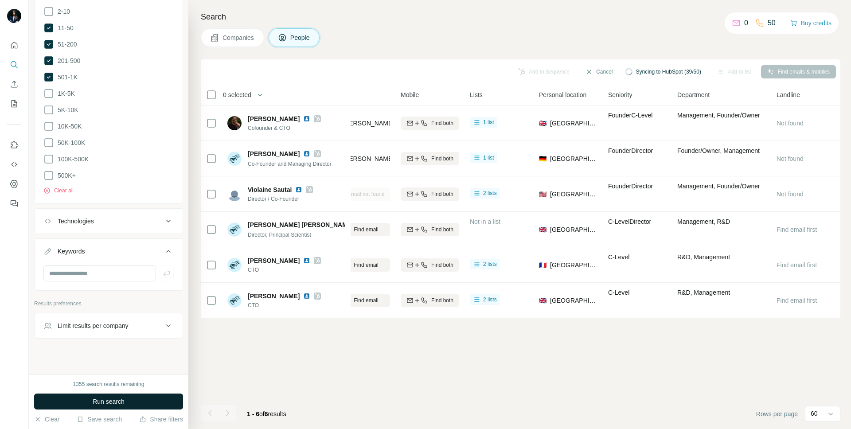
click at [119, 397] on span "Run search" at bounding box center [109, 401] width 32 height 9
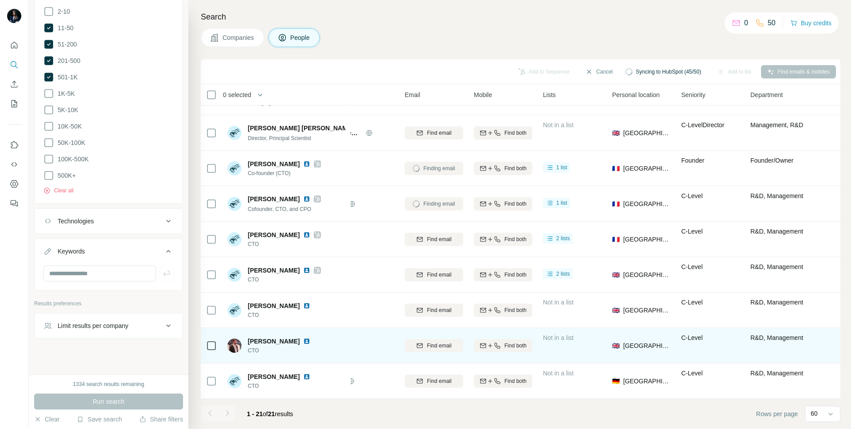
scroll to position [451, 0]
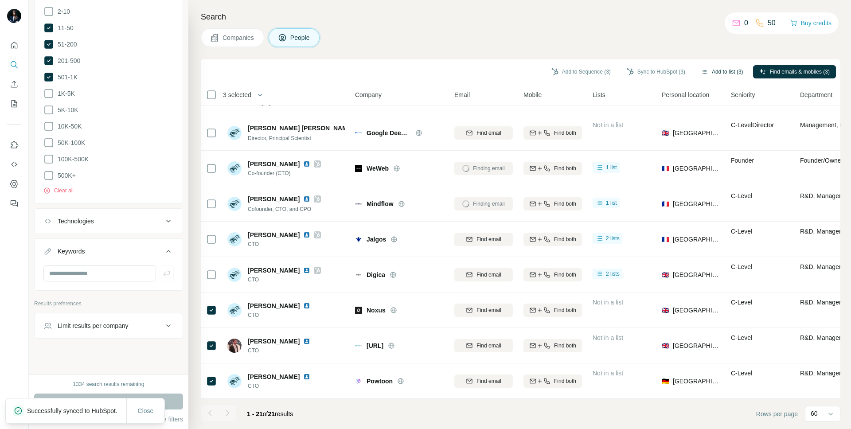
click at [718, 75] on button "Add to list (3)" at bounding box center [722, 71] width 55 height 13
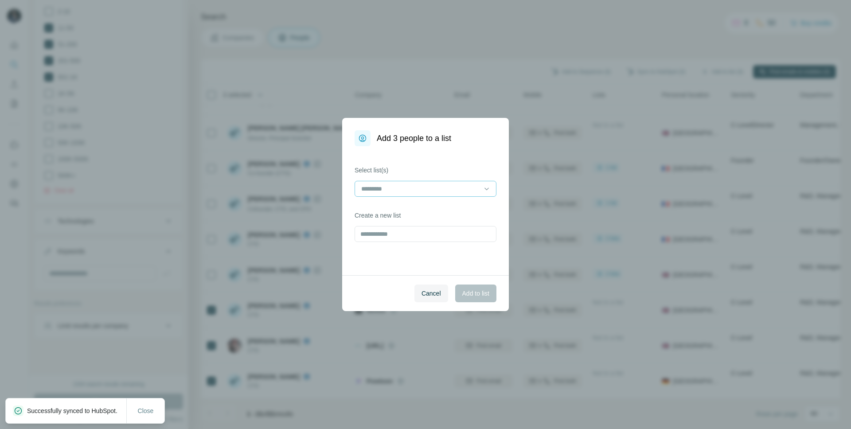
click at [438, 189] on input at bounding box center [420, 189] width 120 height 10
click at [430, 211] on div "Tier 1 CTO" at bounding box center [425, 208] width 127 height 9
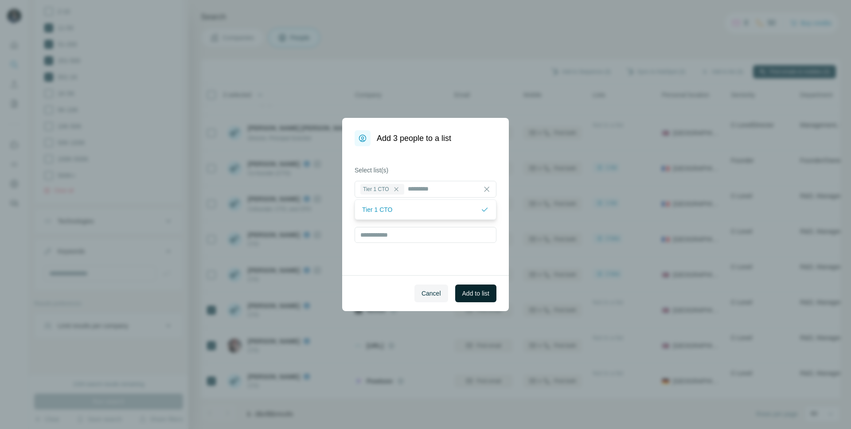
click at [473, 295] on span "Add to list" at bounding box center [475, 293] width 27 height 9
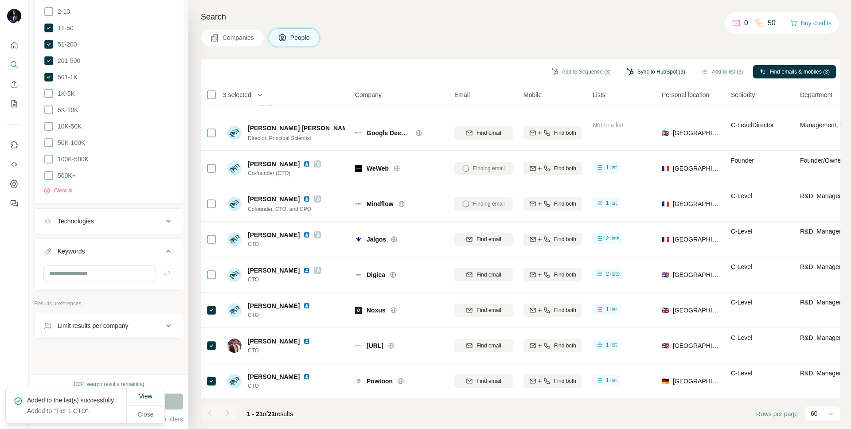
click at [620, 67] on button "Sync to HubSpot (3)" at bounding box center [655, 71] width 71 height 13
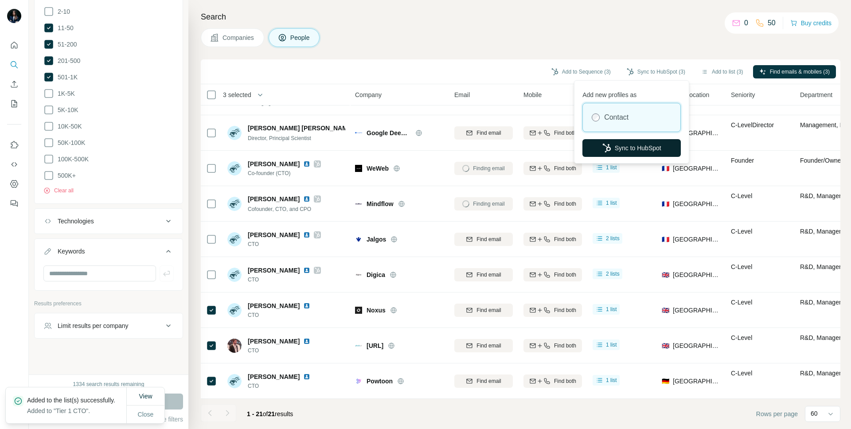
click at [631, 147] on button "Sync to HubSpot" at bounding box center [631, 148] width 98 height 18
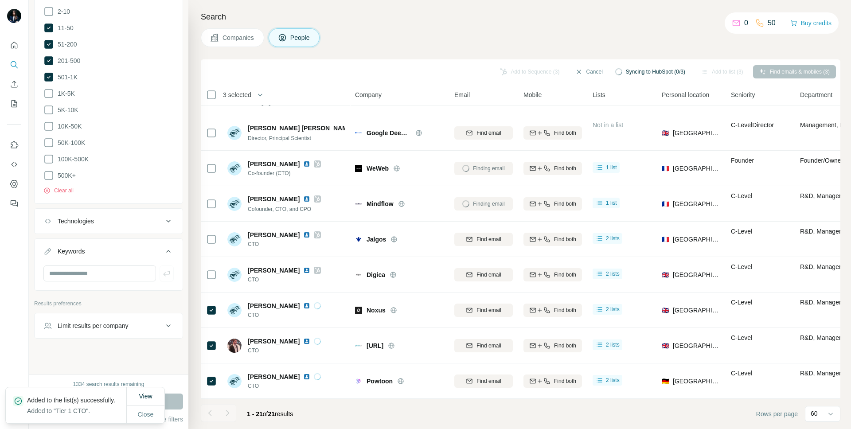
click at [142, 360] on div "New search Hide Company lookalikes 9 Personal information Job title 1 CTO Clear…" at bounding box center [109, 187] width 160 height 374
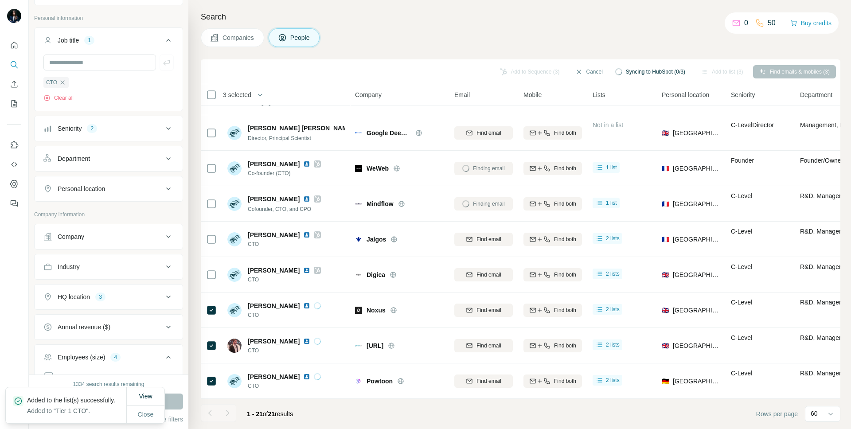
scroll to position [41, 0]
click at [145, 127] on div "Seniority 2" at bounding box center [103, 130] width 120 height 9
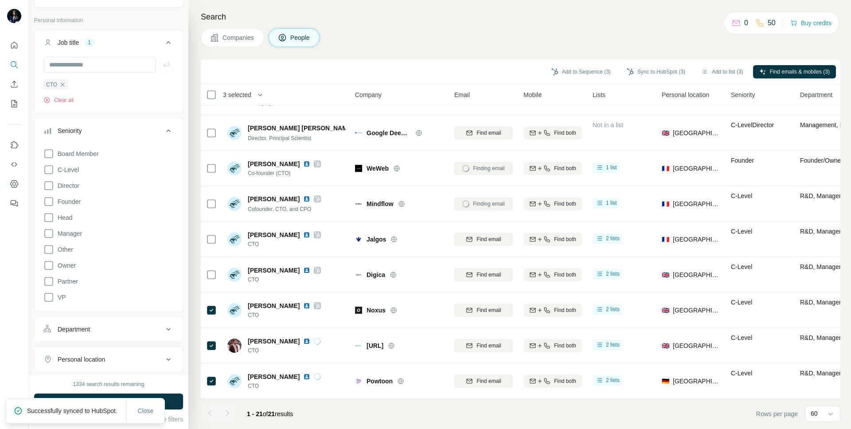
click at [119, 402] on div "Successfully synced to HubSpot." at bounding box center [66, 410] width 121 height 25
click at [170, 131] on icon at bounding box center [168, 130] width 11 height 11
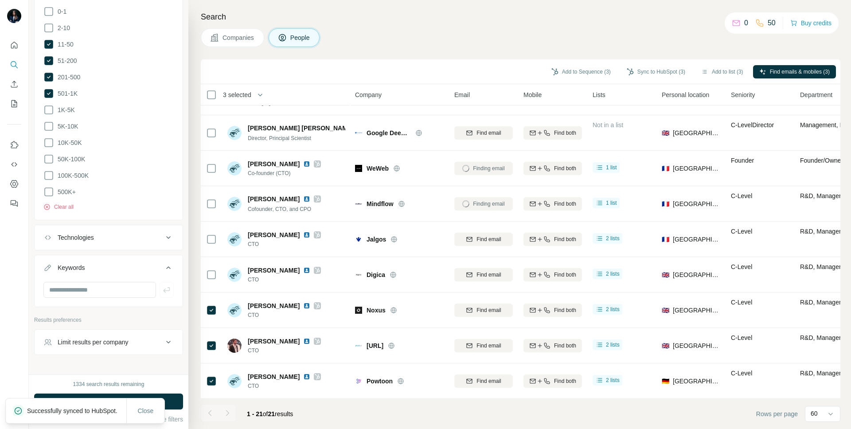
scroll to position [425, 0]
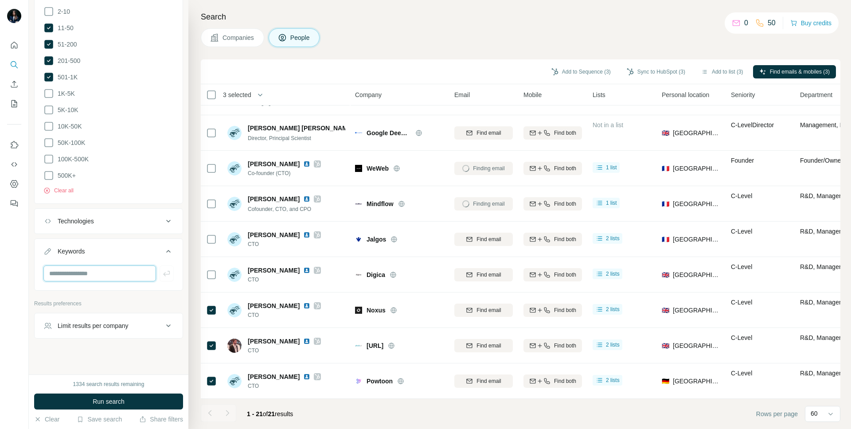
click at [84, 269] on input "text" at bounding box center [99, 273] width 113 height 16
type input "*"
click at [85, 399] on button "Run search" at bounding box center [108, 402] width 149 height 16
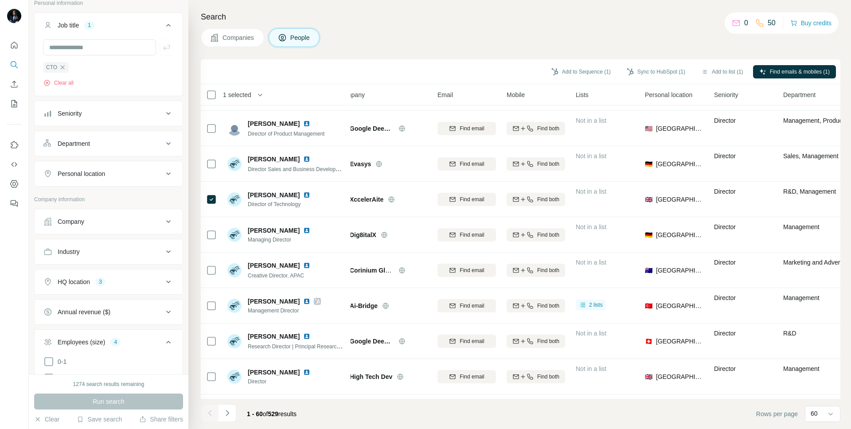
scroll to position [55, 0]
click at [93, 109] on button "Seniority" at bounding box center [109, 117] width 148 height 21
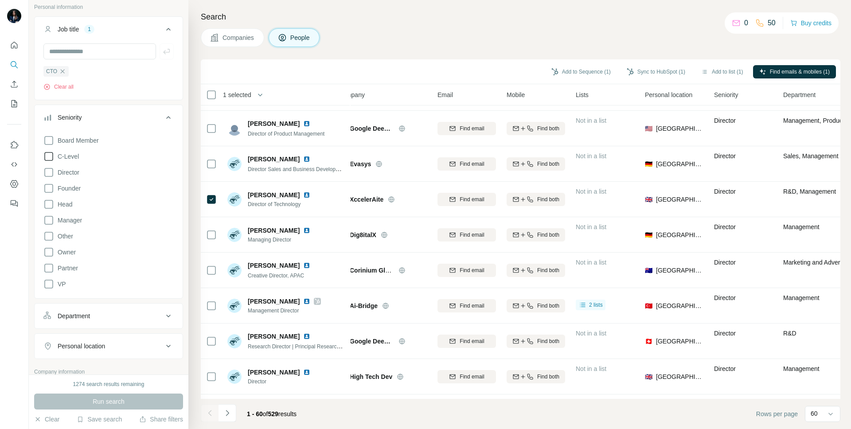
click at [67, 156] on span "C-Level" at bounding box center [66, 156] width 25 height 9
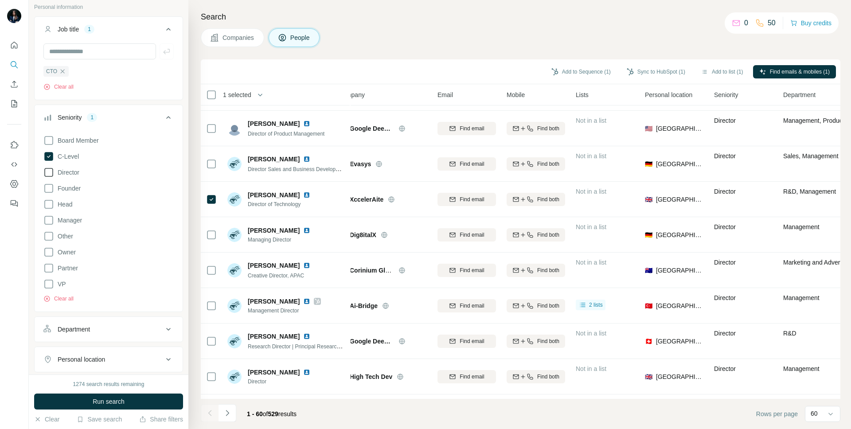
click at [67, 172] on span "Director" at bounding box center [66, 172] width 25 height 9
click at [67, 187] on span "Founder" at bounding box center [67, 188] width 27 height 9
click at [171, 113] on icon at bounding box center [168, 117] width 11 height 11
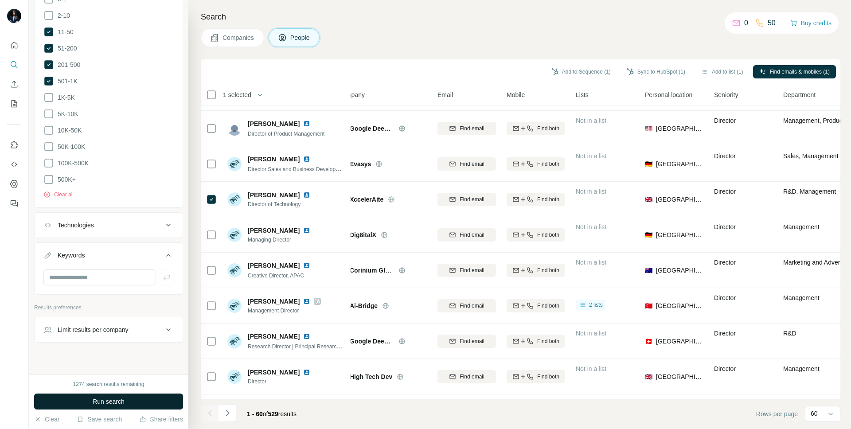
scroll to position [425, 0]
click at [118, 401] on span "Run search" at bounding box center [109, 401] width 32 height 9
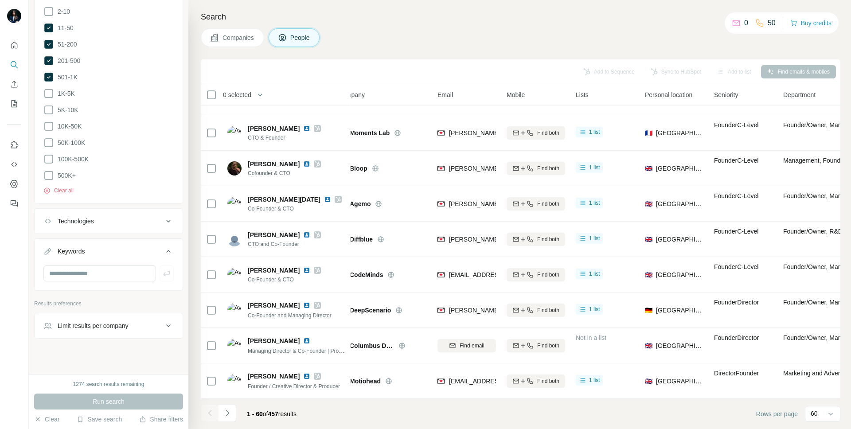
scroll to position [1590, 17]
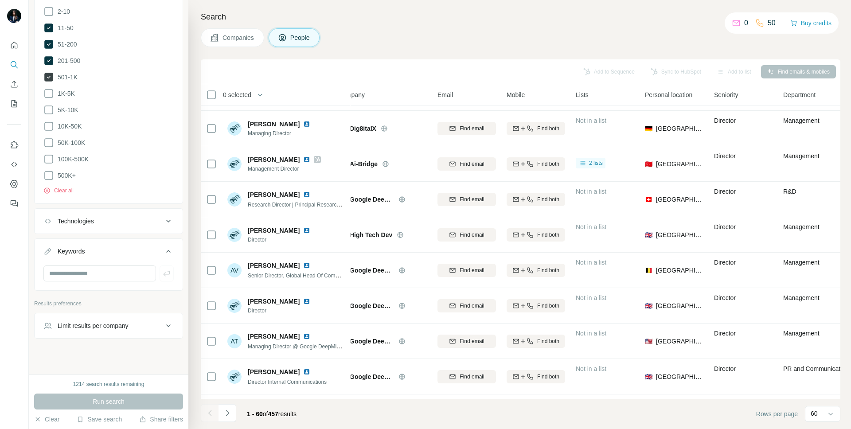
click at [48, 76] on icon at bounding box center [49, 77] width 4 height 3
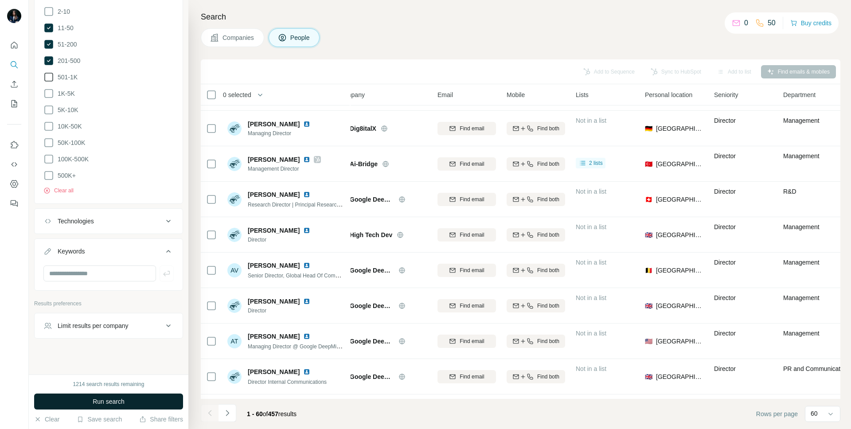
click at [105, 400] on span "Run search" at bounding box center [109, 401] width 32 height 9
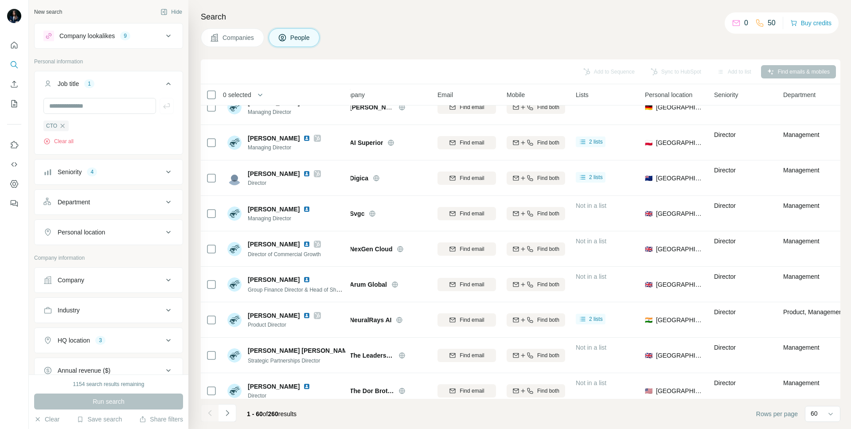
click at [117, 204] on div "Department" at bounding box center [103, 202] width 120 height 9
click at [107, 221] on input at bounding box center [103, 224] width 109 height 10
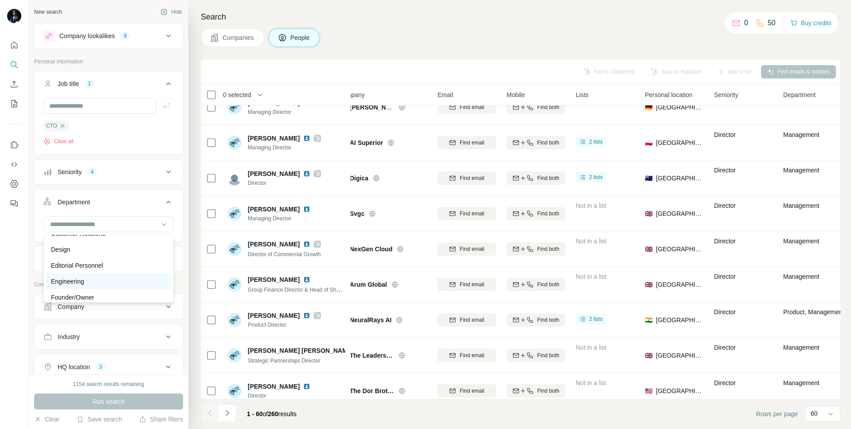
click at [94, 277] on div "Engineering" at bounding box center [108, 281] width 115 height 9
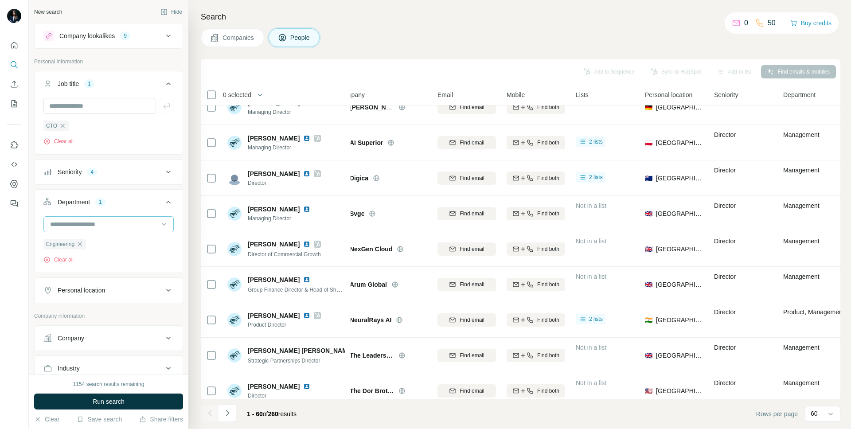
click at [99, 221] on input at bounding box center [103, 224] width 109 height 10
click at [93, 293] on p "Founder/Owner" at bounding box center [72, 297] width 43 height 9
click at [97, 227] on input at bounding box center [103, 224] width 109 height 10
click at [75, 250] on div "R&D" at bounding box center [109, 245] width 126 height 16
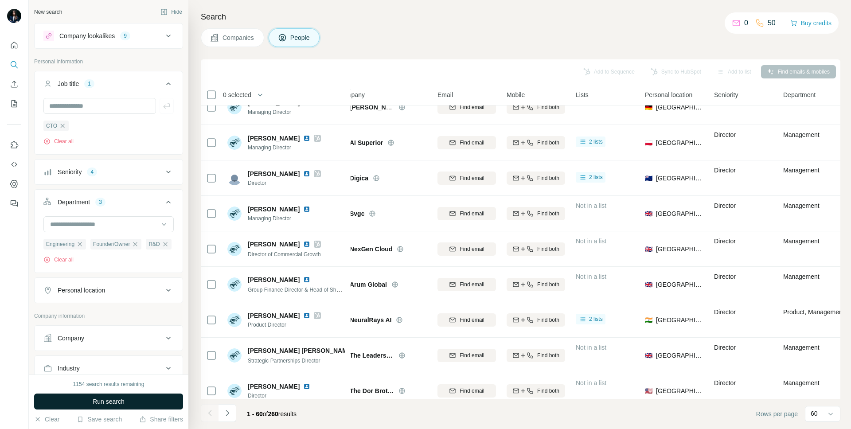
click at [101, 404] on span "Run search" at bounding box center [109, 401] width 32 height 9
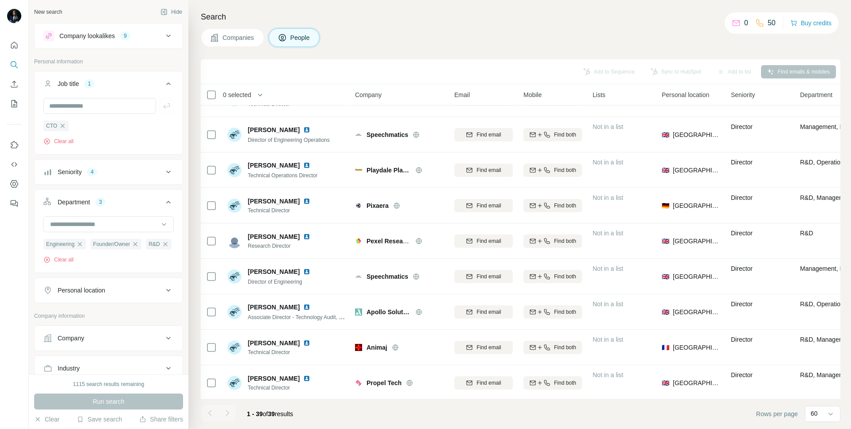
scroll to position [1089, 0]
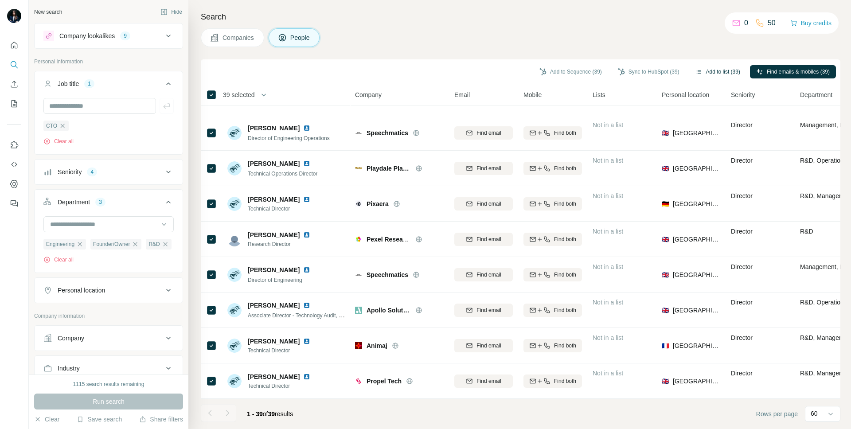
click at [697, 71] on button "Add to list (39)" at bounding box center [717, 71] width 57 height 13
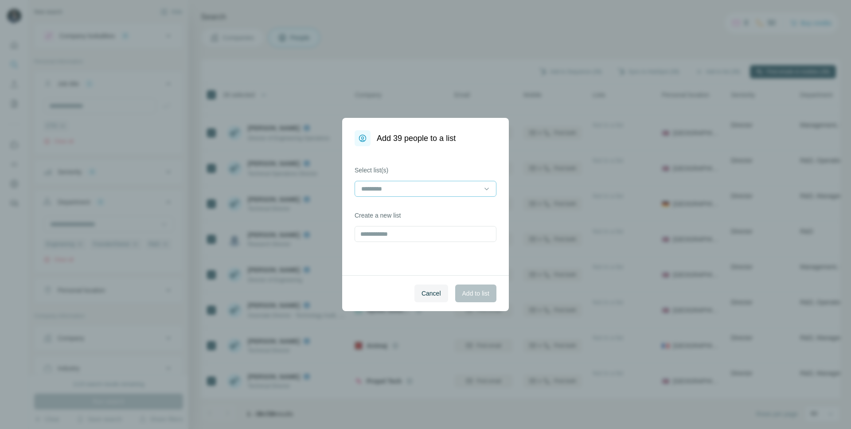
click at [458, 184] on input at bounding box center [420, 189] width 120 height 10
click at [437, 210] on div "Tier 1 CTO" at bounding box center [425, 208] width 127 height 9
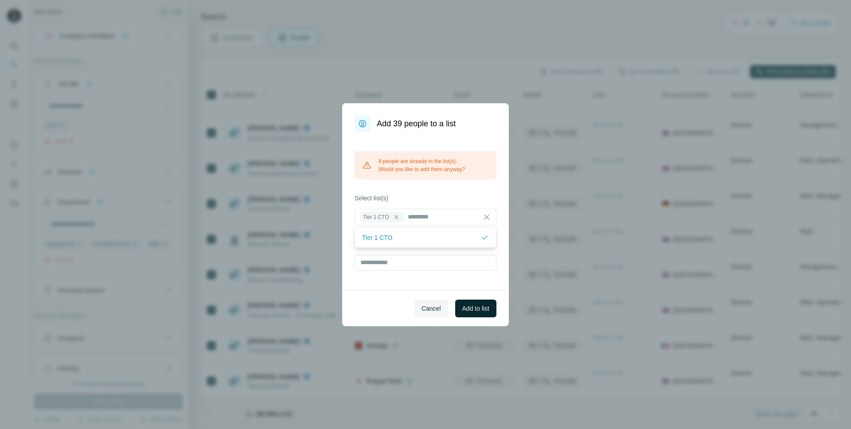
click at [475, 310] on span "Add to list" at bounding box center [475, 308] width 27 height 9
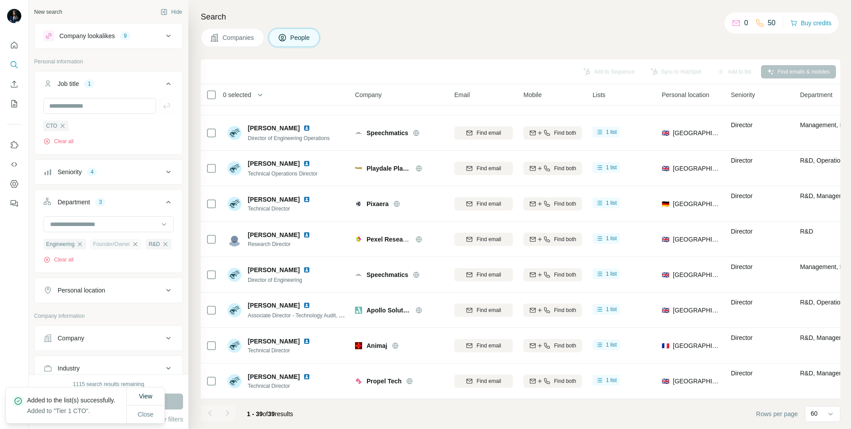
click at [138, 244] on icon "button" at bounding box center [135, 244] width 7 height 7
click at [80, 246] on icon "button" at bounding box center [79, 244] width 7 height 7
click at [60, 245] on icon "button" at bounding box center [62, 244] width 7 height 7
click at [149, 172] on div "Seniority 4" at bounding box center [103, 172] width 120 height 9
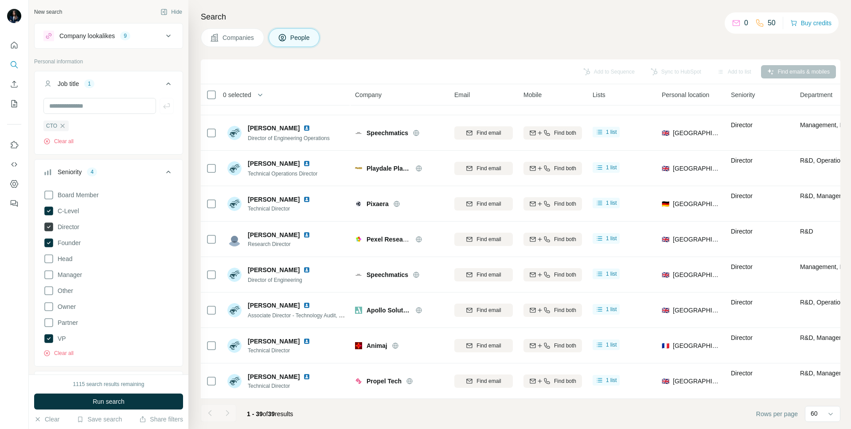
click at [73, 228] on span "Director" at bounding box center [66, 226] width 25 height 9
click at [72, 247] on span "Founder" at bounding box center [67, 242] width 27 height 9
click at [68, 212] on span "C-Level" at bounding box center [66, 211] width 25 height 9
click at [170, 174] on icon at bounding box center [168, 172] width 11 height 11
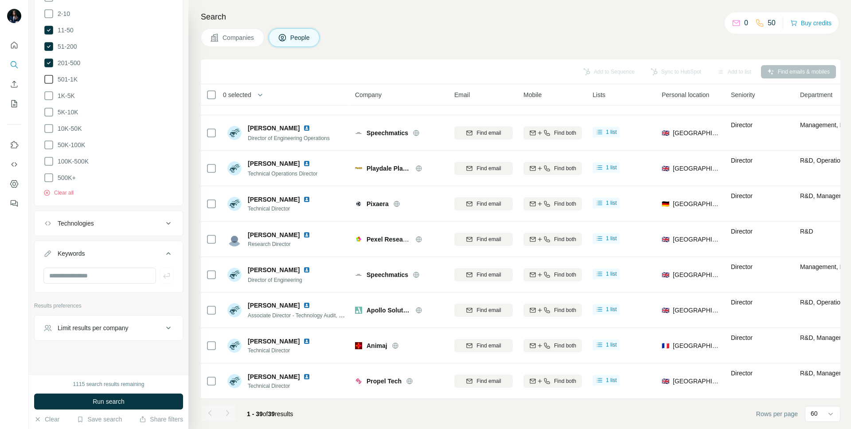
scroll to position [452, 0]
click at [50, 59] on icon at bounding box center [48, 60] width 9 height 9
click at [49, 45] on icon at bounding box center [48, 44] width 9 height 9
click at [49, 27] on icon at bounding box center [48, 27] width 9 height 9
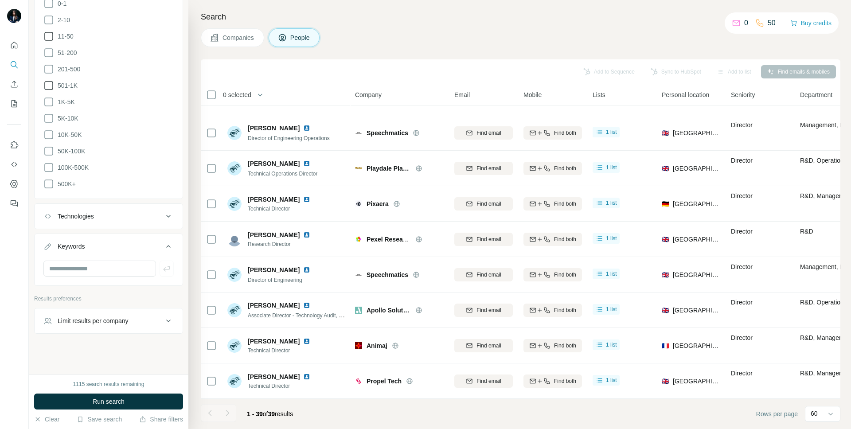
scroll to position [438, 0]
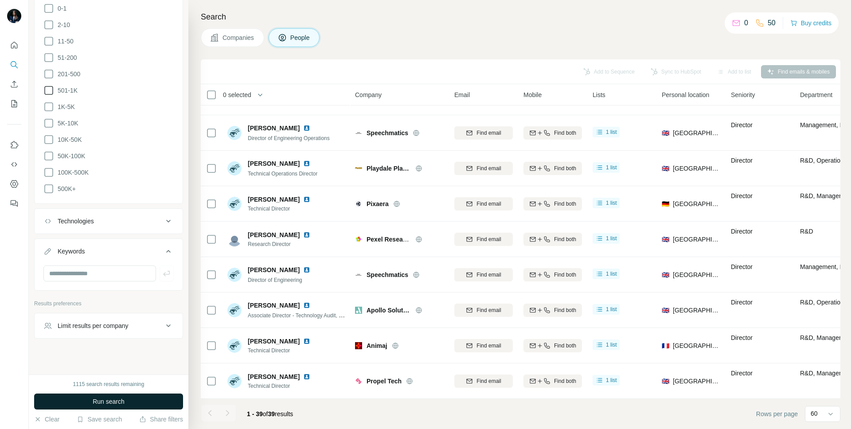
click at [96, 401] on span "Run search" at bounding box center [109, 401] width 32 height 9
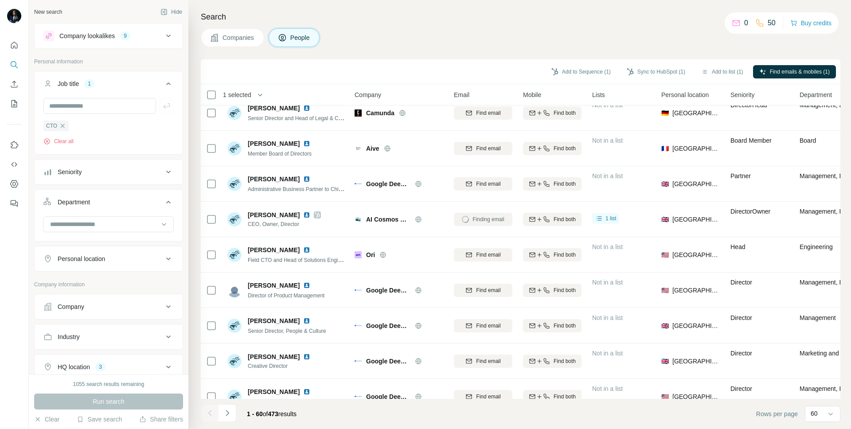
click at [94, 261] on div "Personal location" at bounding box center [81, 258] width 47 height 9
click at [92, 283] on input "text" at bounding box center [108, 281] width 130 height 16
click at [86, 304] on label "🇩🇪 [GEOGRAPHIC_DATA]" at bounding box center [88, 305] width 74 height 11
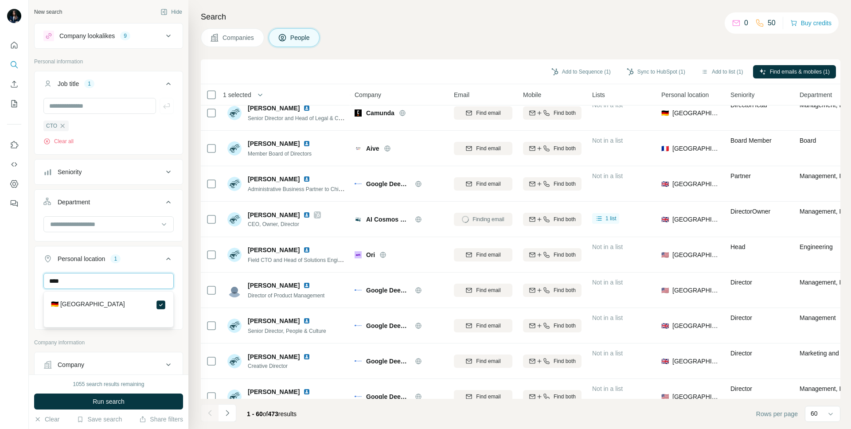
click at [83, 281] on input "****" at bounding box center [108, 281] width 130 height 16
click at [81, 306] on div "🇫🇷 [GEOGRAPHIC_DATA]" at bounding box center [108, 305] width 115 height 11
click at [73, 305] on label "🇫🇷 [GEOGRAPHIC_DATA]" at bounding box center [88, 305] width 74 height 11
click at [71, 283] on input "***" at bounding box center [108, 281] width 130 height 16
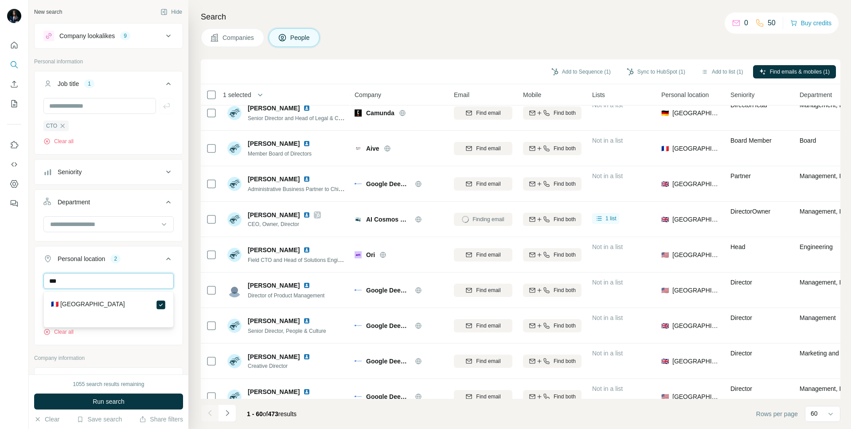
click at [71, 283] on input "***" at bounding box center [108, 281] width 130 height 16
type input "****"
click at [70, 331] on label "🇬🇧 [GEOGRAPHIC_DATA]" at bounding box center [88, 331] width 74 height 11
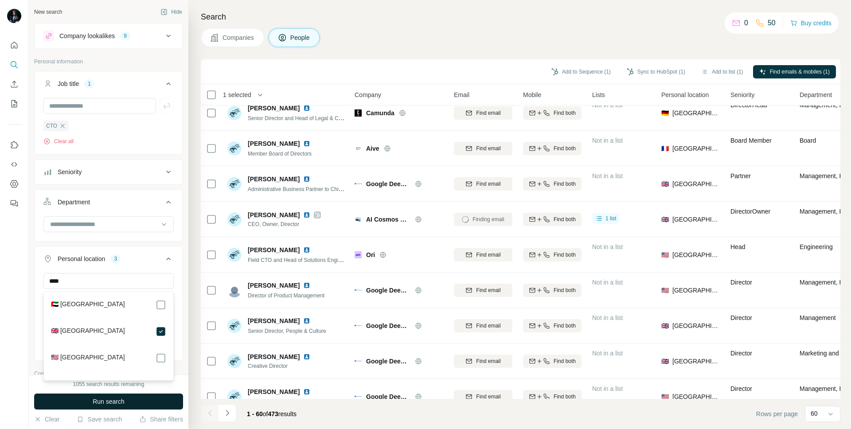
click at [88, 405] on button "Run search" at bounding box center [108, 402] width 149 height 16
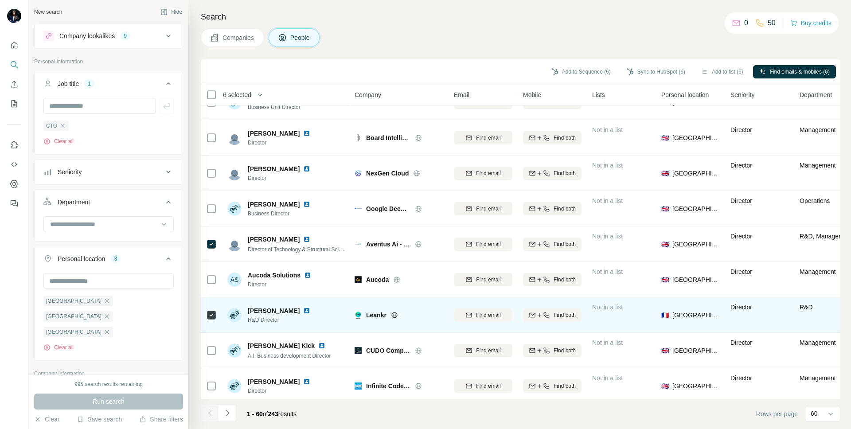
scroll to position [1834, 0]
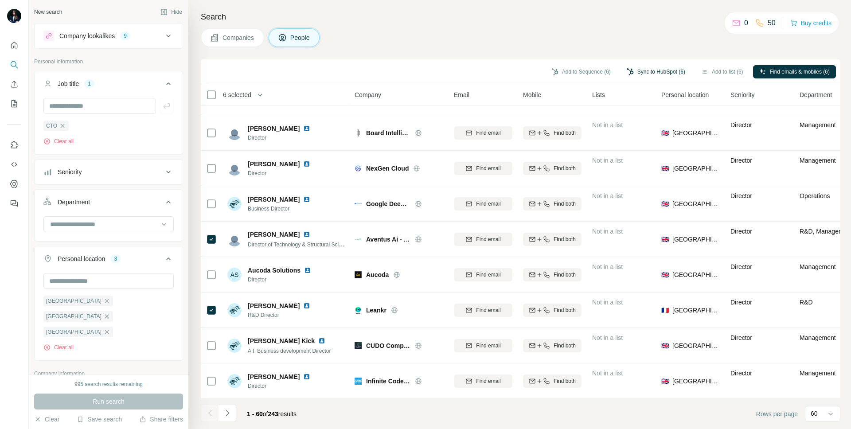
click at [643, 74] on button "Sync to HubSpot (6)" at bounding box center [655, 71] width 71 height 13
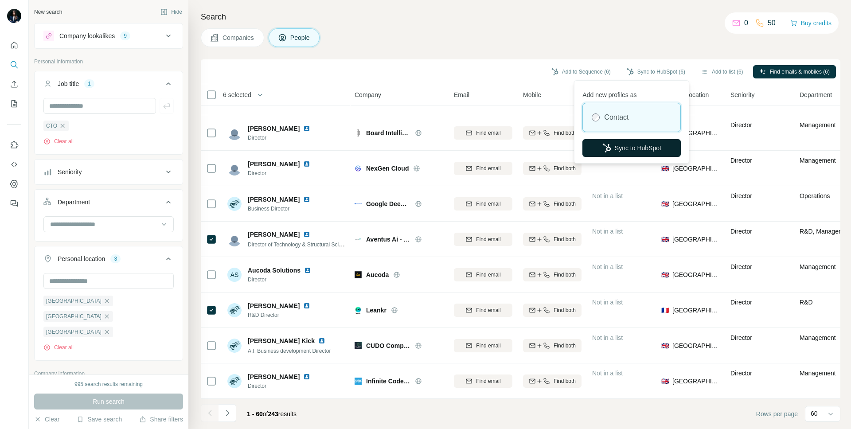
click at [627, 150] on button "Sync to HubSpot" at bounding box center [631, 148] width 98 height 18
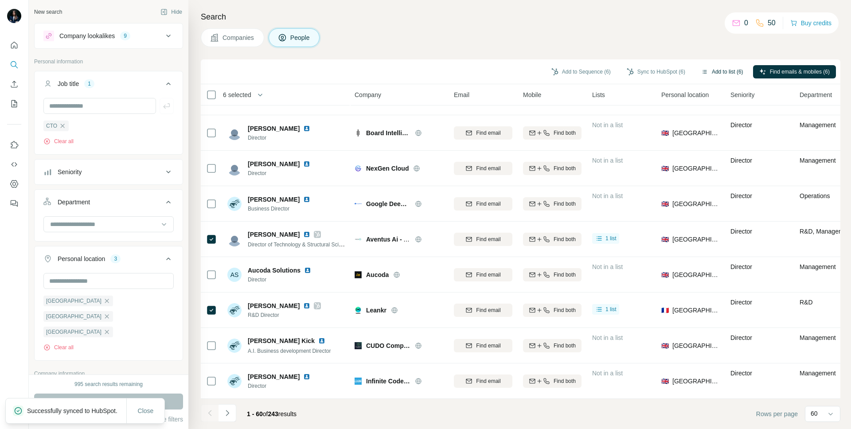
click at [705, 70] on button "Add to list (6)" at bounding box center [722, 71] width 55 height 13
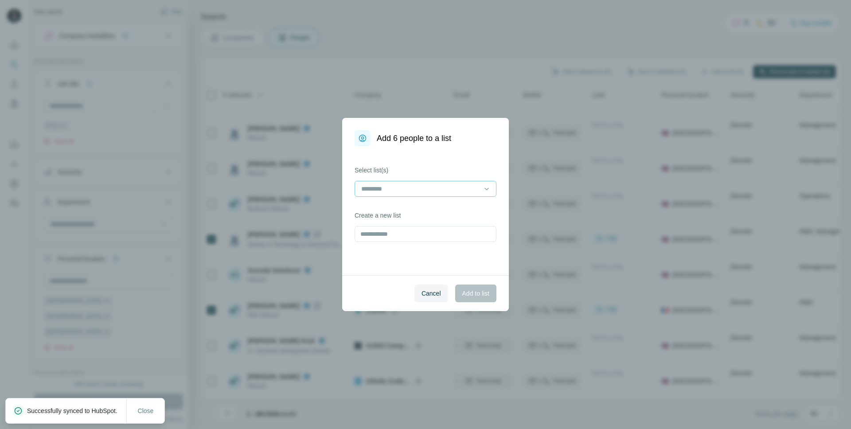
click at [448, 191] on input at bounding box center [420, 189] width 120 height 10
click at [444, 208] on div "Tier 1 CTO" at bounding box center [425, 208] width 127 height 9
click at [475, 291] on span "Add to list" at bounding box center [475, 293] width 27 height 9
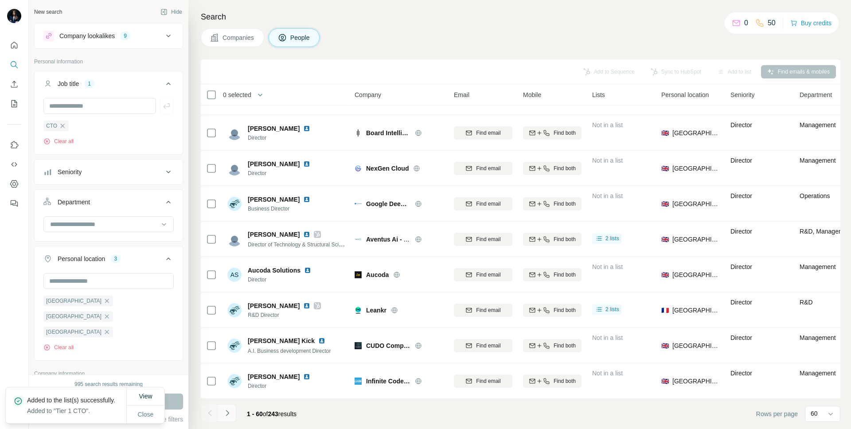
click at [228, 412] on icon "Navigate to next page" at bounding box center [227, 413] width 9 height 9
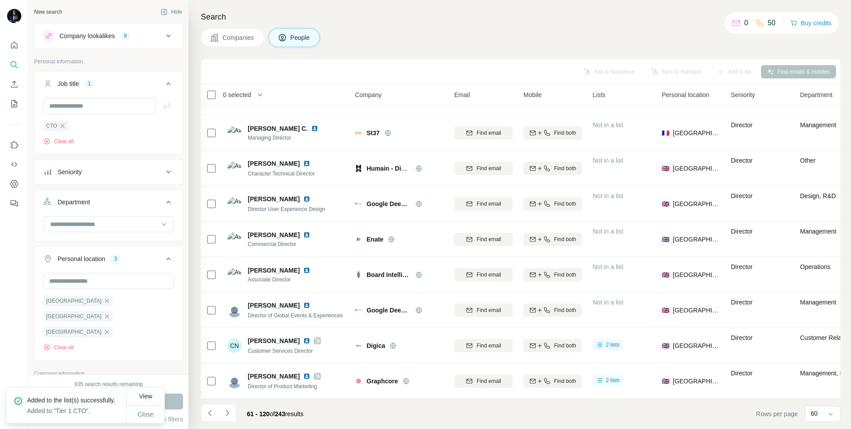
scroll to position [1834, 0]
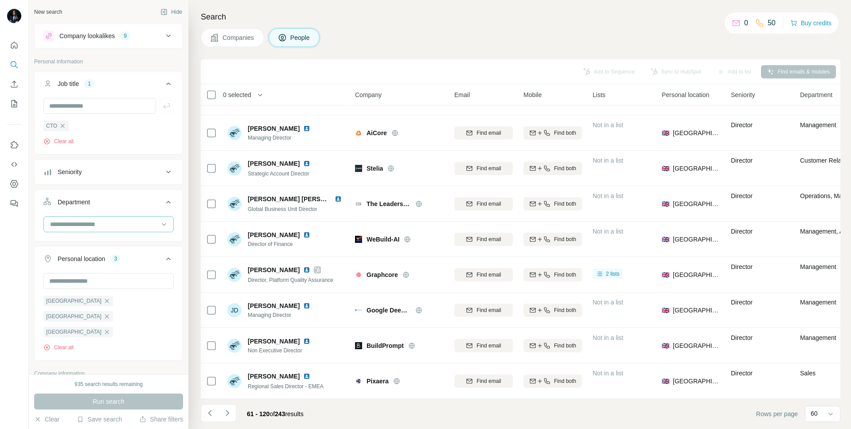
click at [146, 226] on input at bounding box center [103, 224] width 109 height 10
click at [97, 277] on div "Engineering" at bounding box center [108, 277] width 115 height 9
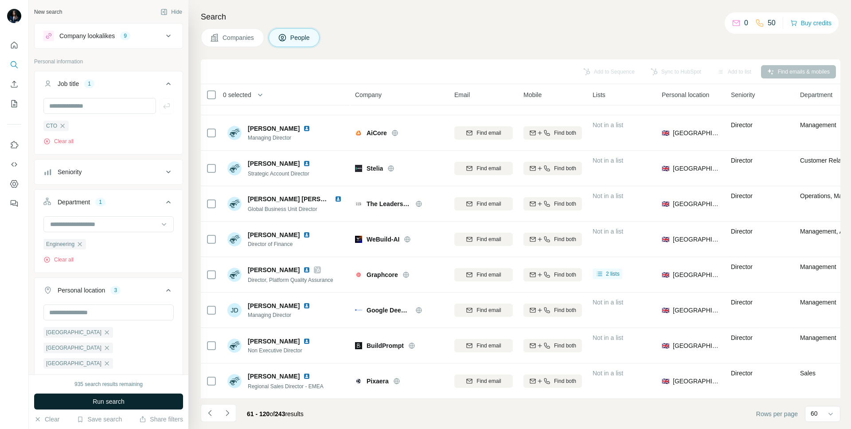
click at [83, 406] on button "Run search" at bounding box center [108, 402] width 149 height 16
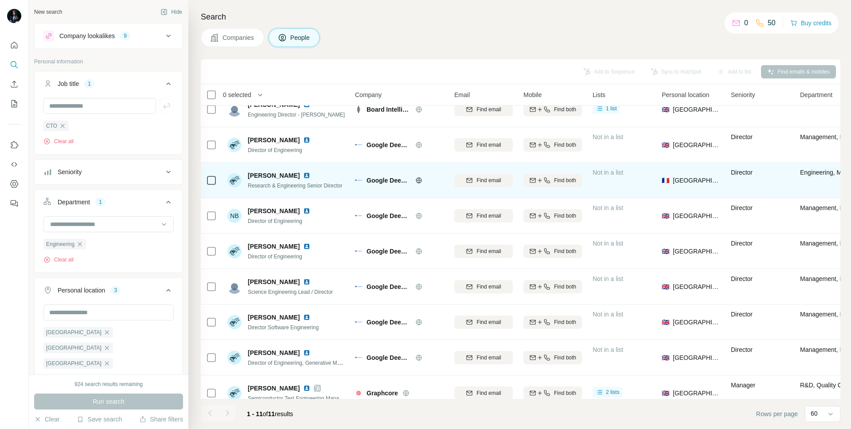
scroll to position [97, 0]
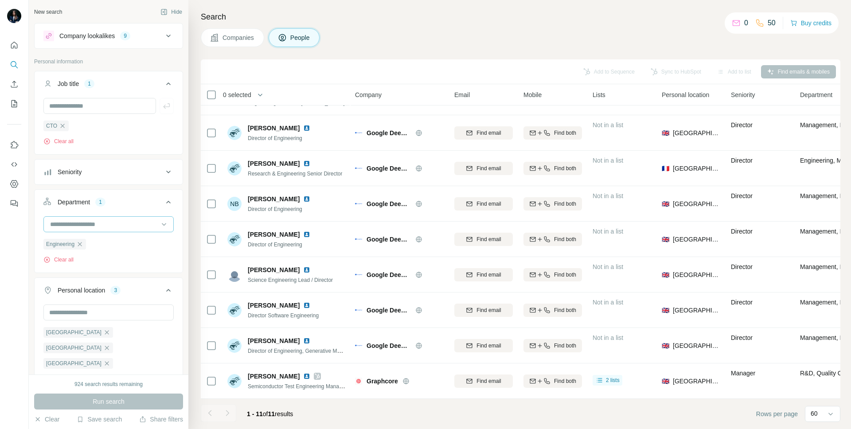
click at [148, 226] on input at bounding box center [103, 224] width 109 height 10
click at [98, 267] on div "Founder/Owner" at bounding box center [108, 269] width 115 height 9
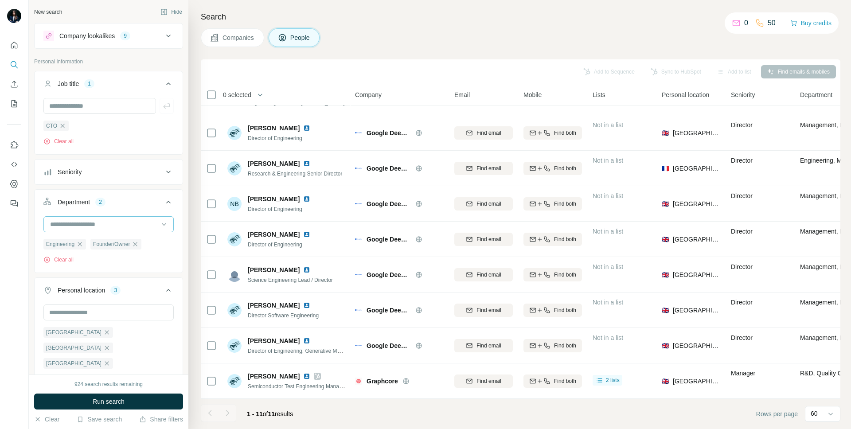
click at [109, 227] on input at bounding box center [103, 224] width 109 height 10
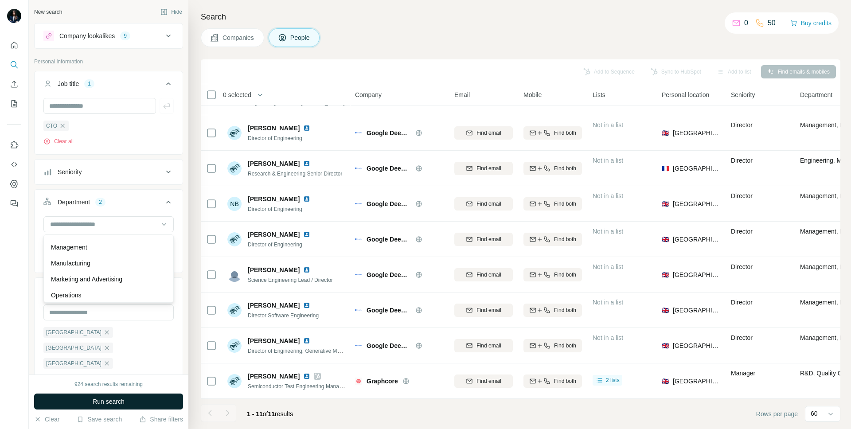
click at [107, 403] on span "Run search" at bounding box center [109, 401] width 32 height 9
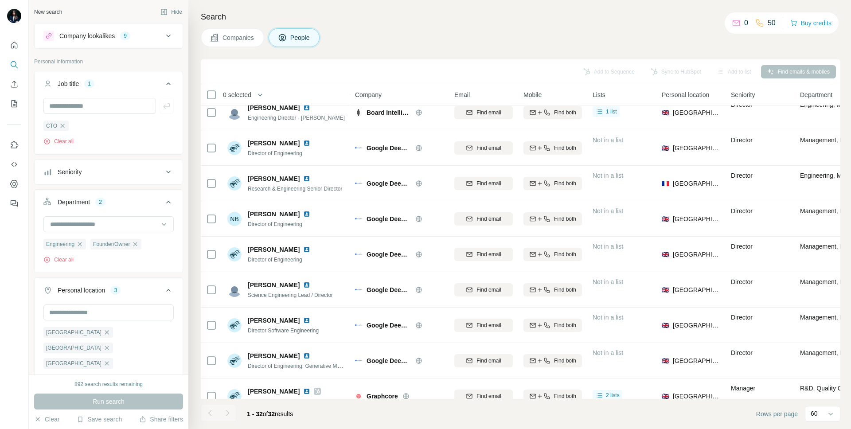
scroll to position [841, 0]
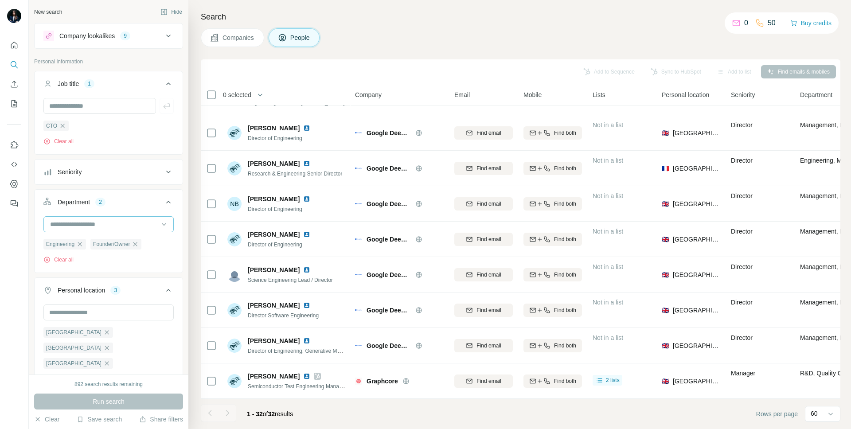
click at [119, 226] on input at bounding box center [103, 224] width 109 height 10
click at [122, 204] on div "Department 2" at bounding box center [103, 202] width 120 height 9
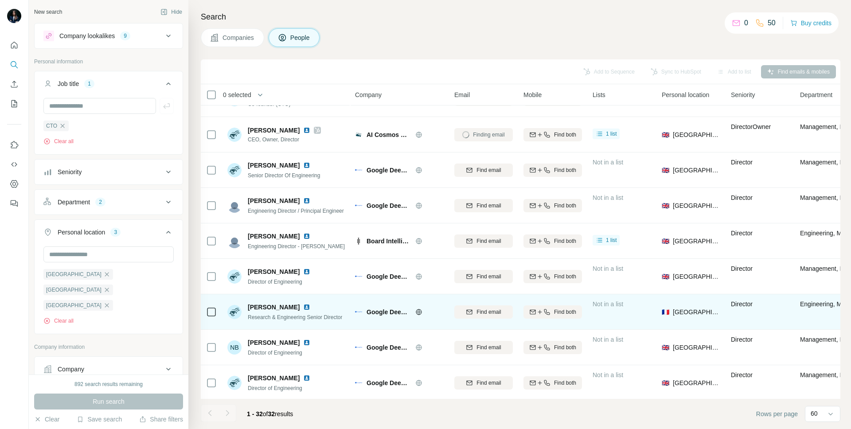
scroll to position [688, 0]
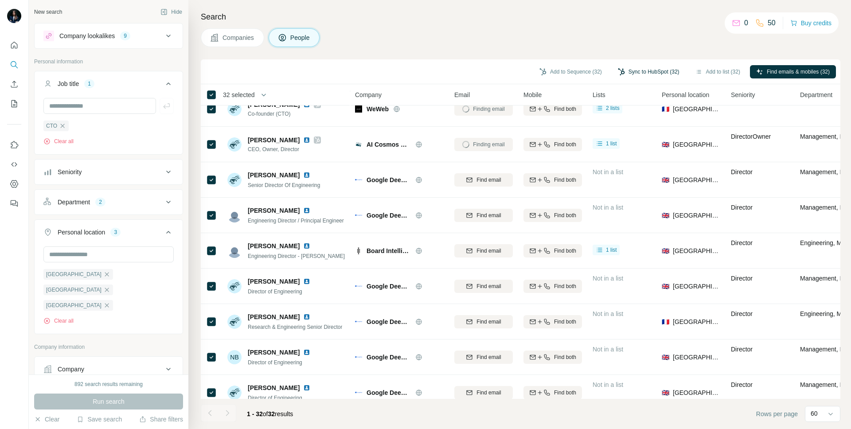
click at [626, 67] on button "Sync to HubSpot (32)" at bounding box center [649, 71] width 74 height 13
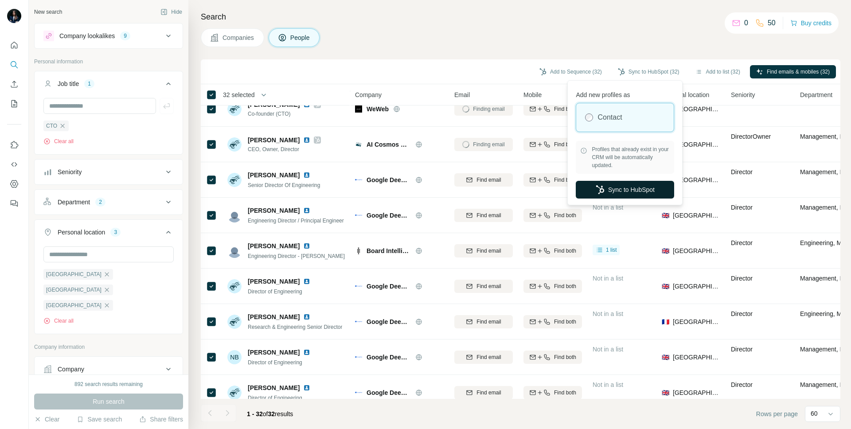
click at [610, 188] on button "Sync to HubSpot" at bounding box center [625, 190] width 98 height 18
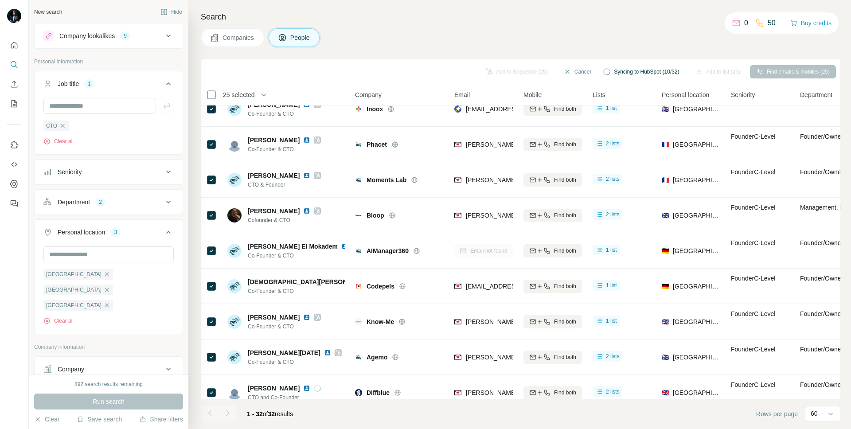
scroll to position [0, 0]
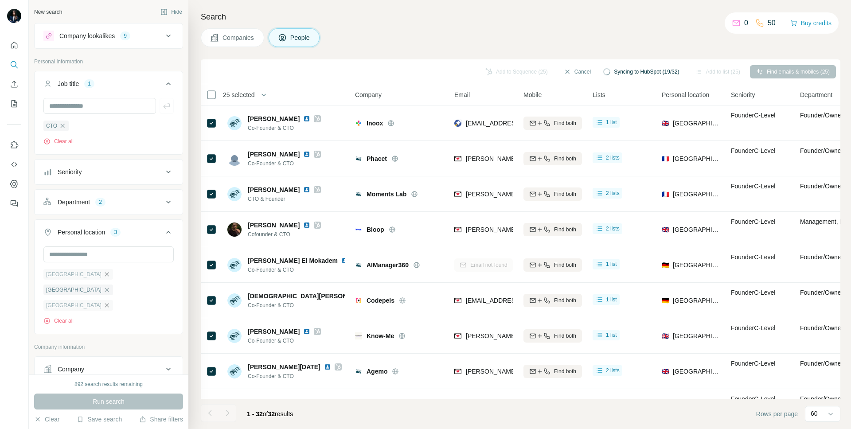
click at [105, 276] on icon "button" at bounding box center [107, 274] width 4 height 4
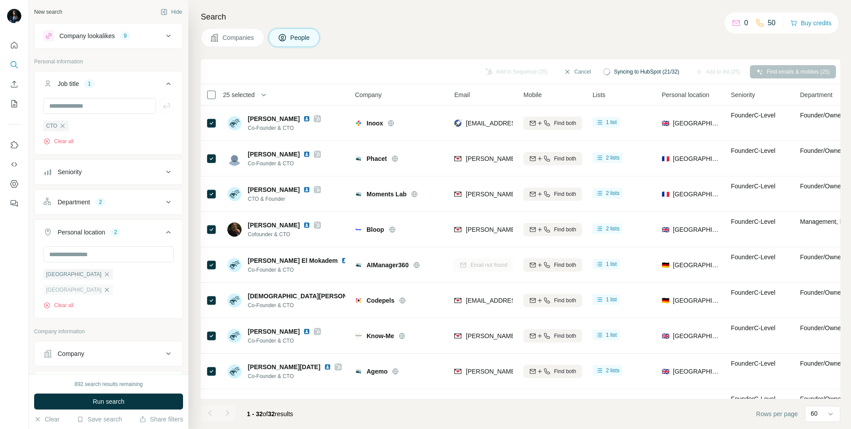
click at [110, 286] on icon "button" at bounding box center [106, 289] width 7 height 7
click at [105, 275] on icon "button" at bounding box center [107, 274] width 4 height 4
click at [119, 207] on button "Department 2" at bounding box center [109, 201] width 148 height 21
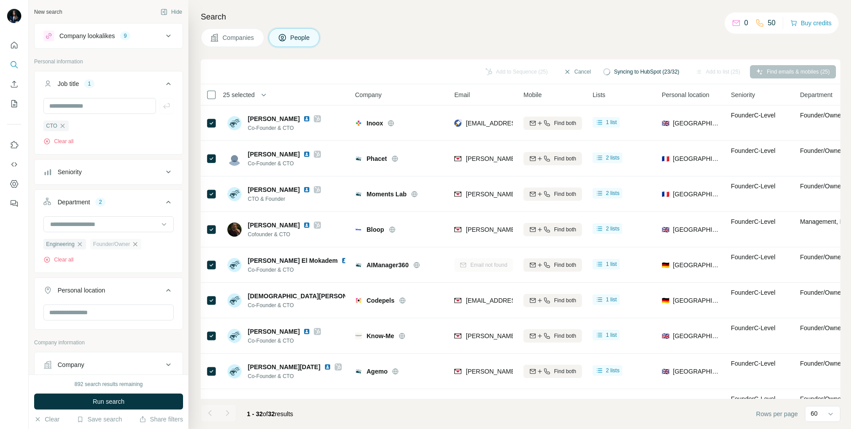
click at [138, 244] on icon "button" at bounding box center [135, 244] width 7 height 7
click at [109, 405] on span "Run search" at bounding box center [109, 401] width 32 height 9
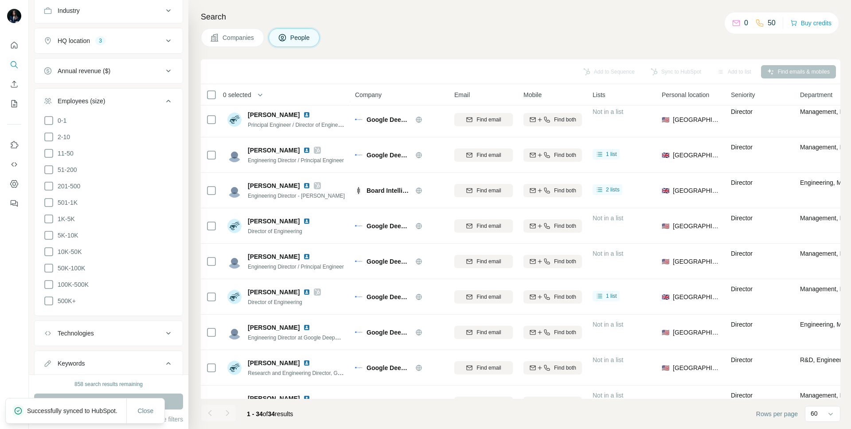
scroll to position [380, 0]
click at [51, 158] on icon at bounding box center [48, 157] width 11 height 11
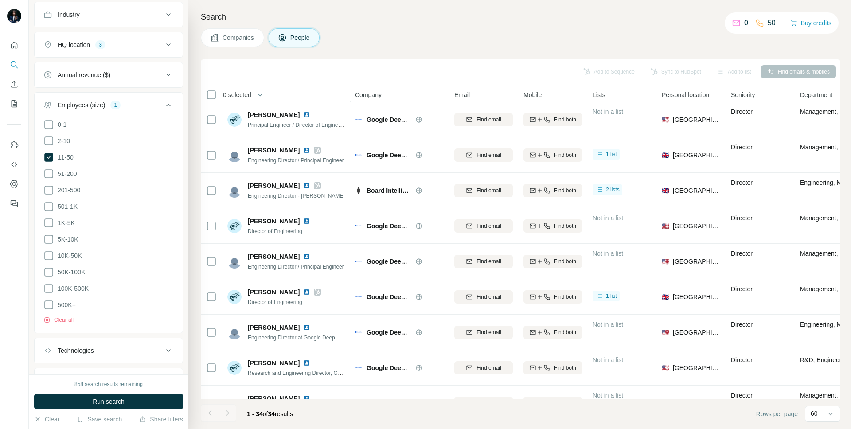
click at [47, 182] on ul "0-1 2-10 11-50 51-200 201-500 501-1K 1K-5K 5K-10K 10K-50K 50K-100K 100K-500K 50…" at bounding box center [108, 214] width 130 height 191
click at [47, 179] on ul "0-1 2-10 11-50 51-200 201-500 501-1K 1K-5K 5K-10K 10K-50K 50K-100K 100K-500K 50…" at bounding box center [108, 214] width 130 height 191
click at [48, 175] on icon at bounding box center [48, 173] width 11 height 11
click at [48, 186] on icon at bounding box center [48, 190] width 11 height 11
click at [48, 204] on icon at bounding box center [48, 206] width 11 height 11
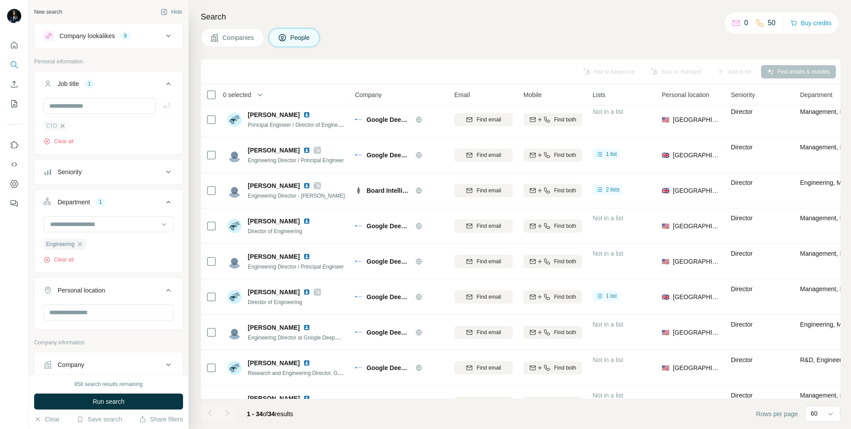
click at [62, 127] on icon "button" at bounding box center [62, 125] width 7 height 7
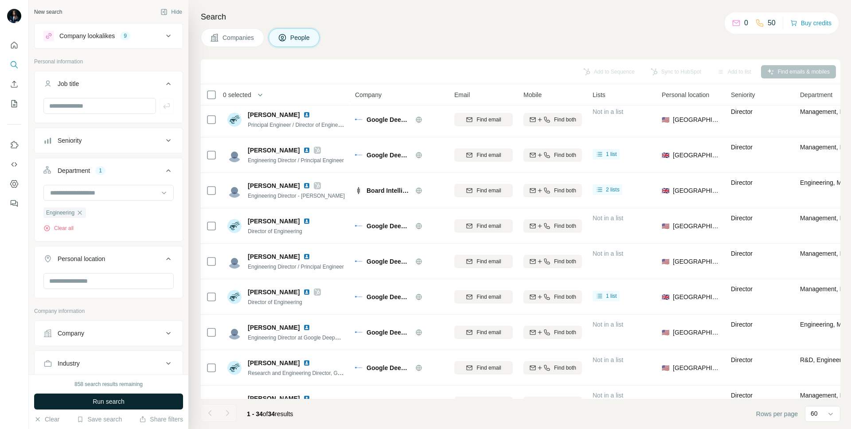
click at [118, 398] on span "Run search" at bounding box center [109, 401] width 32 height 9
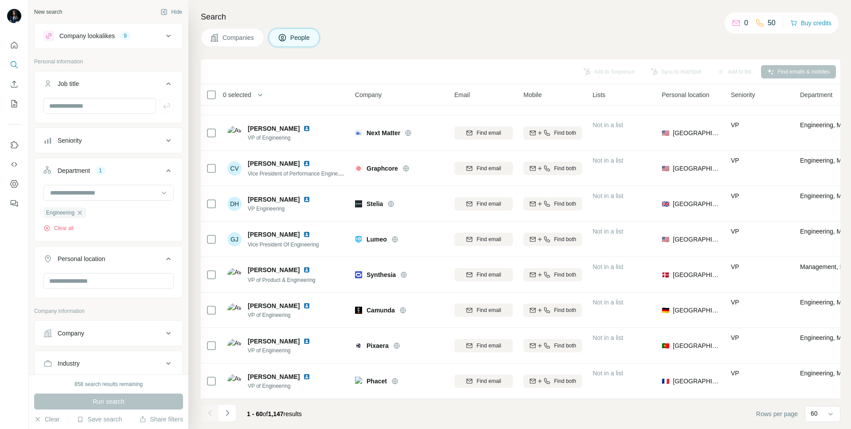
scroll to position [74, 0]
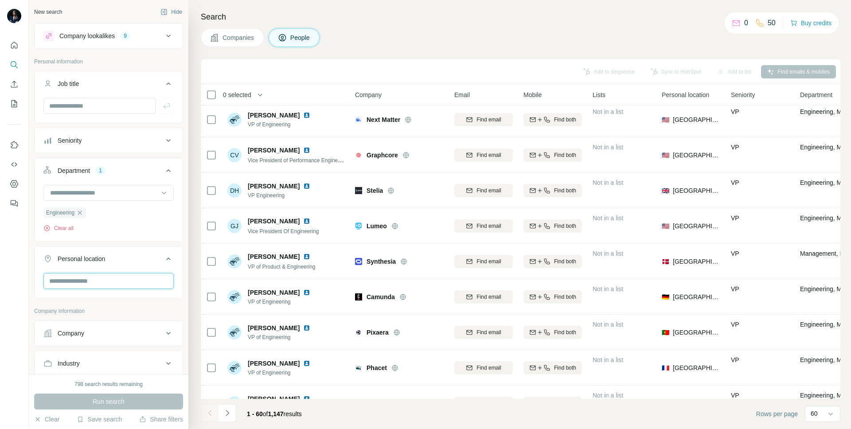
click at [98, 282] on input "text" at bounding box center [108, 281] width 130 height 16
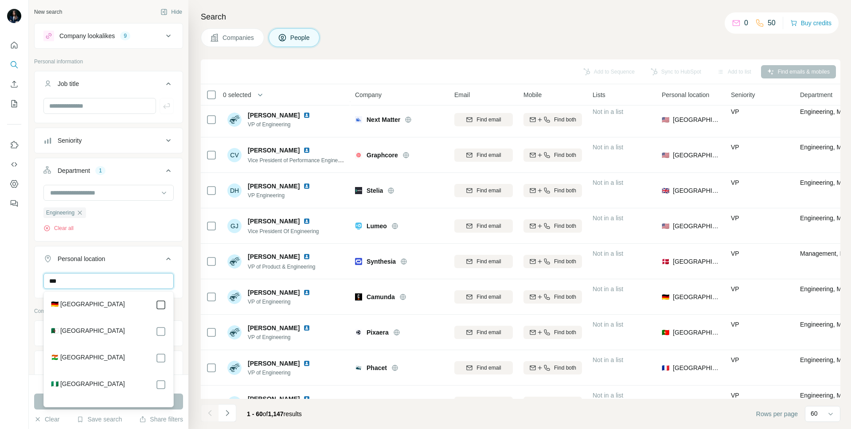
type input "***"
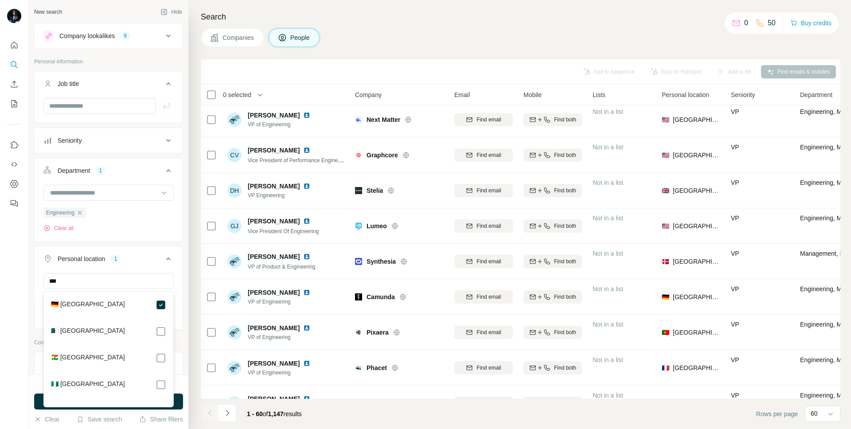
click at [187, 327] on div "New search Hide Company lookalikes 9 Personal information Job title Seniority D…" at bounding box center [109, 187] width 160 height 374
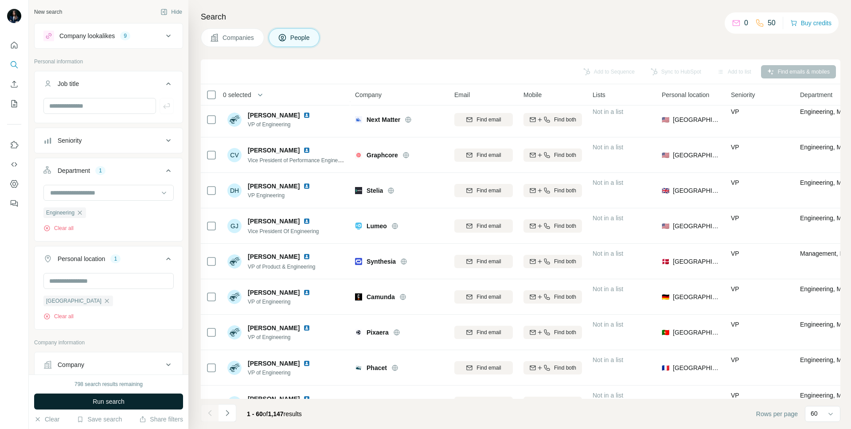
click at [142, 394] on button "Run search" at bounding box center [108, 402] width 149 height 16
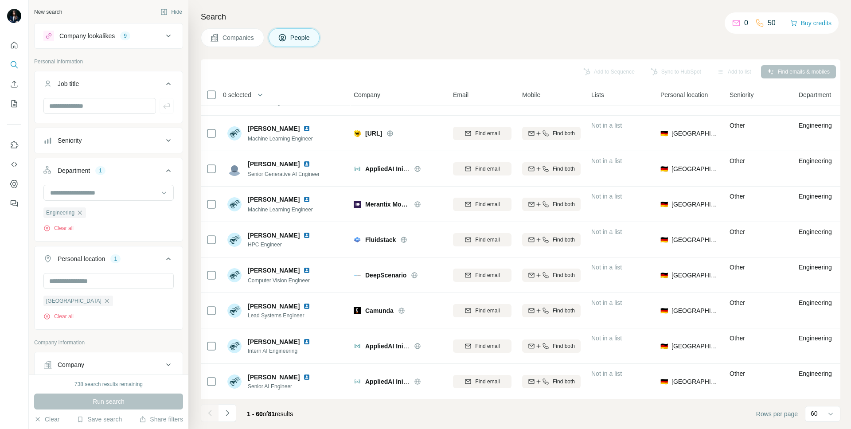
scroll to position [1345, 1]
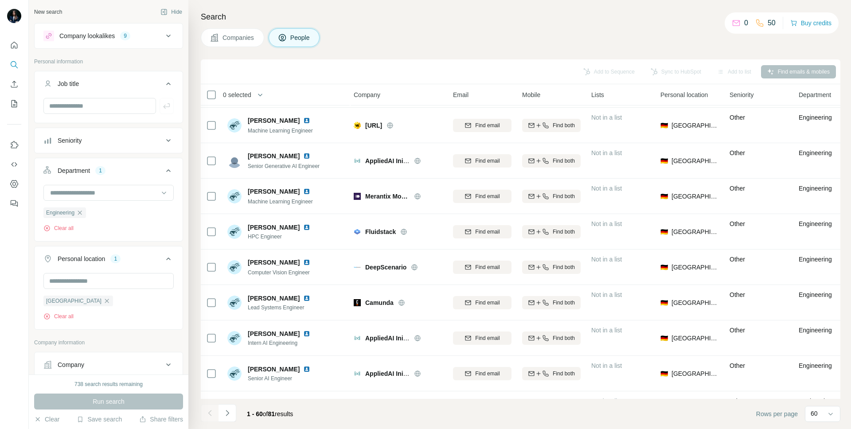
click at [77, 137] on div "Seniority" at bounding box center [70, 140] width 24 height 9
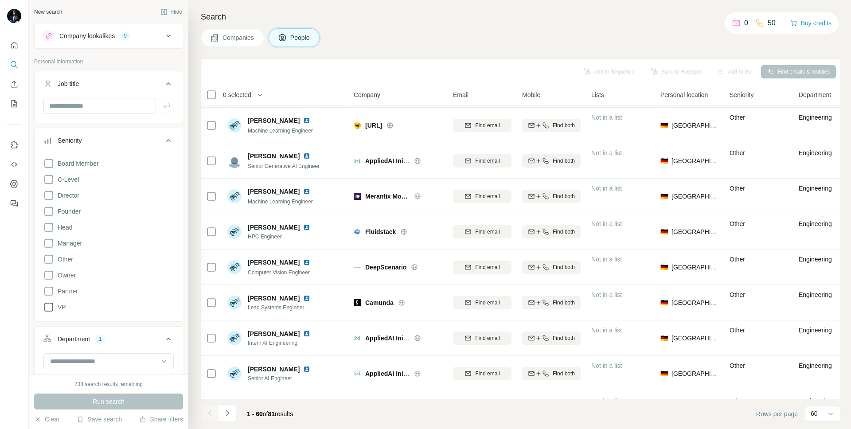
click at [60, 308] on span "VP" at bounding box center [60, 307] width 12 height 9
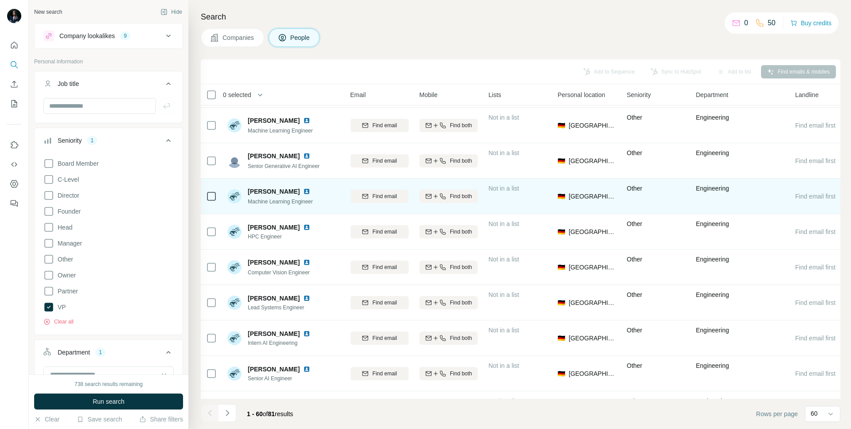
scroll to position [1345, 123]
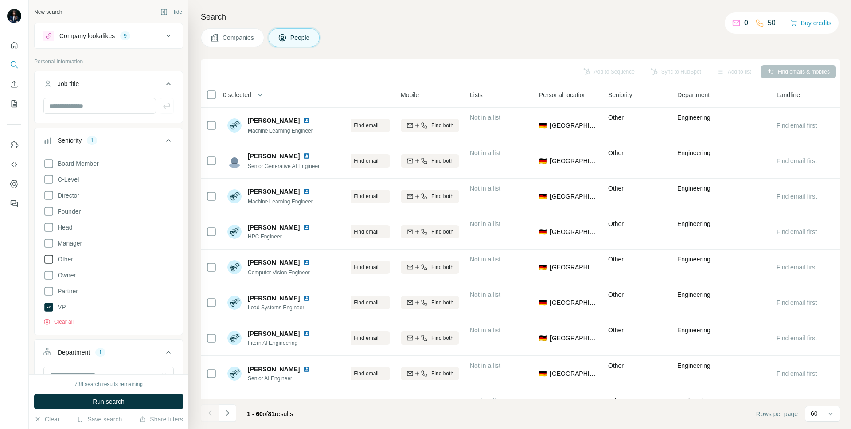
click at [47, 260] on icon at bounding box center [48, 259] width 11 height 11
click at [47, 182] on icon at bounding box center [48, 179] width 11 height 11
click at [48, 195] on icon at bounding box center [48, 195] width 11 height 11
click at [48, 214] on icon at bounding box center [48, 211] width 11 height 11
click at [100, 402] on span "Run search" at bounding box center [109, 401] width 32 height 9
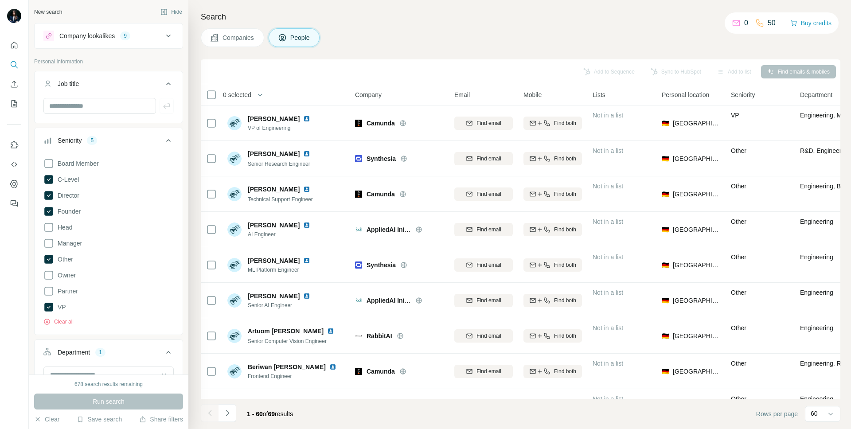
click at [130, 126] on ul "Job title Seniority 5 Board Member C-Level Director Founder Head Manager Other …" at bounding box center [108, 291] width 149 height 440
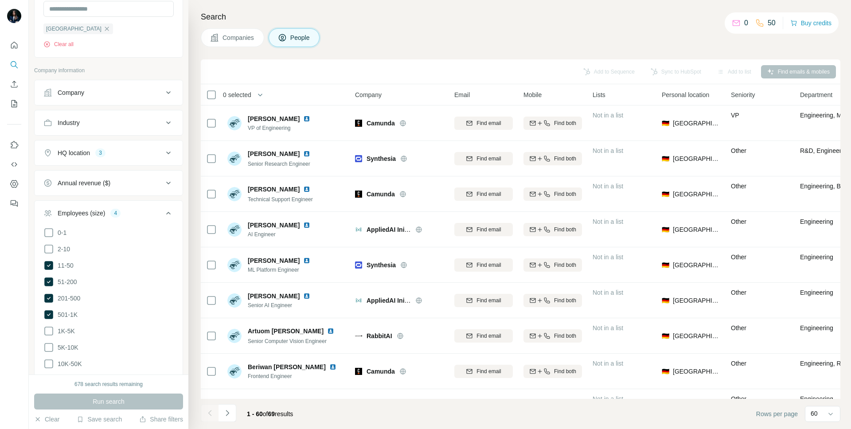
scroll to position [457, 0]
click at [73, 312] on span "501-1K" at bounding box center [65, 311] width 23 height 9
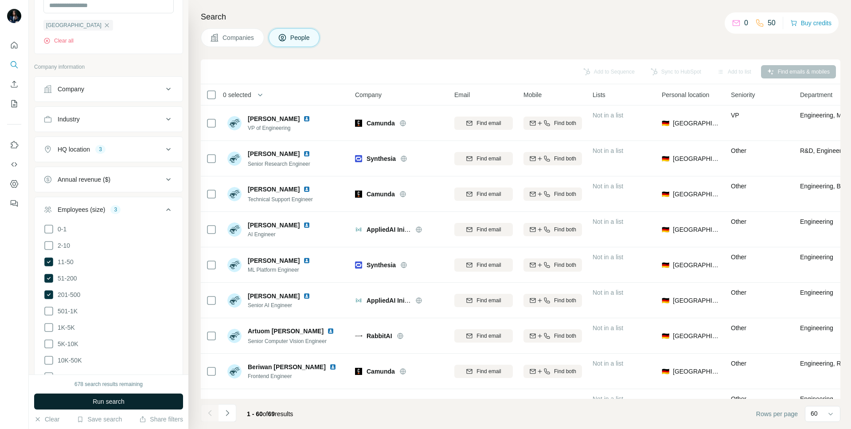
click at [107, 404] on span "Run search" at bounding box center [109, 401] width 32 height 9
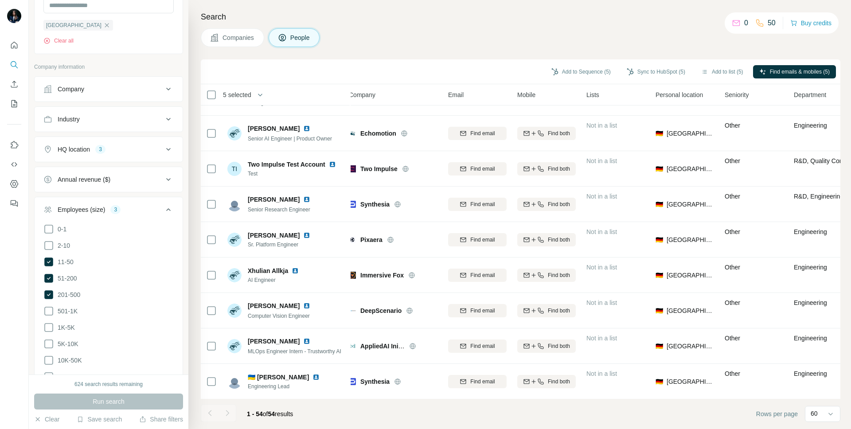
scroll to position [1621, 6]
click at [630, 74] on button "Sync to HubSpot (5)" at bounding box center [655, 71] width 71 height 13
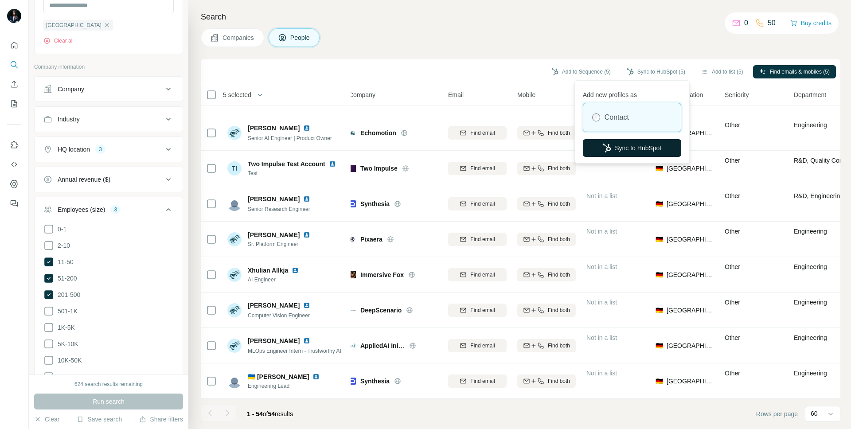
click at [627, 151] on button "Sync to HubSpot" at bounding box center [632, 148] width 98 height 18
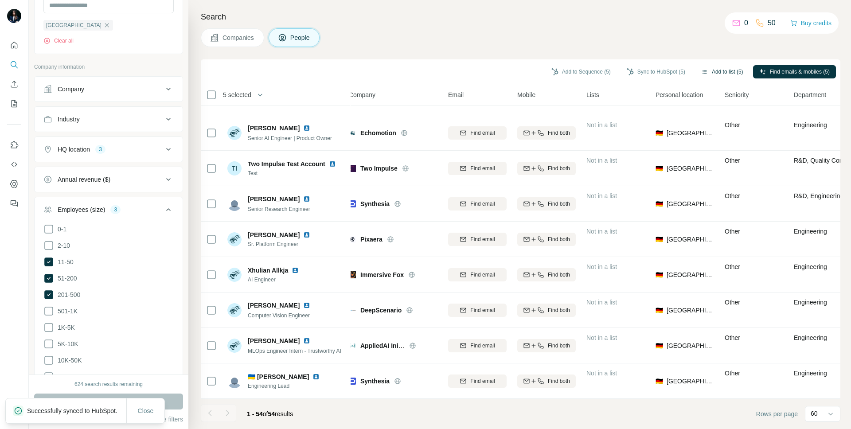
click at [710, 70] on button "Add to list (5)" at bounding box center [722, 71] width 55 height 13
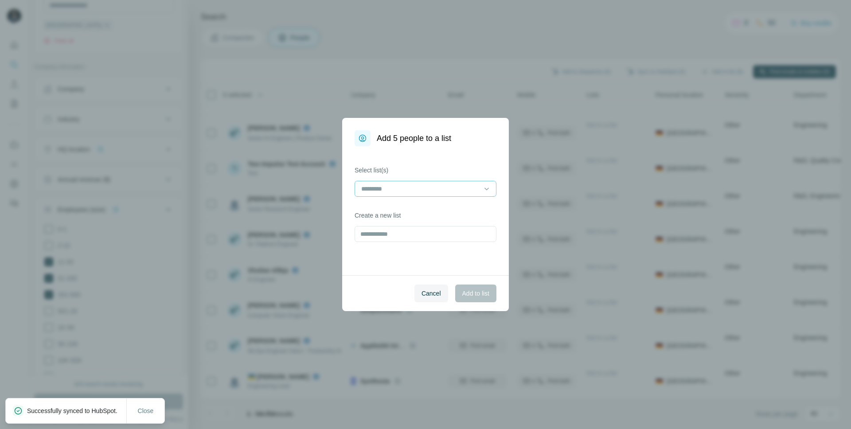
click at [396, 190] on input at bounding box center [420, 189] width 120 height 10
click at [394, 206] on div "Tier 1 CTO" at bounding box center [425, 208] width 127 height 9
click at [471, 289] on span "Add to list" at bounding box center [475, 293] width 27 height 9
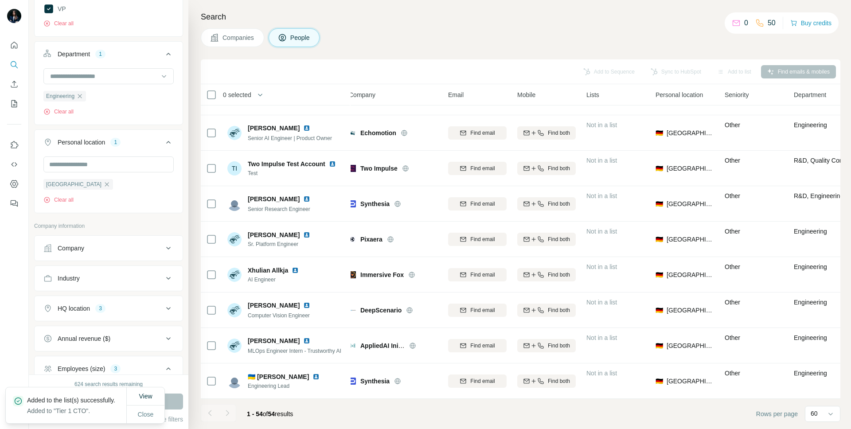
scroll to position [284, 0]
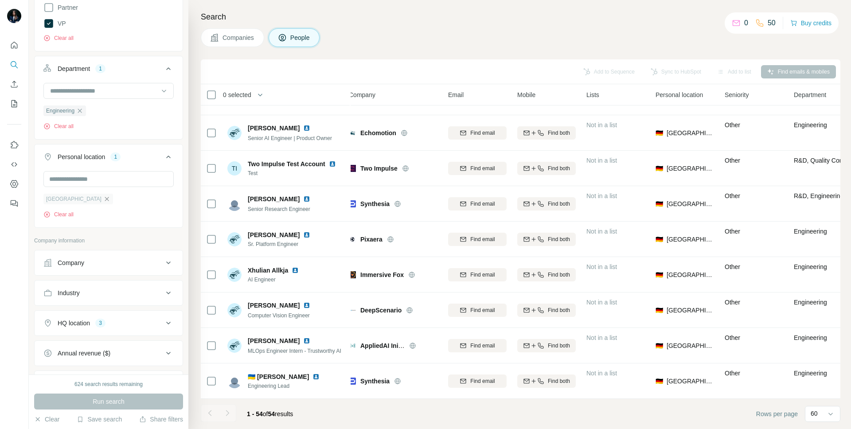
click at [103, 198] on icon "button" at bounding box center [106, 198] width 7 height 7
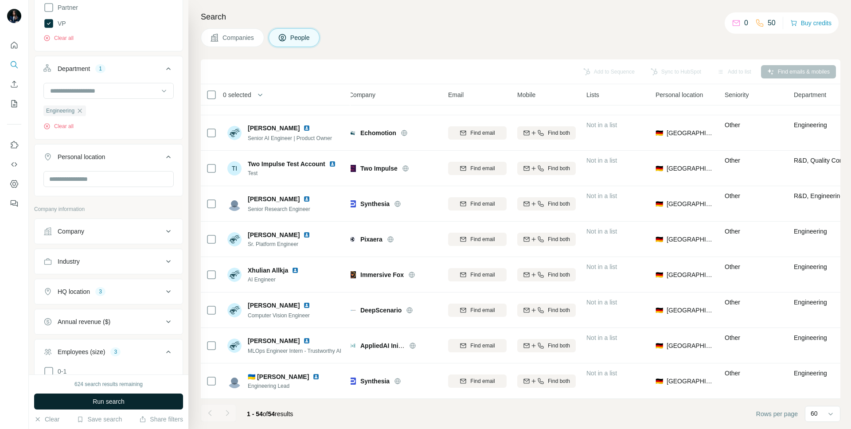
click at [109, 400] on span "Run search" at bounding box center [109, 401] width 32 height 9
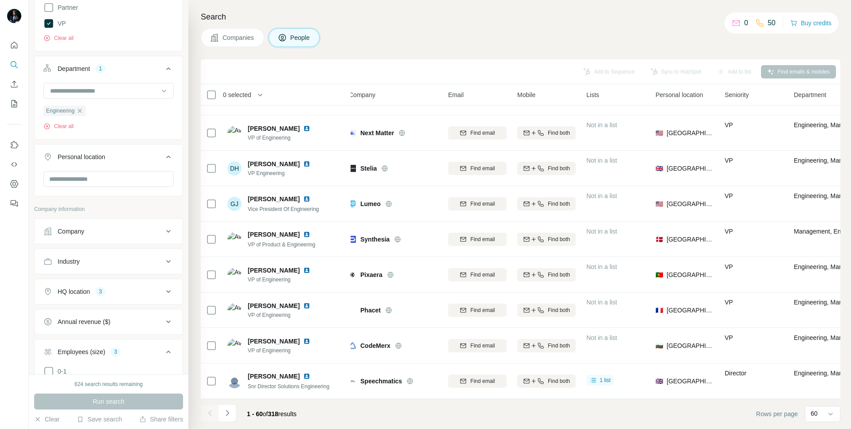
scroll to position [1621, 6]
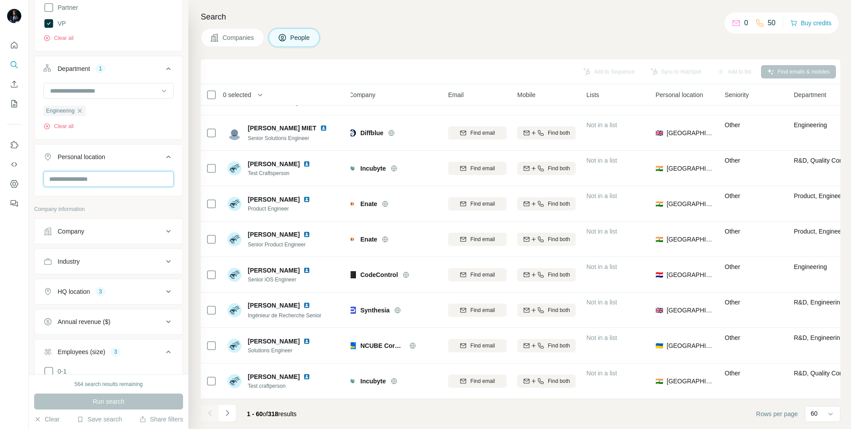
click at [96, 180] on input "text" at bounding box center [108, 179] width 130 height 16
type input "******"
click at [99, 233] on label "🇬🇧 [GEOGRAPHIC_DATA]" at bounding box center [88, 229] width 74 height 11
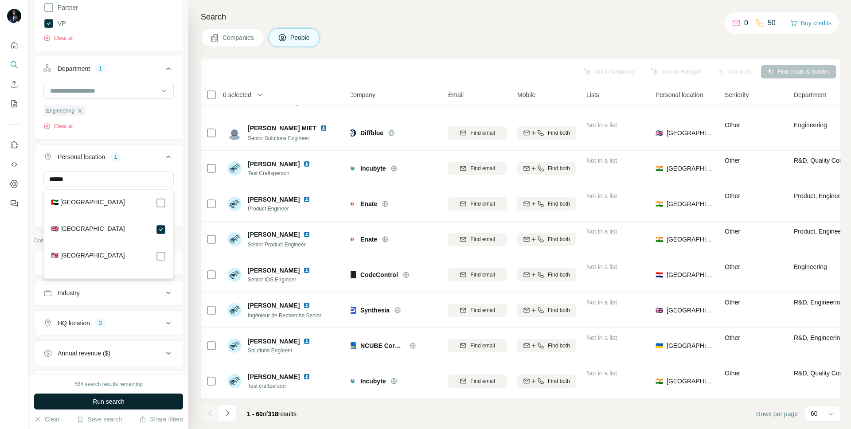
click at [109, 397] on span "Run search" at bounding box center [109, 401] width 32 height 9
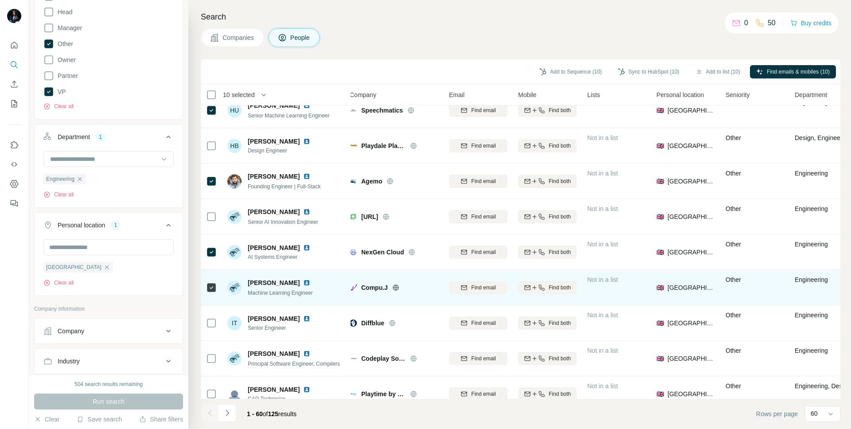
scroll to position [1834, 5]
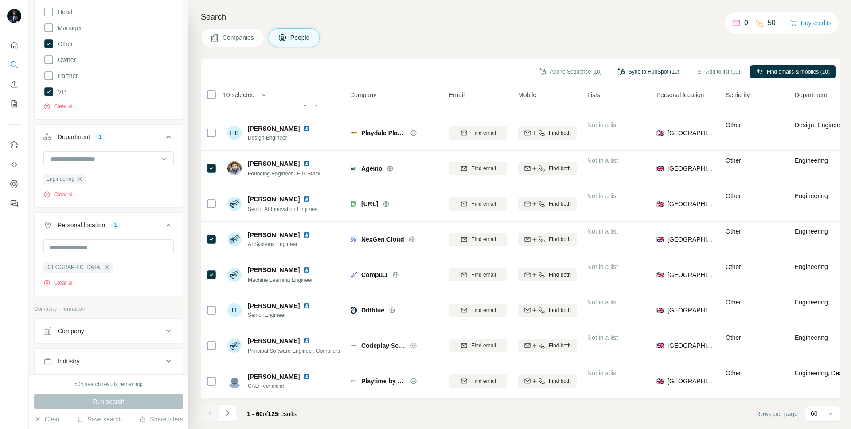
click at [641, 71] on button "Sync to HubSpot (10)" at bounding box center [649, 71] width 74 height 13
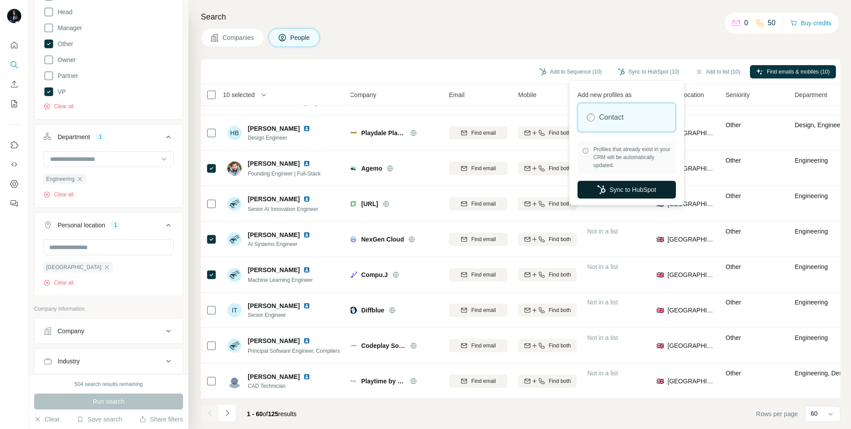
click at [619, 195] on button "Sync to HubSpot" at bounding box center [626, 190] width 98 height 18
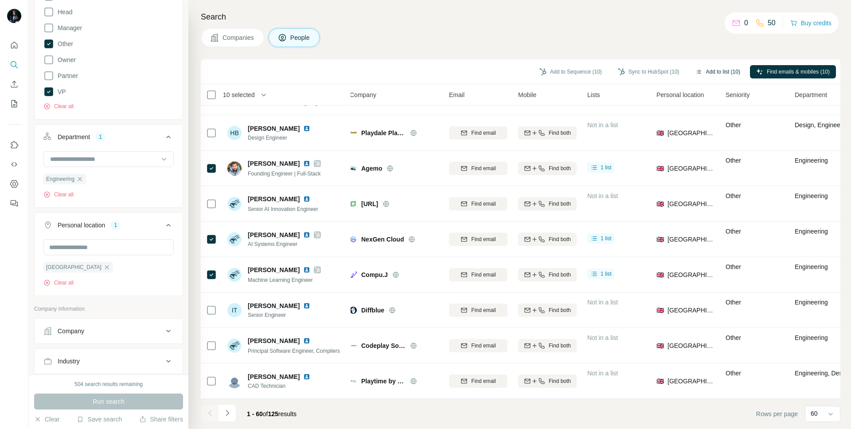
click at [707, 70] on button "Add to list (10)" at bounding box center [717, 71] width 57 height 13
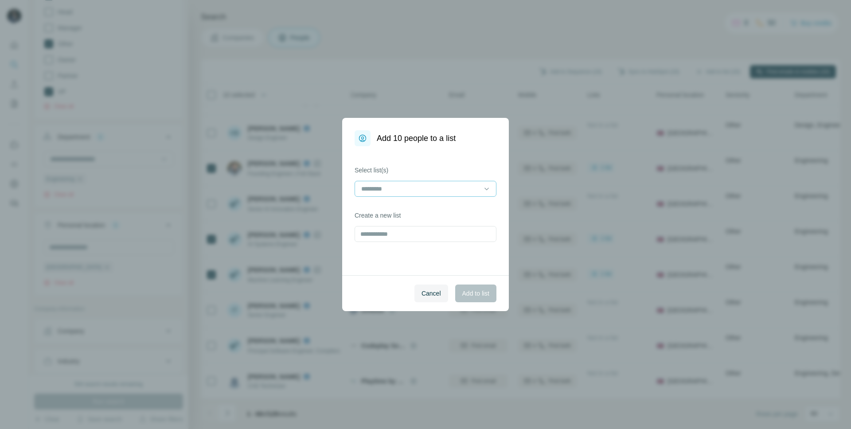
click at [420, 188] on input at bounding box center [420, 189] width 120 height 10
click at [412, 206] on div "Tier 1 CTO" at bounding box center [425, 208] width 127 height 9
click at [464, 287] on button "Add to list" at bounding box center [475, 293] width 41 height 18
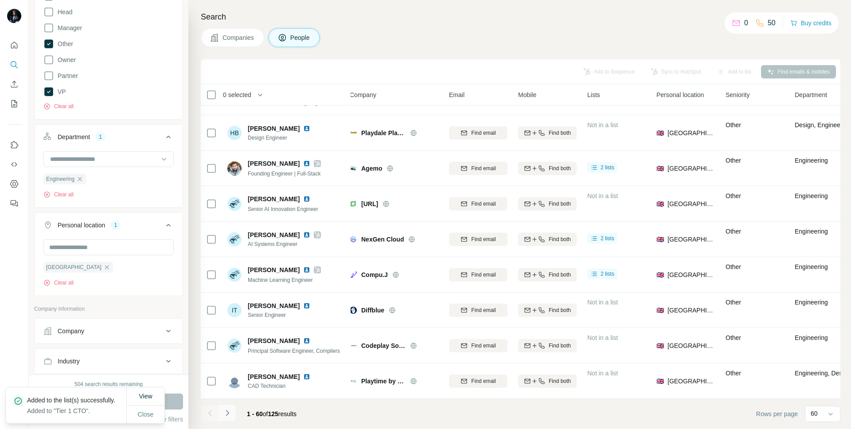
click at [226, 414] on icon "Navigate to next page" at bounding box center [227, 413] width 9 height 9
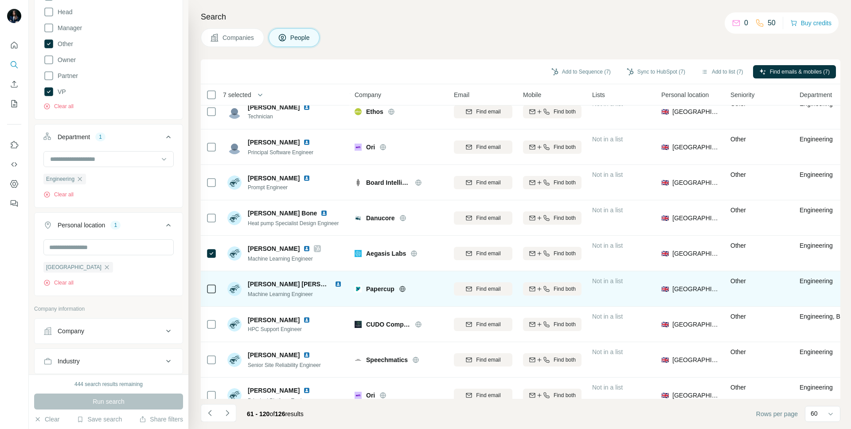
scroll to position [1834, 0]
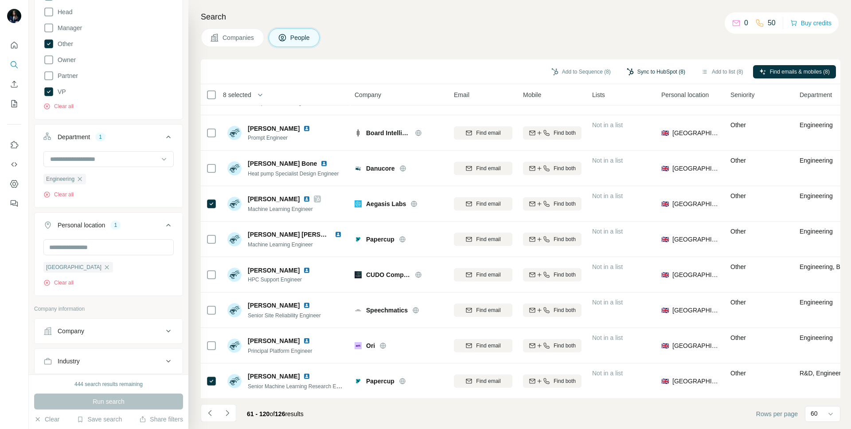
click at [647, 69] on button "Sync to HubSpot (8)" at bounding box center [655, 71] width 71 height 13
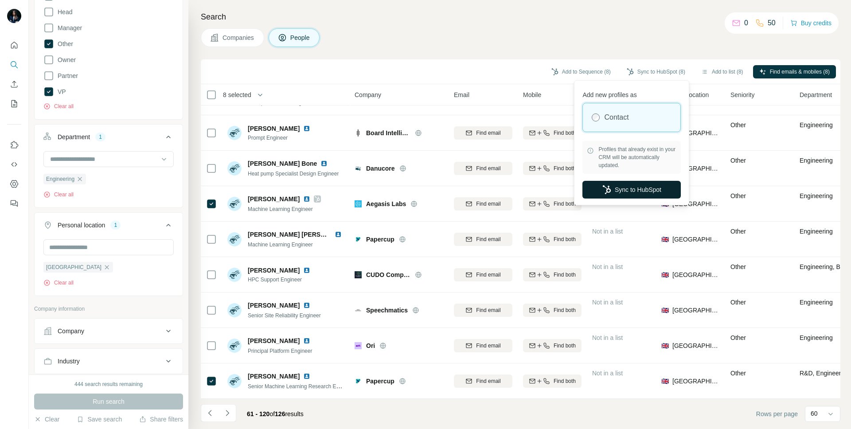
click at [639, 189] on button "Sync to HubSpot" at bounding box center [631, 190] width 98 height 18
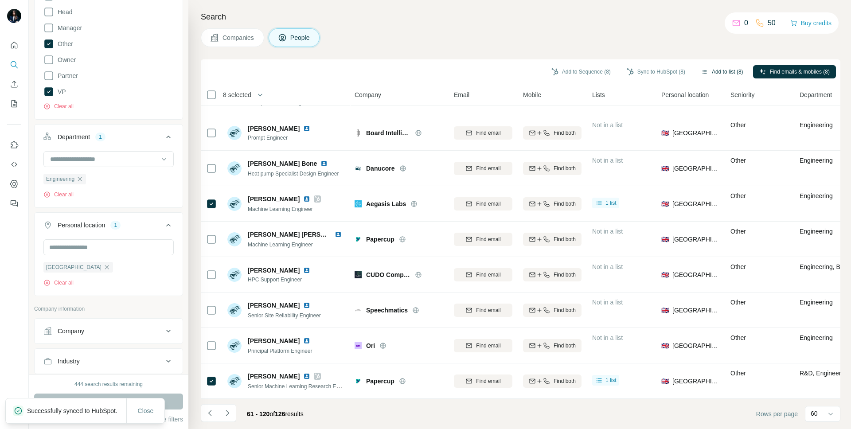
click at [705, 73] on button "Add to list (8)" at bounding box center [722, 71] width 55 height 13
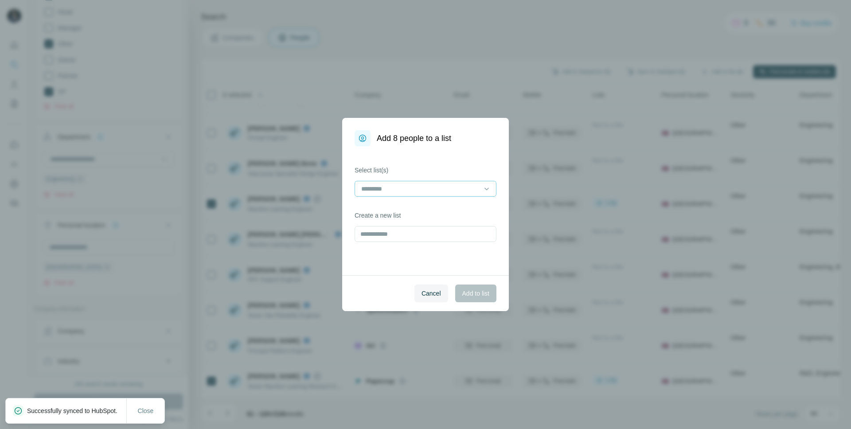
click at [451, 186] on input at bounding box center [420, 189] width 120 height 10
click at [437, 208] on div "Tier 1 CTO" at bounding box center [425, 208] width 127 height 9
click at [484, 291] on span "Add to list" at bounding box center [475, 293] width 27 height 9
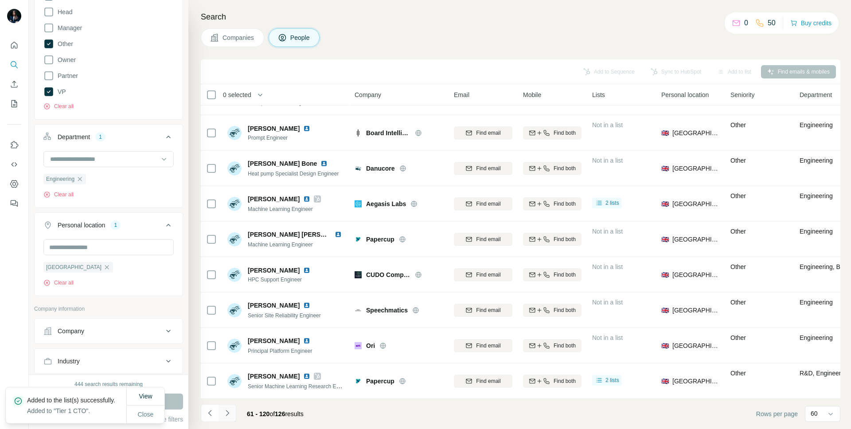
click at [229, 414] on icon "Navigate to next page" at bounding box center [227, 413] width 9 height 9
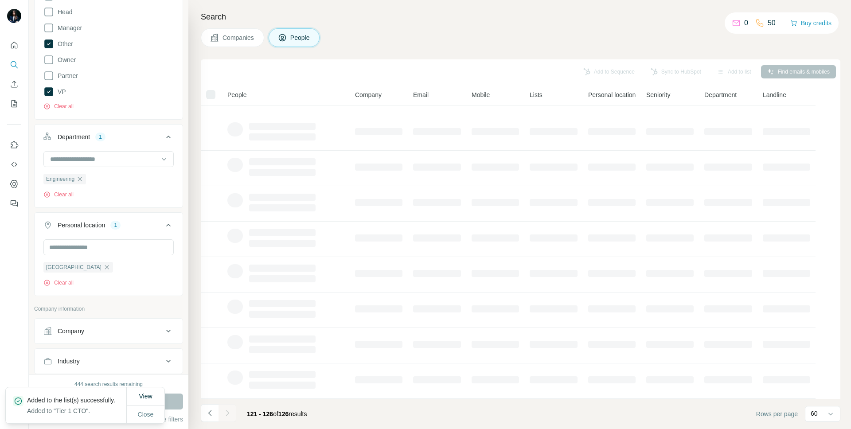
scroll to position [0, 0]
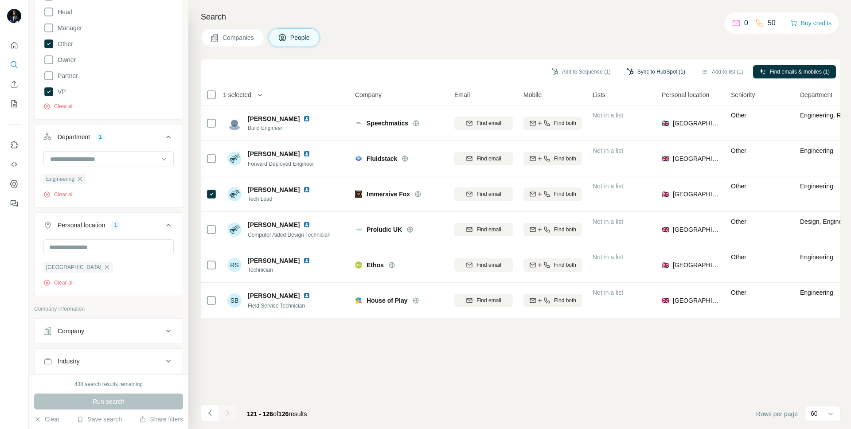
click at [665, 72] on button "Sync to HubSpot (1)" at bounding box center [655, 71] width 71 height 13
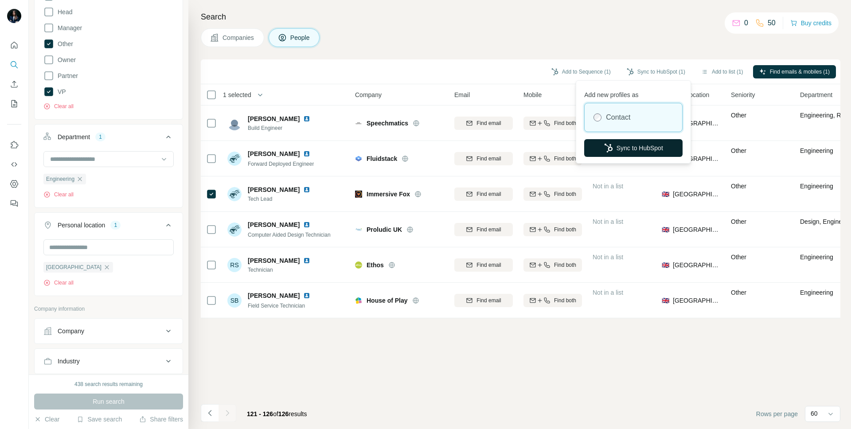
click at [642, 152] on button "Sync to HubSpot" at bounding box center [633, 148] width 98 height 18
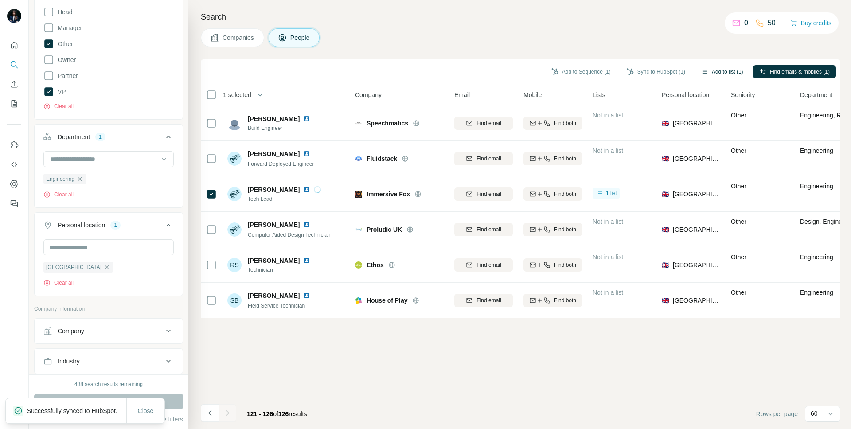
click at [717, 73] on button "Add to list (1)" at bounding box center [722, 71] width 55 height 13
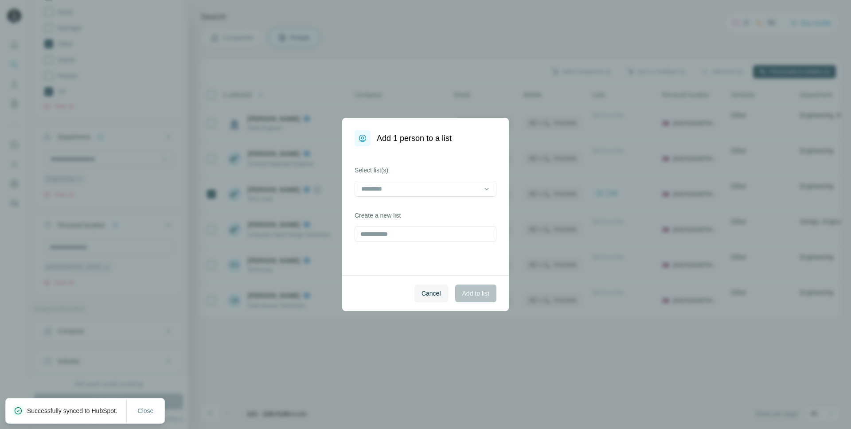
click at [455, 202] on div "Select list(s) Create a new list" at bounding box center [425, 210] width 167 height 129
click at [454, 188] on input at bounding box center [420, 189] width 120 height 10
click at [448, 210] on div "Tier 1 CTO" at bounding box center [425, 208] width 127 height 9
click at [470, 284] on div "Cancel Add to list" at bounding box center [425, 293] width 167 height 36
click at [471, 295] on span "Add to list" at bounding box center [475, 293] width 27 height 9
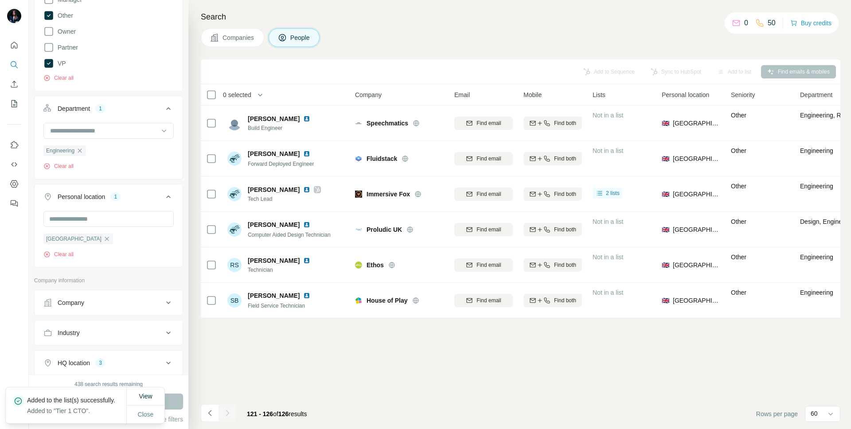
scroll to position [241, 0]
click at [103, 242] on icon "button" at bounding box center [106, 241] width 7 height 7
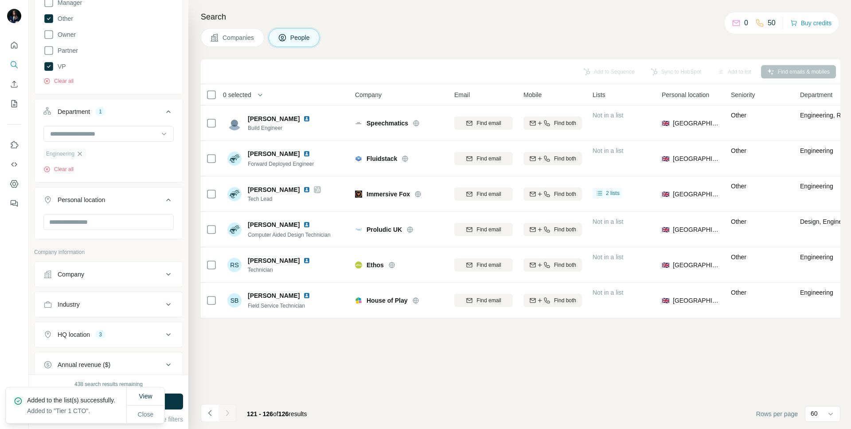
click at [80, 154] on icon "button" at bounding box center [79, 153] width 7 height 7
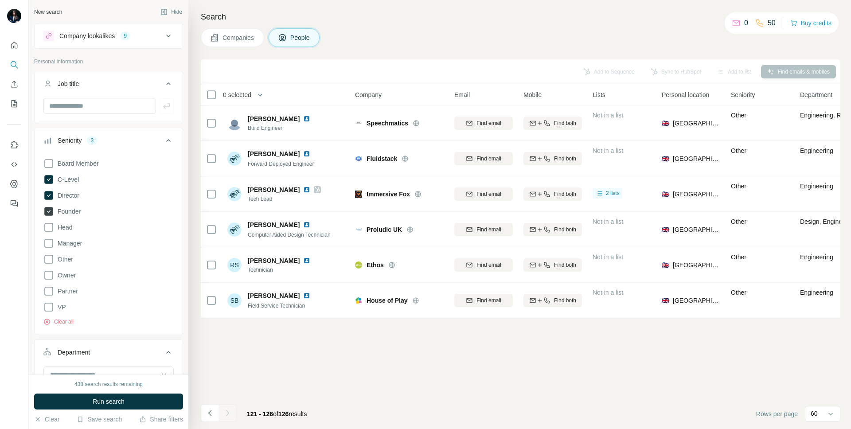
click at [69, 212] on span "Founder" at bounding box center [67, 211] width 27 height 9
click at [69, 194] on span "Director" at bounding box center [66, 195] width 25 height 9
click at [69, 178] on span "C-Level" at bounding box center [66, 179] width 25 height 9
click at [84, 103] on input "text" at bounding box center [99, 106] width 113 height 16
type input "***"
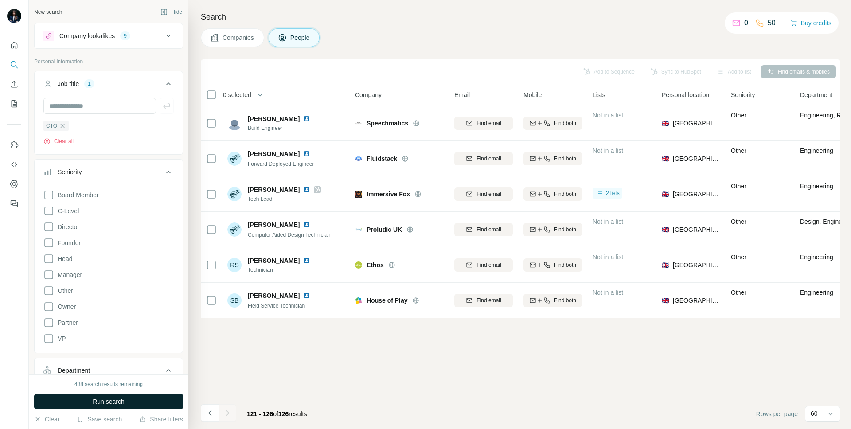
click at [91, 401] on button "Run search" at bounding box center [108, 402] width 149 height 16
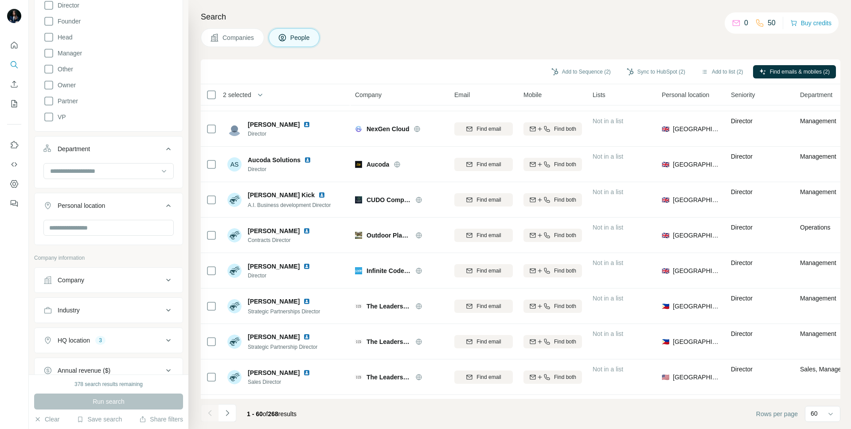
scroll to position [1834, 0]
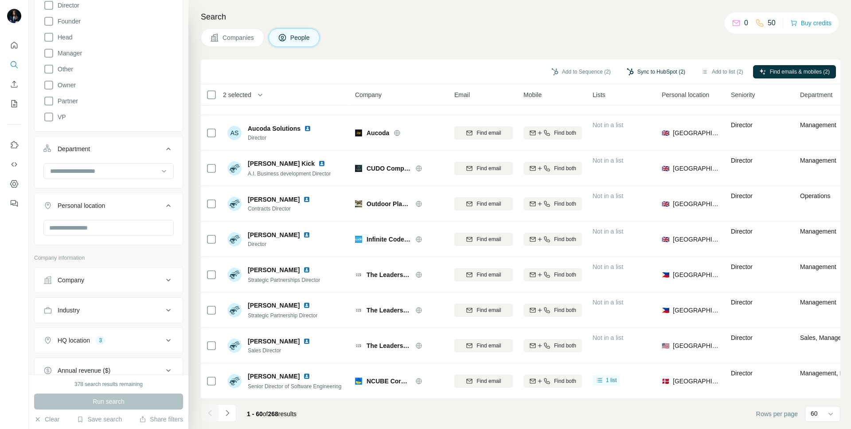
click at [649, 66] on button "Sync to HubSpot (2)" at bounding box center [655, 71] width 71 height 13
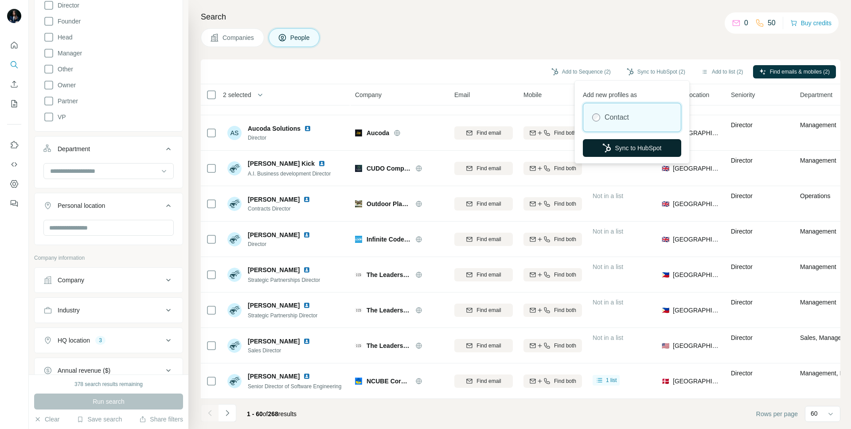
click at [644, 148] on button "Sync to HubSpot" at bounding box center [632, 148] width 98 height 18
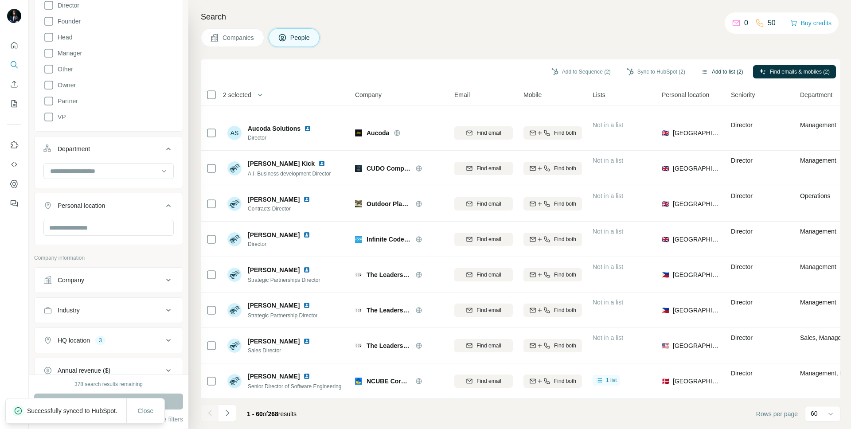
click at [708, 74] on button "Add to list (2)" at bounding box center [722, 71] width 55 height 13
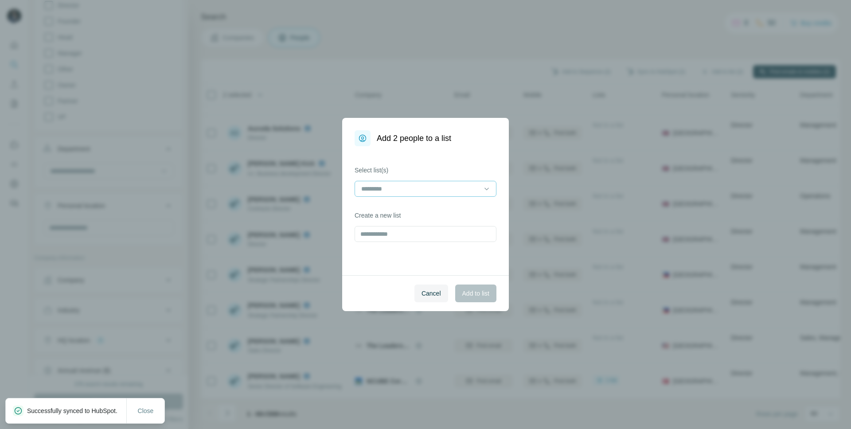
click at [452, 190] on input at bounding box center [420, 189] width 120 height 10
click at [449, 203] on div "Tier 1 CTO" at bounding box center [425, 209] width 137 height 16
click at [475, 292] on span "Add to list" at bounding box center [475, 293] width 27 height 9
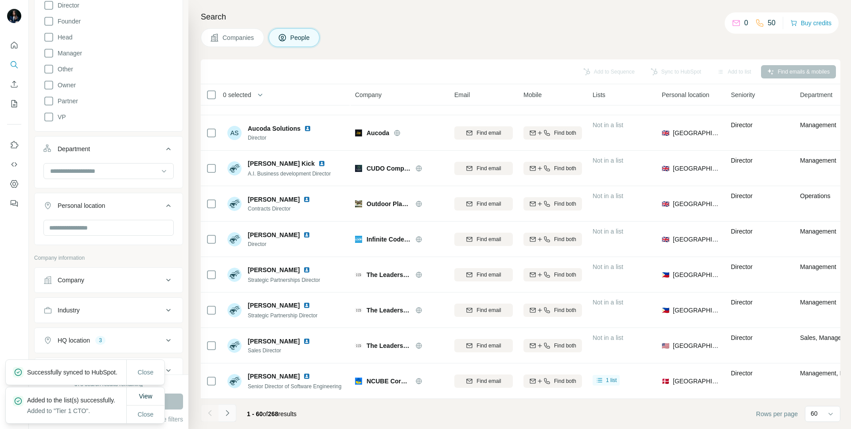
click at [225, 413] on icon "Navigate to next page" at bounding box center [227, 413] width 9 height 9
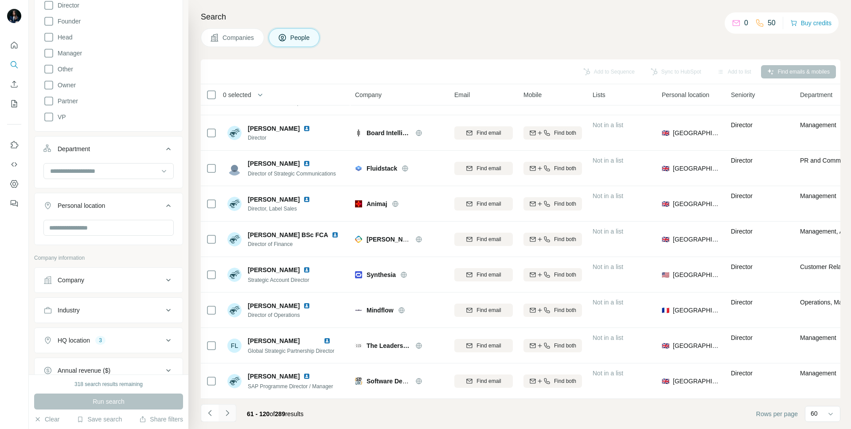
click at [229, 413] on icon "Navigate to next page" at bounding box center [227, 413] width 9 height 9
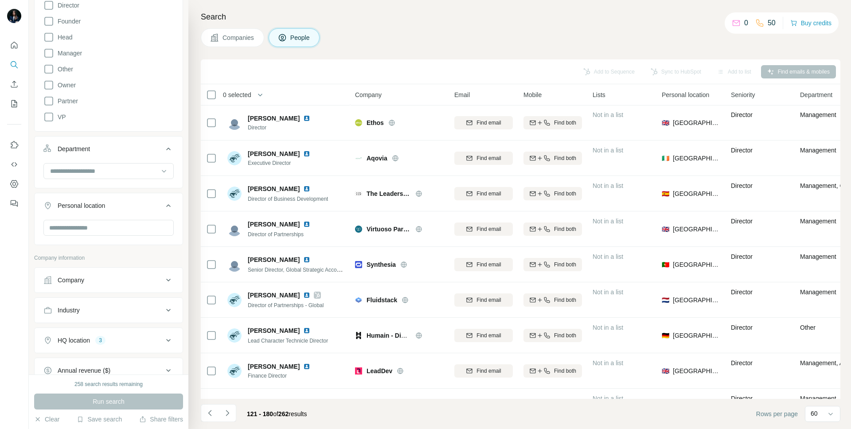
scroll to position [734, 0]
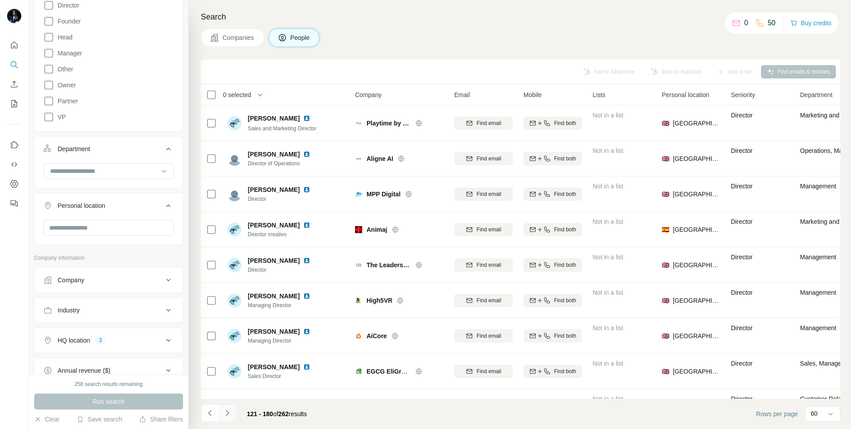
click at [228, 416] on icon "Navigate to next page" at bounding box center [227, 413] width 9 height 9
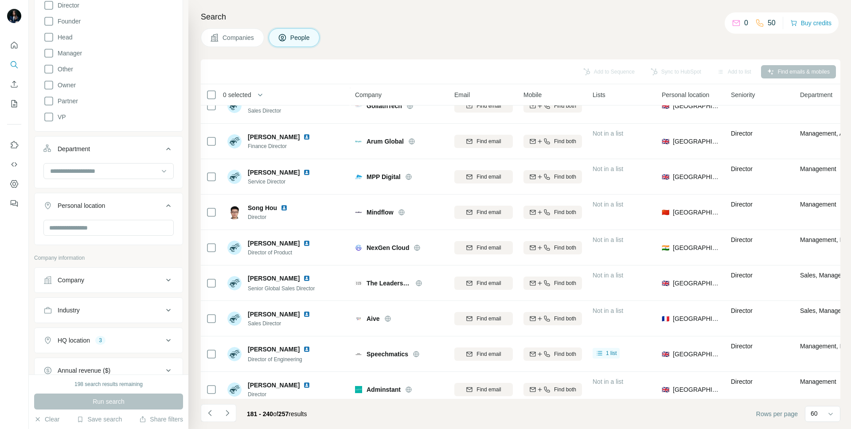
scroll to position [1834, 0]
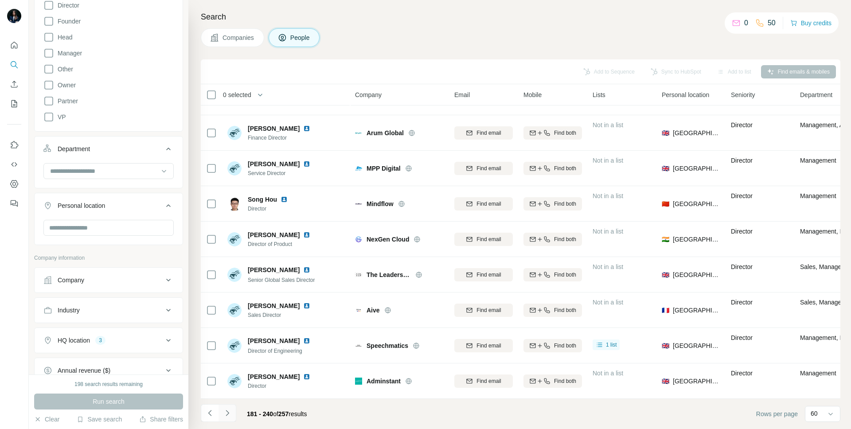
click at [229, 410] on icon "Navigate to next page" at bounding box center [227, 413] width 9 height 9
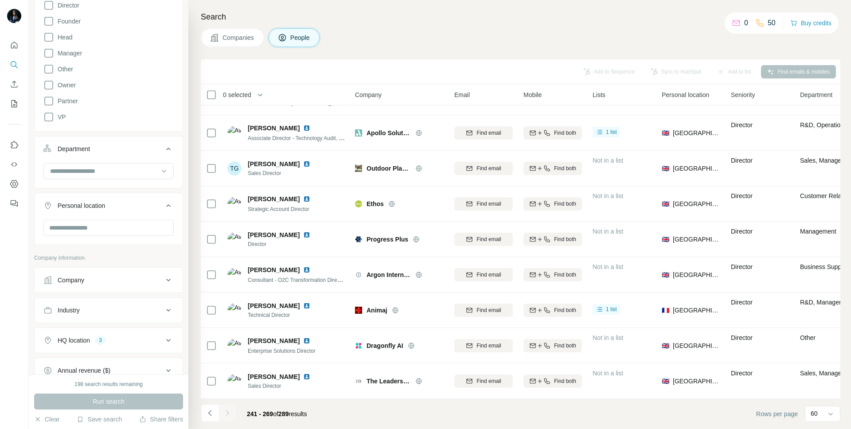
scroll to position [735, 0]
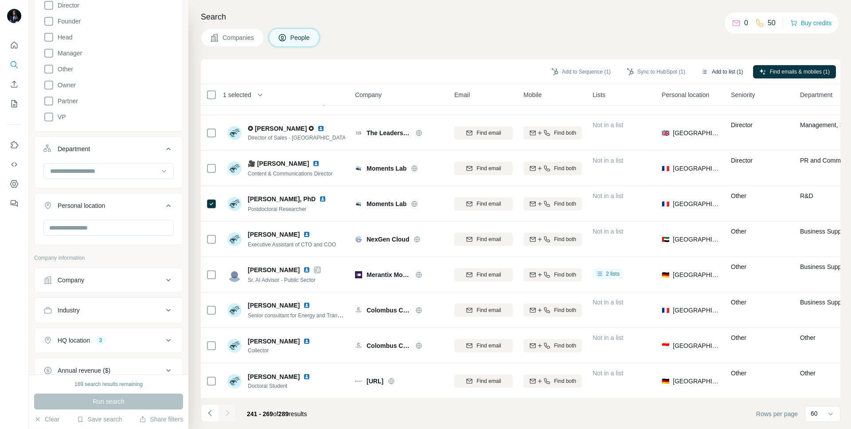
click at [702, 73] on icon "button" at bounding box center [704, 72] width 4 height 4
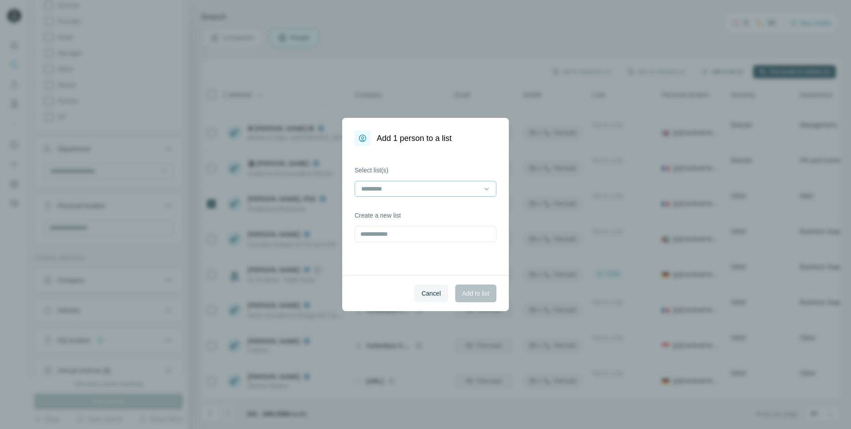
click at [438, 183] on div at bounding box center [420, 188] width 120 height 15
click at [436, 204] on div "Tier 1 CTO" at bounding box center [425, 208] width 127 height 9
click at [476, 303] on div "Cancel Add to list" at bounding box center [425, 293] width 167 height 36
click at [476, 296] on span "Add to list" at bounding box center [475, 293] width 27 height 9
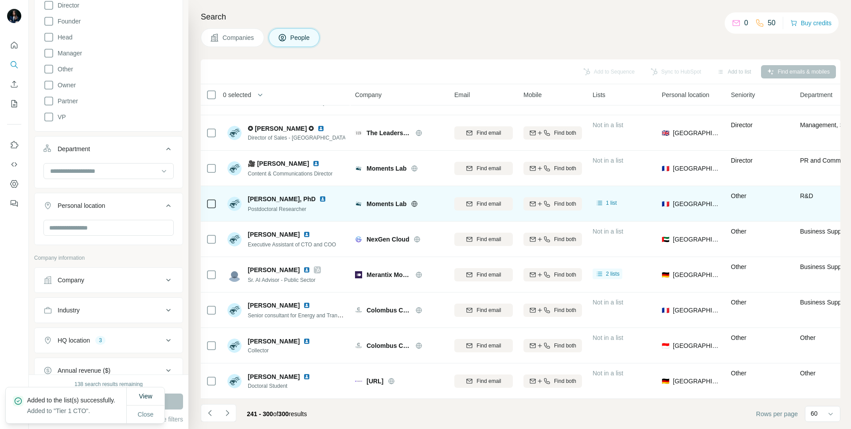
click at [206, 203] on icon at bounding box center [211, 204] width 11 height 11
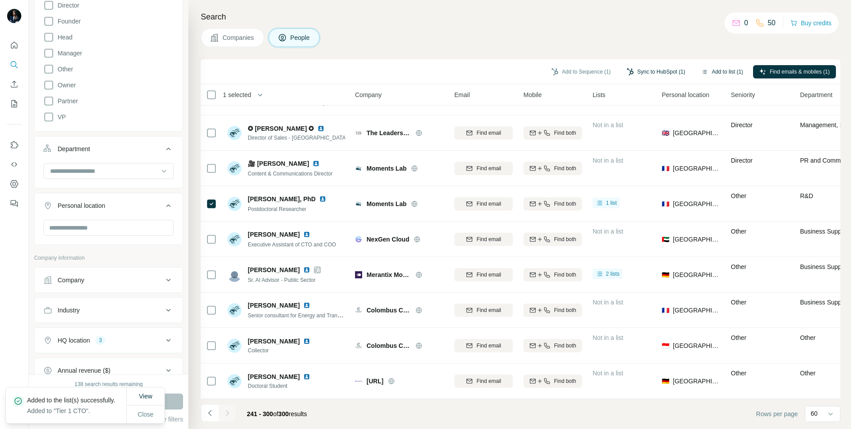
click at [647, 70] on button "Sync to HubSpot (1)" at bounding box center [655, 71] width 71 height 13
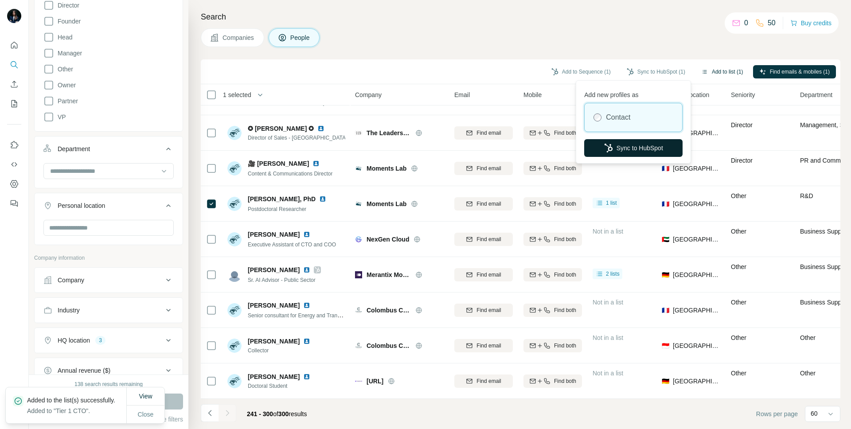
click at [620, 143] on button "Sync to HubSpot" at bounding box center [633, 148] width 98 height 18
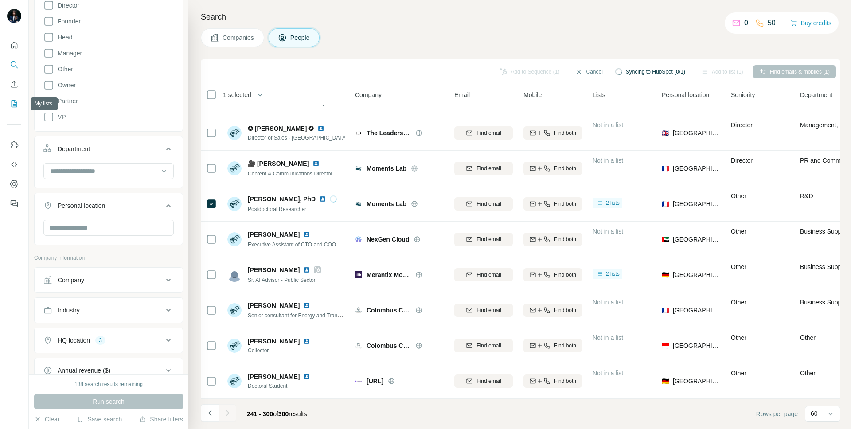
click at [13, 99] on icon "My lists" at bounding box center [14, 103] width 9 height 9
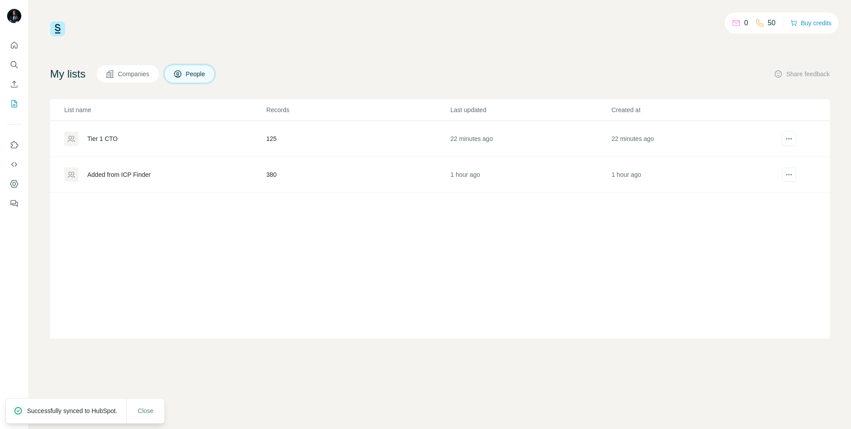
click at [105, 140] on div "Tier 1 CTO" at bounding box center [102, 138] width 30 height 9
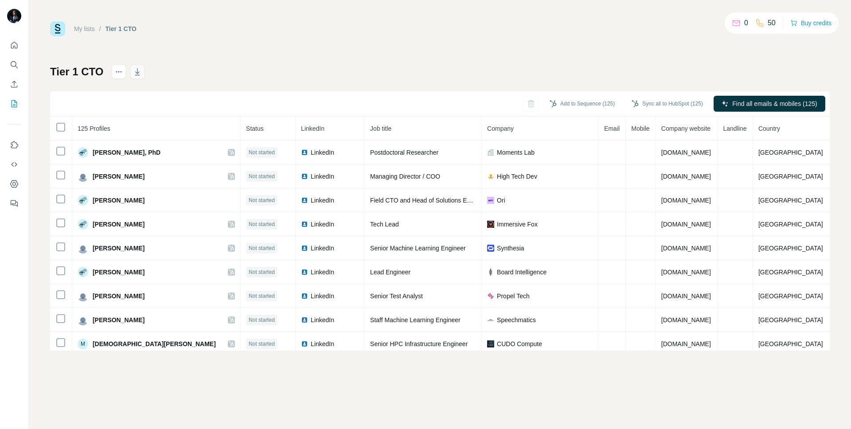
click at [137, 73] on icon "button" at bounding box center [137, 71] width 9 height 9
